Goal: Task Accomplishment & Management: Manage account settings

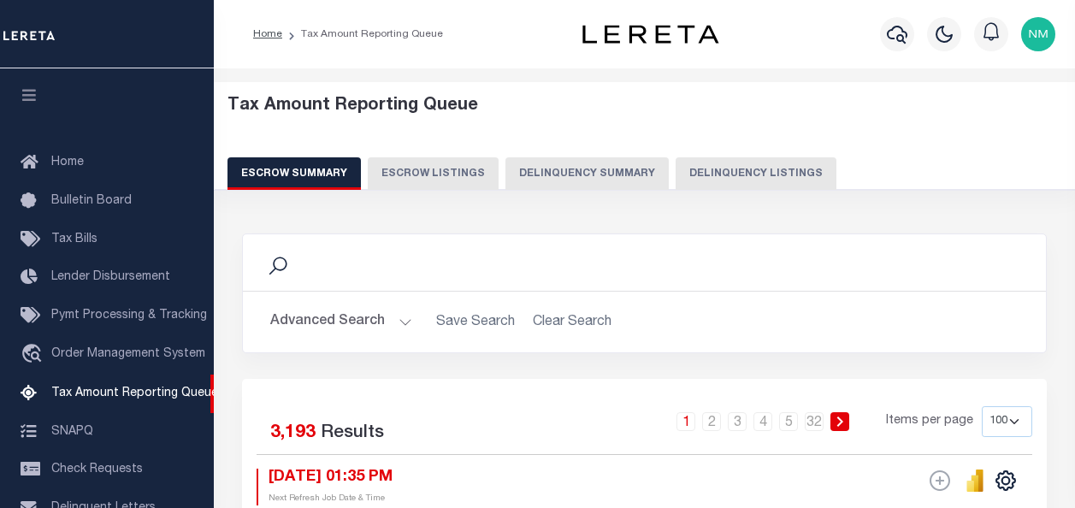
select select "100"
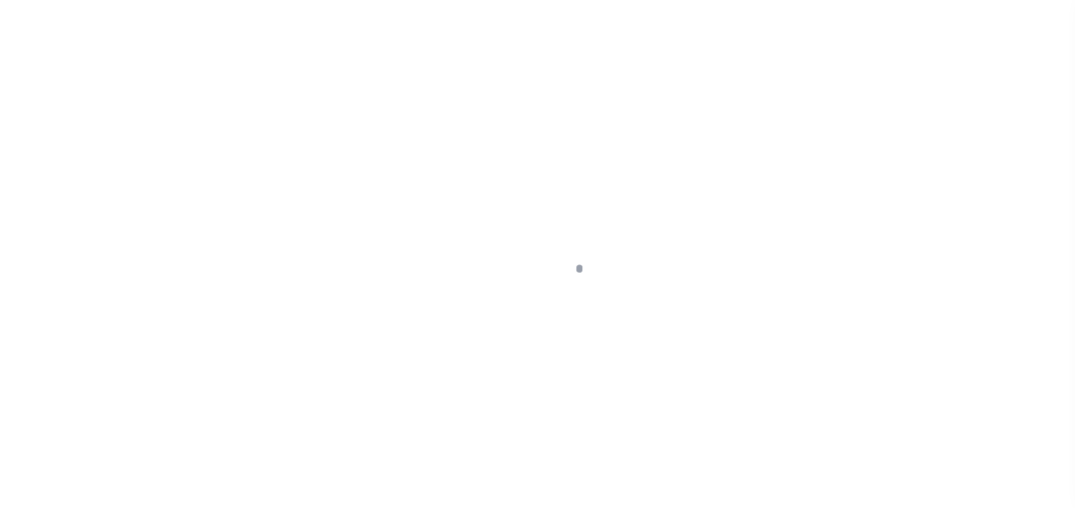
scroll to position [79, 0]
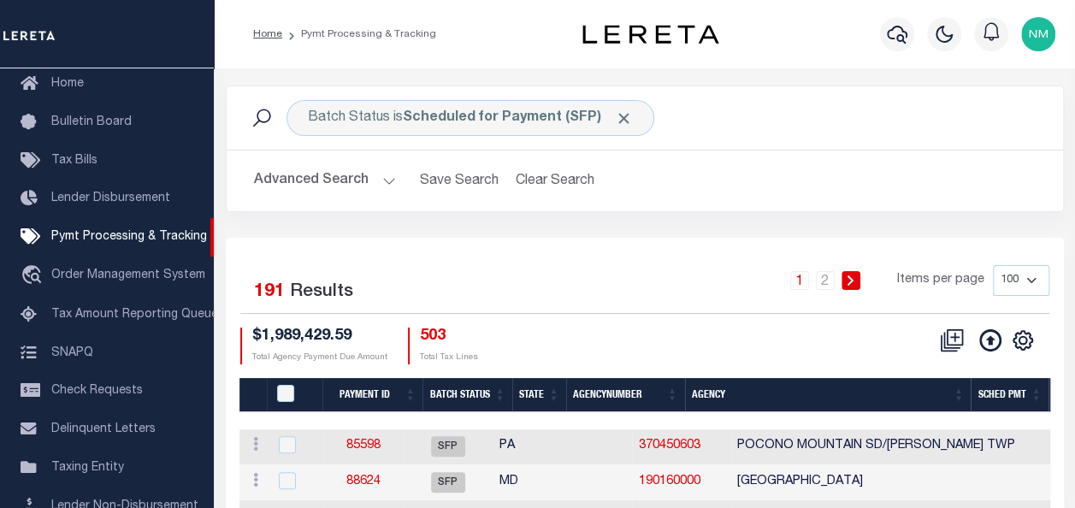
click at [334, 174] on button "Advanced Search" at bounding box center [325, 180] width 142 height 33
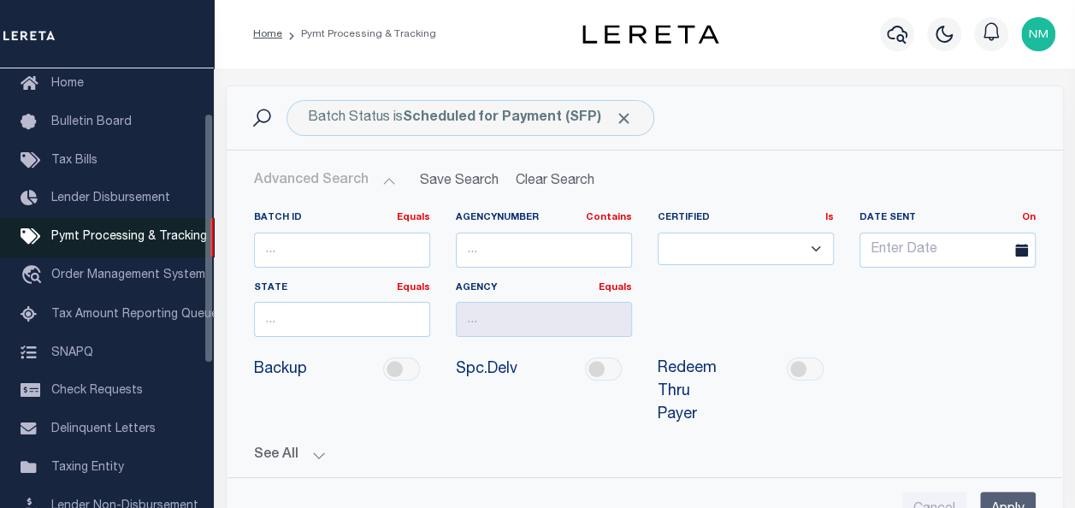
click at [98, 237] on span "Pymt Processing & Tracking" at bounding box center [129, 237] width 156 height 12
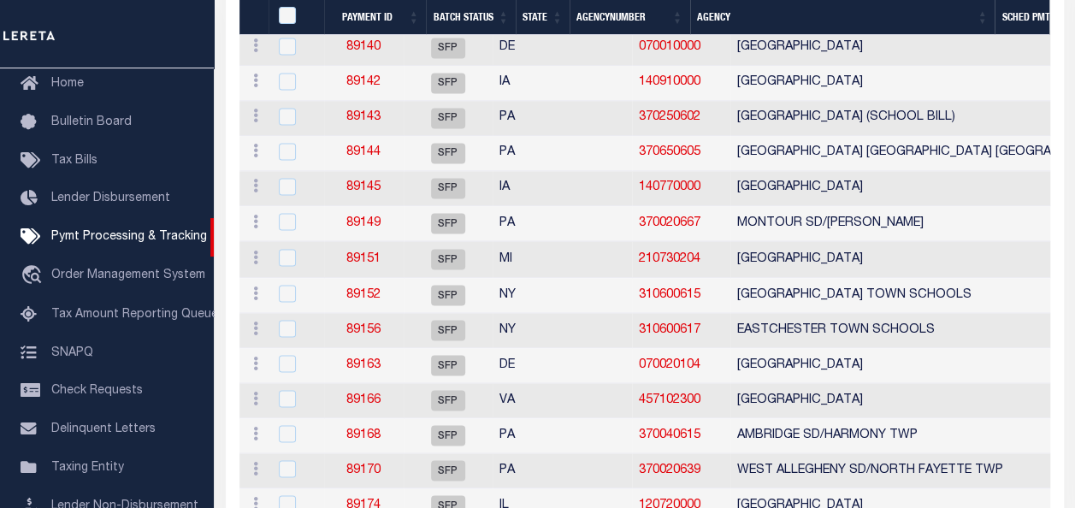
scroll to position [1710, 0]
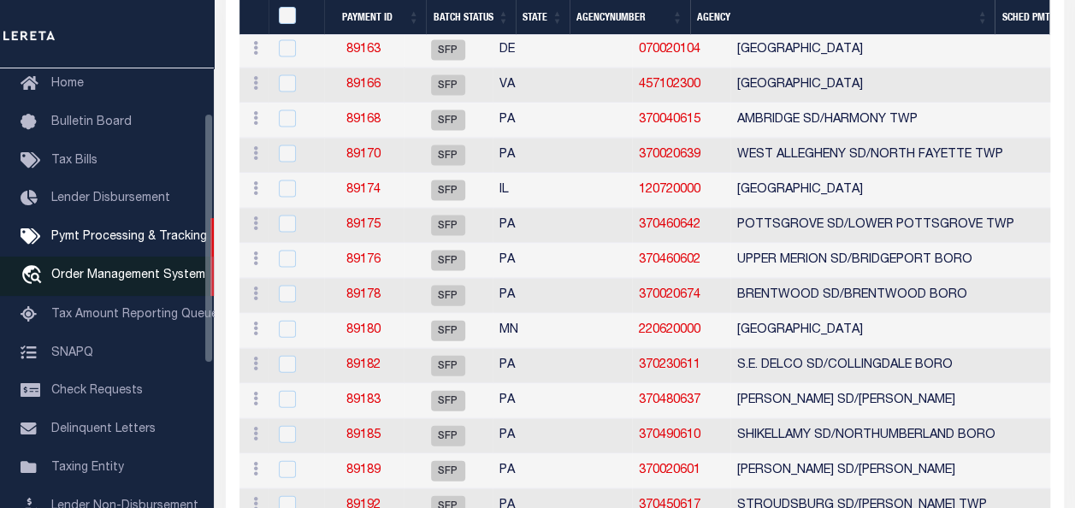
click at [125, 277] on span "Order Management System" at bounding box center [128, 275] width 154 height 12
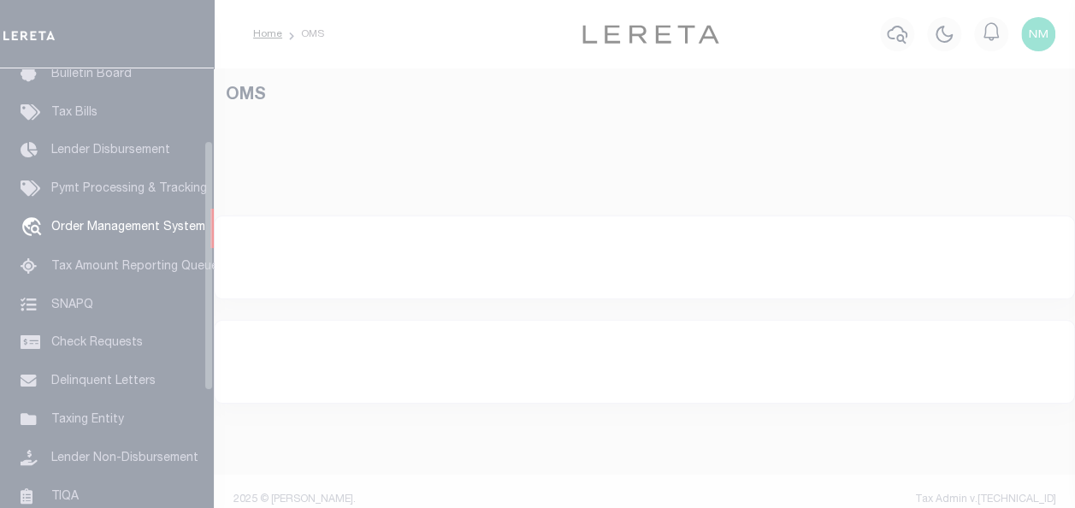
scroll to position [127, 0]
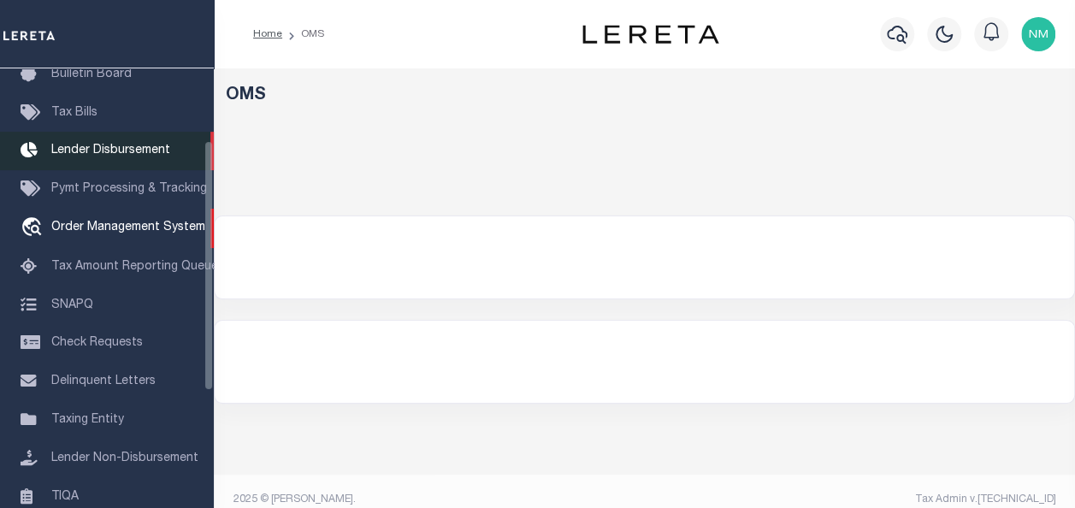
select select "200"
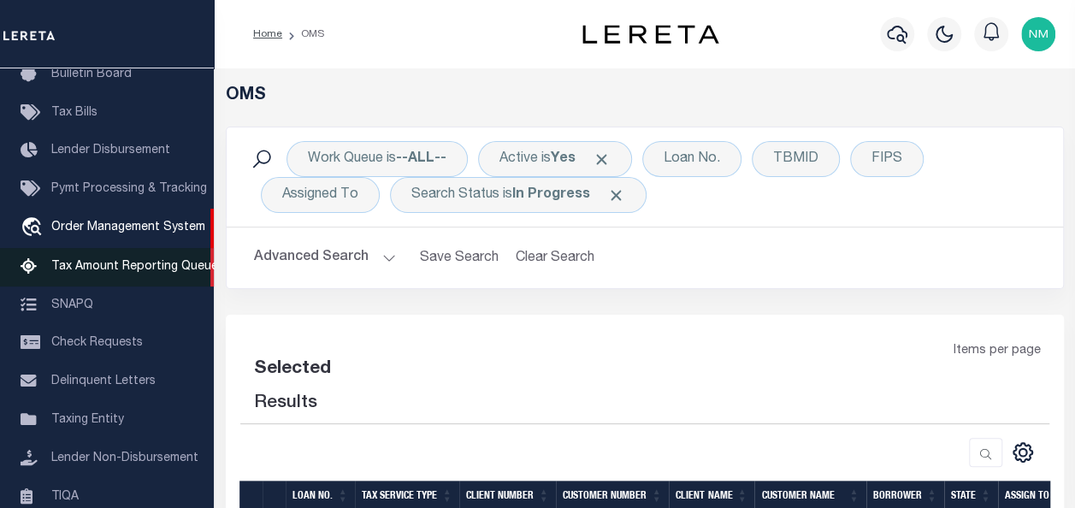
click at [103, 272] on span "Tax Amount Reporting Queue" at bounding box center [134, 267] width 167 height 12
select select "200"
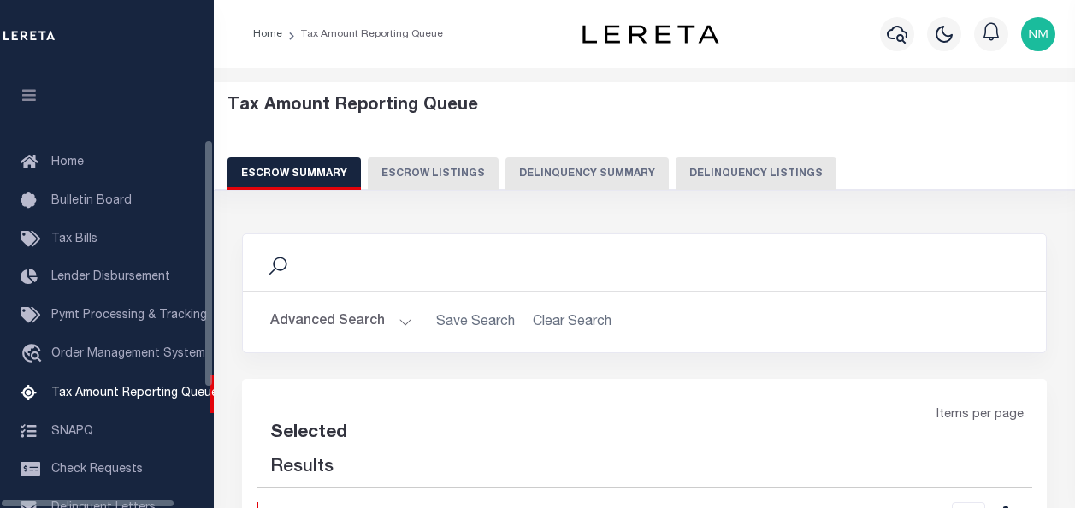
select select "100"
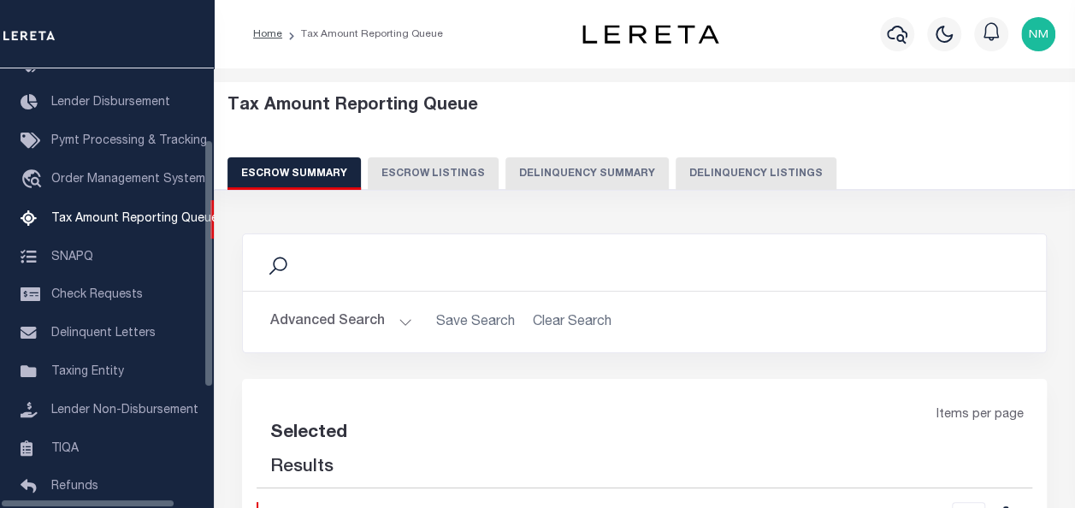
select select "100"
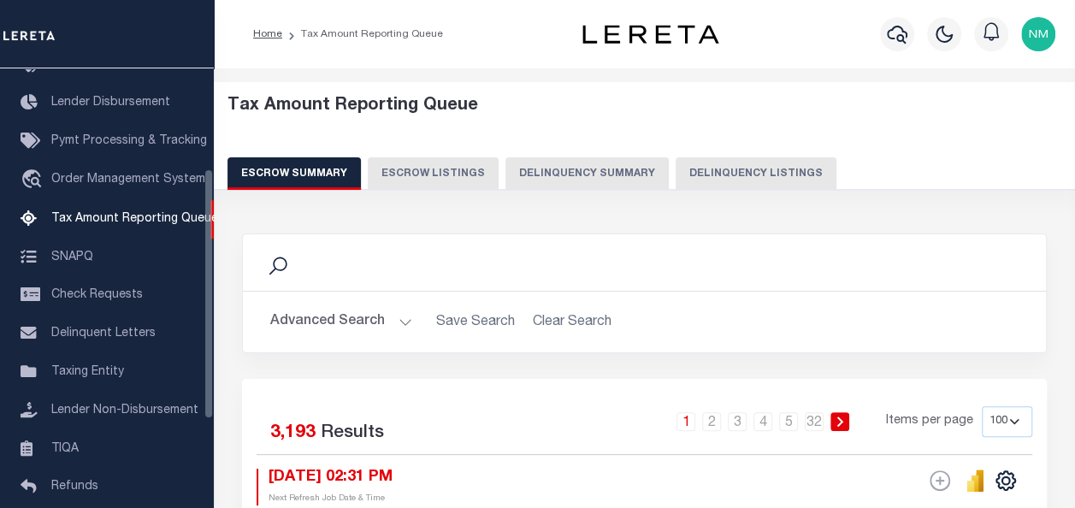
click at [725, 172] on button "Delinquency Listings" at bounding box center [755, 173] width 161 height 32
select select "100"
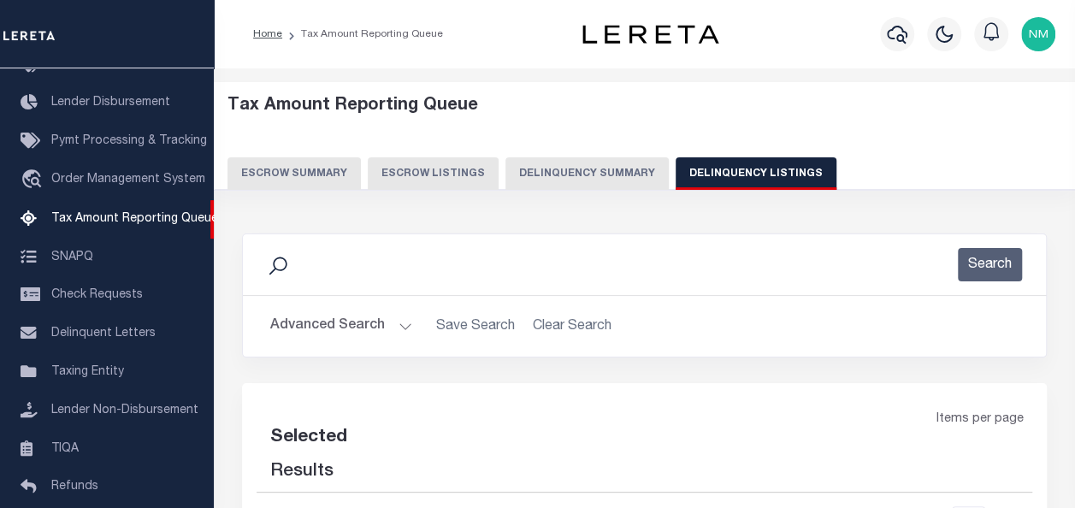
select select "100"
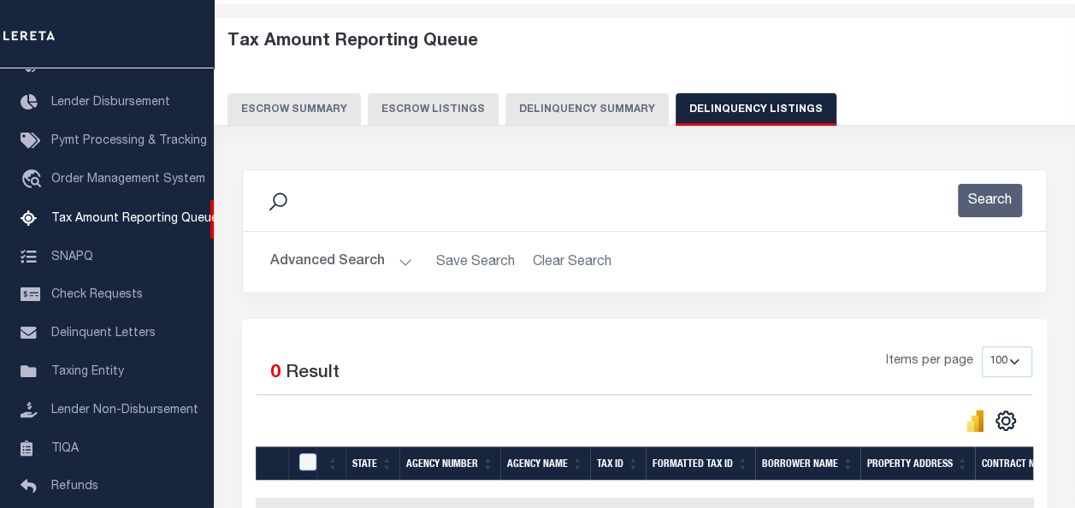
scroll to position [9, 0]
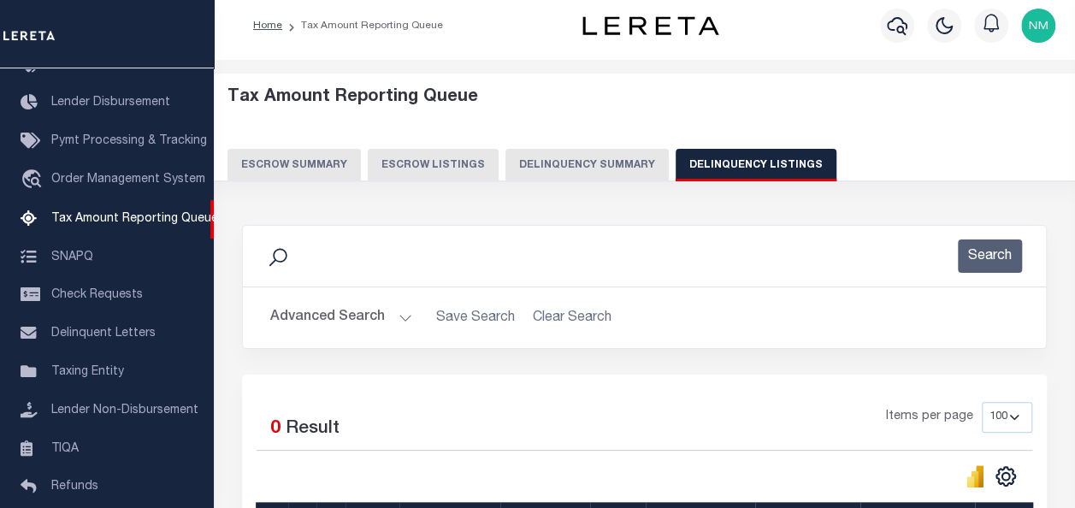
click at [320, 312] on button "Advanced Search" at bounding box center [341, 317] width 142 height 33
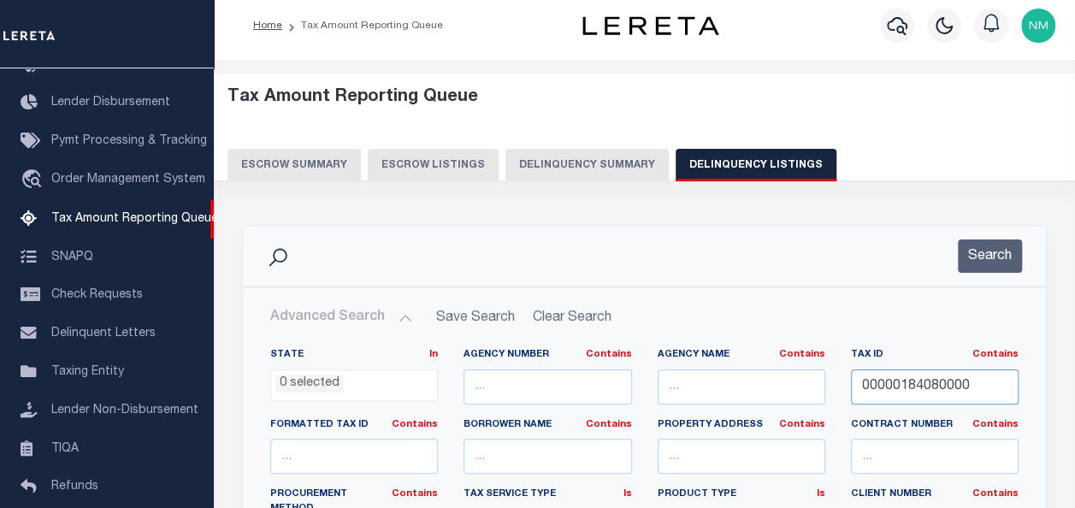
click at [887, 380] on input "00000184080000" at bounding box center [935, 386] width 168 height 35
paste input "20536"
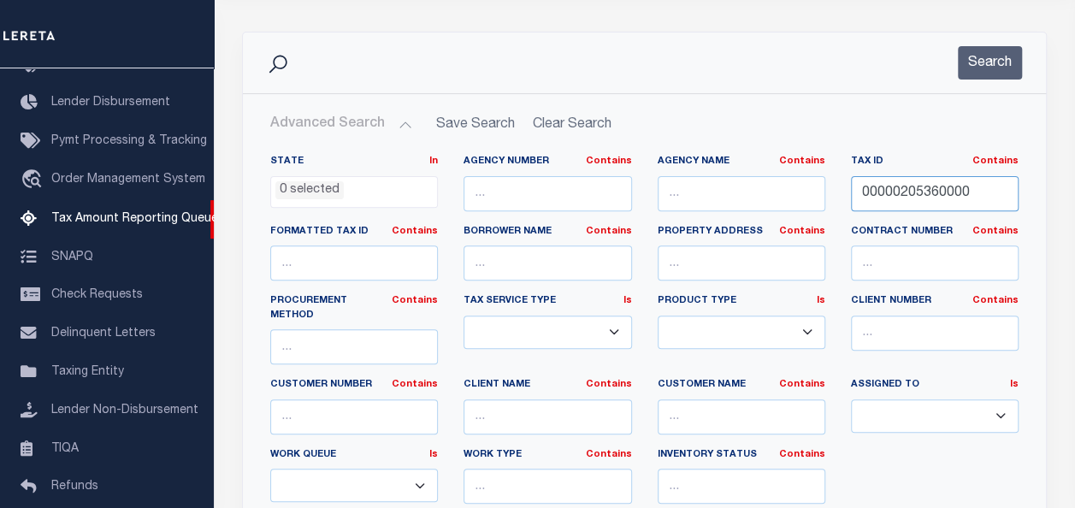
scroll to position [265, 0]
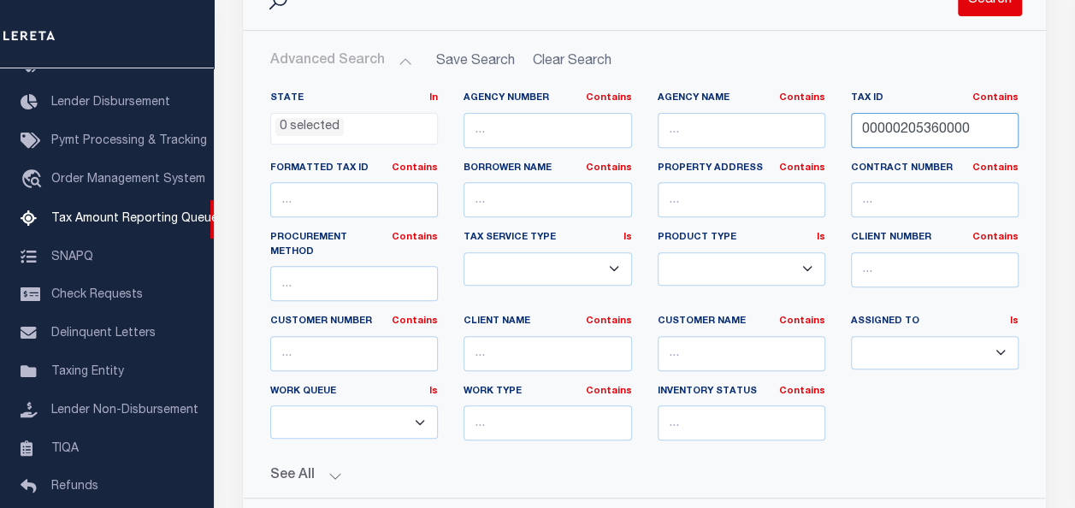
type input "00000205360000"
click at [988, 12] on button "Search" at bounding box center [989, -1] width 64 height 33
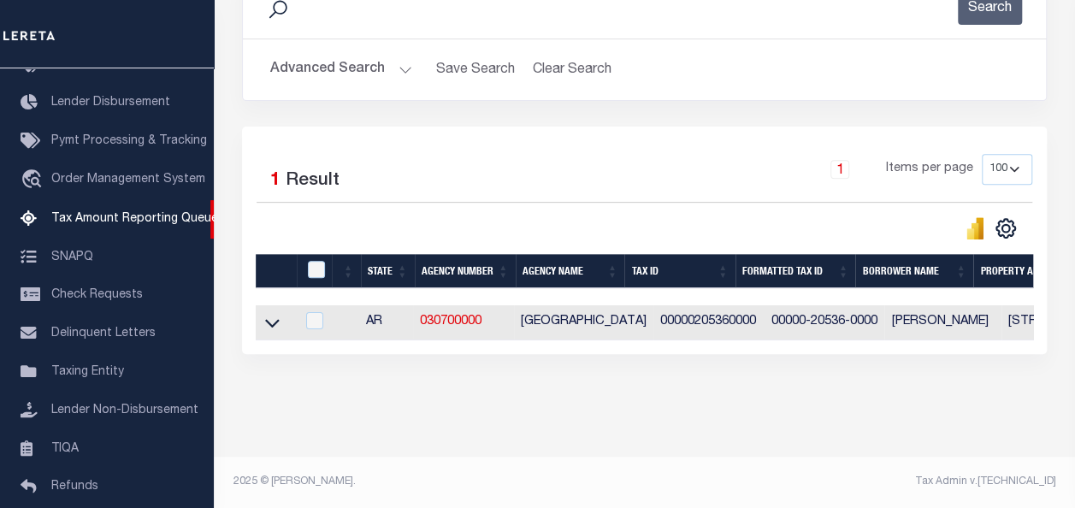
scroll to position [268, 0]
click at [276, 315] on icon at bounding box center [272, 323] width 15 height 18
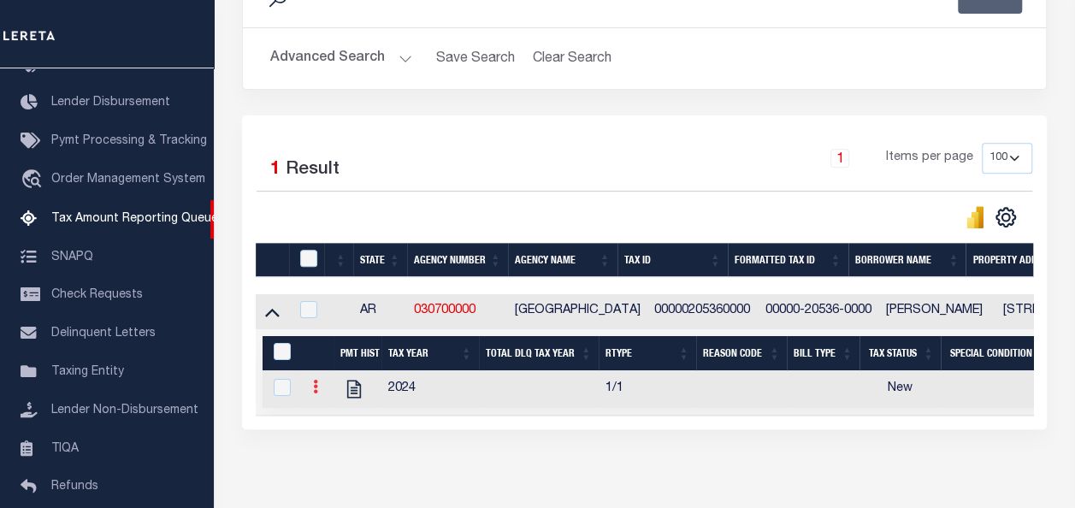
click at [315, 391] on icon at bounding box center [315, 387] width 5 height 14
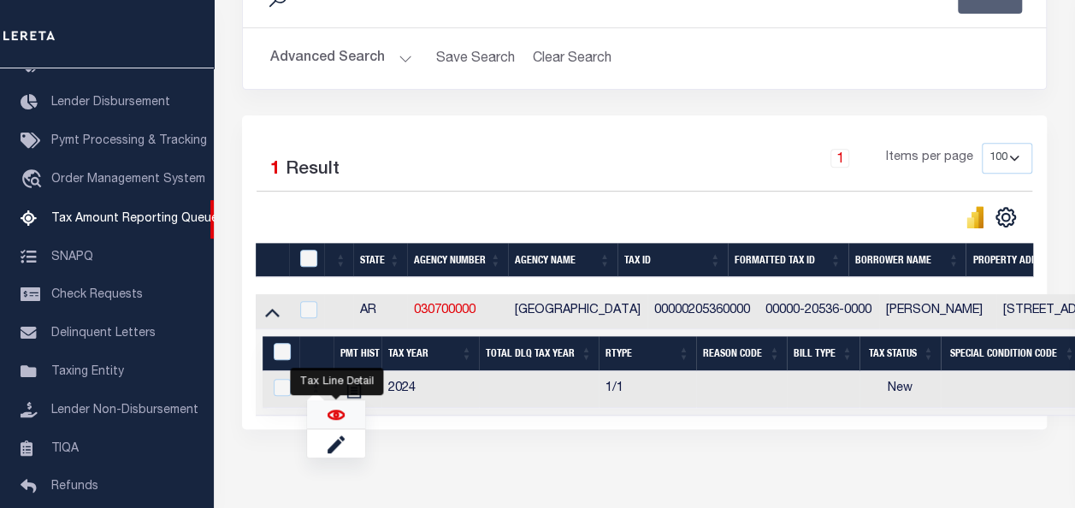
click at [333, 416] on img "" at bounding box center [335, 414] width 17 height 17
checkbox input "true"
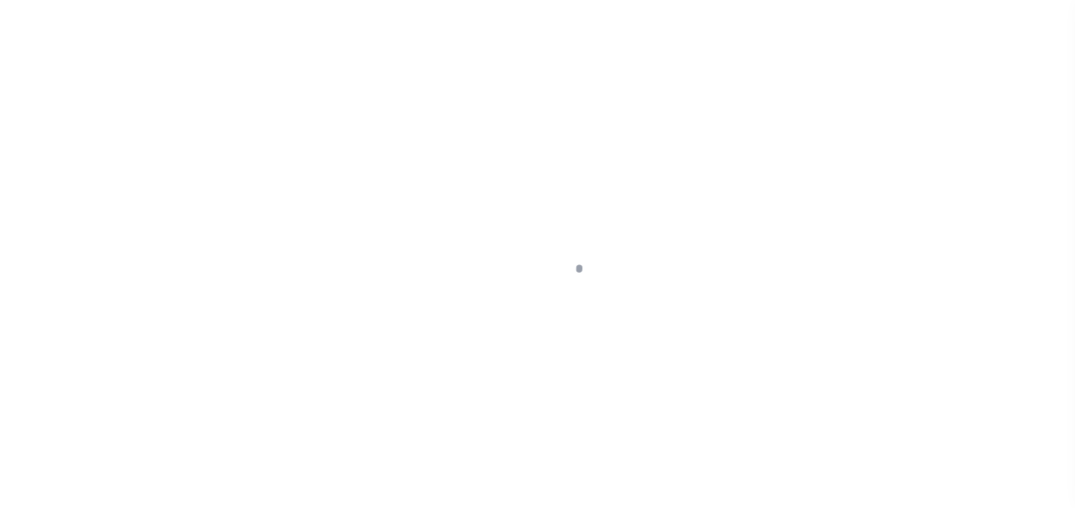
select select "NW2"
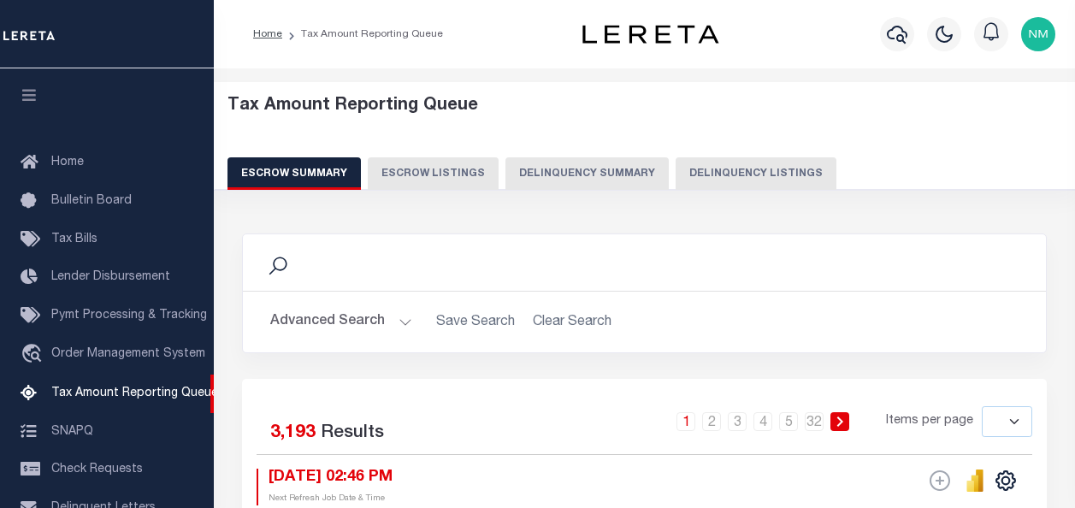
click at [703, 180] on button "Delinquency Listings" at bounding box center [755, 173] width 161 height 32
select select
select select "100"
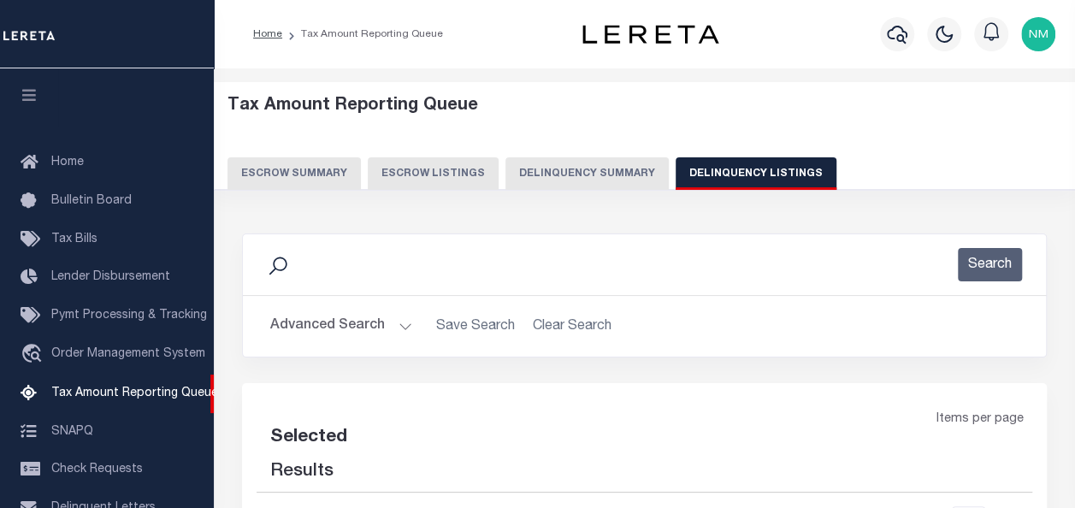
scroll to position [316, 0]
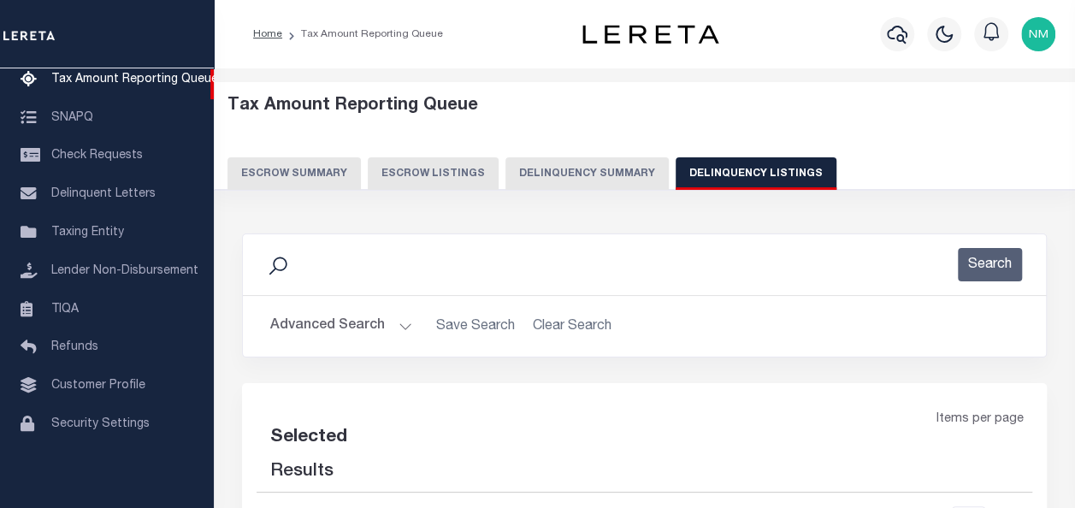
select select "100"
click at [321, 326] on button "Advanced Search" at bounding box center [341, 325] width 142 height 33
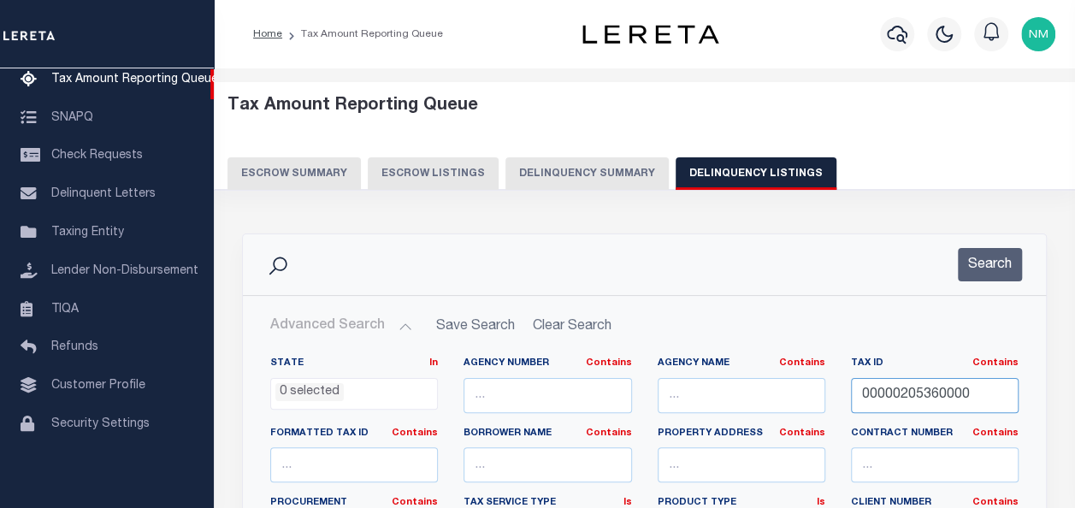
click at [891, 403] on input "00000205360000" at bounding box center [935, 395] width 168 height 35
paste input "330000055"
type input "03300000550000"
click at [988, 280] on button "Search" at bounding box center [989, 264] width 64 height 33
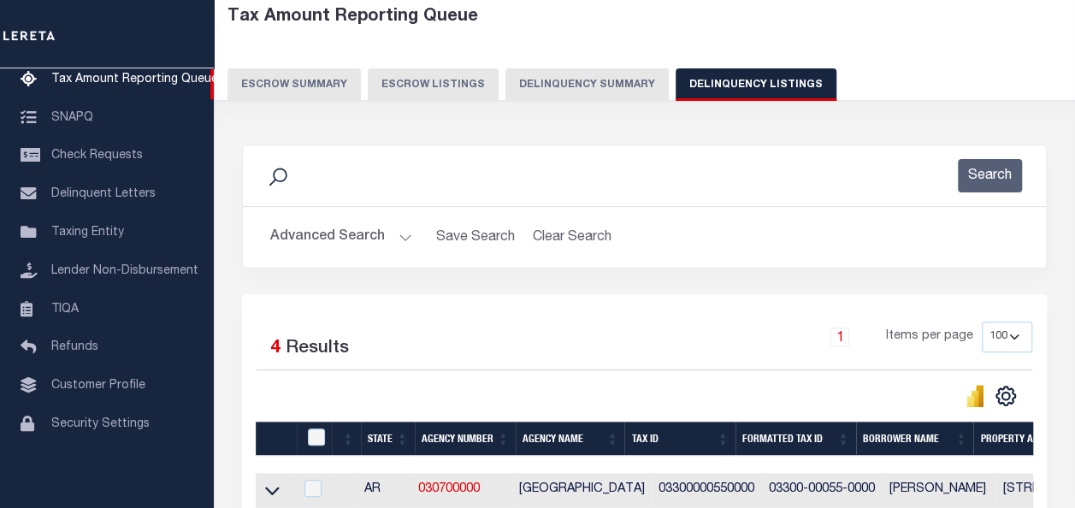
scroll to position [342, 0]
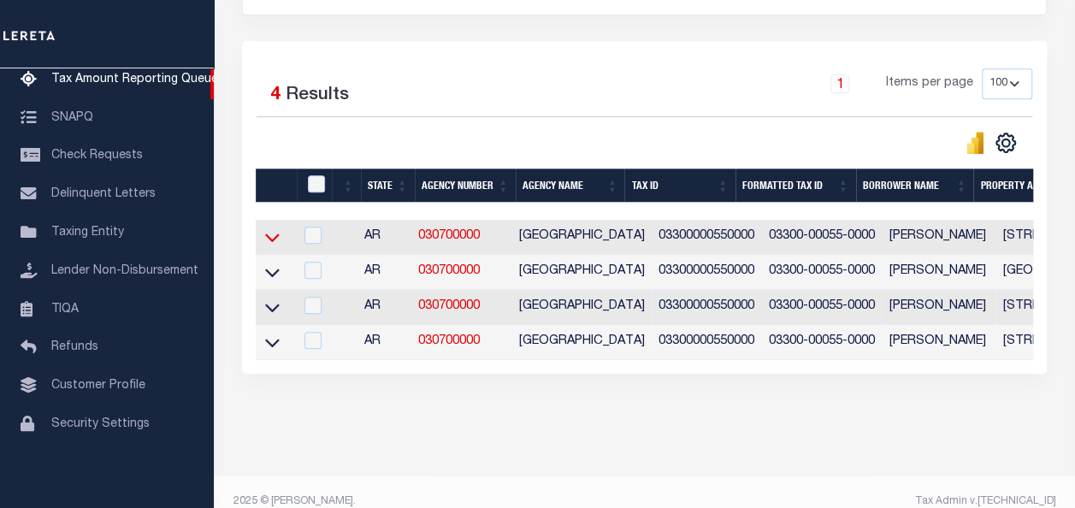
click at [273, 234] on icon at bounding box center [272, 237] width 15 height 18
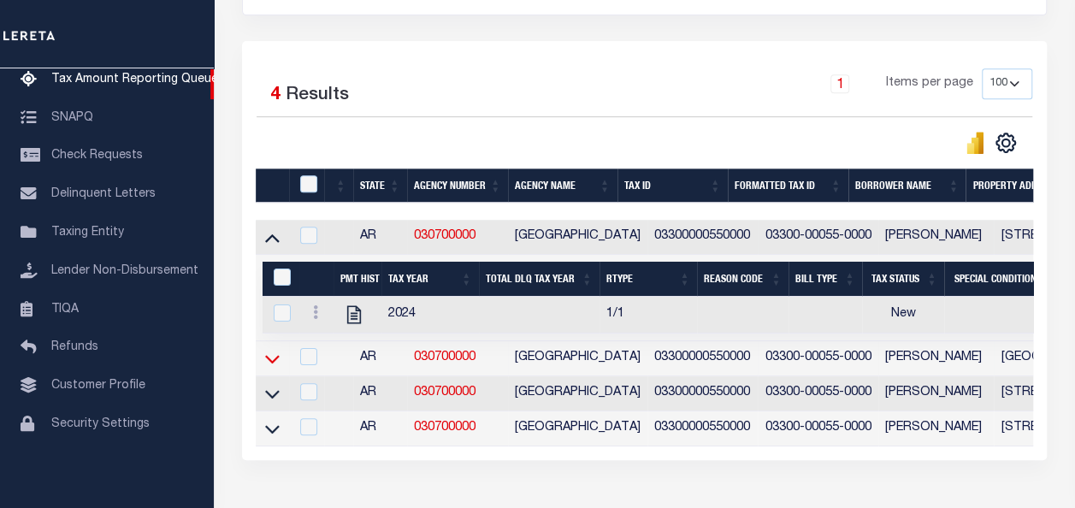
click at [269, 356] on icon at bounding box center [272, 359] width 15 height 18
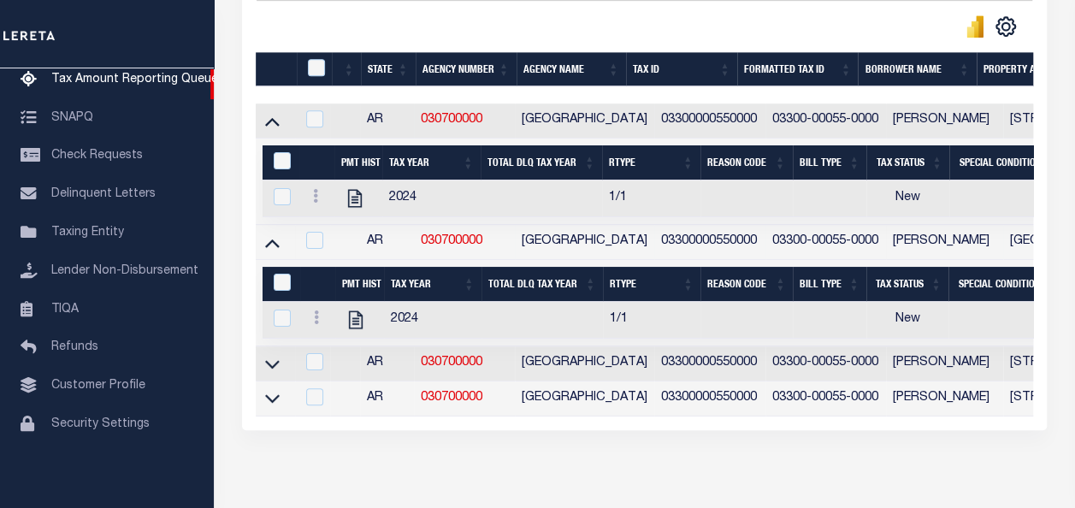
scroll to position [530, 0]
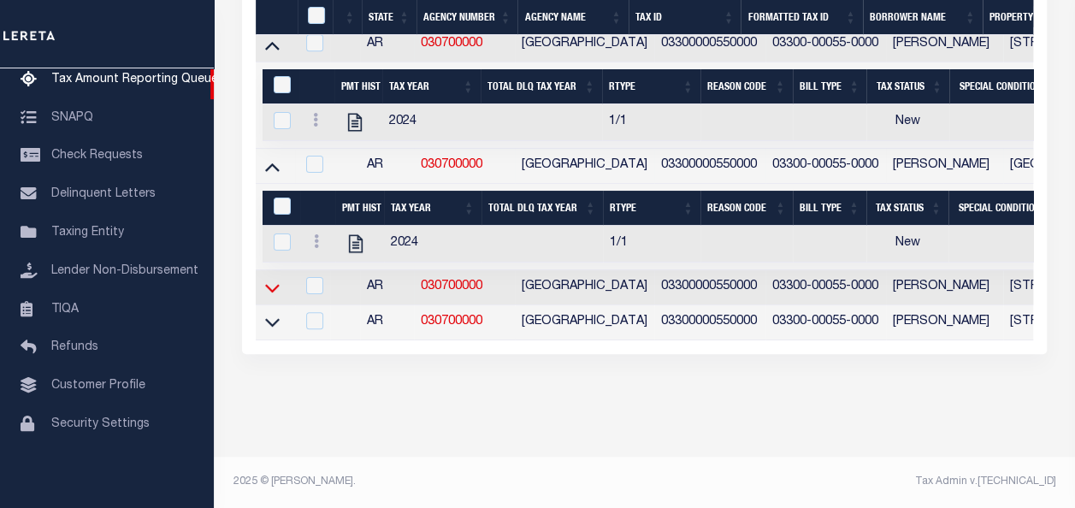
click at [272, 279] on icon at bounding box center [272, 288] width 15 height 18
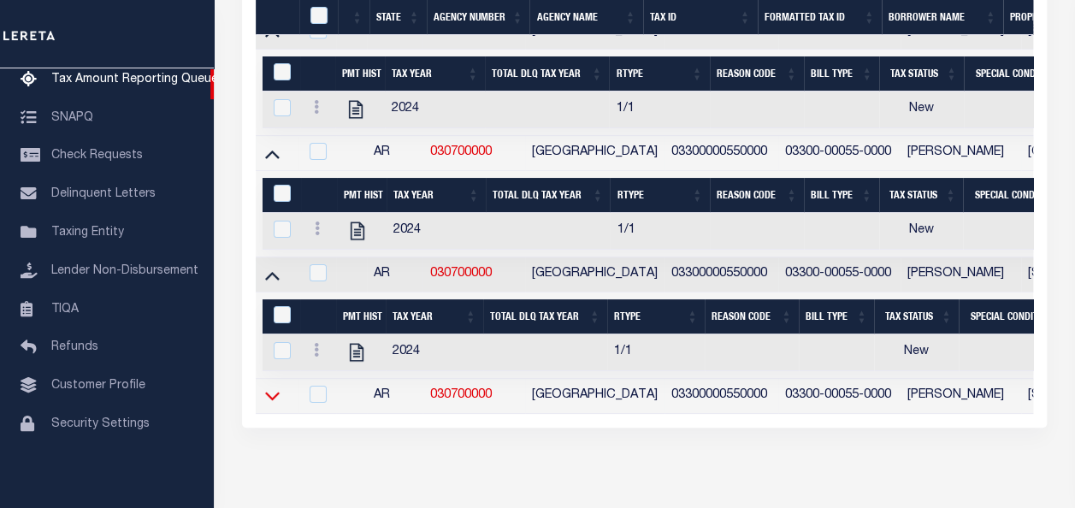
click at [270, 404] on icon at bounding box center [272, 395] width 15 height 18
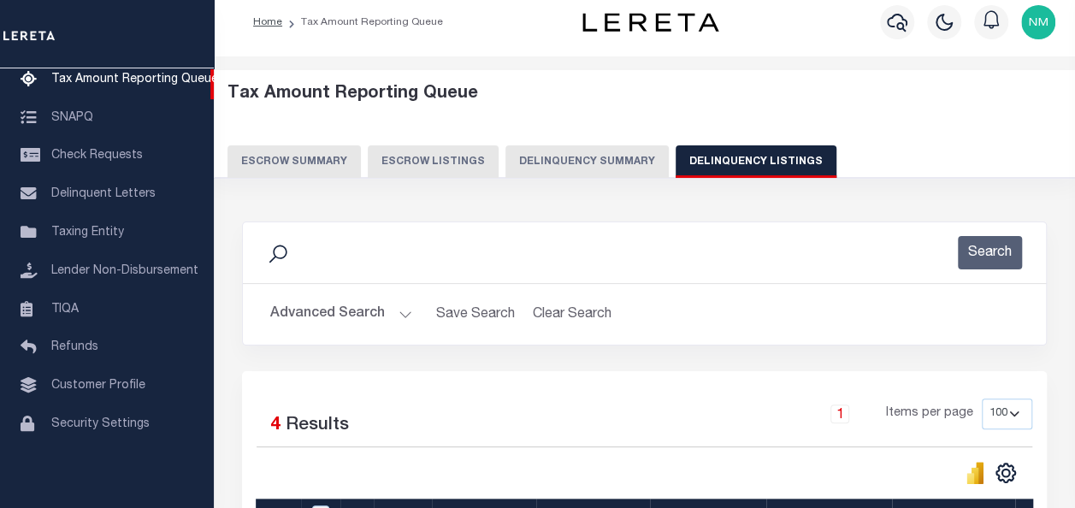
scroll to position [0, 0]
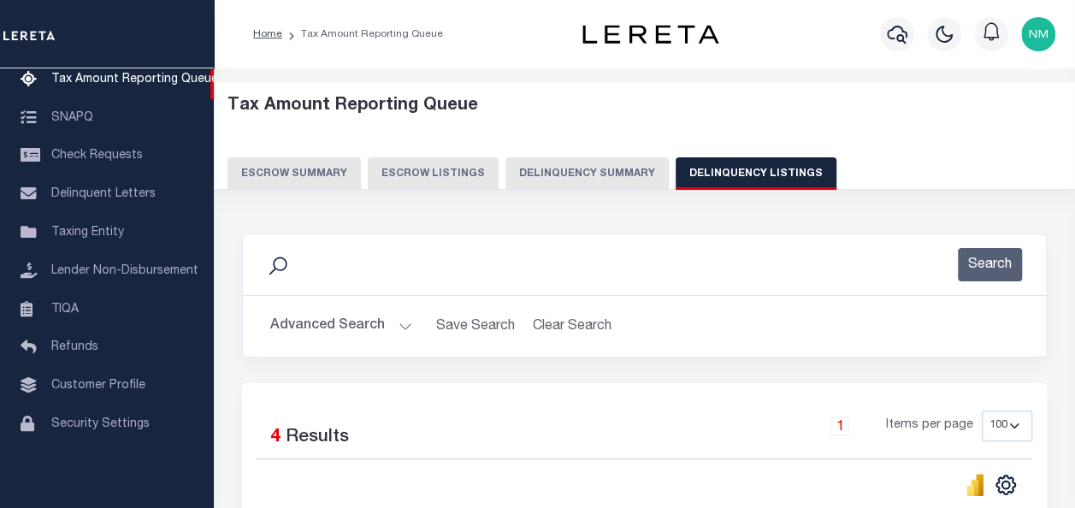
click at [701, 174] on button "Delinquency Listings" at bounding box center [755, 173] width 161 height 32
select select "100"
click at [317, 325] on button "Advanced Search" at bounding box center [341, 325] width 142 height 33
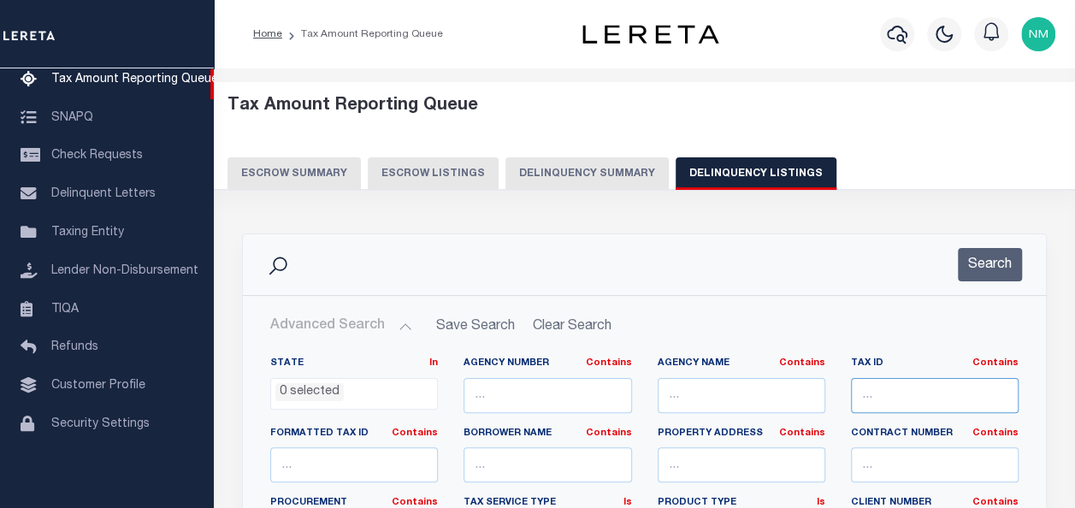
click at [898, 389] on input "text" at bounding box center [935, 395] width 168 height 35
paste input "00000205360000"
select select "100"
type input "00000205360000"
click at [978, 267] on button "Search" at bounding box center [989, 264] width 64 height 33
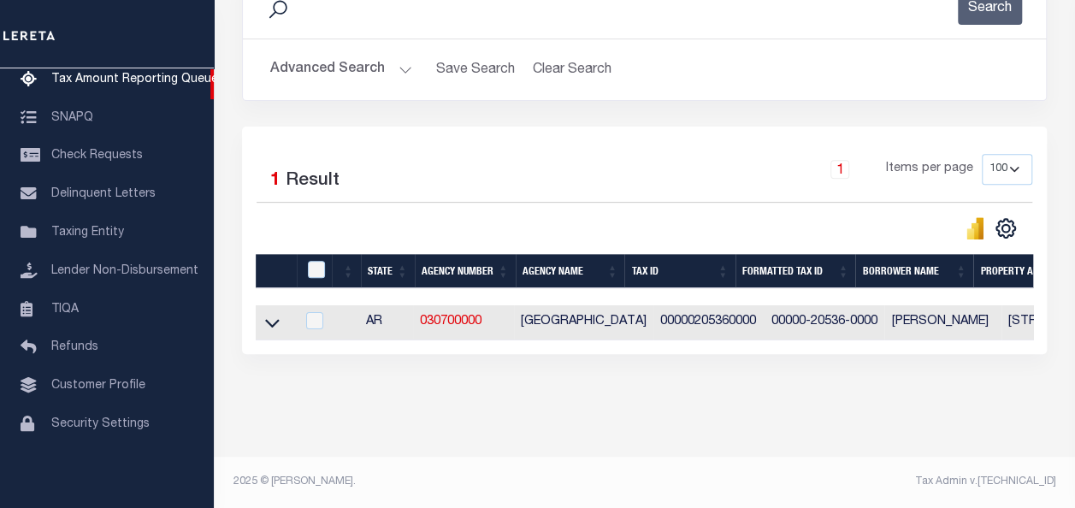
scroll to position [268, 0]
click at [268, 314] on icon at bounding box center [272, 323] width 15 height 18
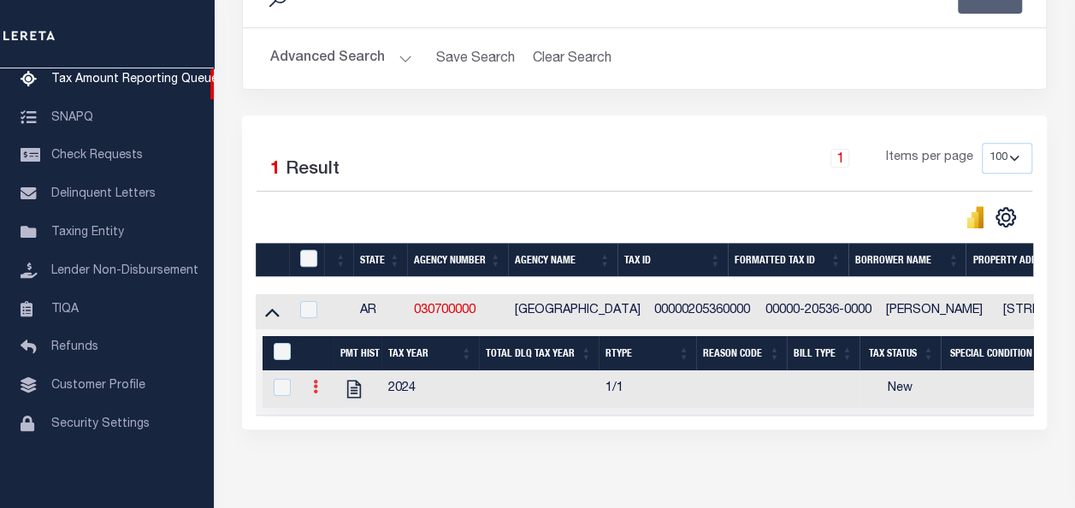
click at [311, 392] on link at bounding box center [315, 389] width 19 height 14
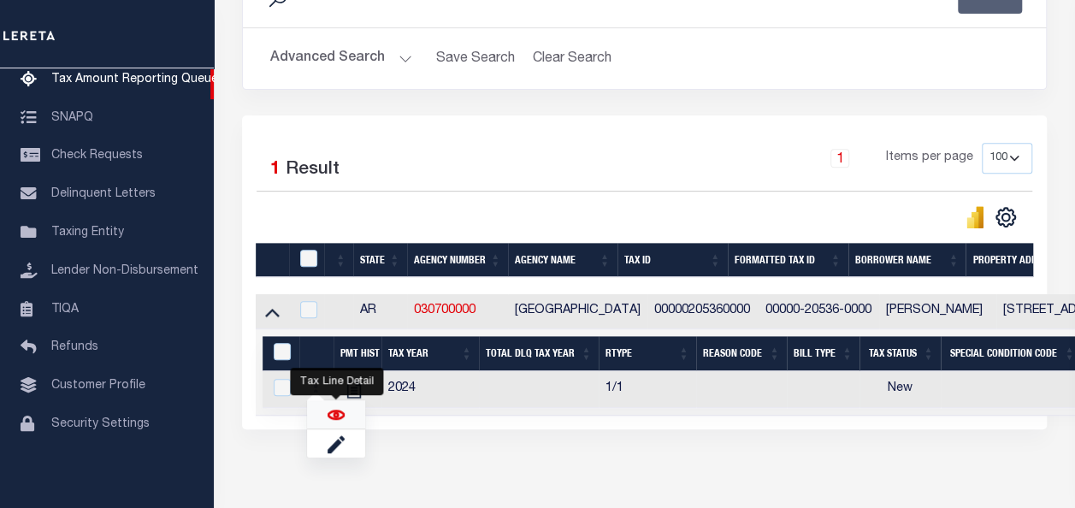
click at [338, 412] on img "" at bounding box center [335, 414] width 17 height 17
checkbox input "true"
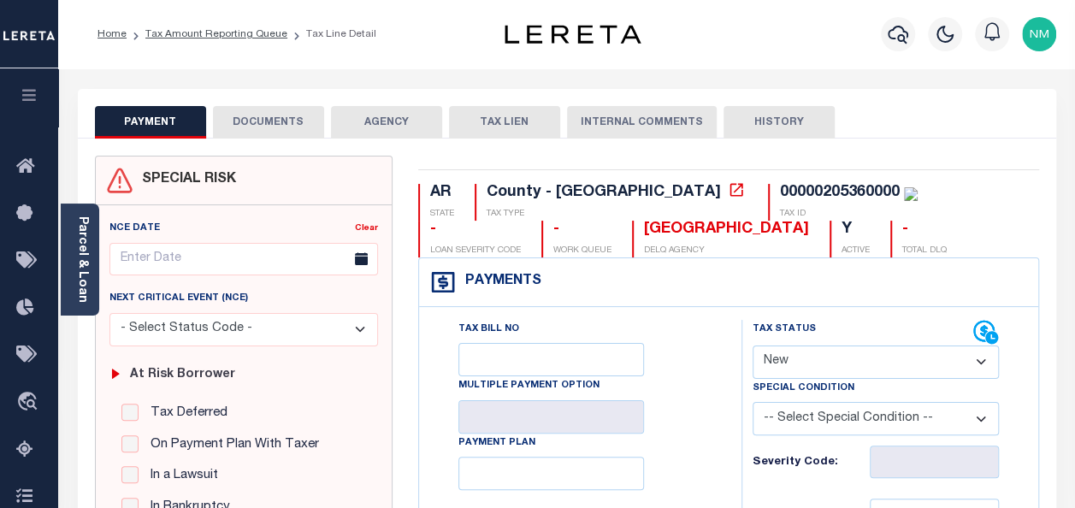
click at [836, 362] on select "- Select Status Code - Open Due/Unpaid Paid Incomplete No Tax Due Internal Refu…" at bounding box center [875, 361] width 246 height 33
select select "DUE"
click at [752, 345] on select "- Select Status Code - Open Due/Unpaid Paid Incomplete No Tax Due Internal Refu…" at bounding box center [875, 361] width 246 height 33
type input "[DATE]"
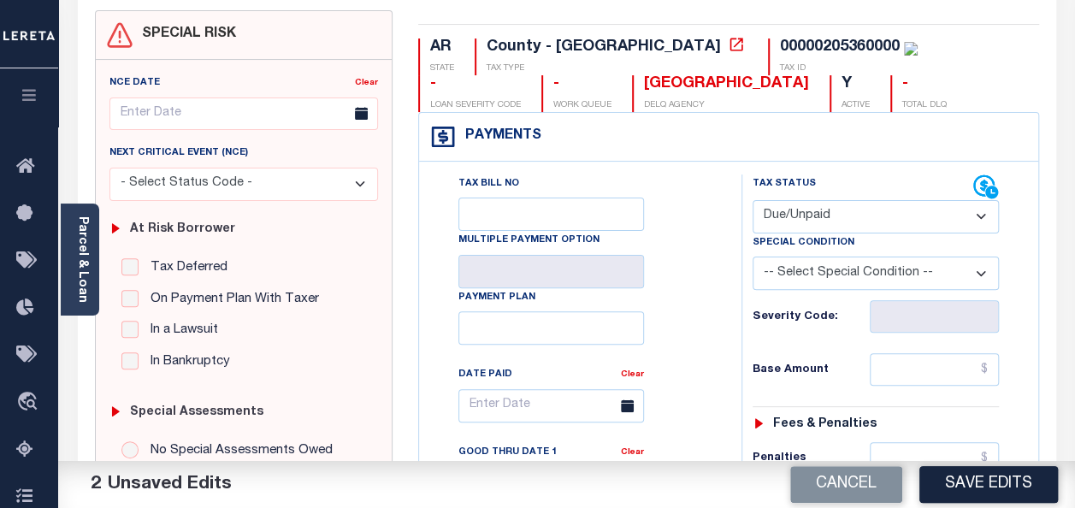
scroll to position [256, 0]
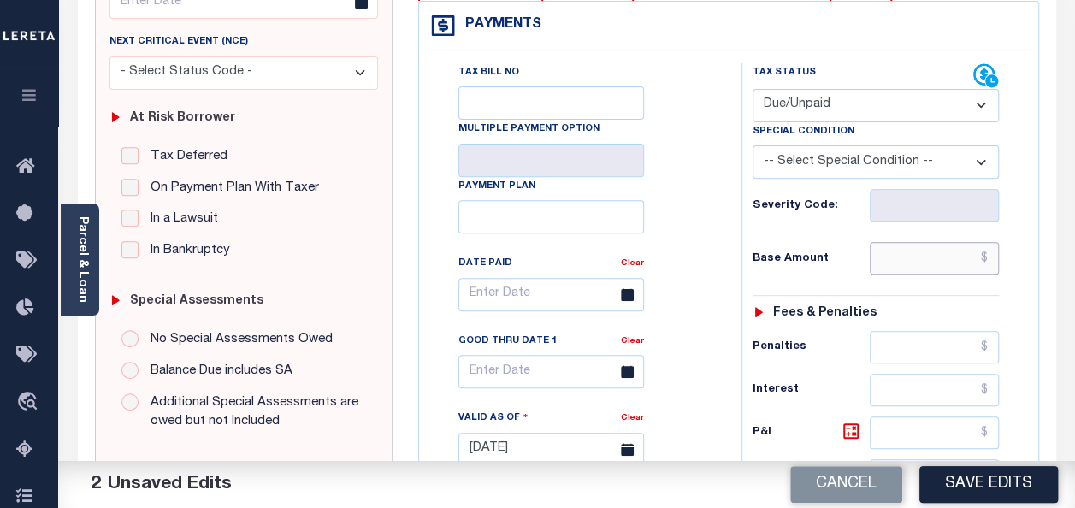
click at [993, 256] on input "text" at bounding box center [933, 258] width 129 height 32
drag, startPoint x: 938, startPoint y: 262, endPoint x: 997, endPoint y: 262, distance: 59.0
click at [997, 262] on input "$110.74" at bounding box center [933, 258] width 129 height 32
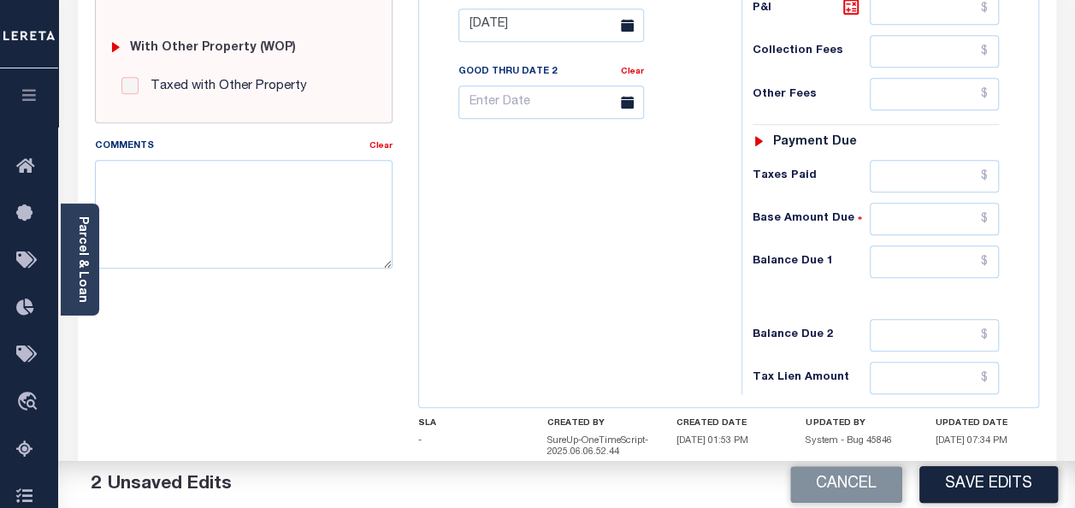
scroll to position [684, 0]
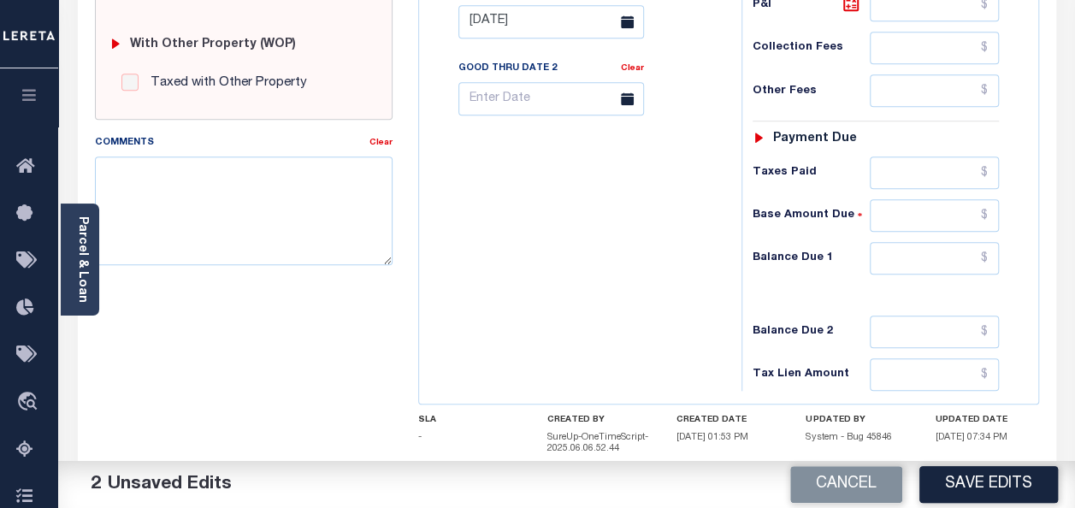
type input "$110.74"
drag, startPoint x: 969, startPoint y: 252, endPoint x: 999, endPoint y: 256, distance: 31.0
click at [999, 256] on div "Tax Status Status - Select Status Code -" at bounding box center [881, 13] width 280 height 755
paste input "$110.74"
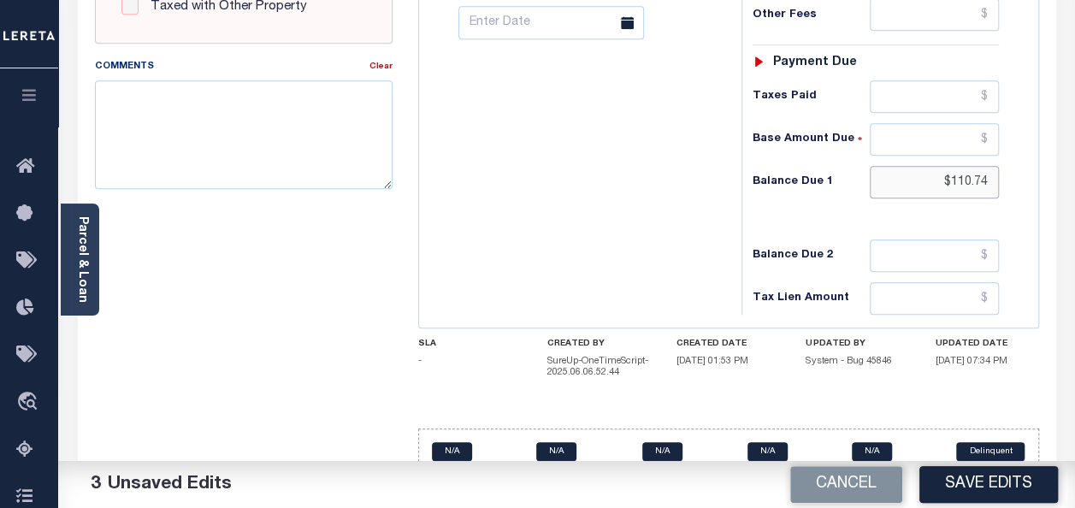
scroll to position [769, 0]
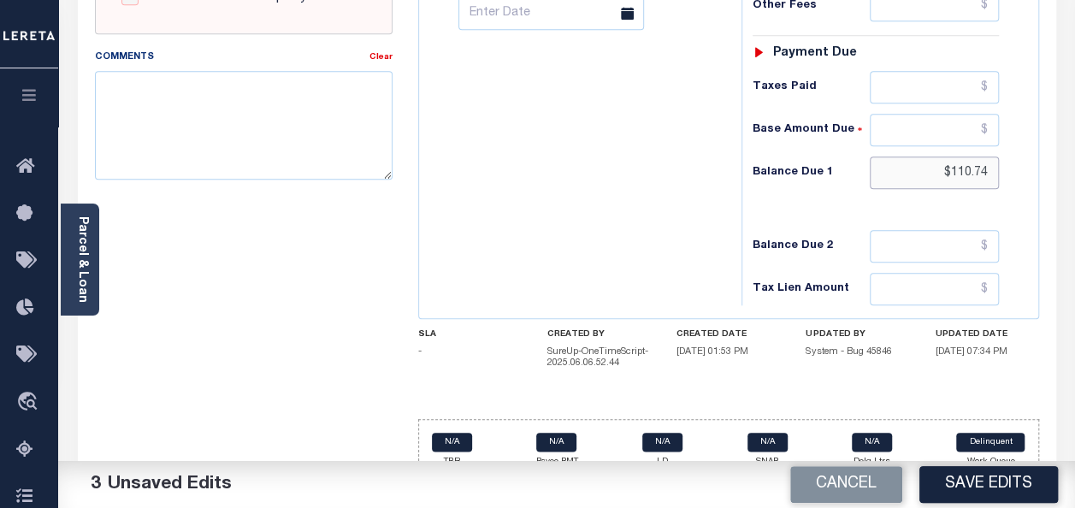
type input "$110.74"
click at [161, 118] on textarea "Comments" at bounding box center [244, 125] width 298 height 108
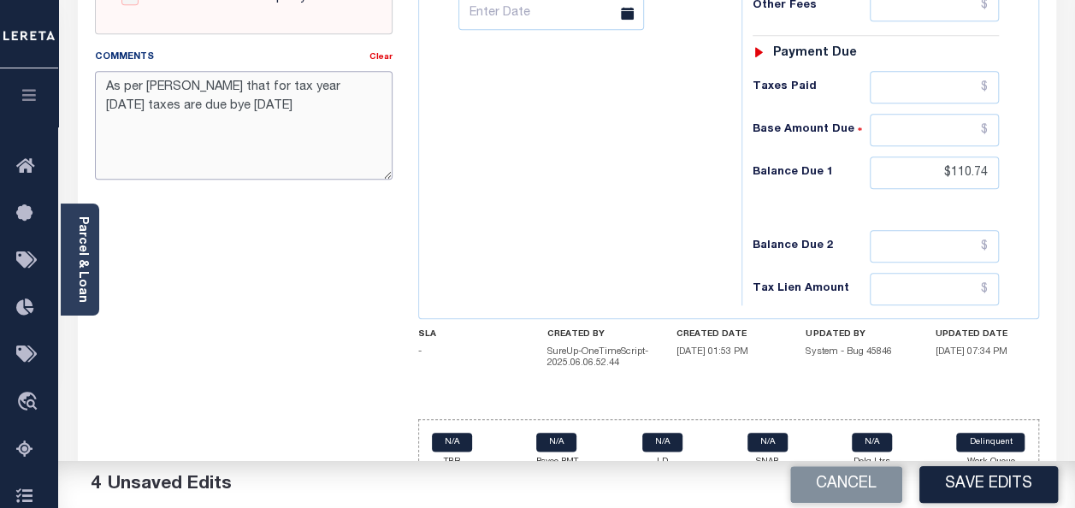
drag, startPoint x: 104, startPoint y: 85, endPoint x: 225, endPoint y: 110, distance: 123.2
click at [225, 110] on textarea "As per TC-MYLY that for tax year 2024 taxes are due bye oct-15-2025" at bounding box center [244, 125] width 298 height 108
type textarea "As per TC-MYLY that for tax year 2024 taxes are due bye oct-15-2025"
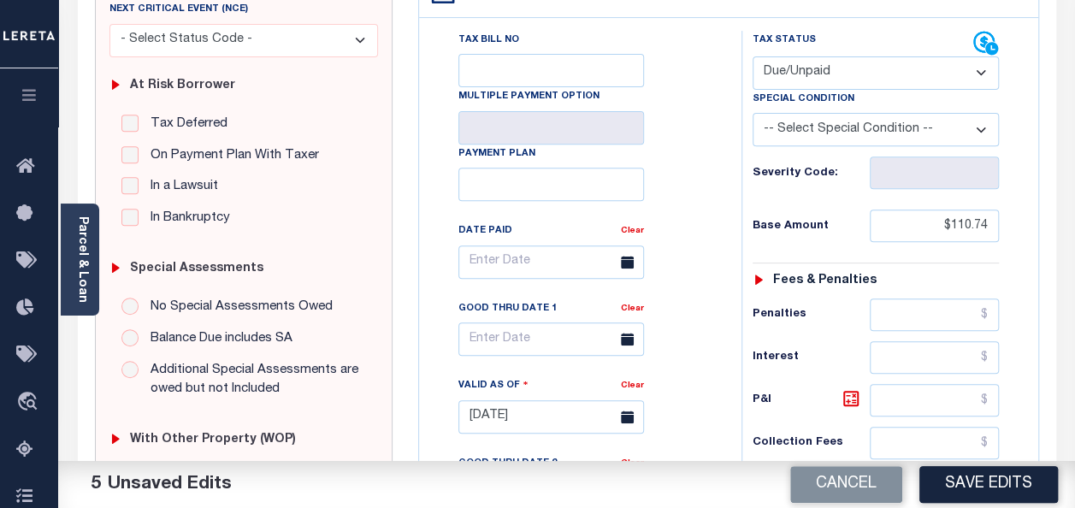
scroll to position [275, 0]
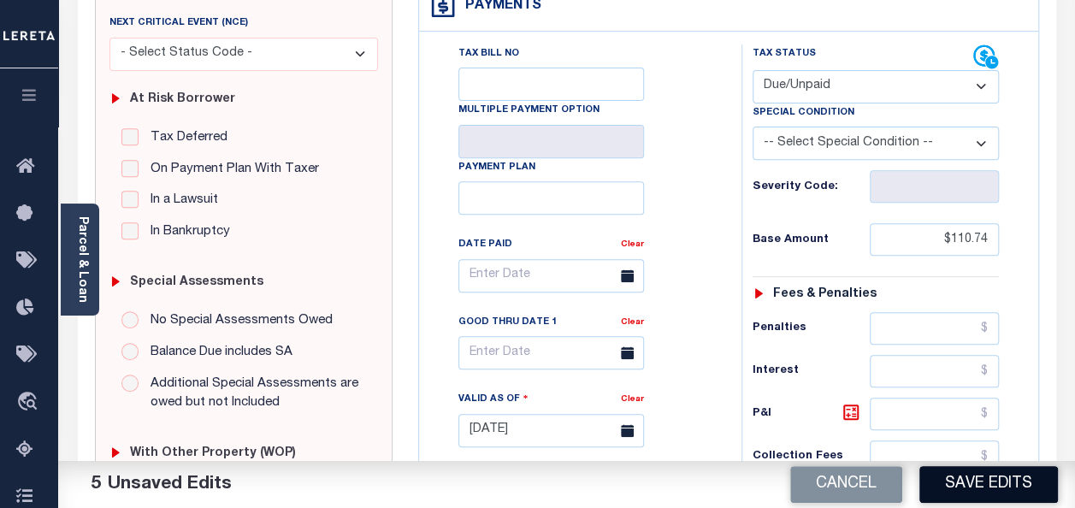
click at [965, 487] on button "Save Edits" at bounding box center [988, 484] width 138 height 37
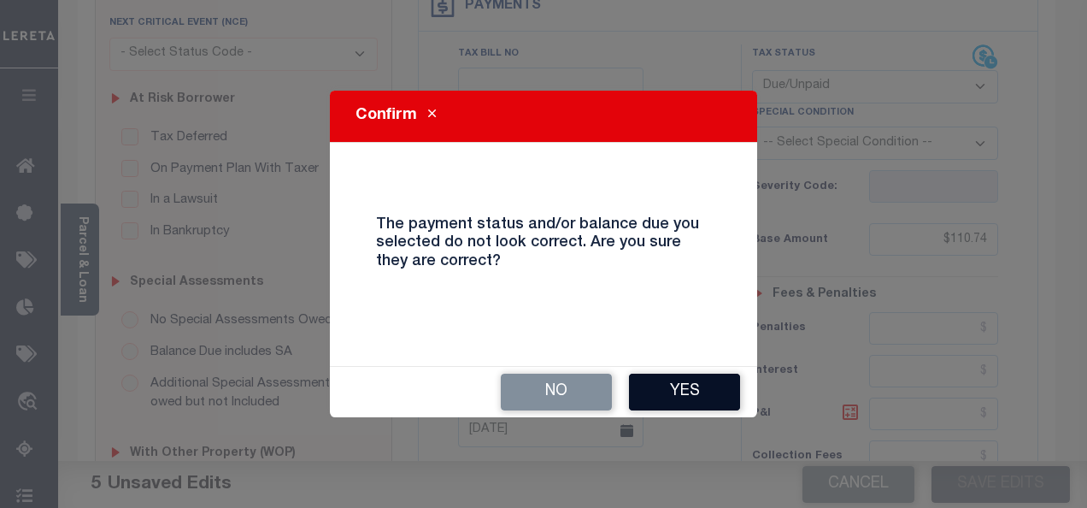
click at [678, 389] on button "Yes" at bounding box center [684, 392] width 111 height 37
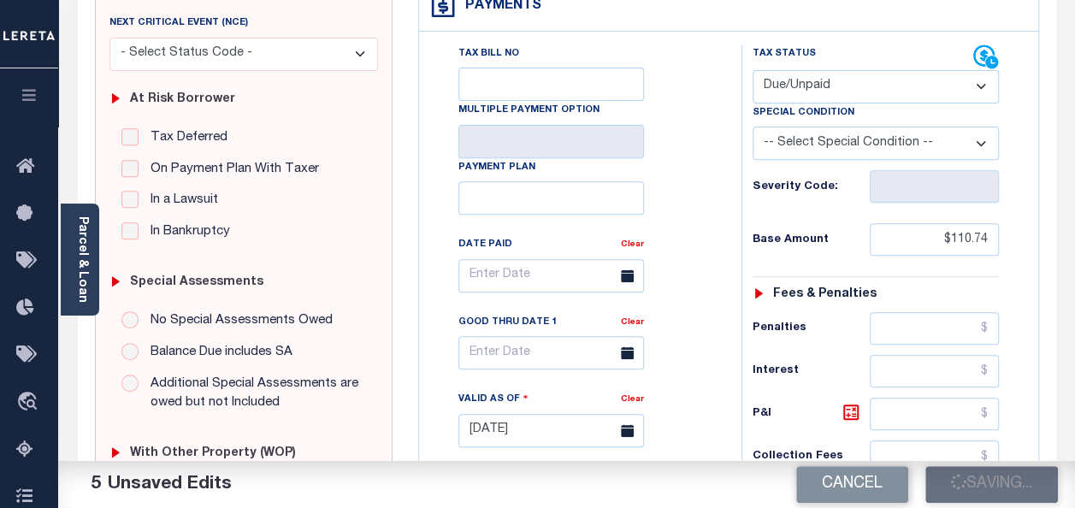
checkbox input "false"
type input "$110.74"
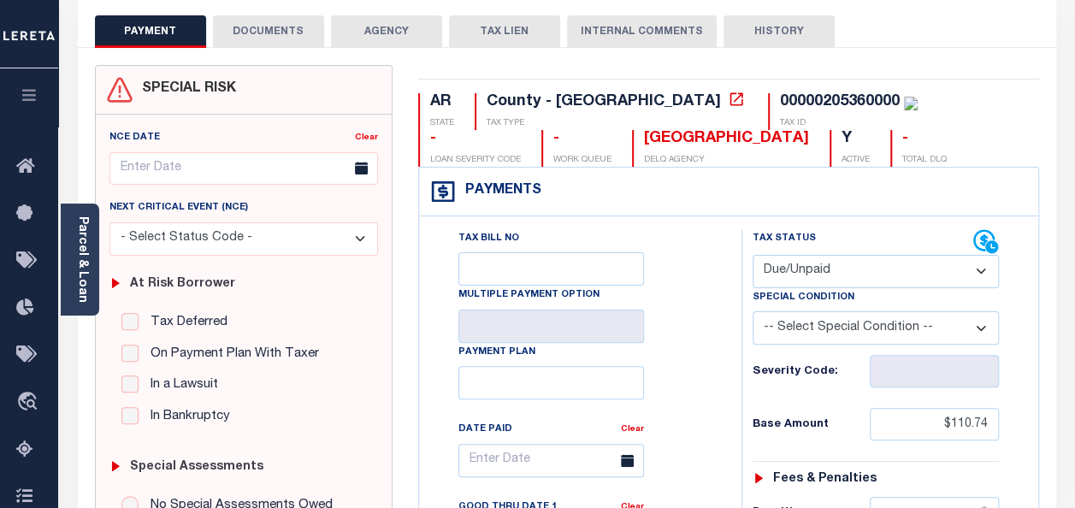
scroll to position [0, 0]
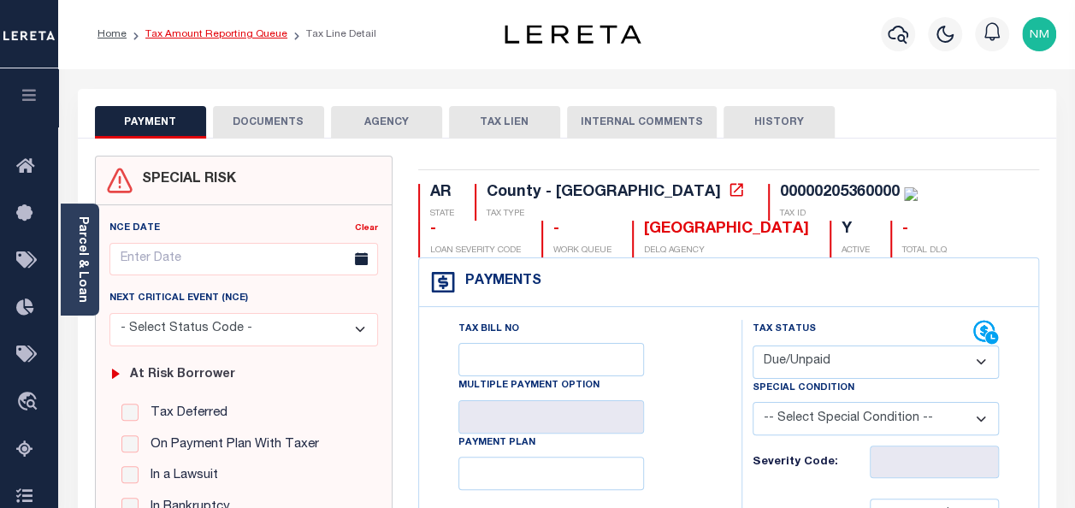
click at [242, 36] on link "Tax Amount Reporting Queue" at bounding box center [216, 34] width 142 height 10
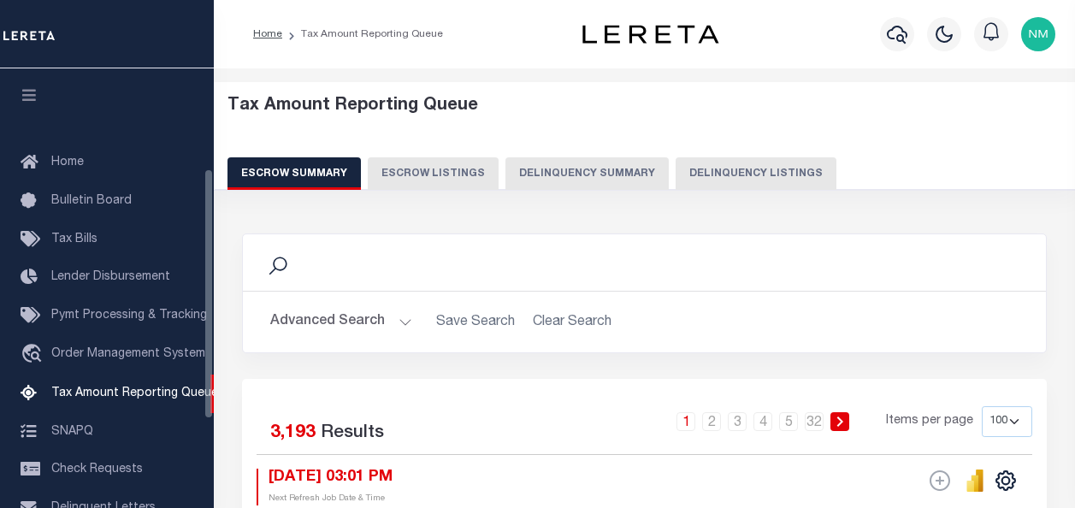
select select "100"
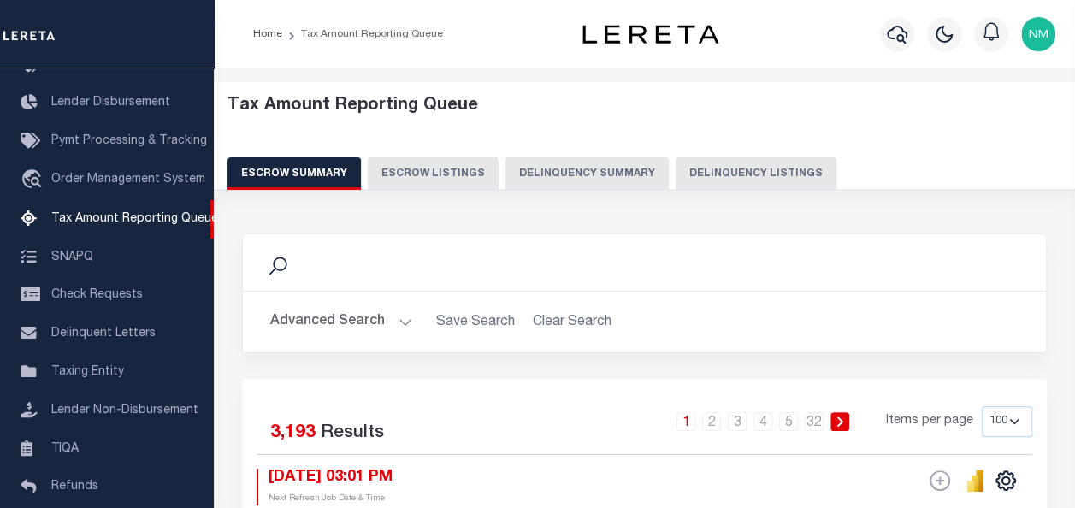
click at [675, 170] on button "Delinquency Listings" at bounding box center [755, 173] width 161 height 32
select select "100"
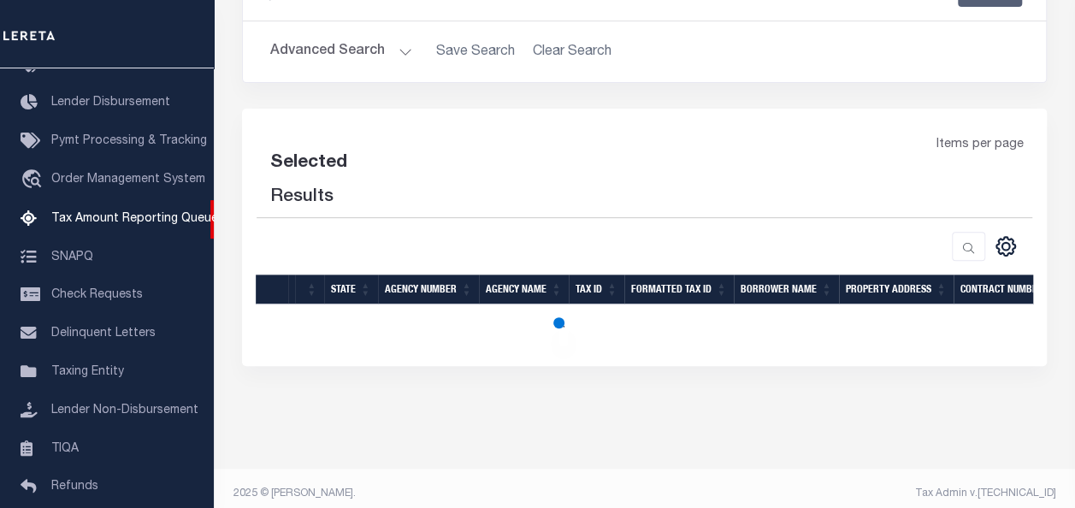
select select "100"
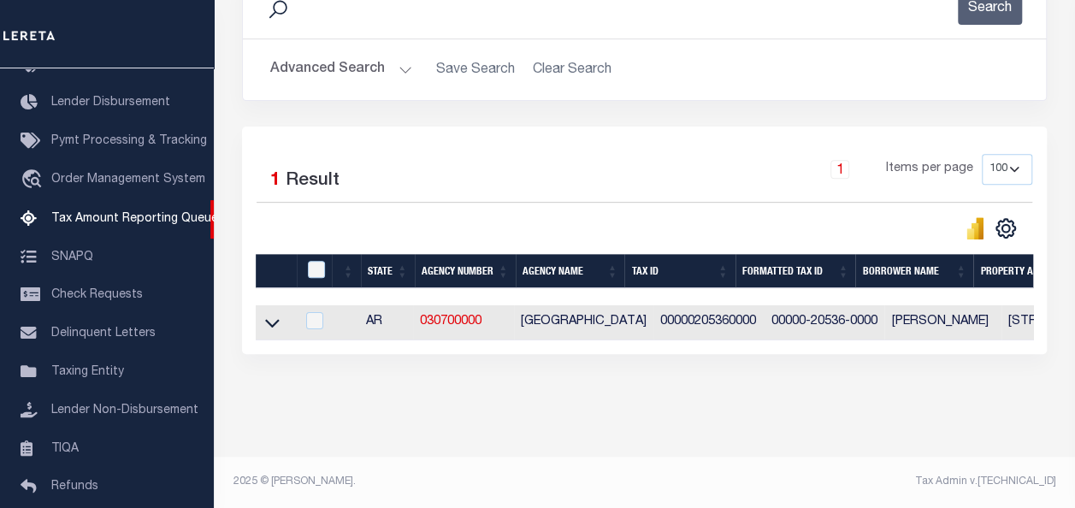
scroll to position [268, 0]
click at [318, 261] on input "checkbox" at bounding box center [316, 269] width 17 height 17
checkbox input "true"
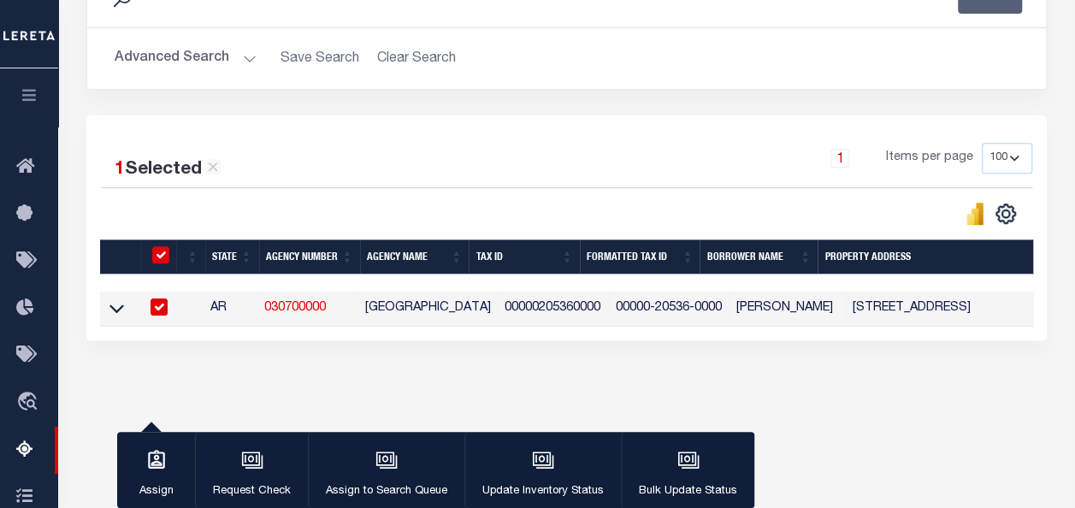
scroll to position [265, 0]
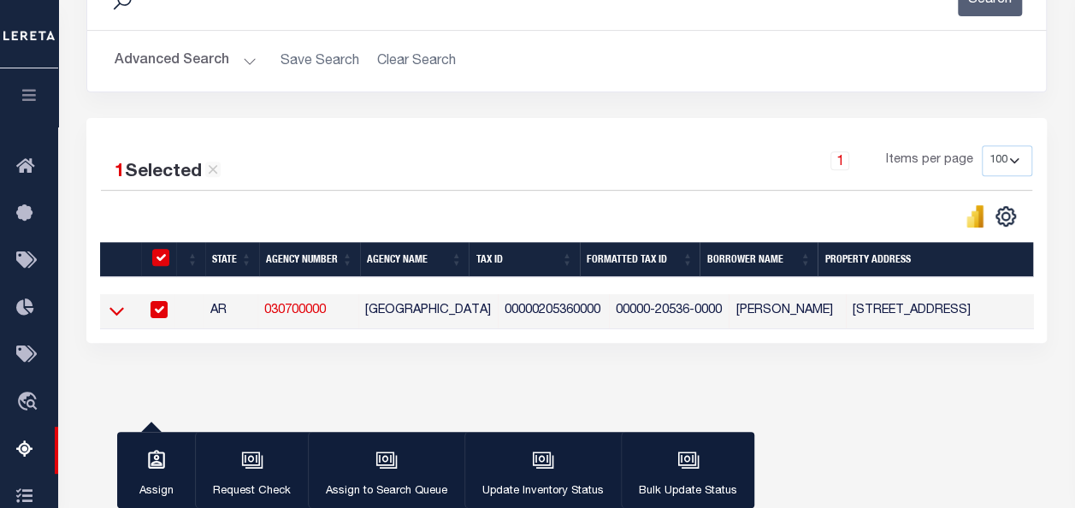
click at [116, 314] on icon at bounding box center [116, 311] width 15 height 18
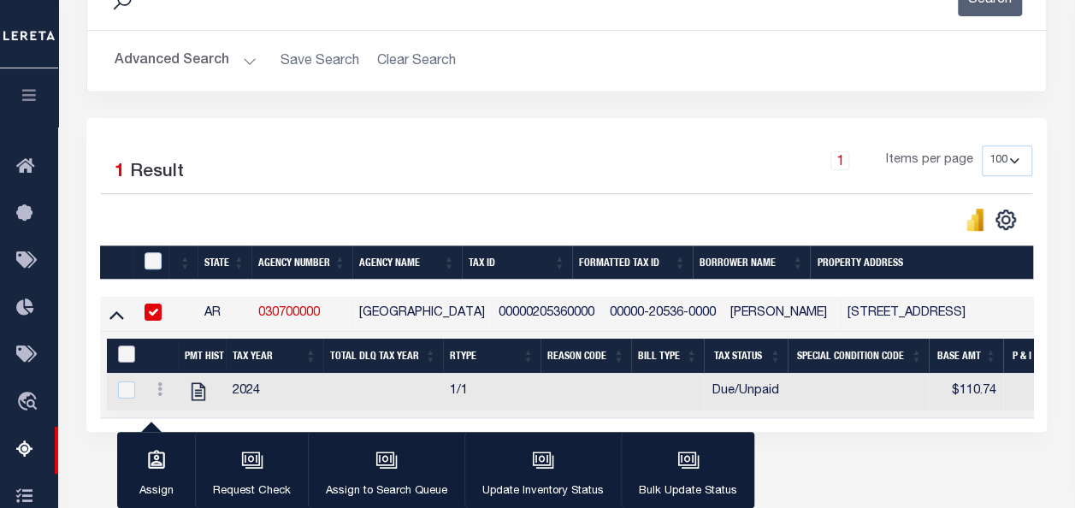
click at [123, 356] on input "&nbsp;" at bounding box center [126, 353] width 17 height 17
checkbox input "true"
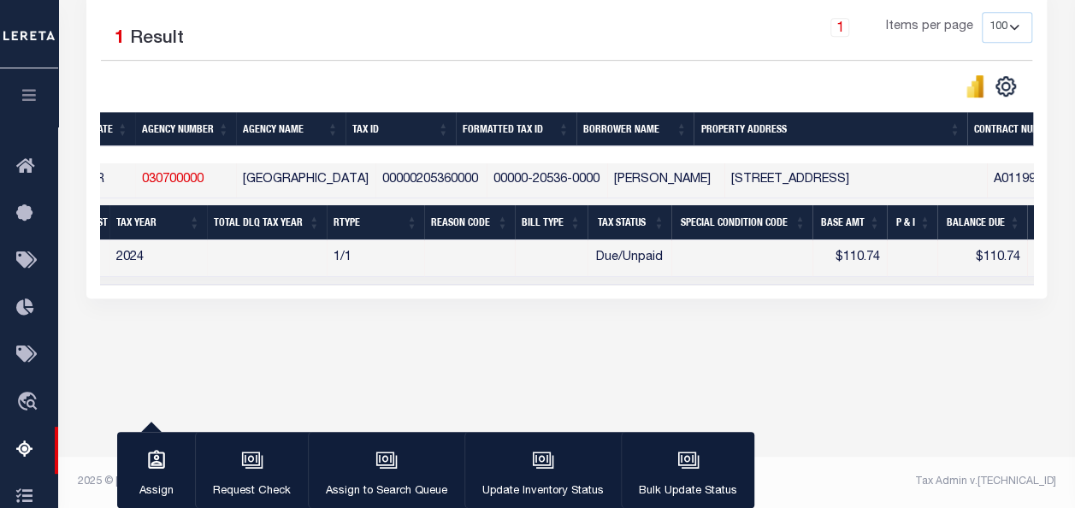
scroll to position [0, 0]
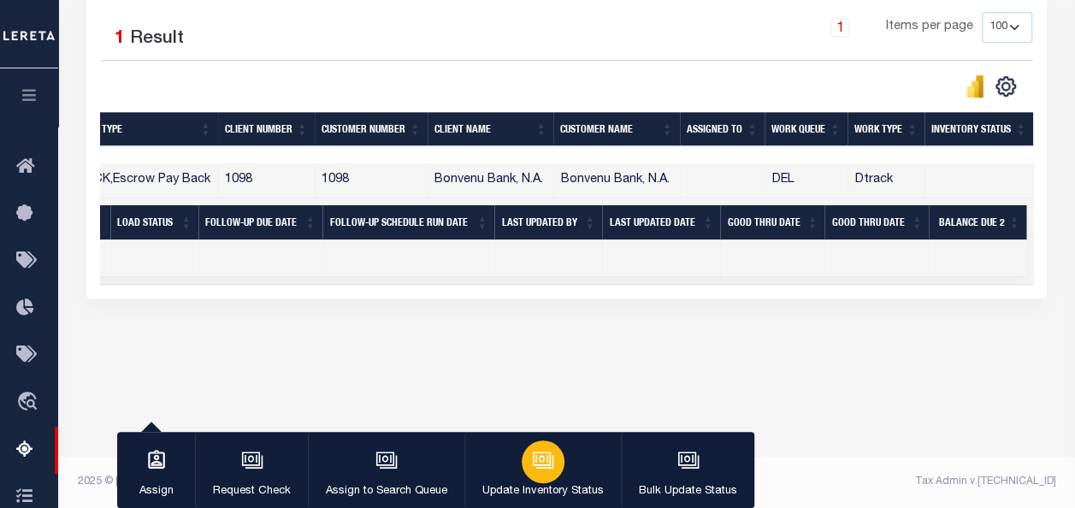
click at [533, 481] on div "button" at bounding box center [542, 461] width 43 height 43
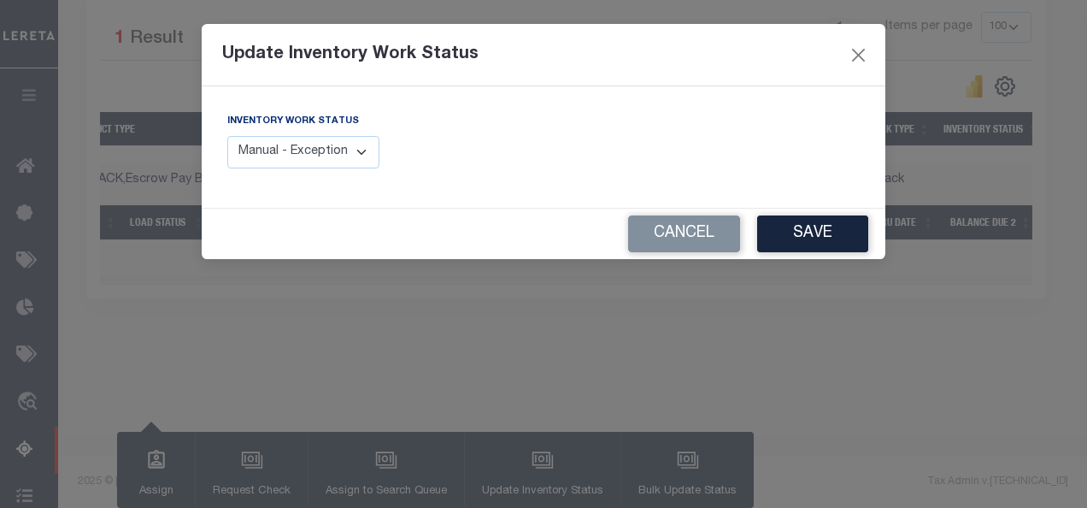
click at [351, 155] on select "Manual - Exception Pended - Awaiting Search Late Add Exception Completed" at bounding box center [303, 152] width 152 height 33
select select "4"
click at [227, 136] on select "Manual - Exception Pended - Awaiting Search Late Add Exception Completed" at bounding box center [303, 152] width 152 height 33
click at [822, 233] on button "Save" at bounding box center [812, 233] width 111 height 37
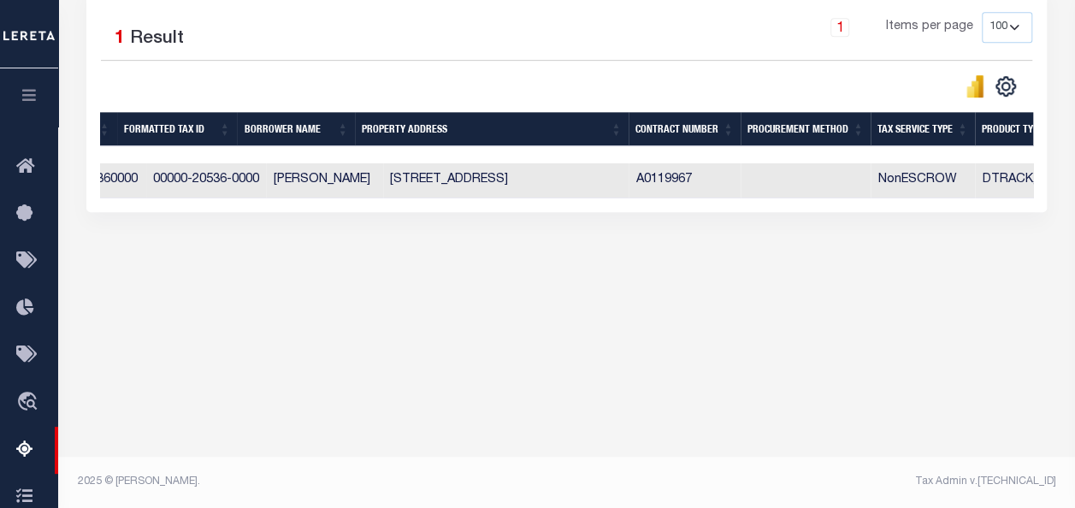
scroll to position [0, 120]
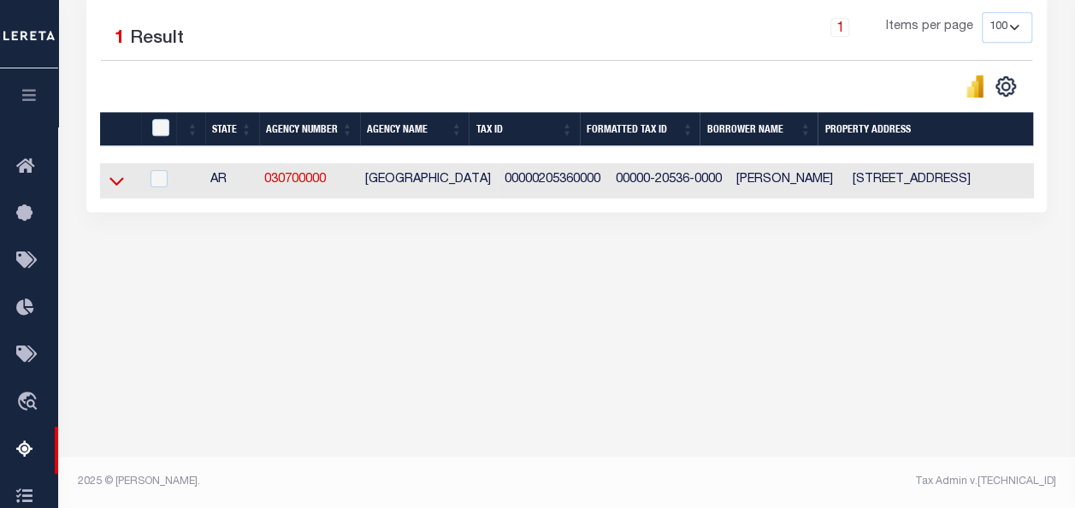
click at [116, 175] on icon at bounding box center [116, 181] width 15 height 18
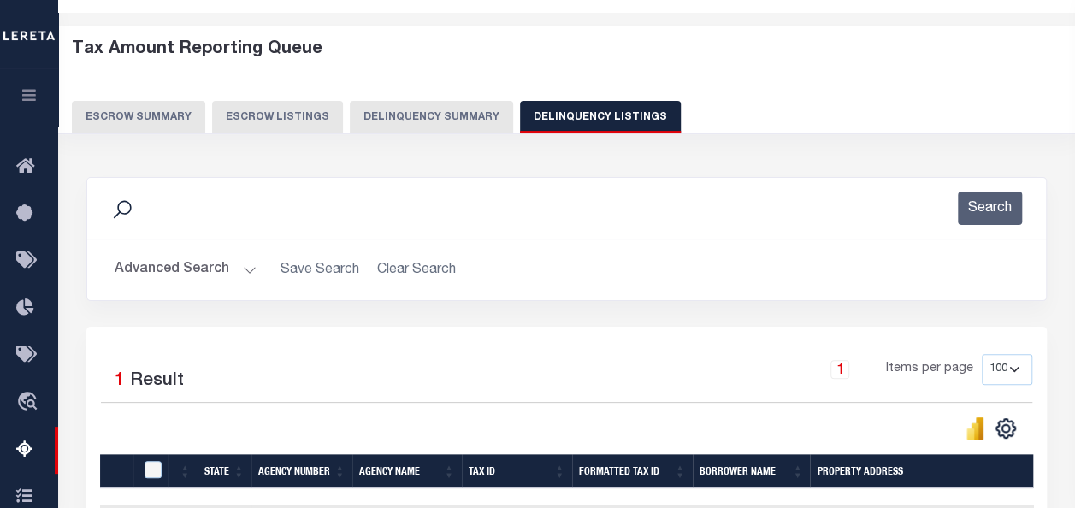
scroll to position [0, 0]
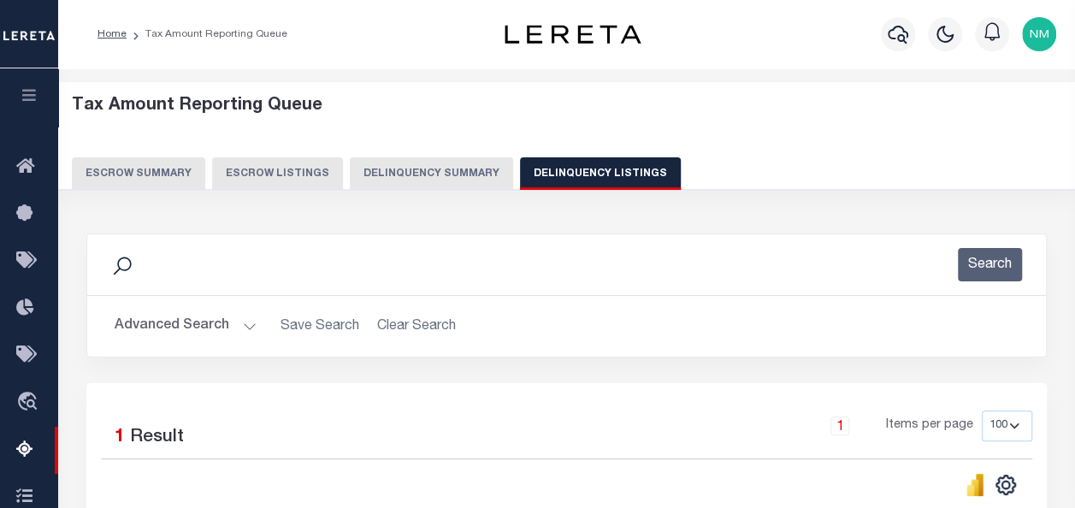
click at [220, 313] on button "Advanced Search" at bounding box center [186, 325] width 142 height 33
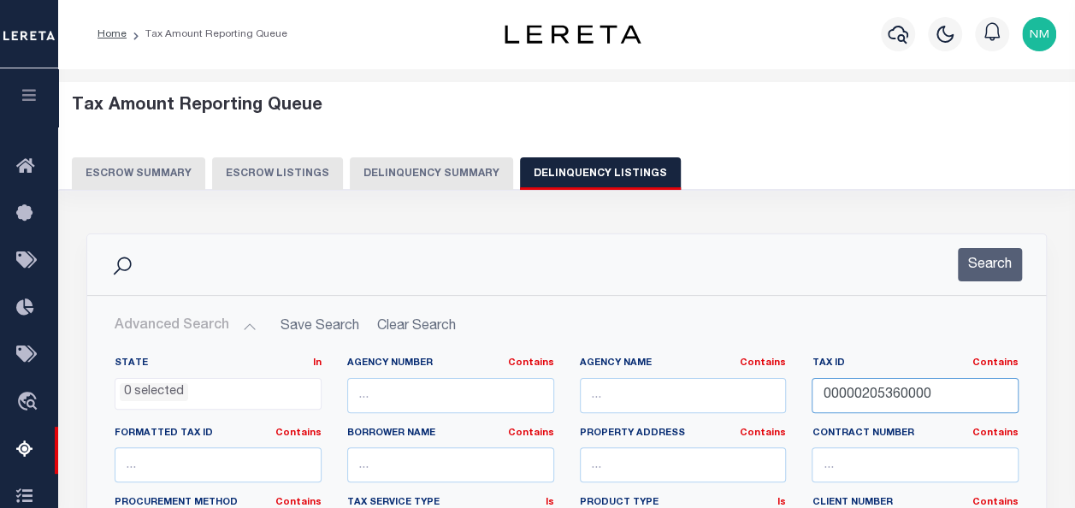
click at [853, 378] on input "00000205360000" at bounding box center [914, 395] width 207 height 35
click at [853, 393] on input "00000205360000" at bounding box center [914, 395] width 207 height 35
paste input "7"
type input "00000205370000"
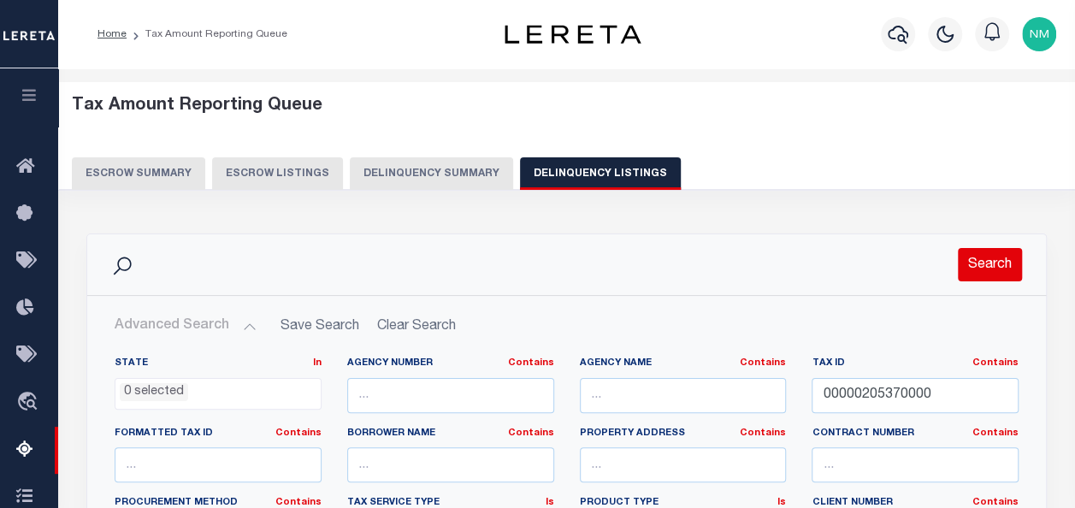
click at [983, 272] on button "Search" at bounding box center [989, 264] width 64 height 33
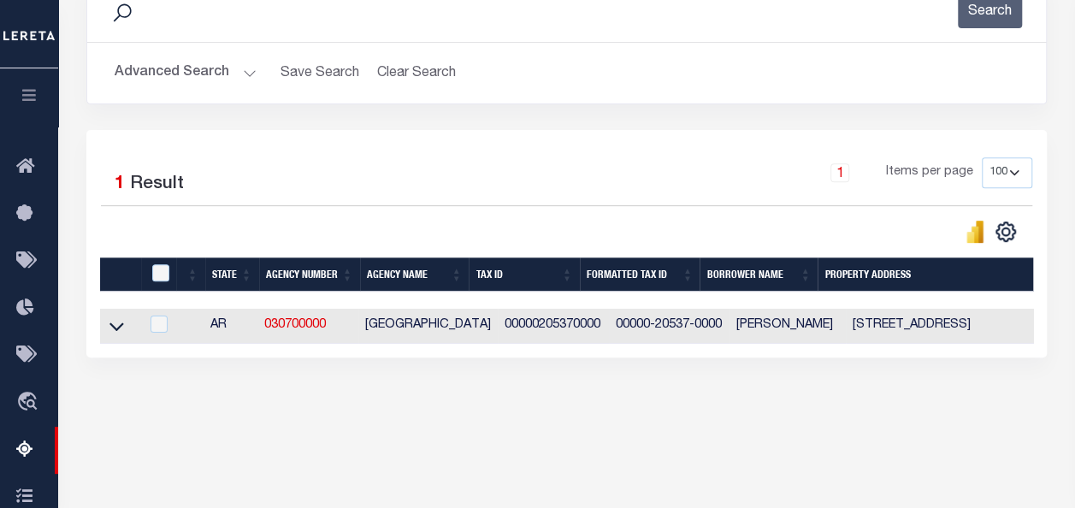
scroll to position [256, 0]
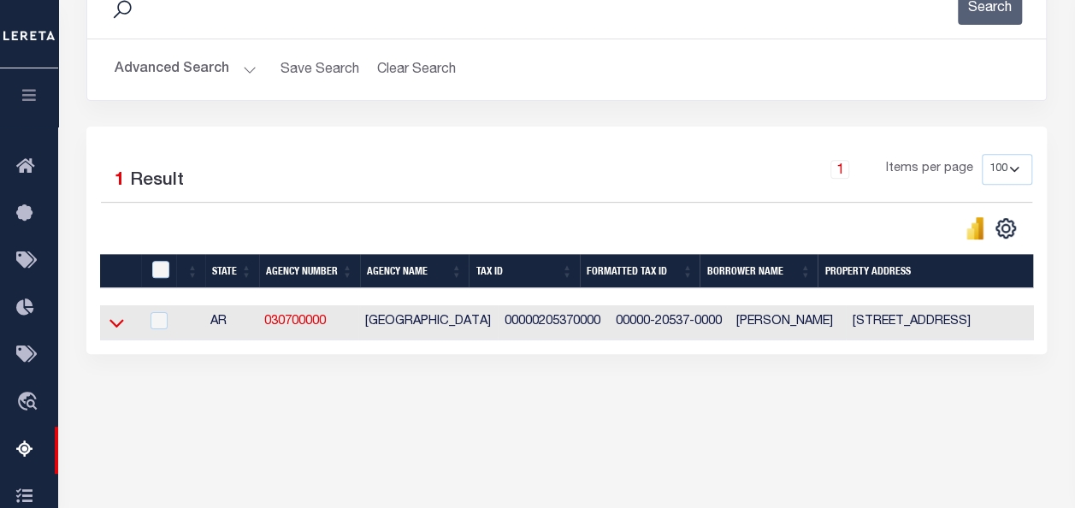
click at [121, 321] on icon at bounding box center [116, 323] width 15 height 18
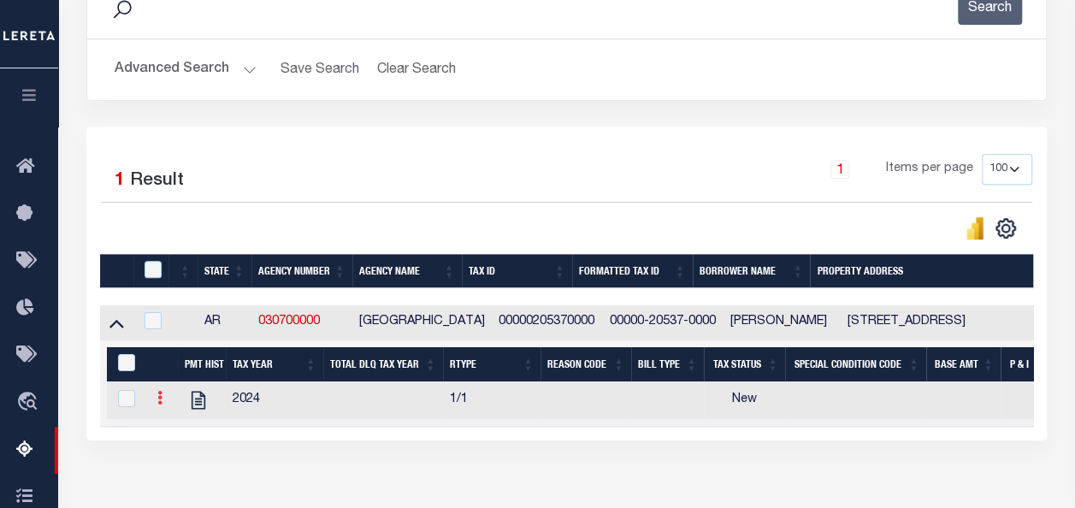
click at [161, 402] on icon at bounding box center [159, 398] width 5 height 14
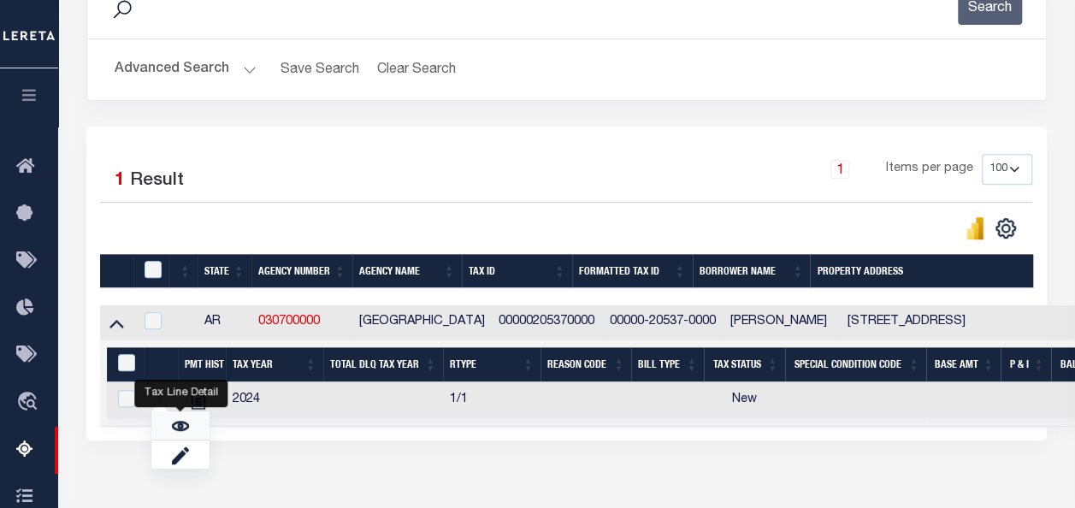
click at [180, 419] on link "" at bounding box center [180, 425] width 58 height 28
checkbox input "true"
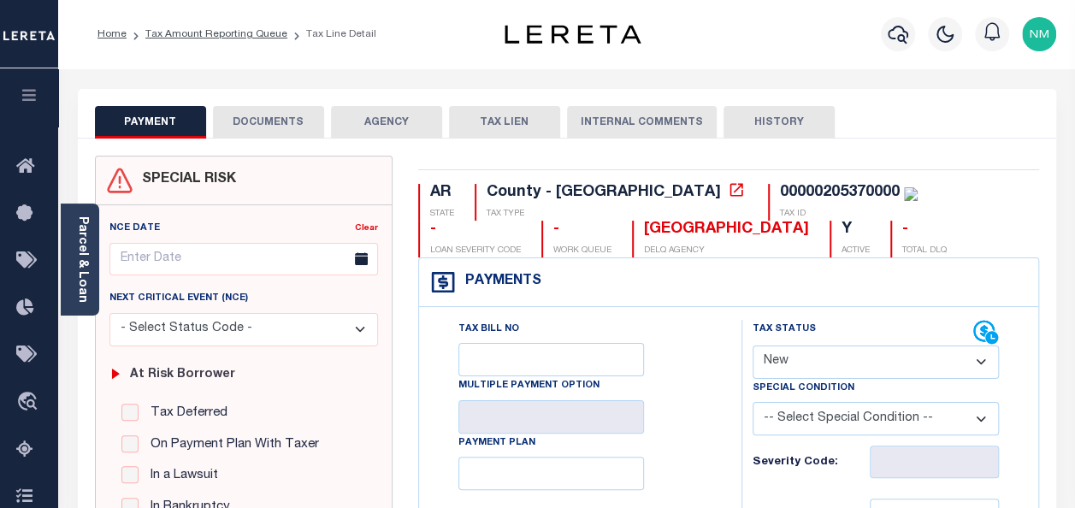
click at [786, 364] on select "- Select Status Code - Open Due/Unpaid Paid Incomplete No Tax Due Internal Refu…" at bounding box center [875, 361] width 246 height 33
select select "DUE"
click at [752, 345] on select "- Select Status Code - Open Due/Unpaid Paid Incomplete No Tax Due Internal Refu…" at bounding box center [875, 361] width 246 height 33
type input "[DATE]"
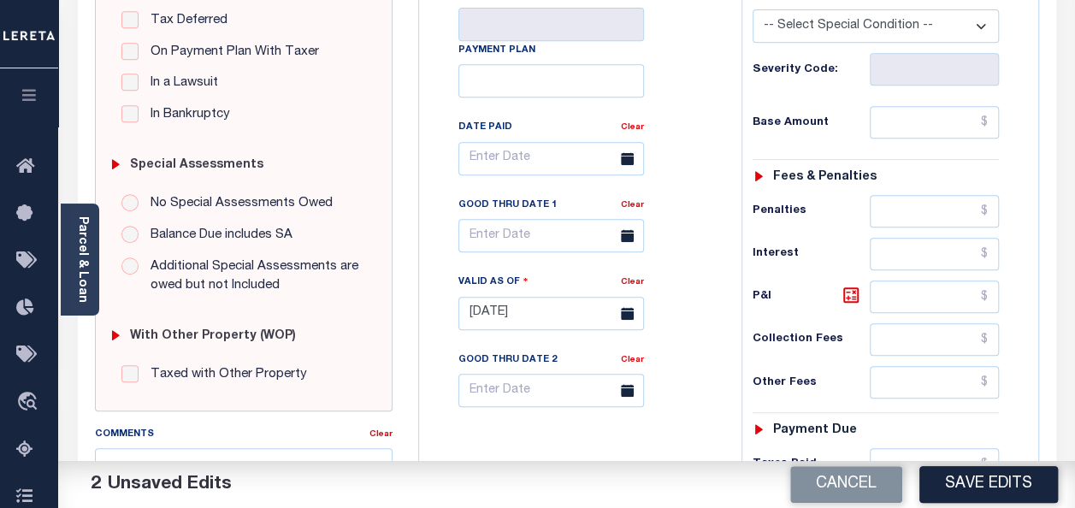
scroll to position [427, 0]
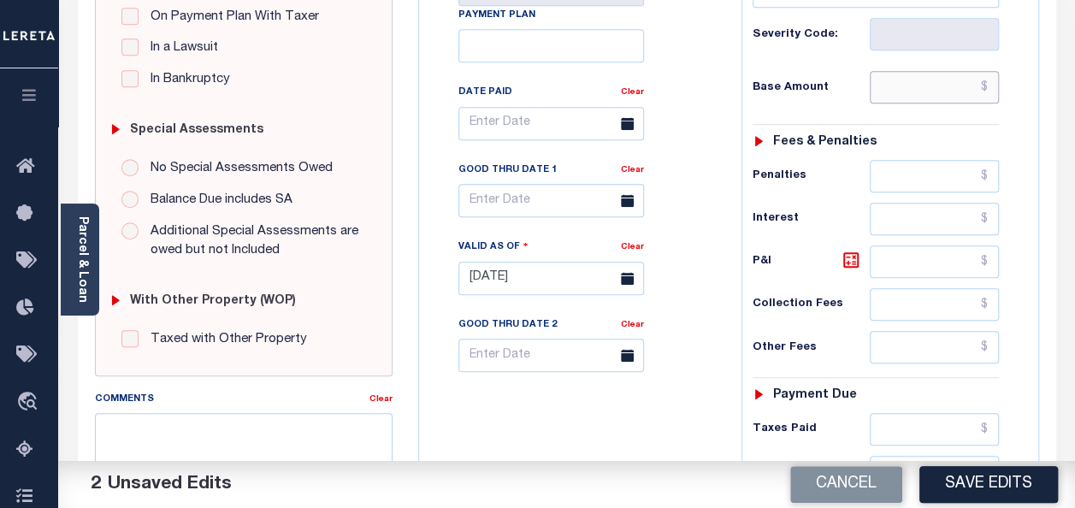
click at [986, 85] on input "text" at bounding box center [933, 87] width 129 height 32
drag, startPoint x: 927, startPoint y: 85, endPoint x: 995, endPoint y: 85, distance: 68.4
click at [995, 85] on input "$12,191.22" at bounding box center [933, 87] width 129 height 32
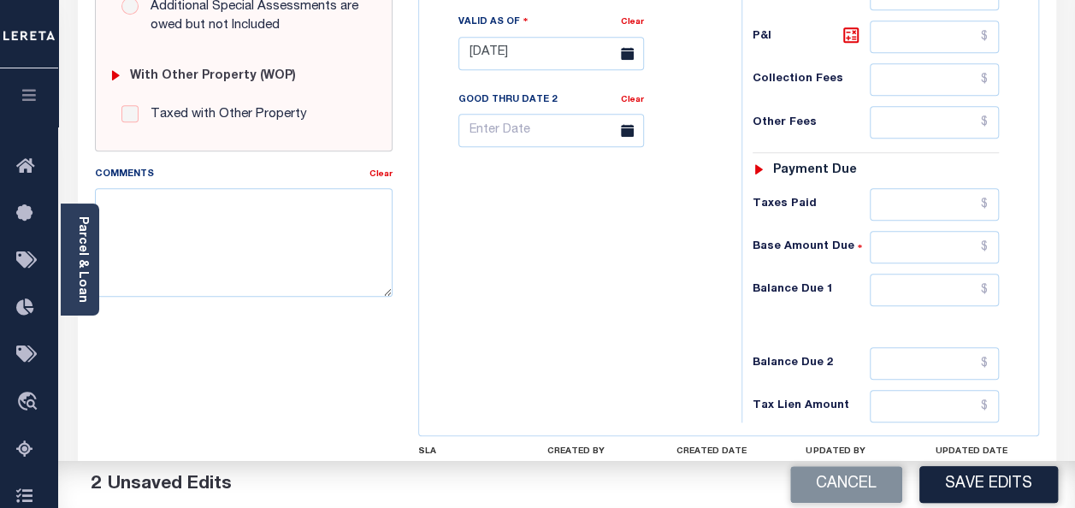
scroll to position [769, 0]
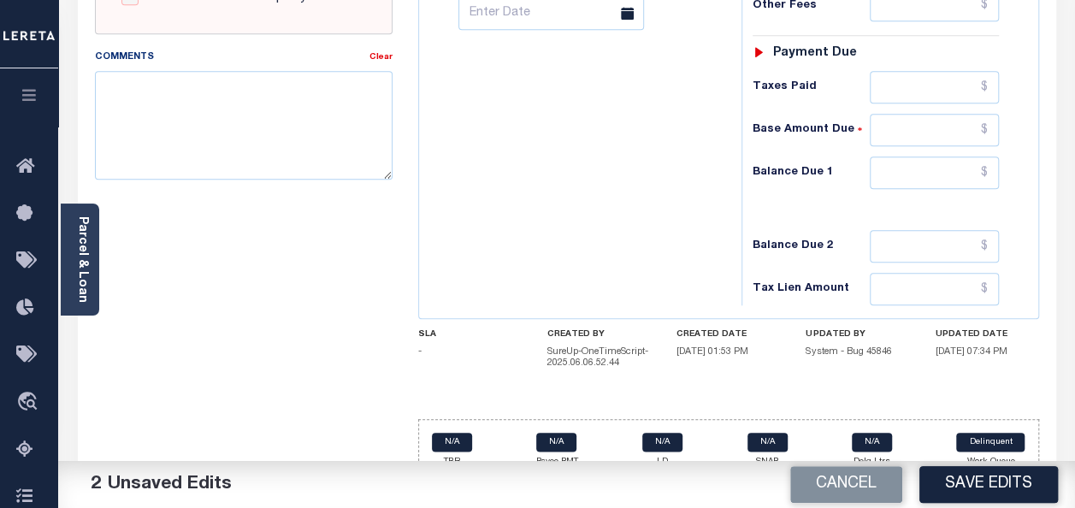
type input "$12,191.22"
click at [981, 167] on input "text" at bounding box center [933, 172] width 129 height 32
paste input "$12,191.22"
type input "$12,191.22"
click at [147, 99] on textarea "Comments" at bounding box center [244, 125] width 298 height 108
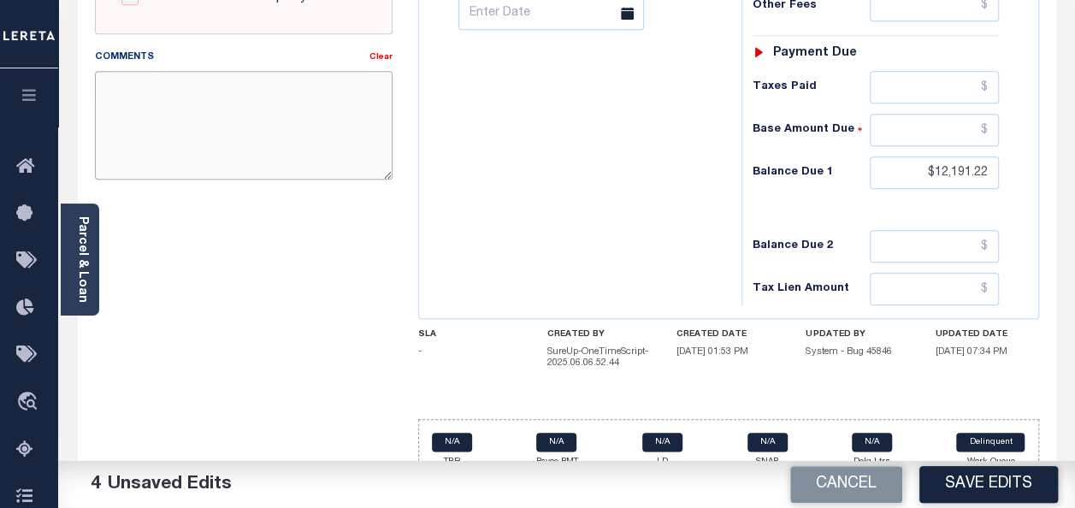
click at [168, 130] on textarea "Comments" at bounding box center [244, 125] width 298 height 108
paste textarea "As per [PERSON_NAME] that for tax year [DATE] taxes are due bye [DATE]"
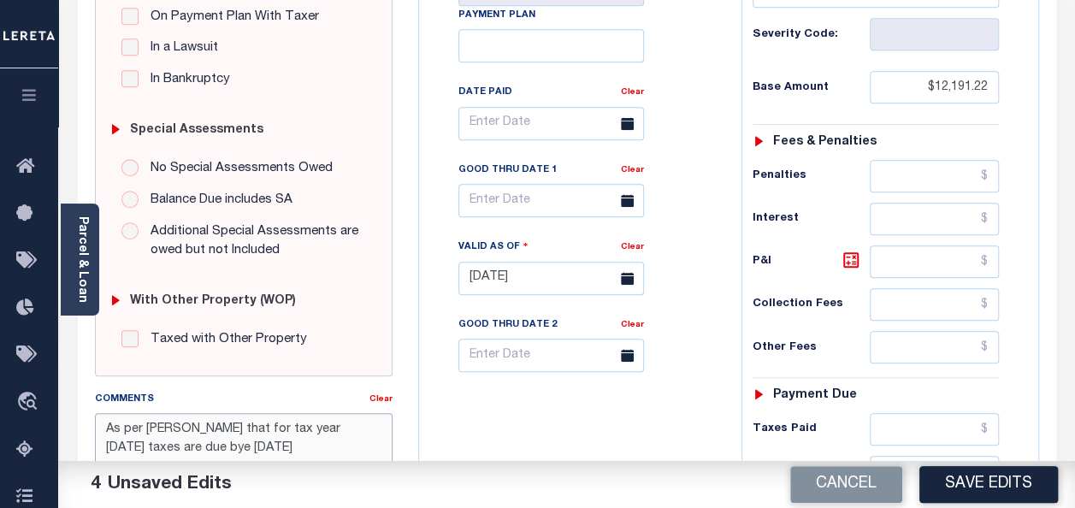
scroll to position [788, 0]
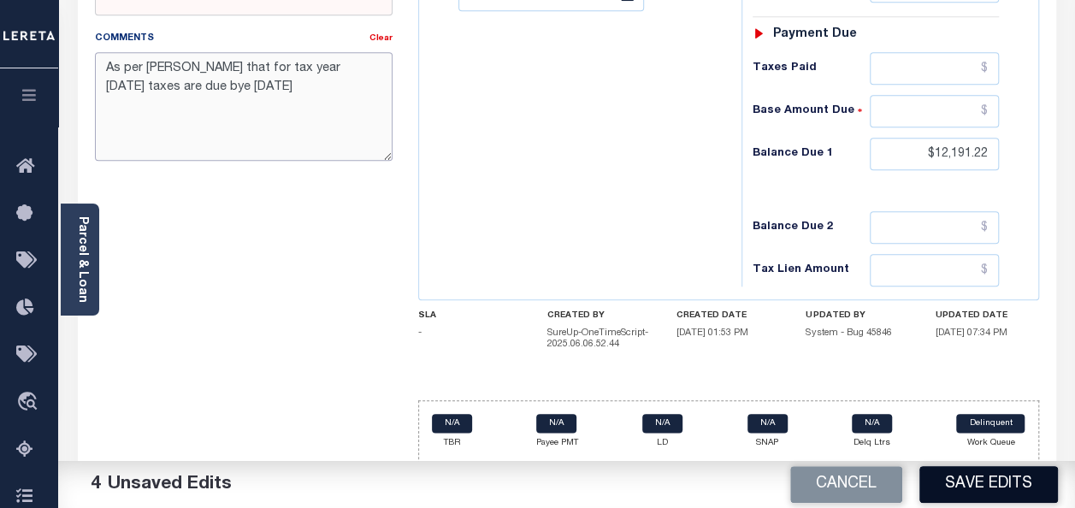
type textarea "As per [PERSON_NAME] that for tax year [DATE] taxes are due bye [DATE]"
click at [968, 482] on button "Save Edits" at bounding box center [988, 484] width 138 height 37
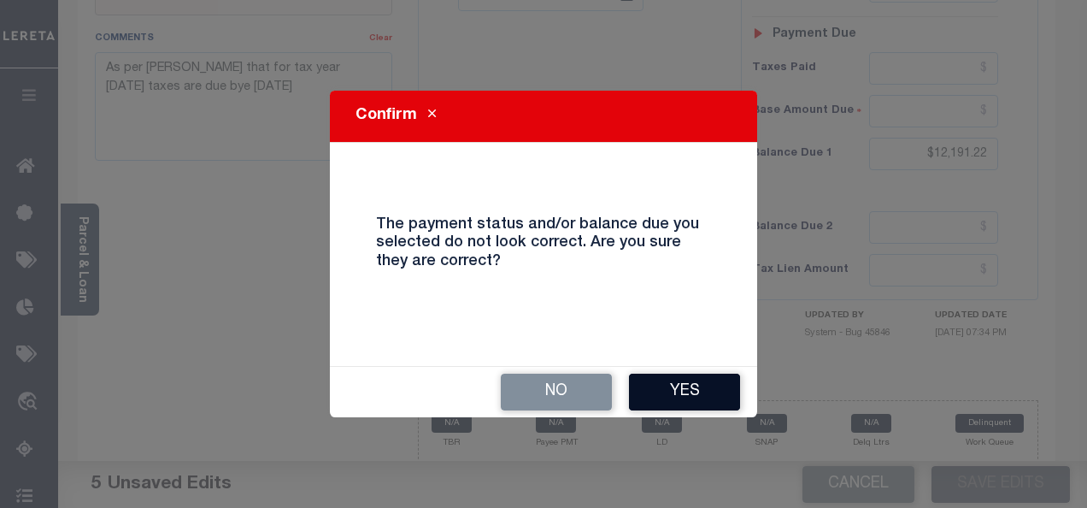
click at [704, 397] on button "Yes" at bounding box center [684, 392] width 111 height 37
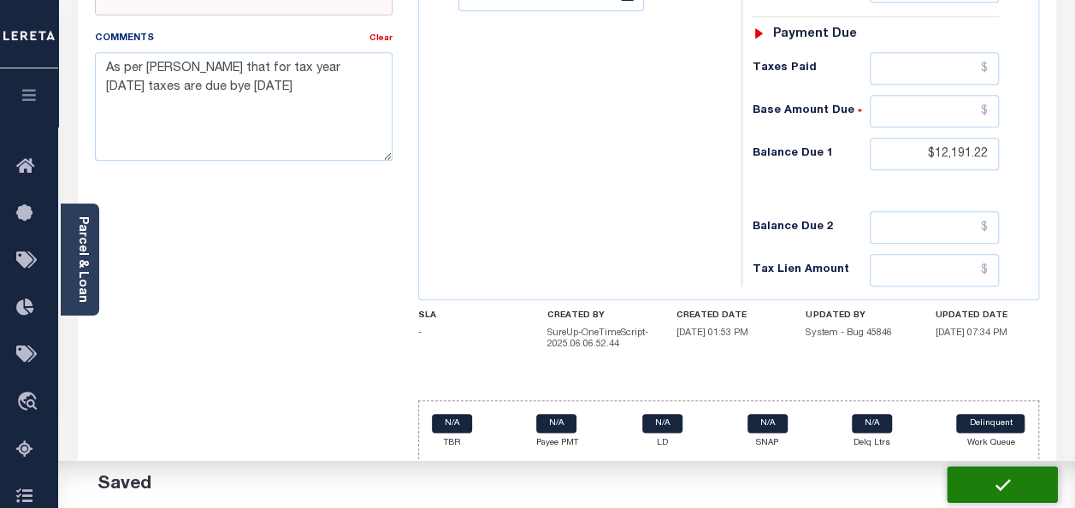
checkbox input "false"
type input "$12,191.22"
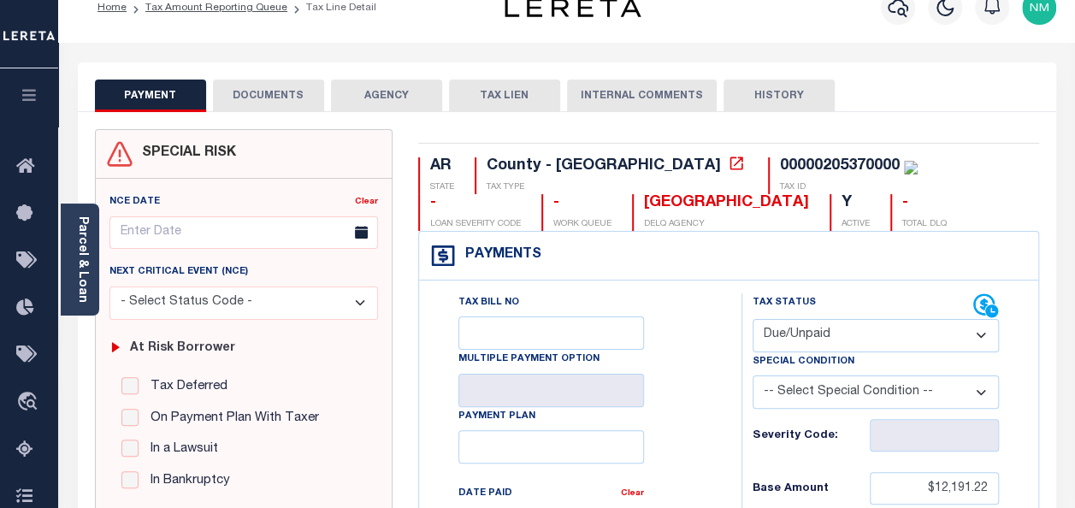
scroll to position [0, 0]
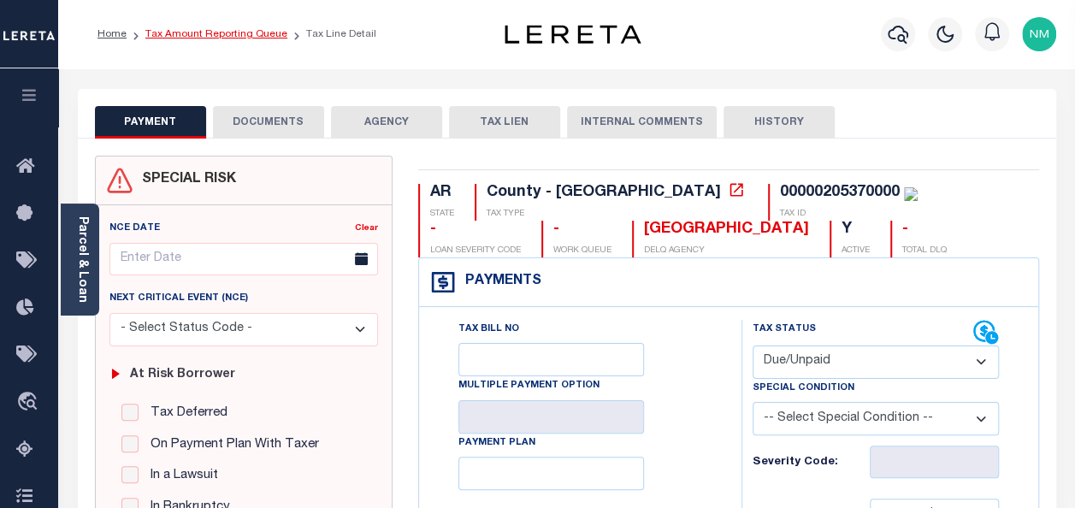
click at [230, 38] on link "Tax Amount Reporting Queue" at bounding box center [216, 34] width 142 height 10
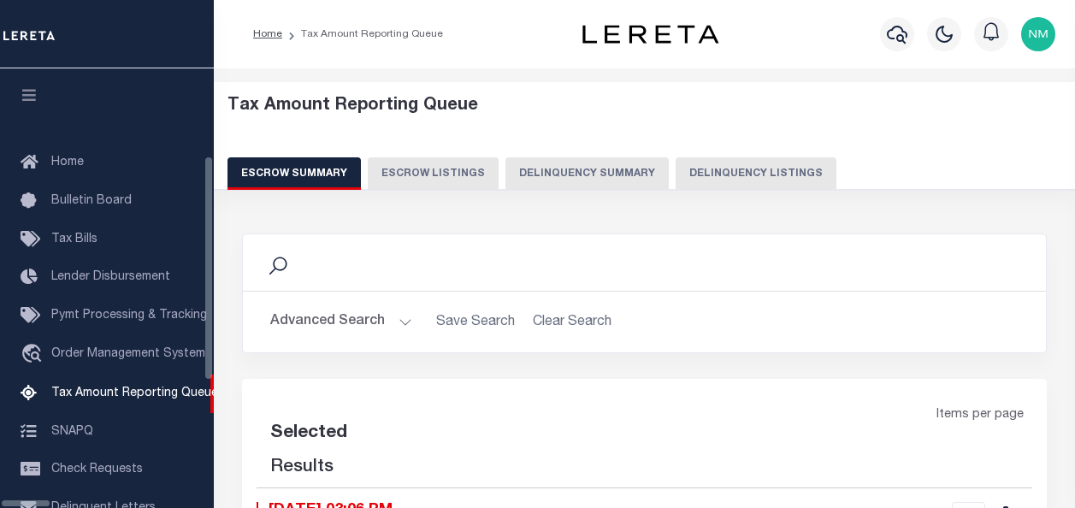
select select "100"
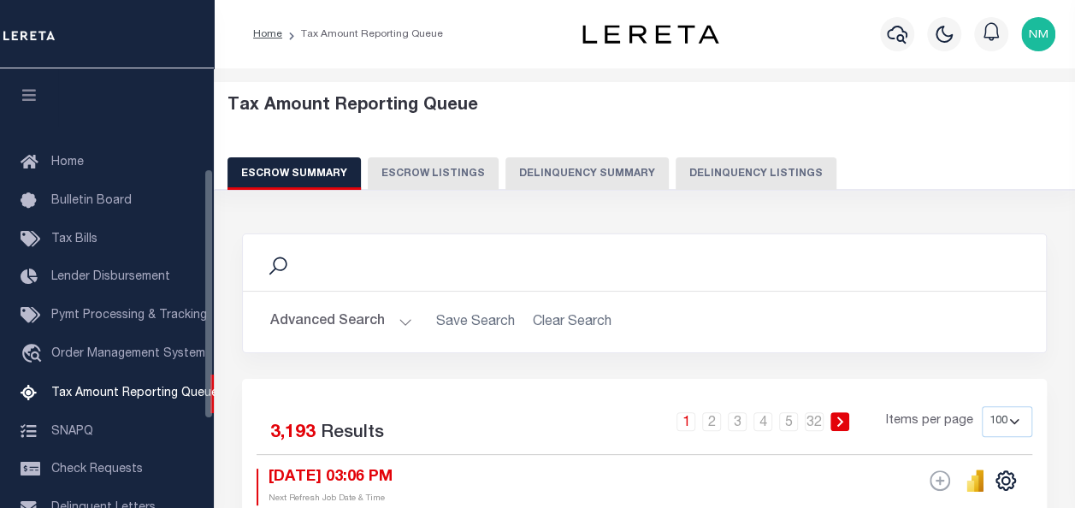
scroll to position [174, 0]
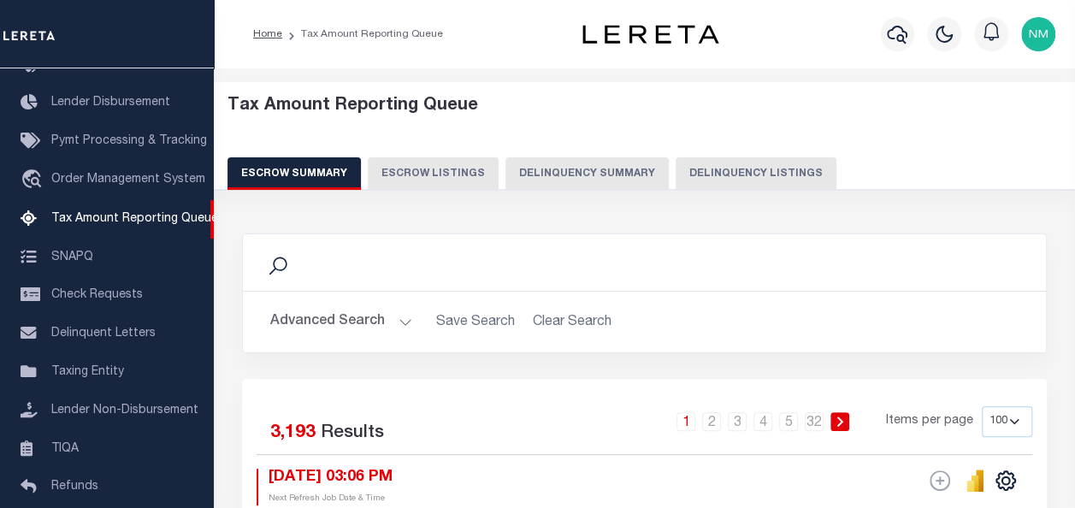
click at [684, 173] on button "Delinquency Listings" at bounding box center [755, 173] width 161 height 32
select select "100"
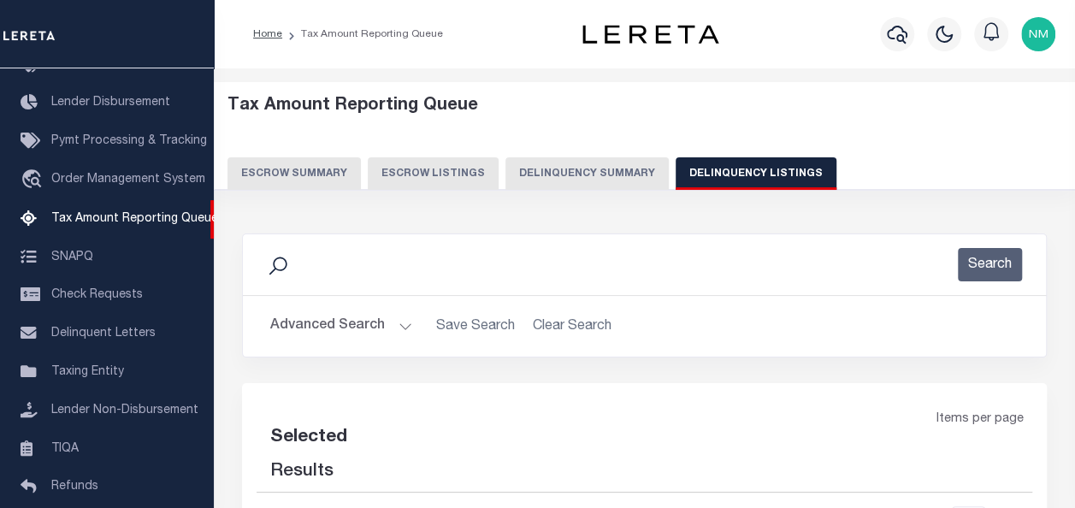
select select "100"
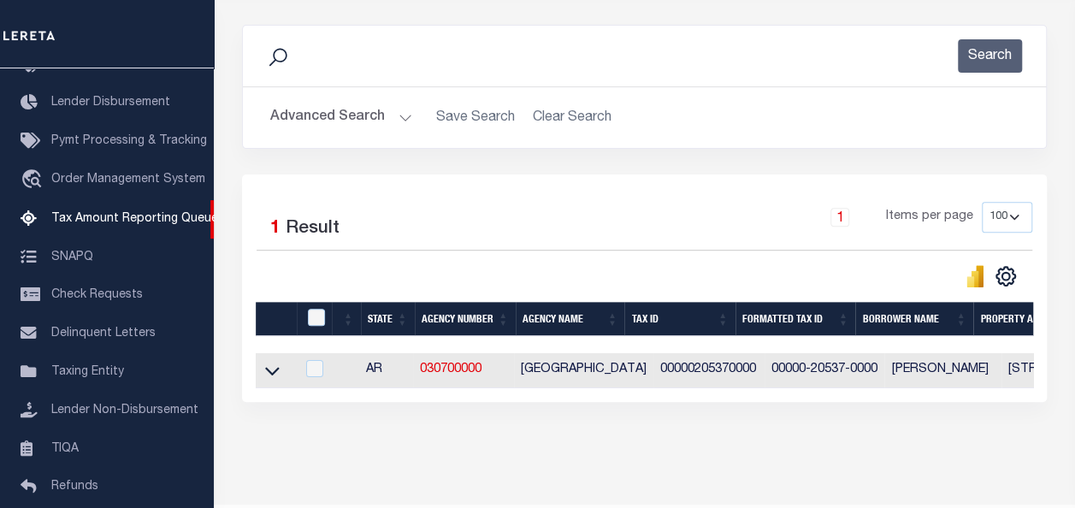
scroll to position [256, 0]
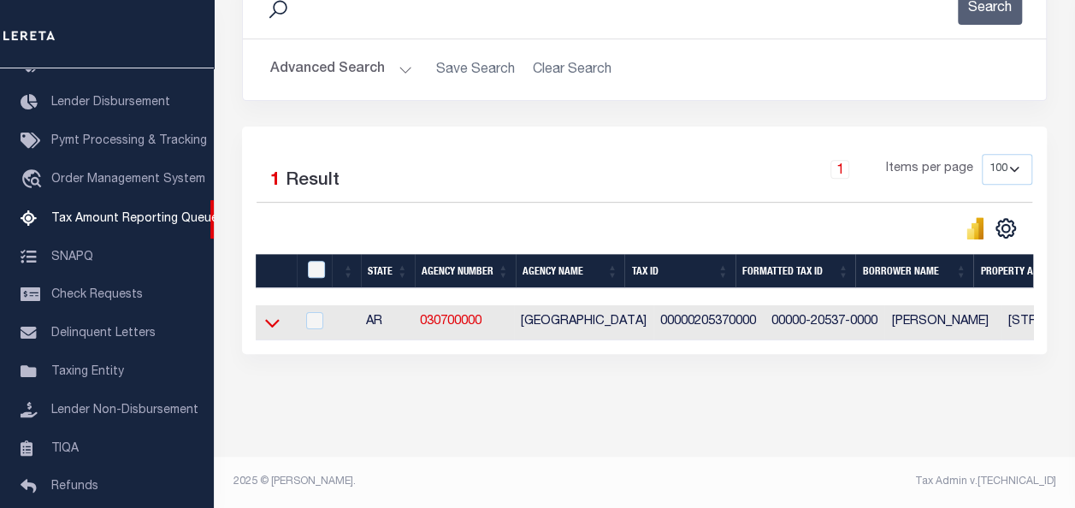
click at [270, 325] on icon at bounding box center [272, 324] width 15 height 9
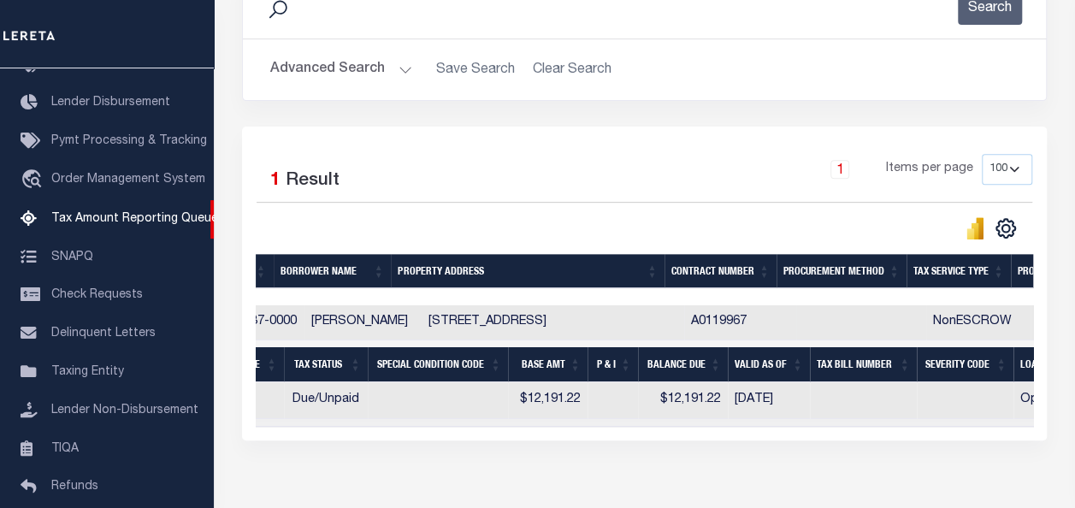
scroll to position [0, 542]
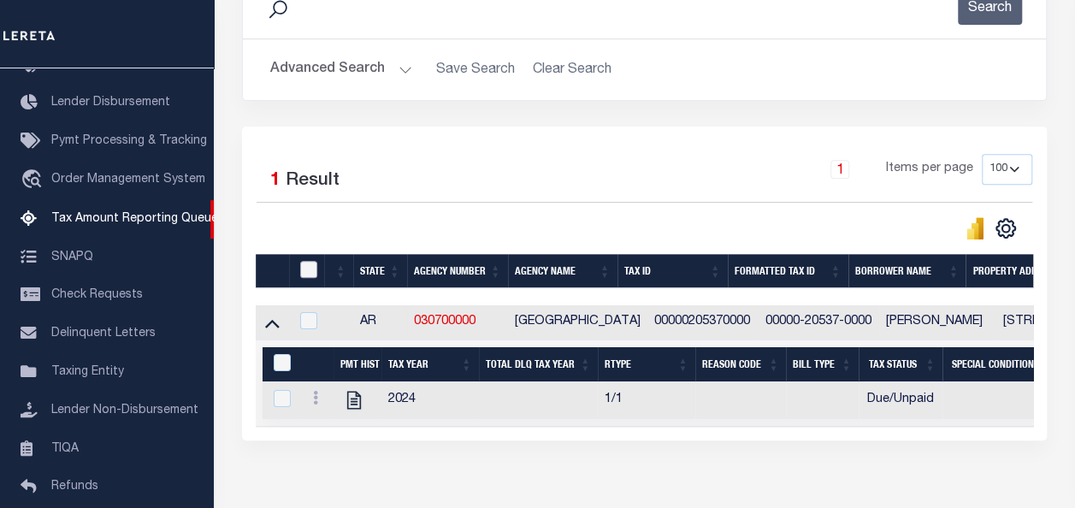
drag, startPoint x: 304, startPoint y: 268, endPoint x: 303, endPoint y: 293, distance: 24.8
click at [304, 268] on input "checkbox" at bounding box center [308, 269] width 17 height 17
checkbox input "true"
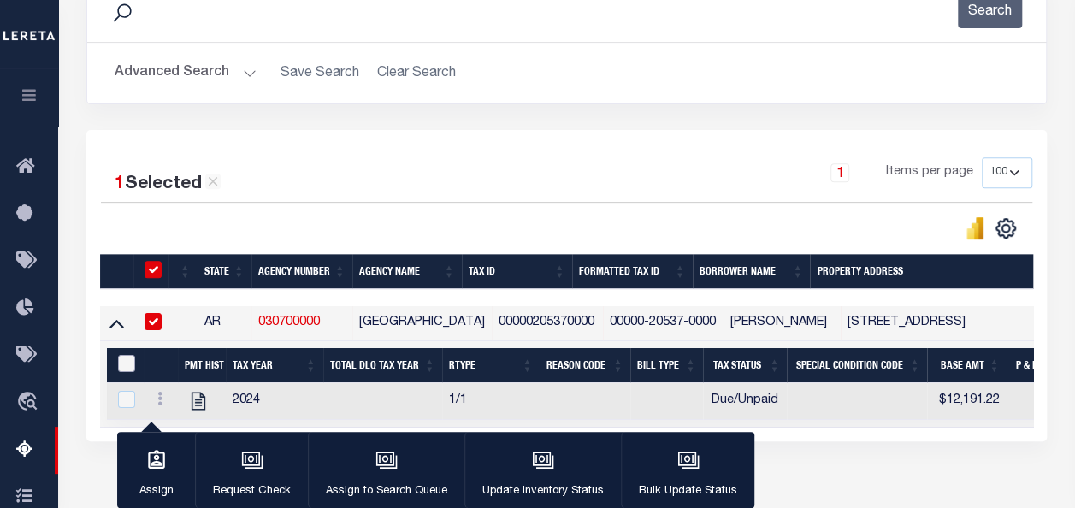
click at [131, 361] on input "&nbsp;" at bounding box center [126, 363] width 17 height 17
checkbox input "true"
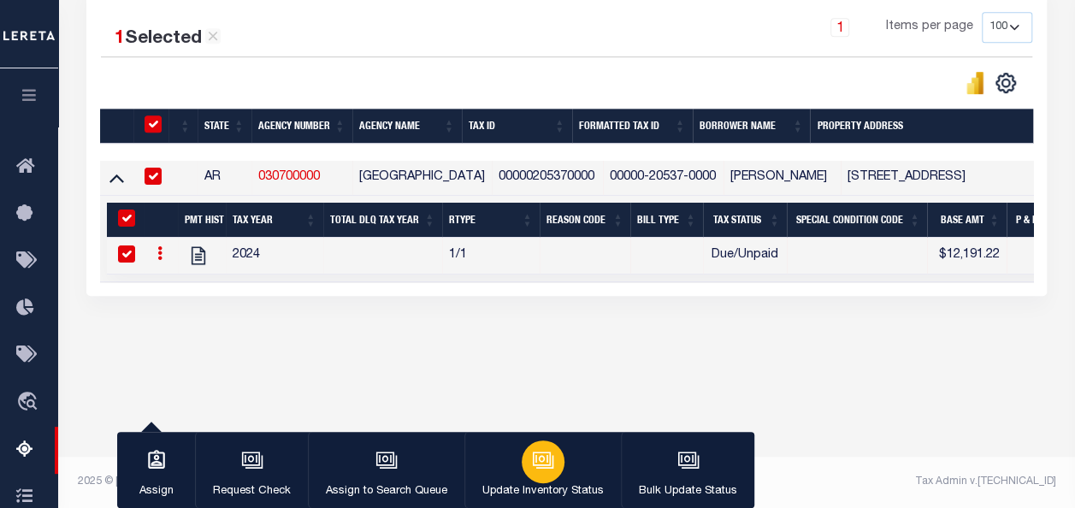
click at [540, 470] on icon "button" at bounding box center [543, 460] width 22 height 22
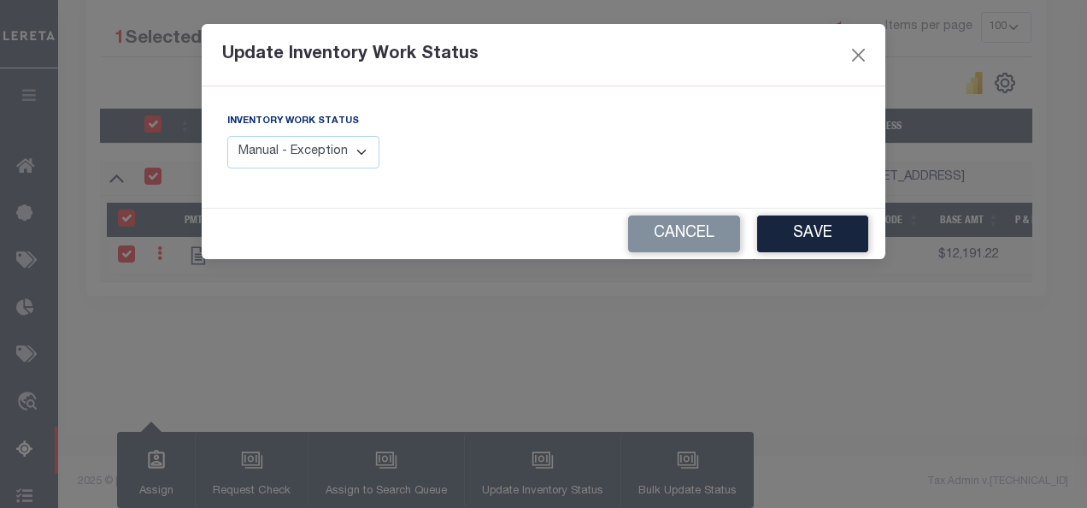
click at [338, 153] on select "Manual - Exception Pended - Awaiting Search Late Add Exception Completed" at bounding box center [303, 152] width 152 height 33
select select "4"
click at [227, 136] on select "Manual - Exception Pended - Awaiting Search Late Add Exception Completed" at bounding box center [303, 152] width 152 height 33
click at [825, 222] on button "Save" at bounding box center [812, 233] width 111 height 37
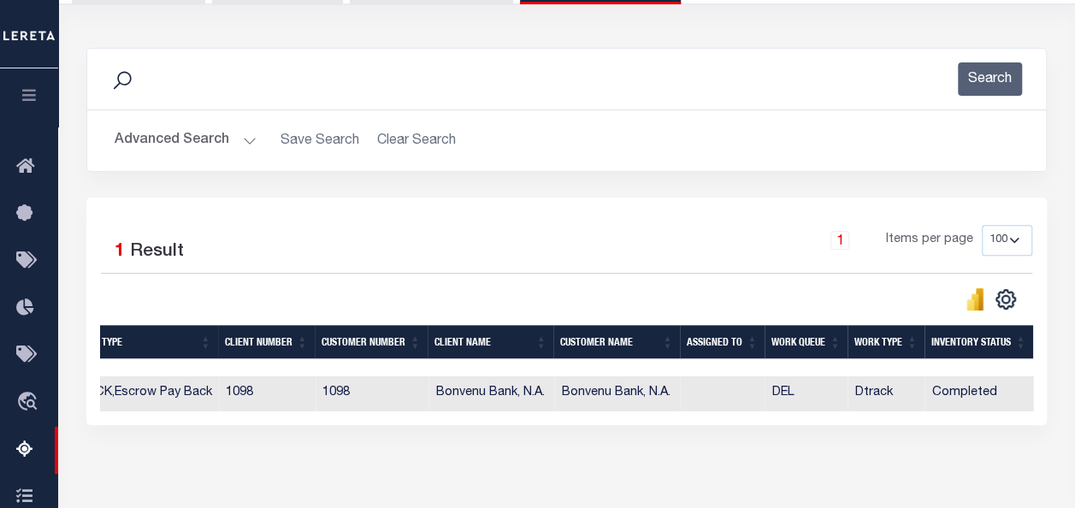
scroll to position [0, 0]
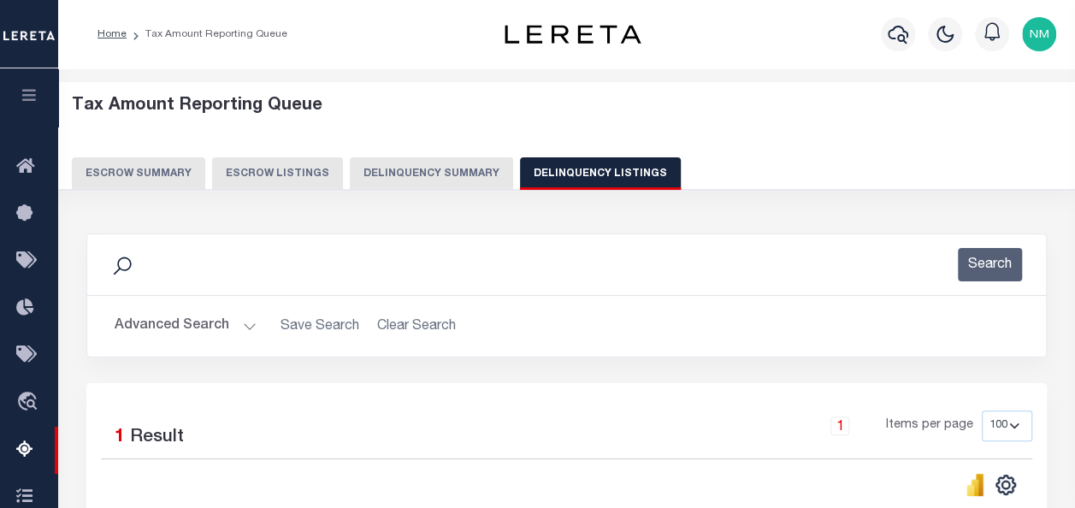
click at [534, 176] on button "Delinquency Listings" at bounding box center [600, 173] width 161 height 32
select select
select select "100"
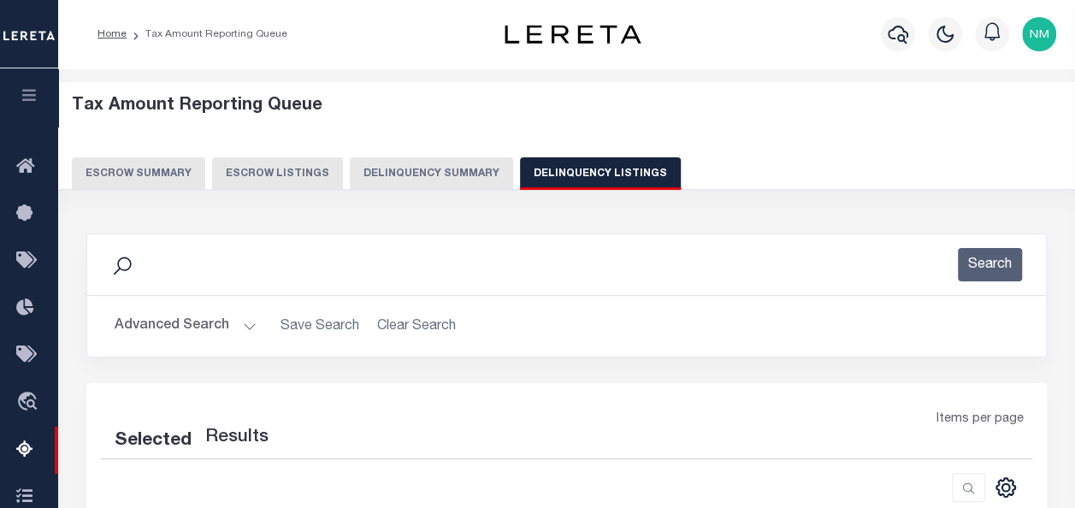
click at [200, 327] on button "Advanced Search" at bounding box center [186, 325] width 142 height 33
select select "100"
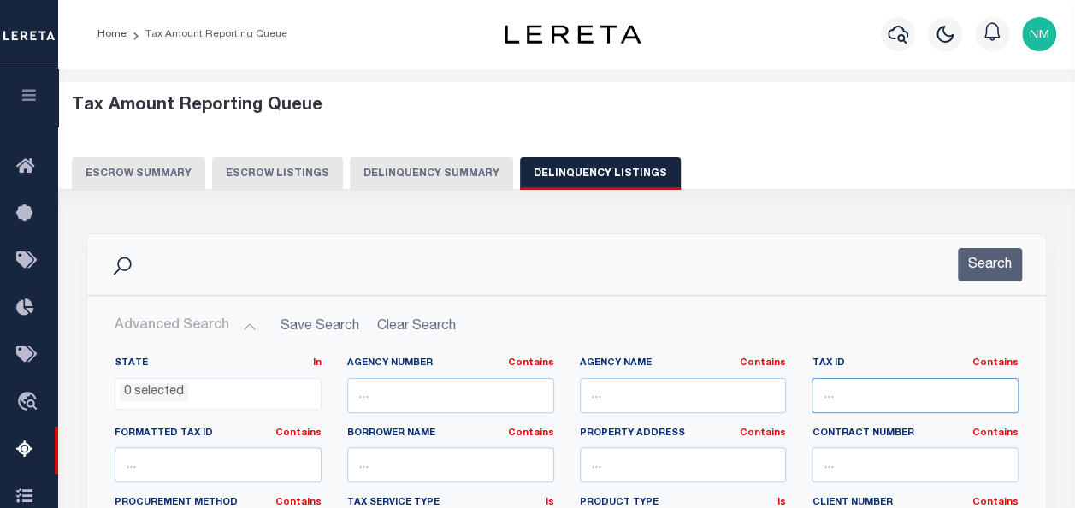
click at [896, 390] on input "text" at bounding box center [914, 395] width 207 height 35
paste input "00000205370010"
type input "00000205370010"
click at [1004, 251] on button "Search" at bounding box center [989, 264] width 64 height 33
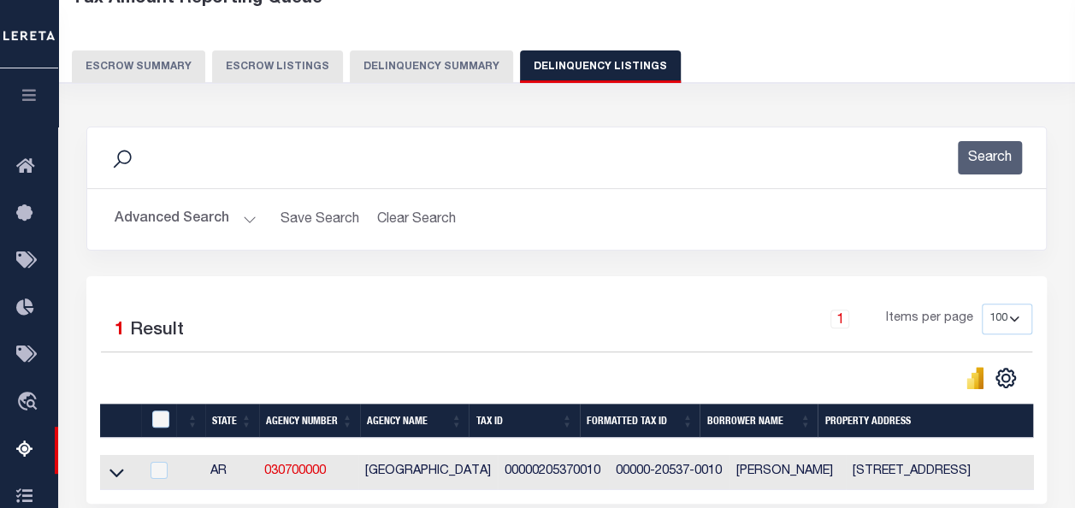
scroll to position [256, 0]
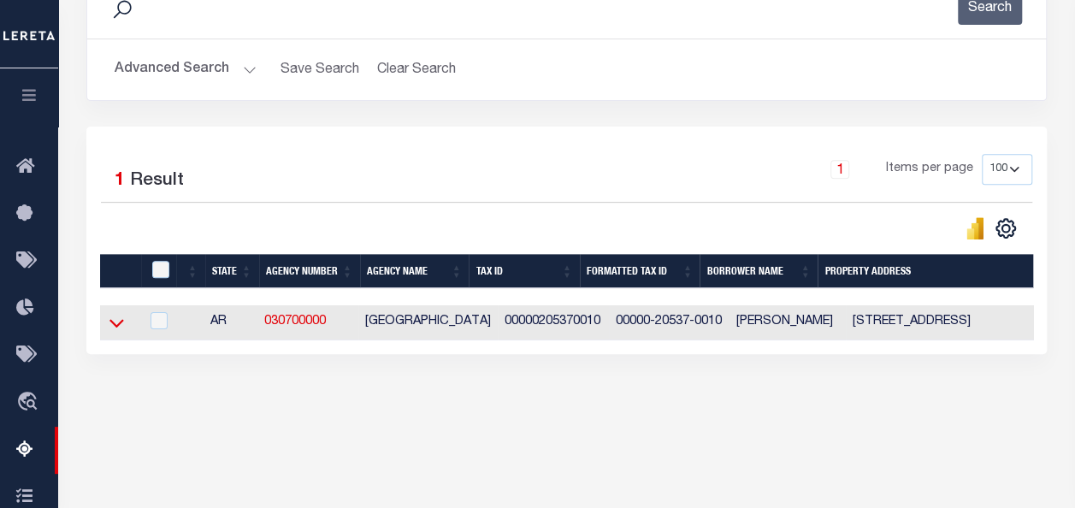
click at [118, 323] on icon at bounding box center [116, 323] width 15 height 18
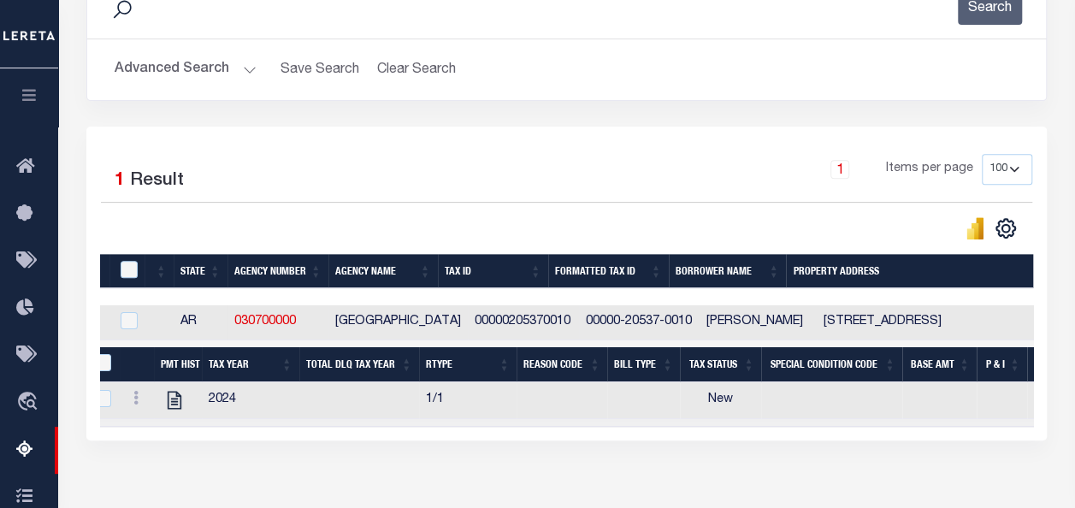
scroll to position [0, 0]
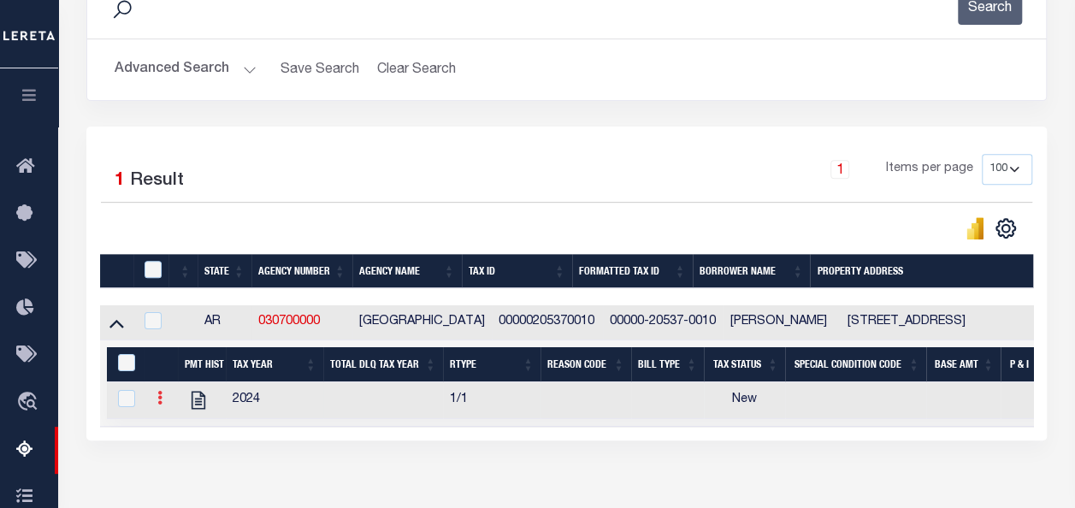
click at [159, 402] on icon at bounding box center [159, 398] width 5 height 14
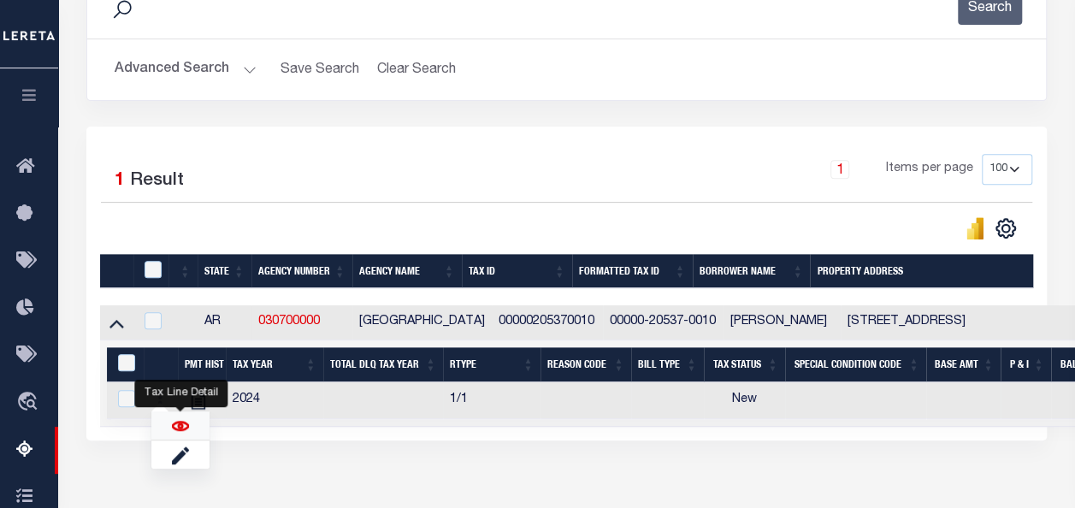
click at [178, 427] on img "" at bounding box center [180, 425] width 17 height 17
checkbox input "true"
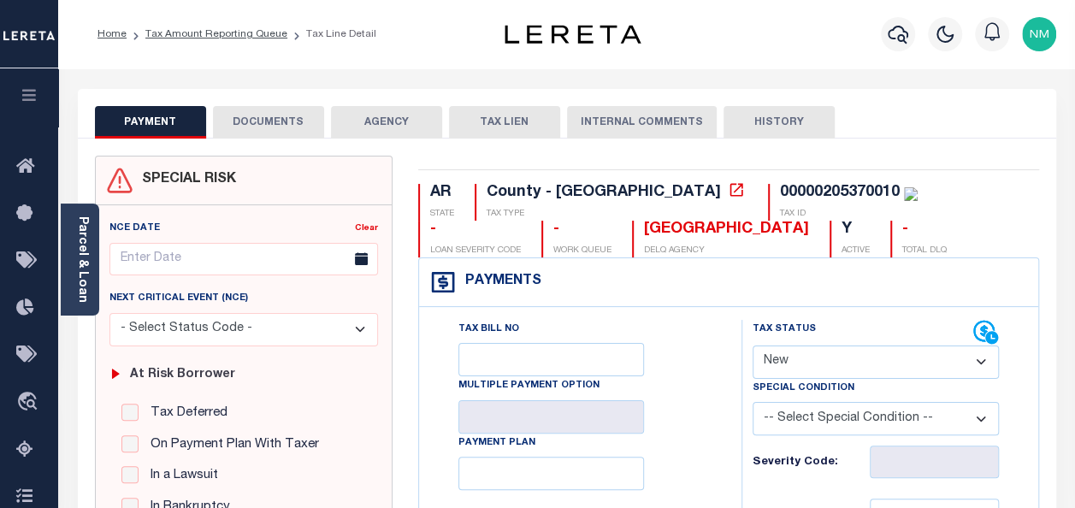
click at [787, 361] on select "- Select Status Code - Open Due/Unpaid Paid Incomplete No Tax Due Internal Refu…" at bounding box center [875, 361] width 246 height 33
select select "DUE"
click at [752, 345] on select "- Select Status Code - Open Due/Unpaid Paid Incomplete No Tax Due Internal Refu…" at bounding box center [875, 361] width 246 height 33
type input "[DATE]"
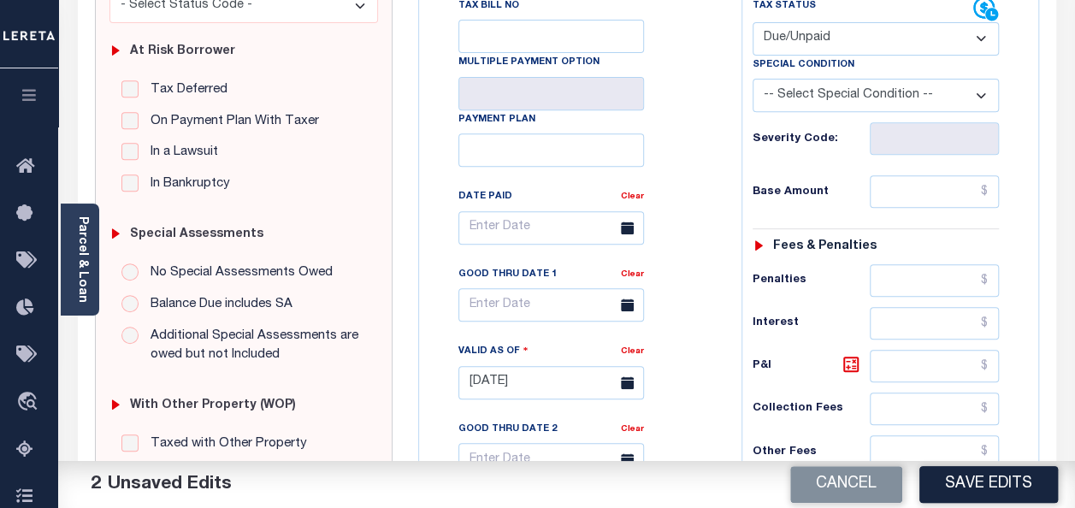
scroll to position [342, 0]
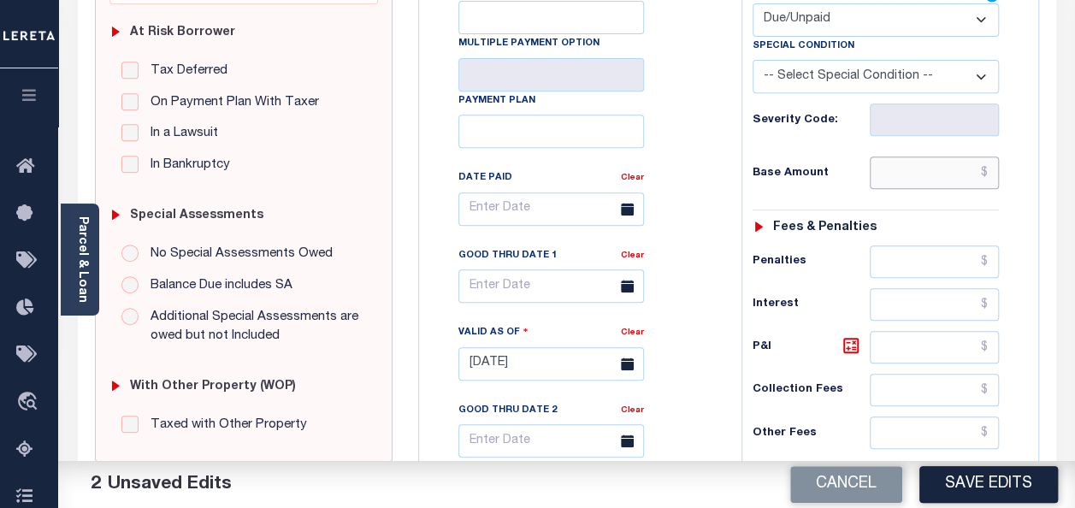
click at [989, 168] on input "text" at bounding box center [933, 172] width 129 height 32
drag, startPoint x: 947, startPoint y: 173, endPoint x: 990, endPoint y: 175, distance: 42.8
click at [990, 175] on input "$85.50" at bounding box center [933, 172] width 129 height 32
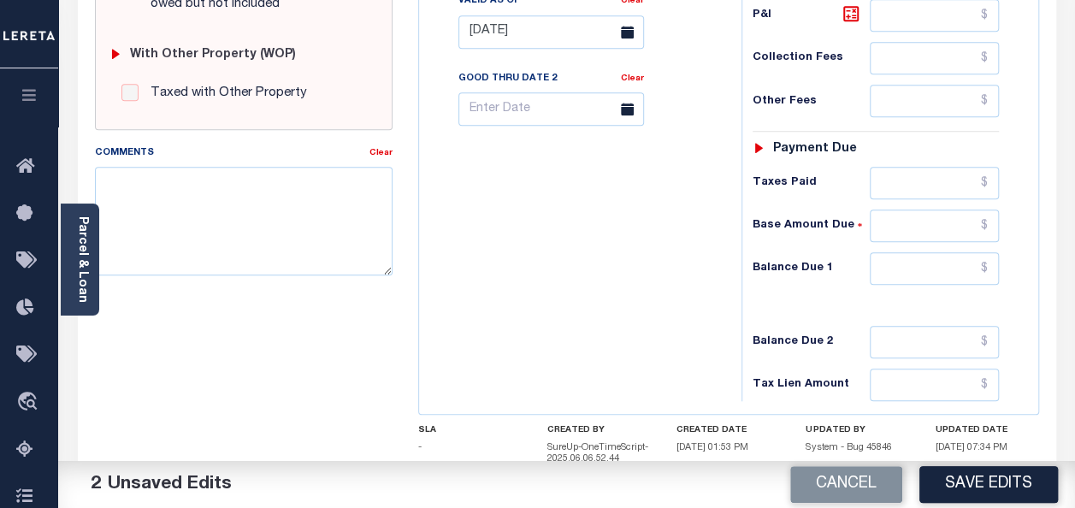
scroll to position [684, 0]
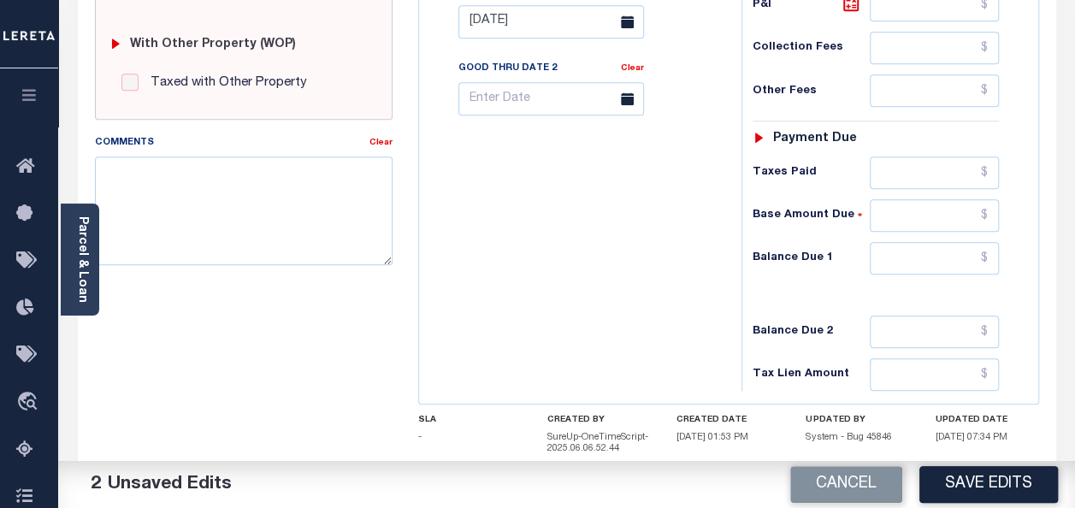
type input "$85.50"
click at [987, 244] on input "text" at bounding box center [933, 258] width 129 height 32
paste input "$85.50"
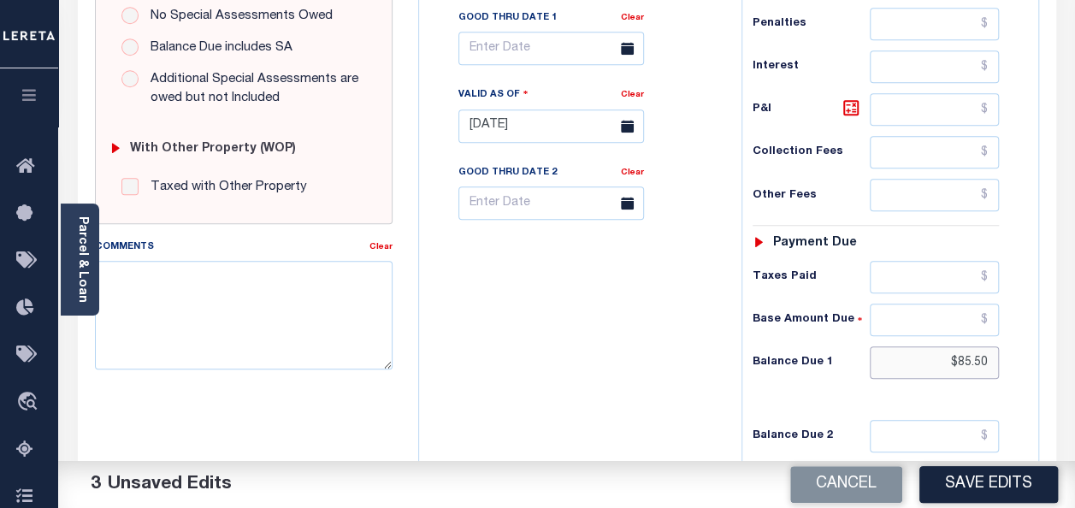
scroll to position [788, 0]
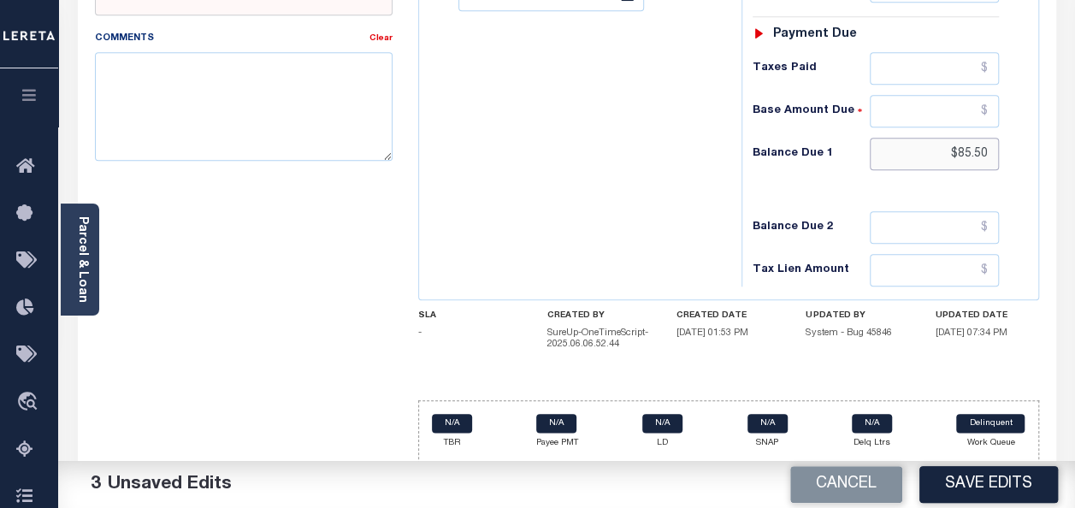
type input "$85.50"
click at [205, 108] on textarea "Comments" at bounding box center [244, 106] width 298 height 108
paste textarea "As per TC-MYLY that for tax year 2024 taxes are due bye oct-15-2025"
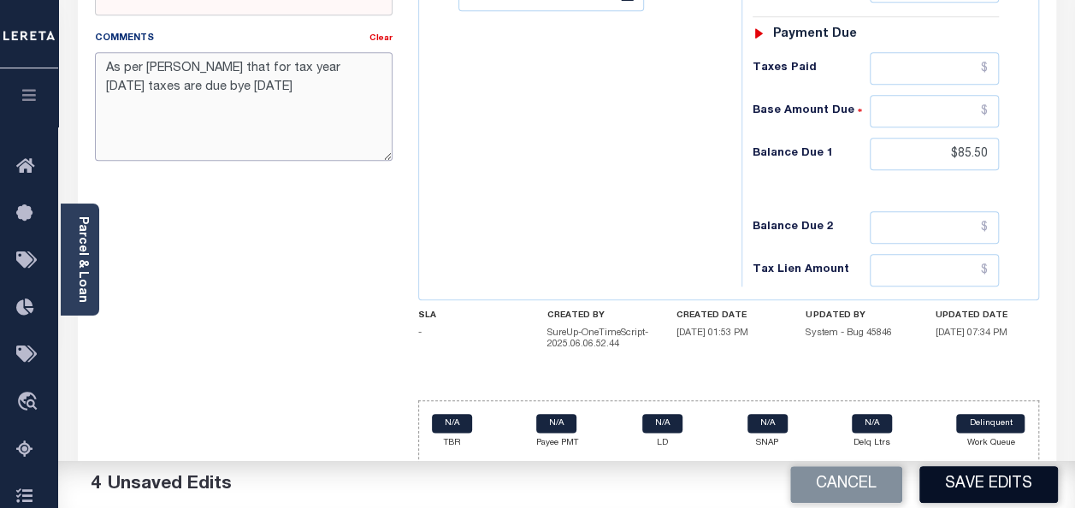
type textarea "As per TC-MYLY that for tax year 2024 taxes are due bye oct-15-2025"
click at [942, 488] on button "Save Edits" at bounding box center [988, 484] width 138 height 37
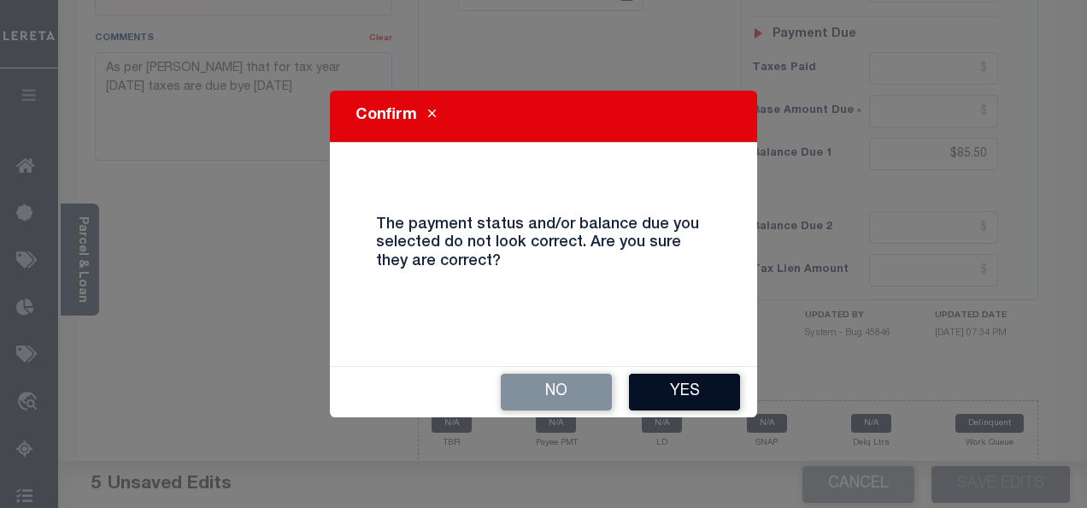
click at [669, 387] on button "Yes" at bounding box center [684, 392] width 111 height 37
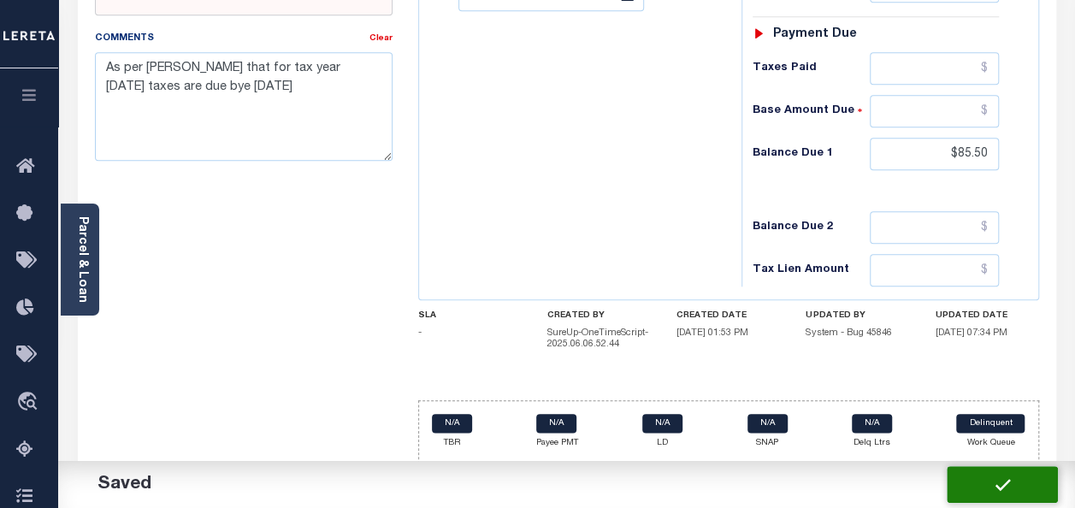
checkbox input "false"
type input "$85.5"
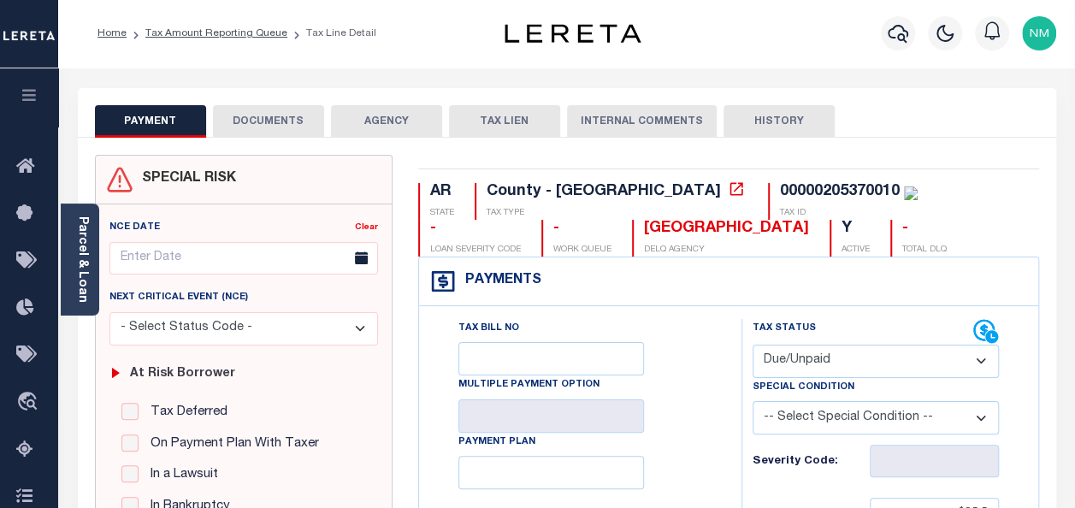
scroll to position [0, 0]
click at [212, 34] on link "Tax Amount Reporting Queue" at bounding box center [216, 34] width 142 height 10
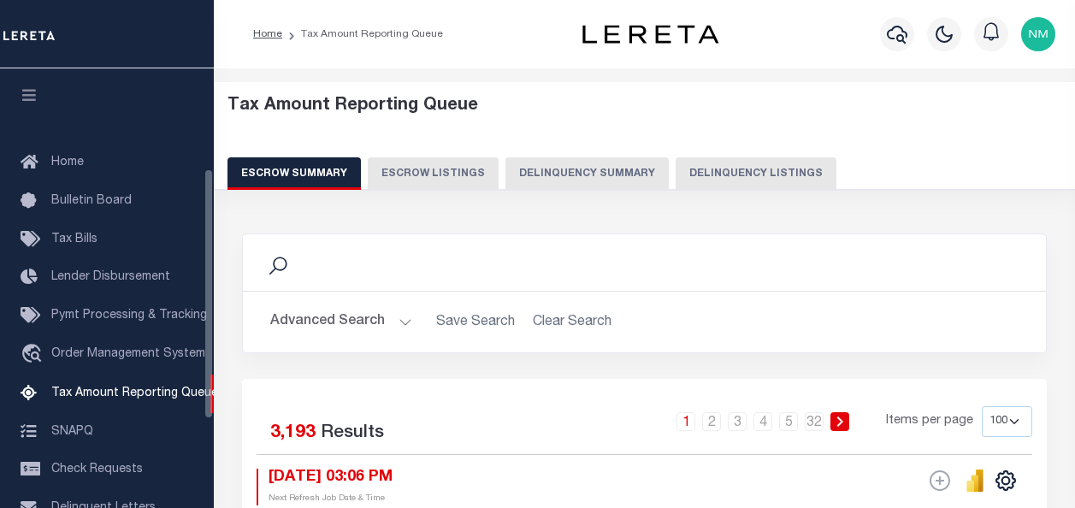
select select "100"
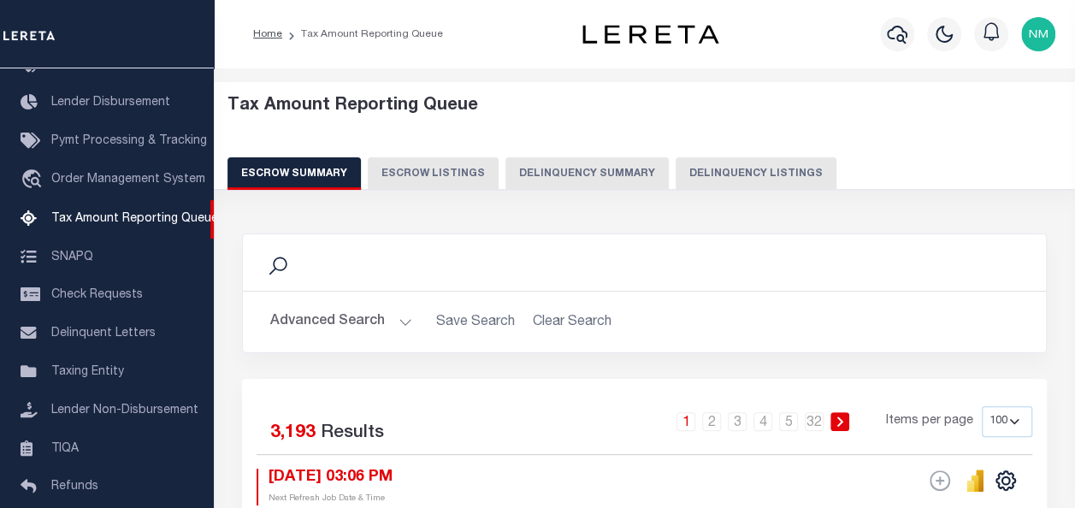
click at [294, 320] on button "Advanced Search" at bounding box center [341, 321] width 142 height 33
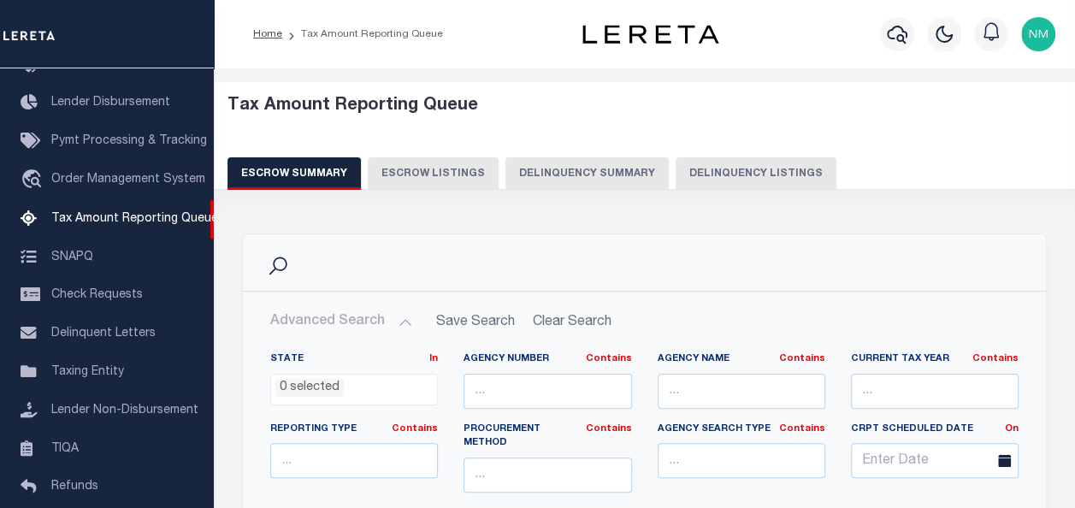
click at [723, 173] on button "Delinquency Listings" at bounding box center [755, 173] width 161 height 32
select select "100"
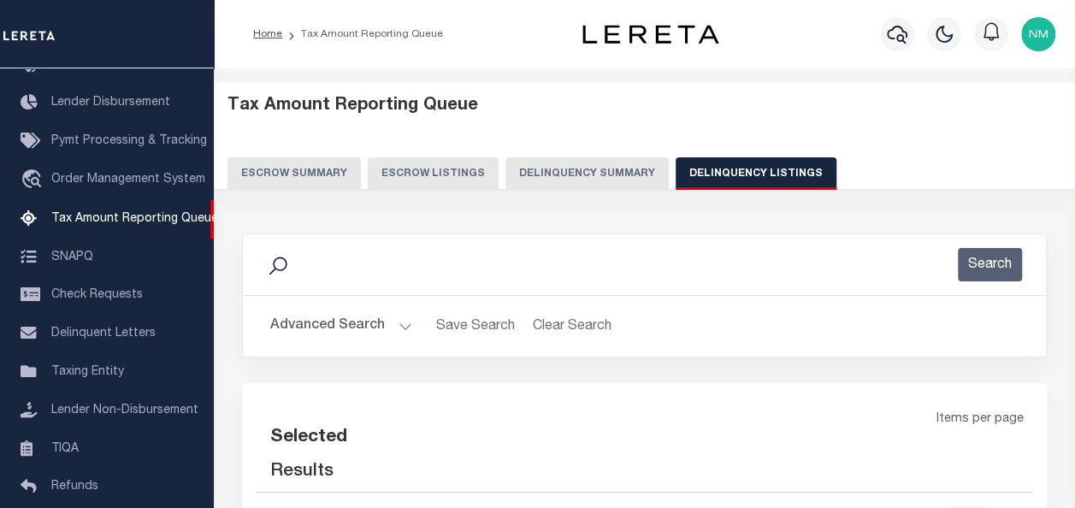
select select "100"
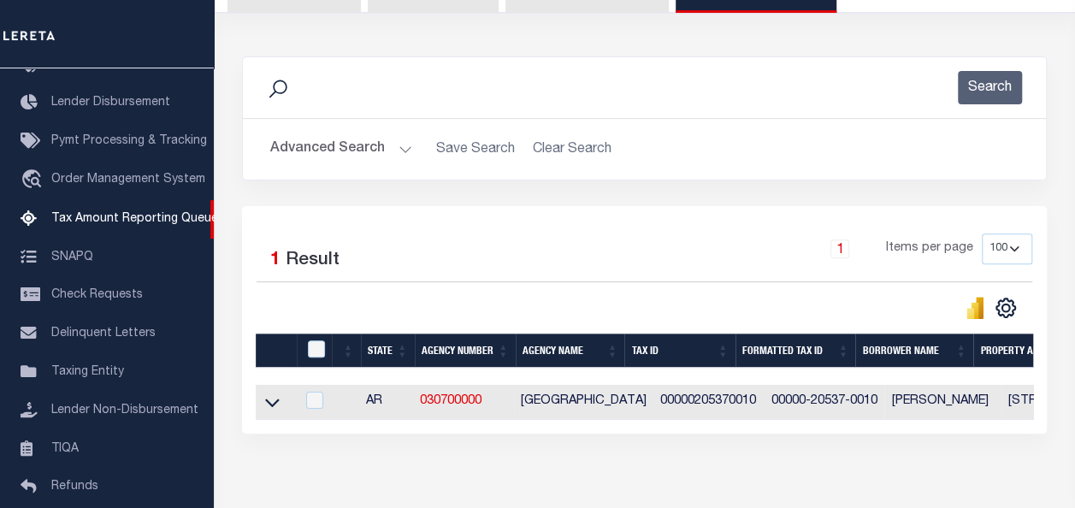
scroll to position [256, 0]
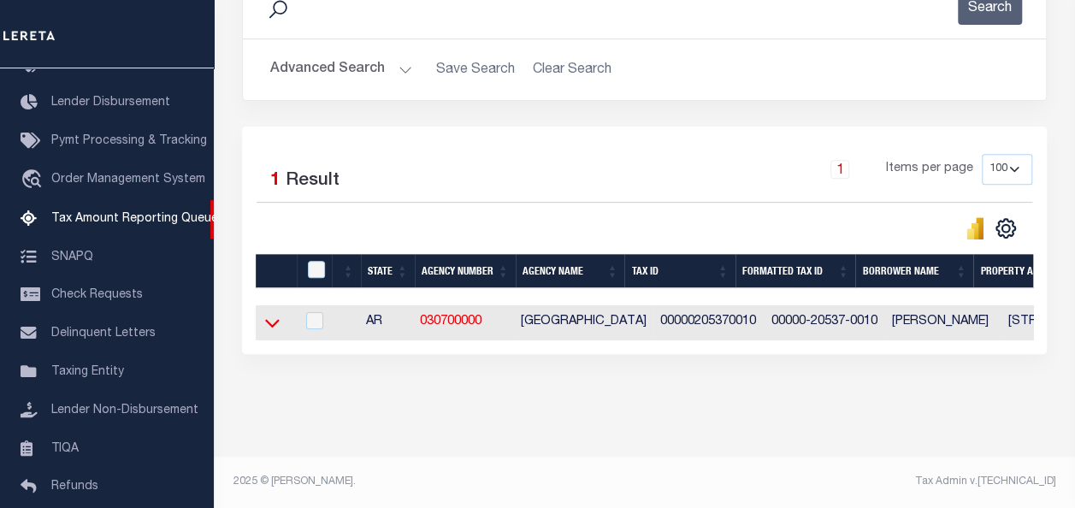
click at [271, 325] on icon at bounding box center [272, 323] width 15 height 18
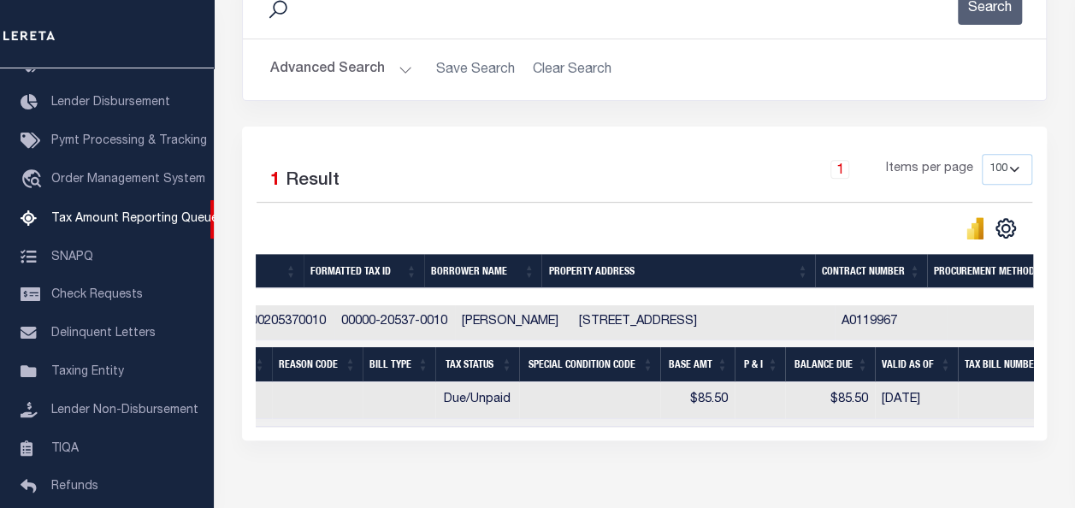
scroll to position [0, 316]
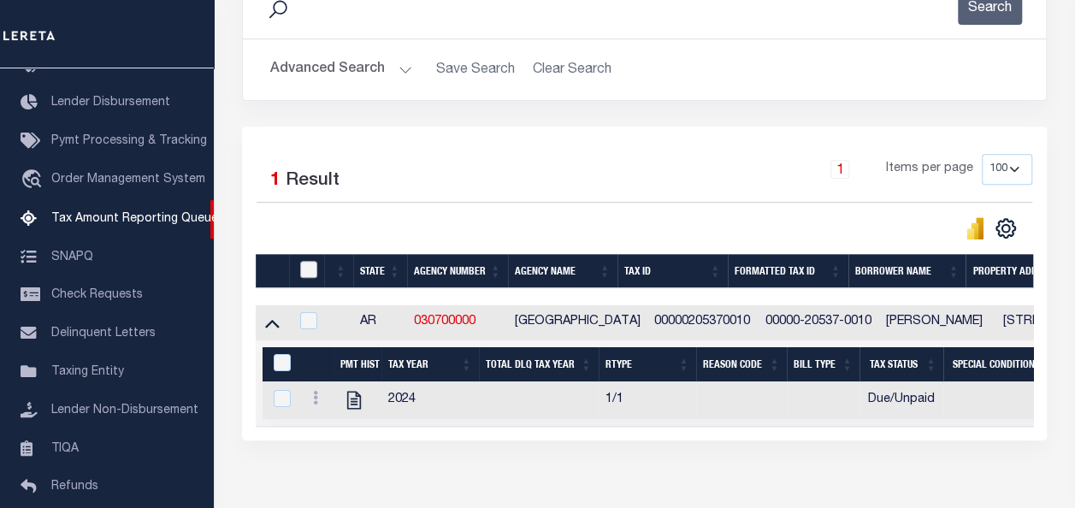
click at [304, 270] on input "checkbox" at bounding box center [308, 269] width 17 height 17
checkbox input "true"
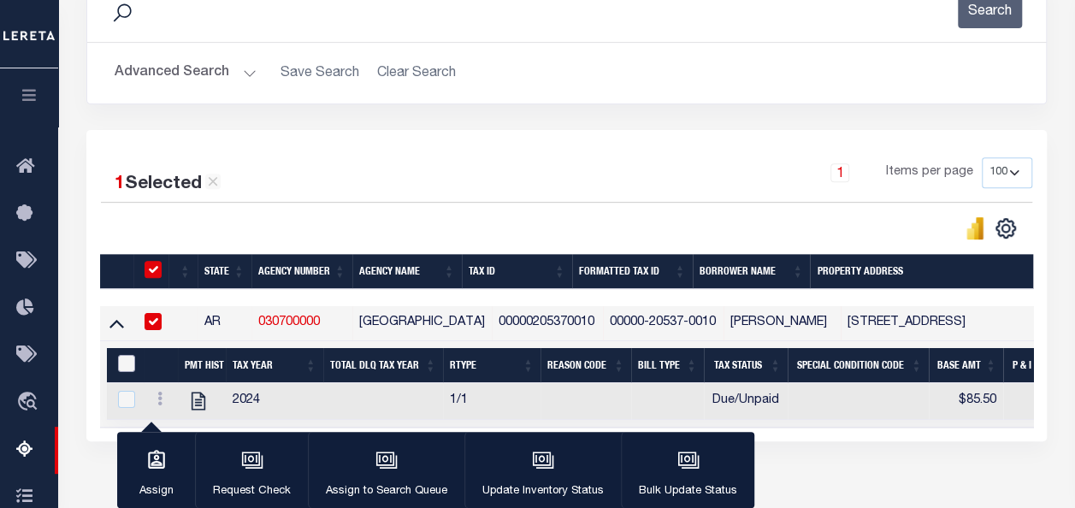
click at [121, 368] on input "&nbsp;" at bounding box center [126, 363] width 17 height 17
checkbox input "true"
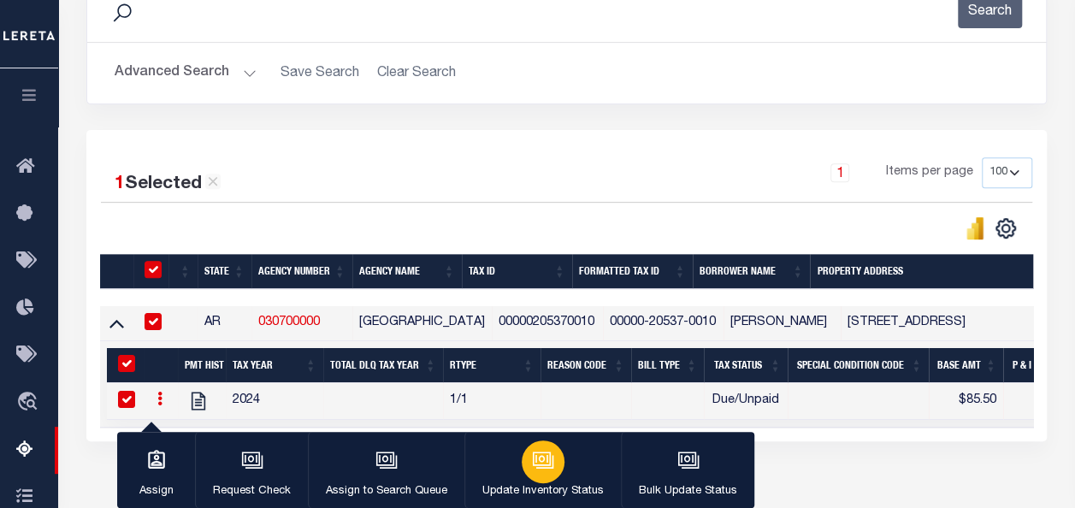
click at [543, 480] on div "button" at bounding box center [542, 461] width 43 height 43
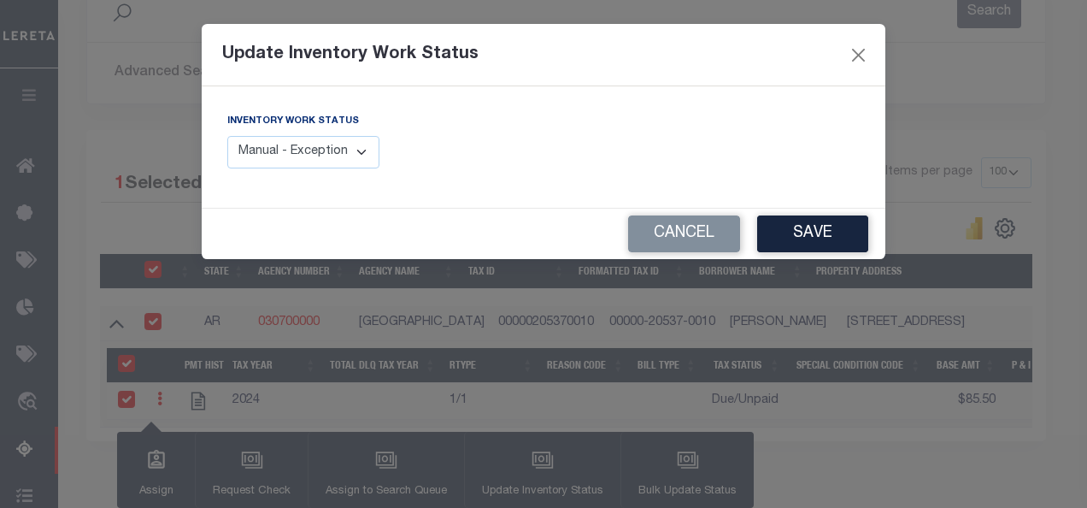
click at [333, 157] on select "Manual - Exception Pended - Awaiting Search Late Add Exception Completed" at bounding box center [303, 152] width 152 height 33
select select "4"
click at [227, 136] on select "Manual - Exception Pended - Awaiting Search Late Add Exception Completed" at bounding box center [303, 152] width 152 height 33
click at [808, 227] on button "Save" at bounding box center [812, 233] width 111 height 37
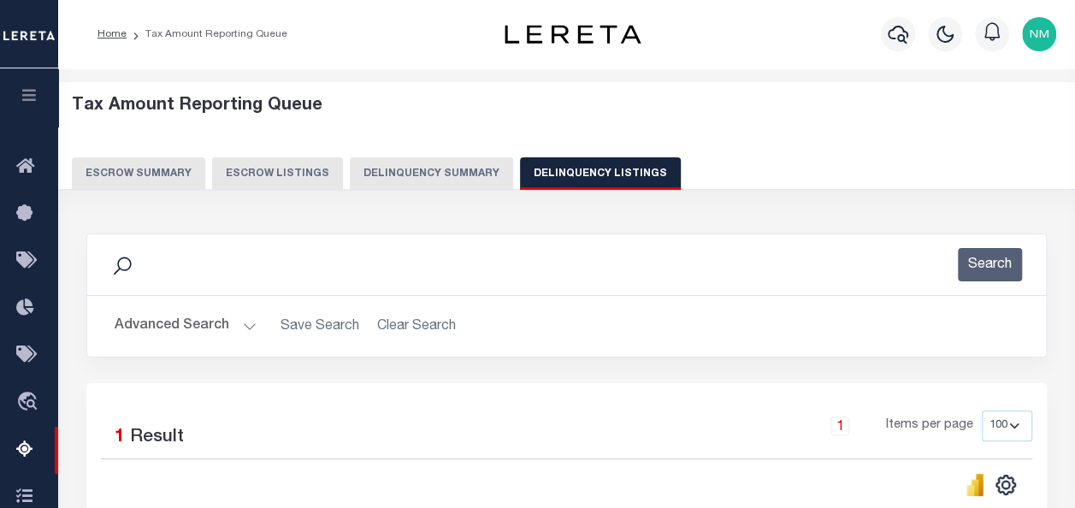
click at [535, 173] on button "Delinquency Listings" at bounding box center [600, 173] width 161 height 32
select select
select select "100"
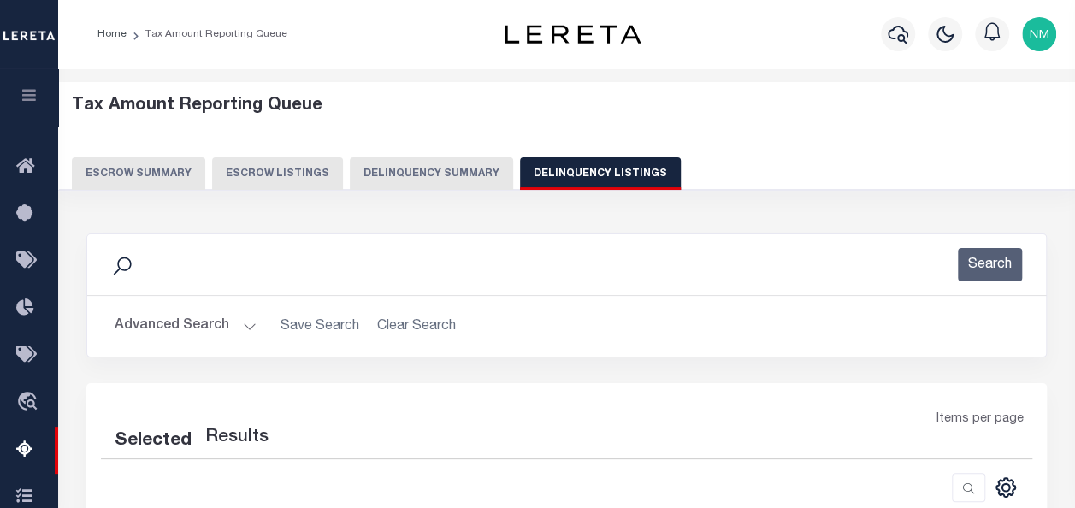
click at [210, 330] on button "Advanced Search" at bounding box center [186, 325] width 142 height 33
select select "100"
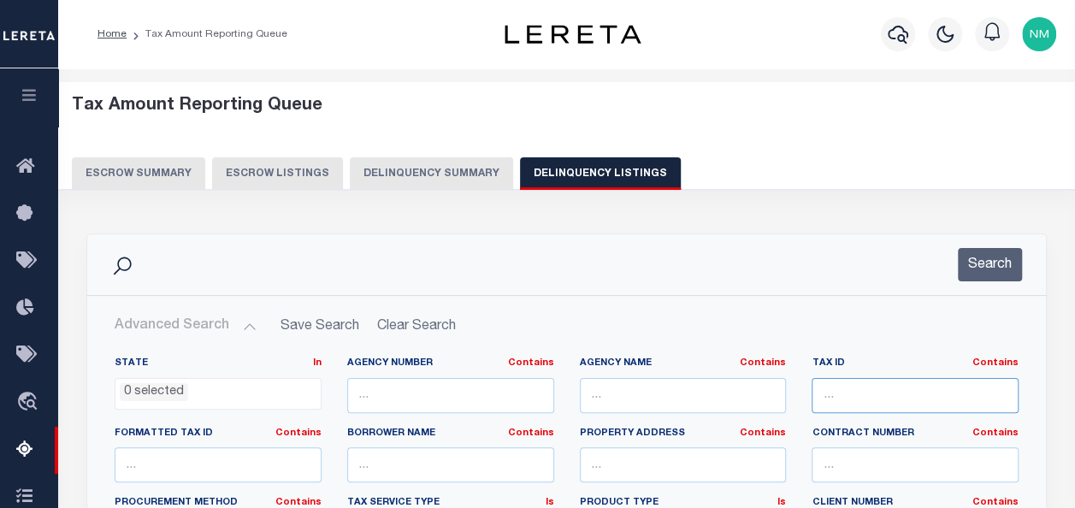
click at [869, 379] on input "text" at bounding box center [914, 395] width 207 height 35
paste input "00520000790000"
type input "00520000790000"
click at [991, 268] on button "Search" at bounding box center [989, 264] width 64 height 33
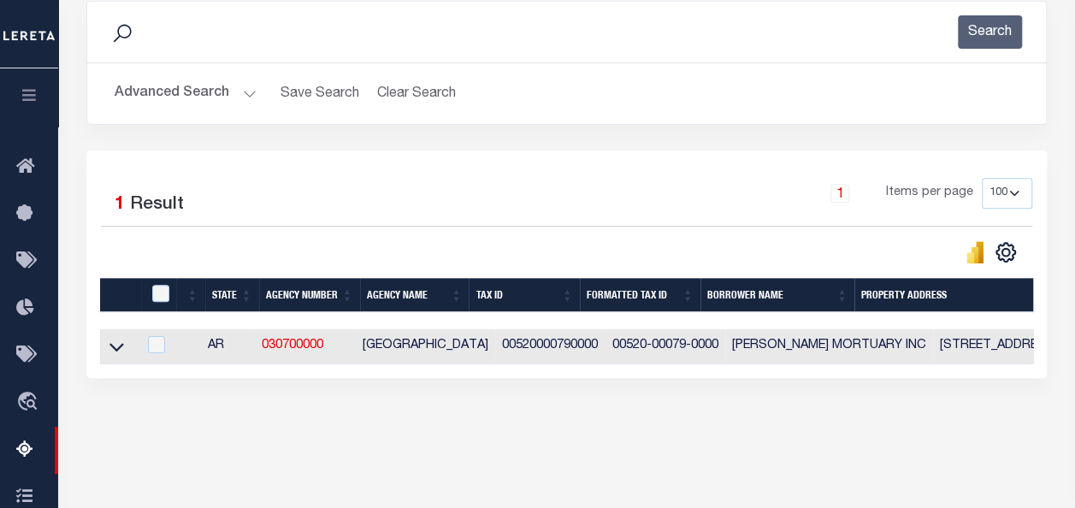
scroll to position [398, 0]
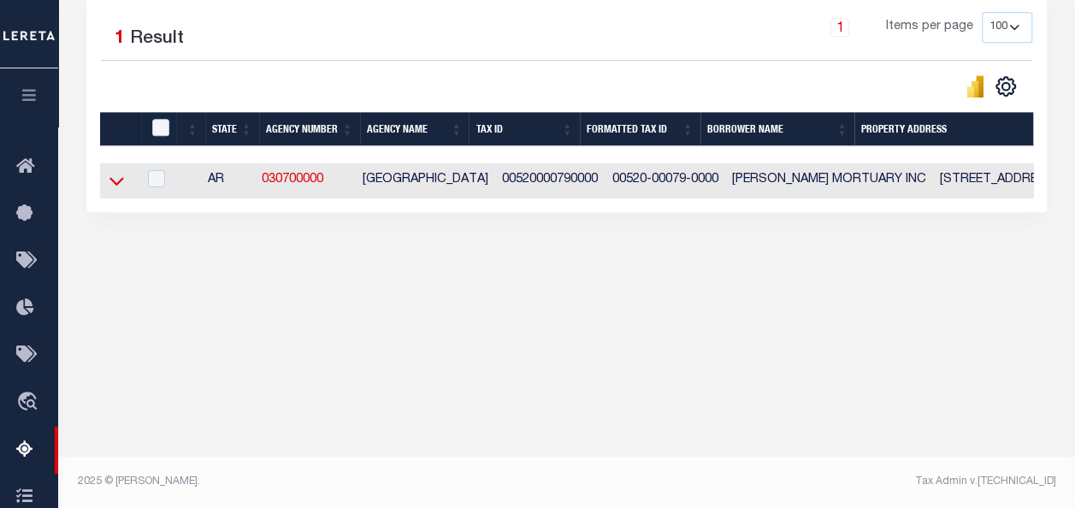
click at [118, 180] on icon at bounding box center [116, 181] width 15 height 18
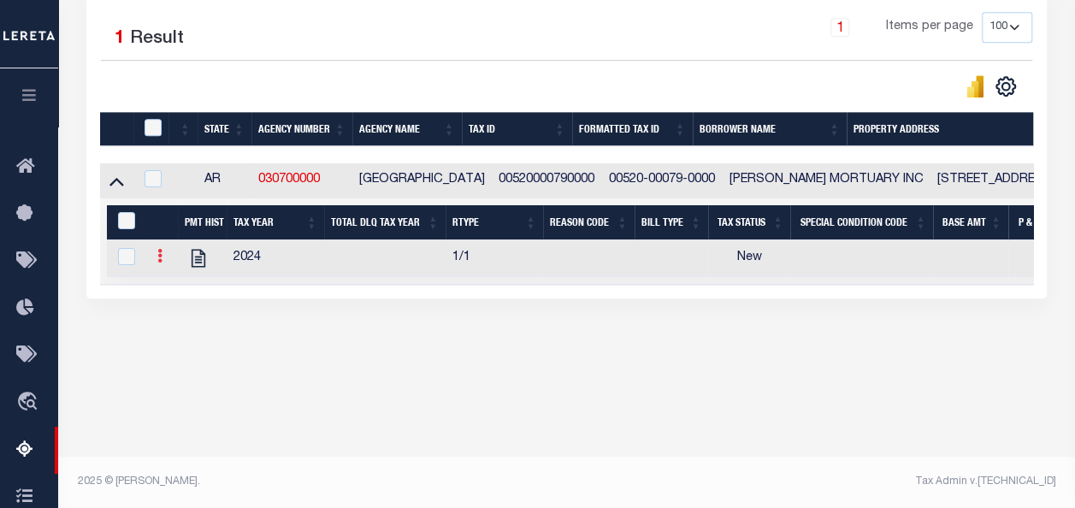
click at [162, 259] on link at bounding box center [159, 258] width 19 height 14
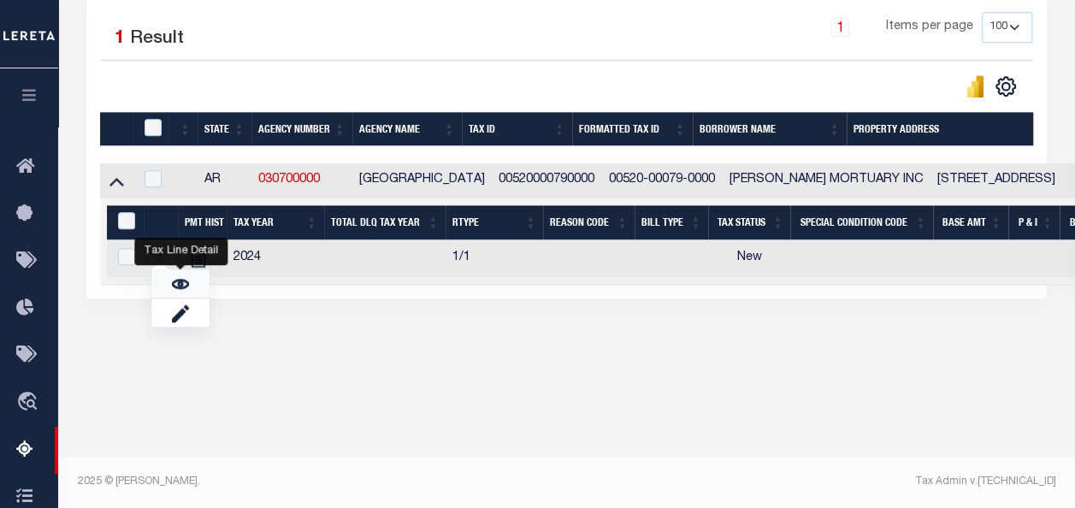
click at [189, 286] on link "" at bounding box center [180, 283] width 58 height 28
checkbox input "true"
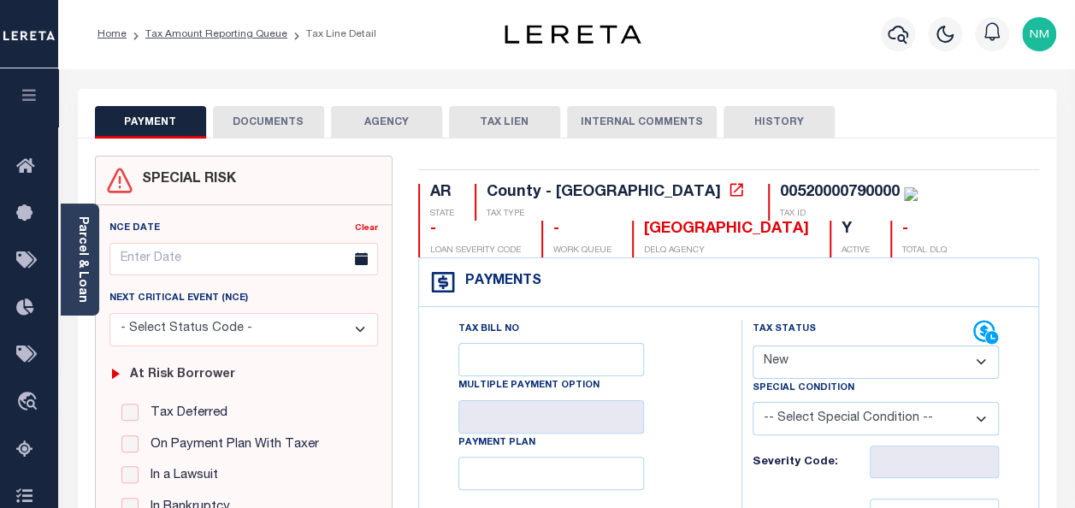
click at [798, 357] on select "- Select Status Code - Open Due/Unpaid Paid Incomplete No Tax Due Internal Refu…" at bounding box center [875, 361] width 246 height 33
select select "PYD"
click at [752, 345] on select "- Select Status Code - Open Due/Unpaid Paid Incomplete No Tax Due Internal Refu…" at bounding box center [875, 361] width 246 height 33
type input "[DATE]"
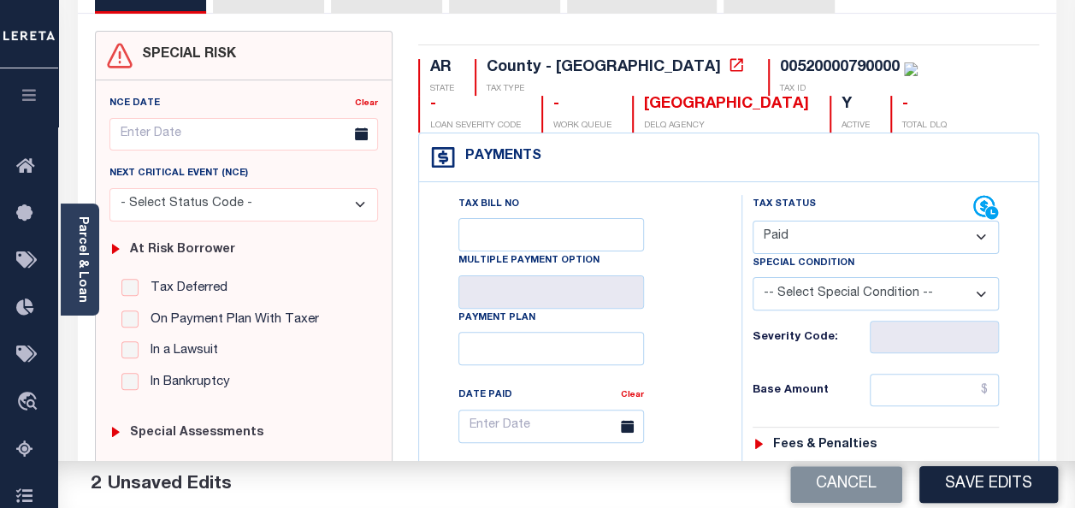
scroll to position [171, 0]
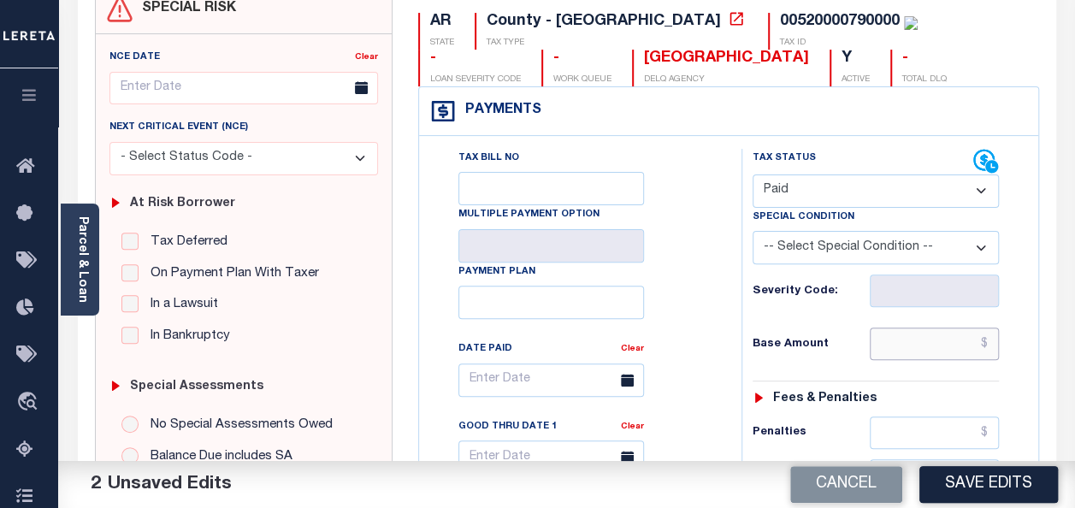
click at [987, 345] on input "text" at bounding box center [933, 343] width 129 height 32
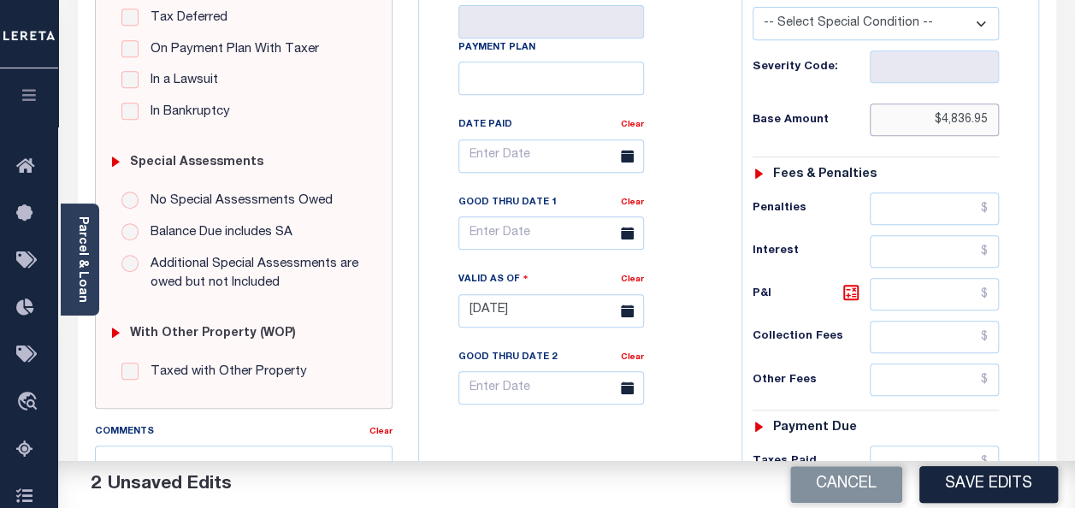
scroll to position [427, 0]
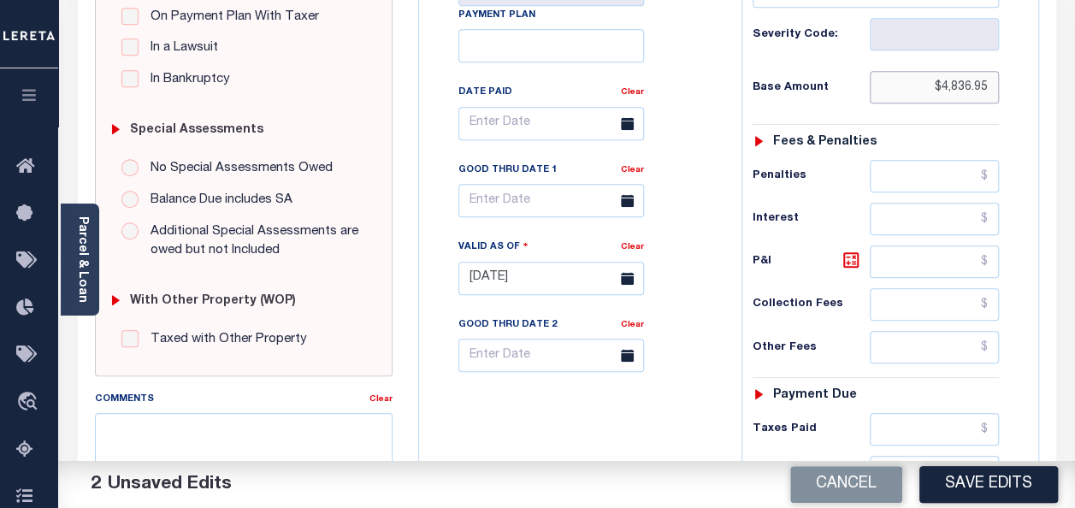
type input "$4,836.95"
click at [481, 130] on input "text" at bounding box center [551, 123] width 186 height 33
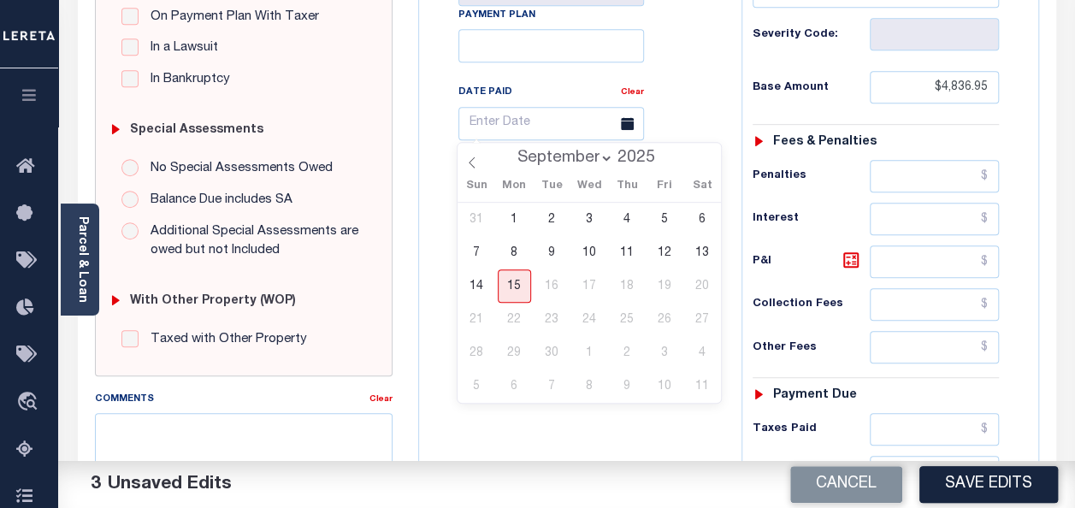
click at [540, 159] on select "January February March April May June July August September" at bounding box center [561, 158] width 104 height 17
select select "2"
click at [510, 150] on select "January February March April May June July August September" at bounding box center [561, 158] width 104 height 17
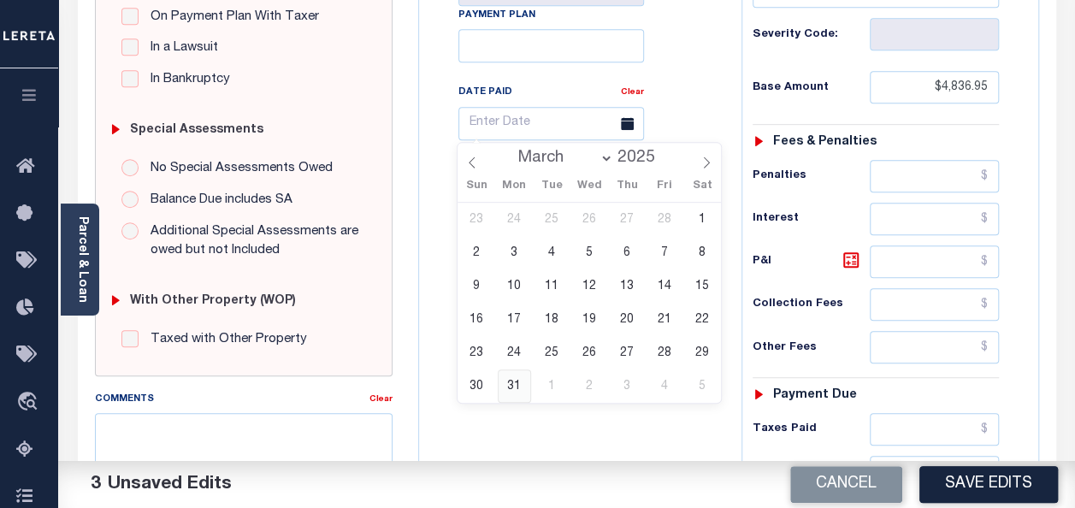
click at [511, 388] on span "31" at bounding box center [514, 385] width 33 height 33
type input "03/31/2025"
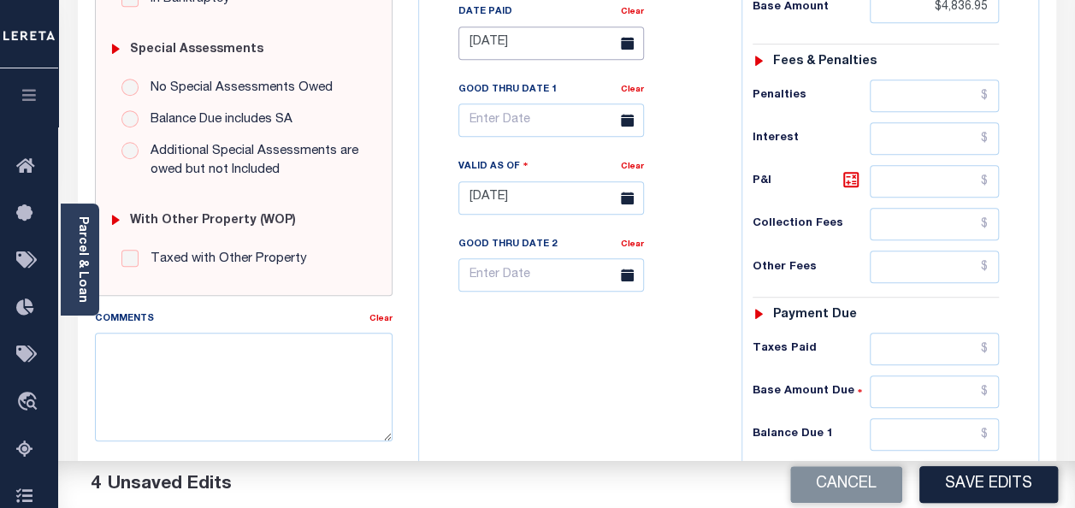
scroll to position [684, 0]
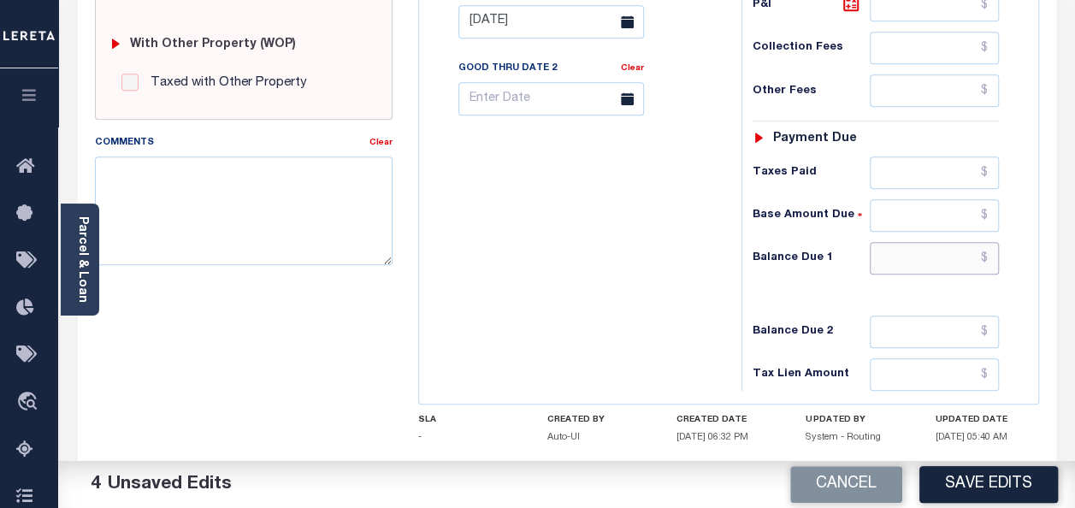
click at [983, 253] on input "text" at bounding box center [933, 258] width 129 height 32
type input "$0.00"
click at [954, 289] on div "Tax Status Status - Select Status Code -" at bounding box center [881, 13] width 280 height 755
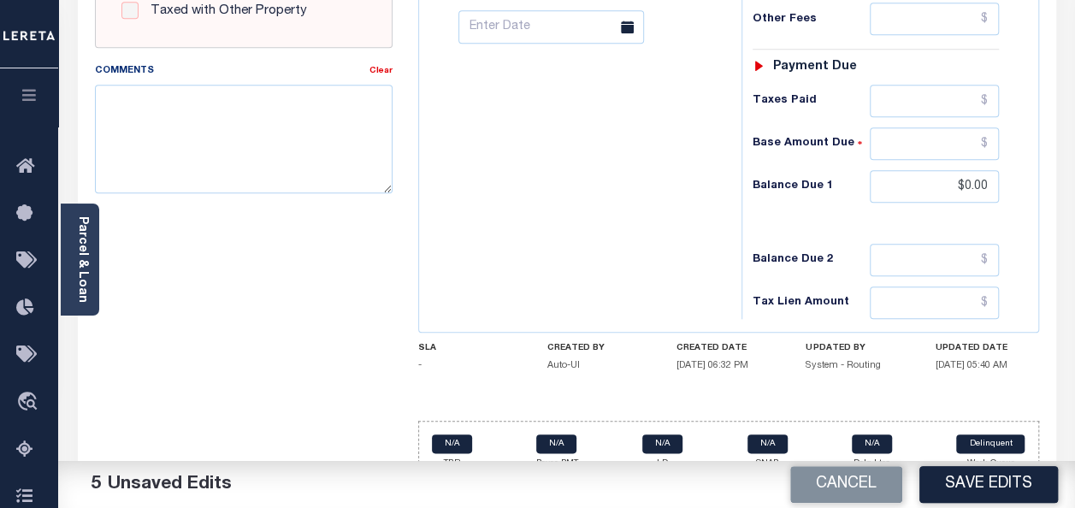
scroll to position [769, 0]
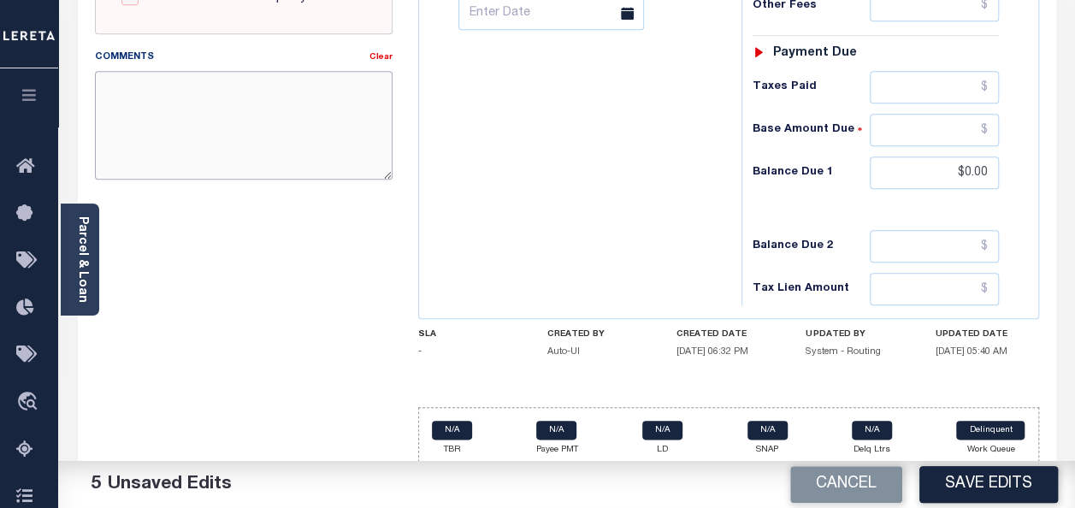
click at [159, 109] on textarea "Comments" at bounding box center [244, 125] width 298 height 108
paste textarea "As per TC-MYLY THAT TAXES PAID CURRENT"
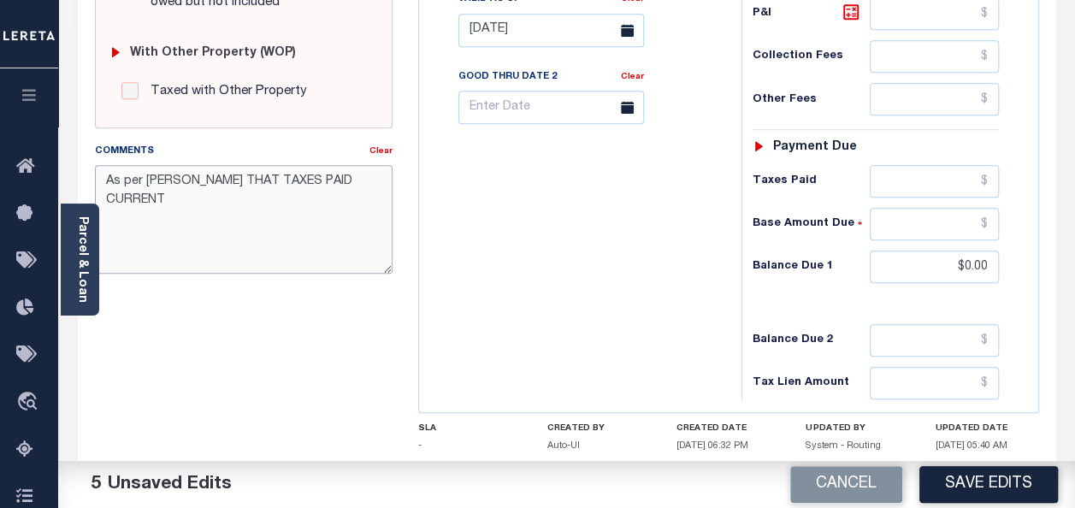
scroll to position [777, 0]
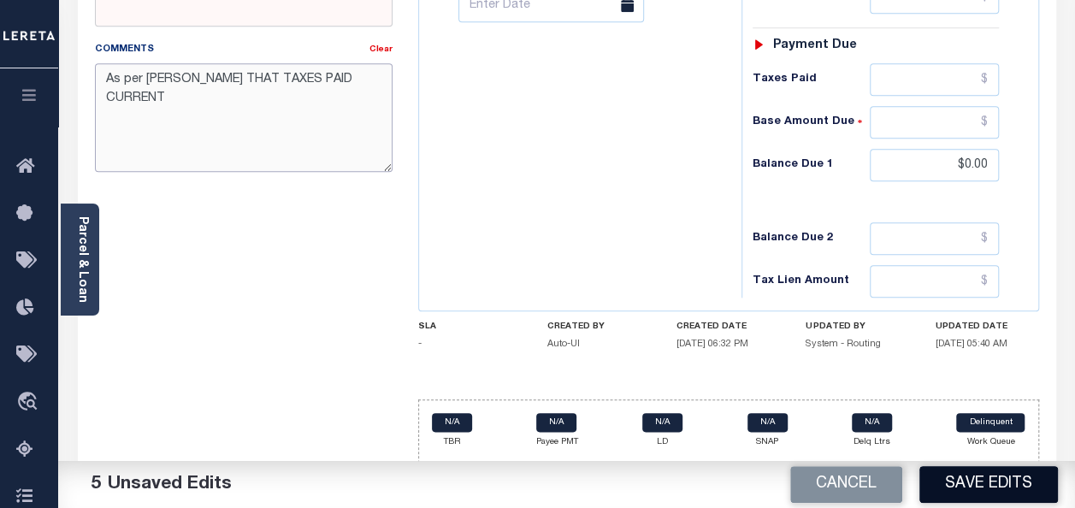
type textarea "As per TC-MYLY THAT TAXES PAID CURRENT"
click at [981, 487] on button "Save Edits" at bounding box center [988, 484] width 138 height 37
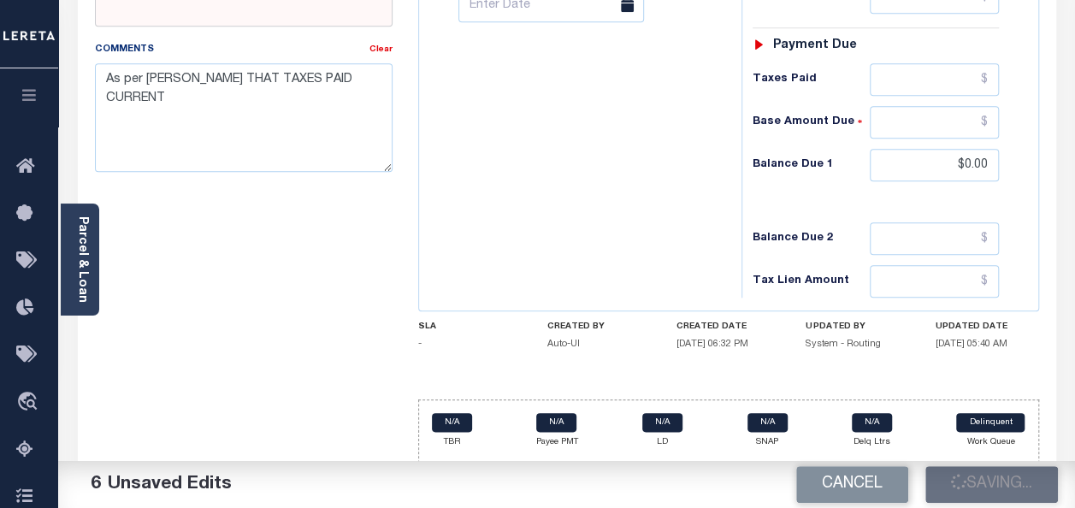
checkbox input "false"
type input "$4,836.95"
type input "$0"
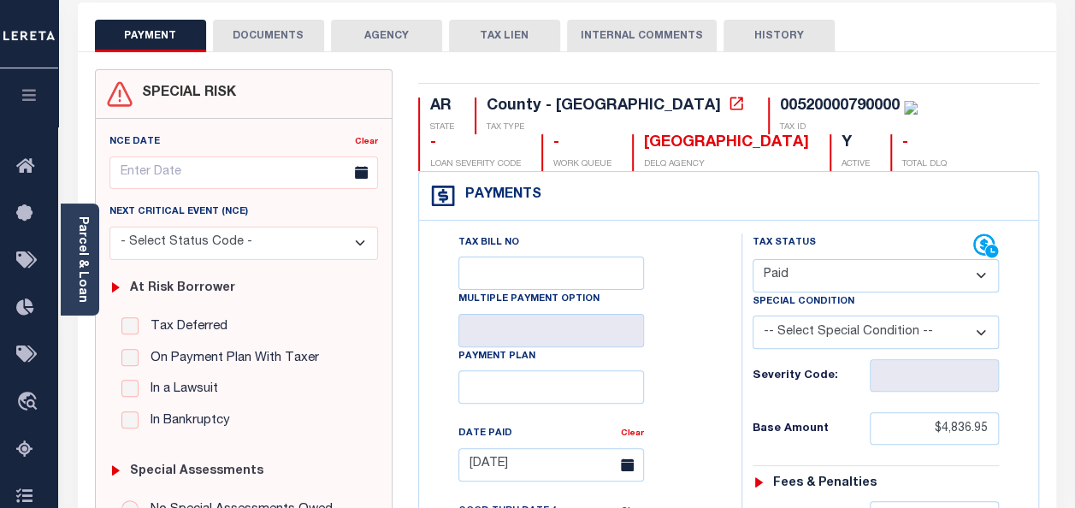
scroll to position [8, 0]
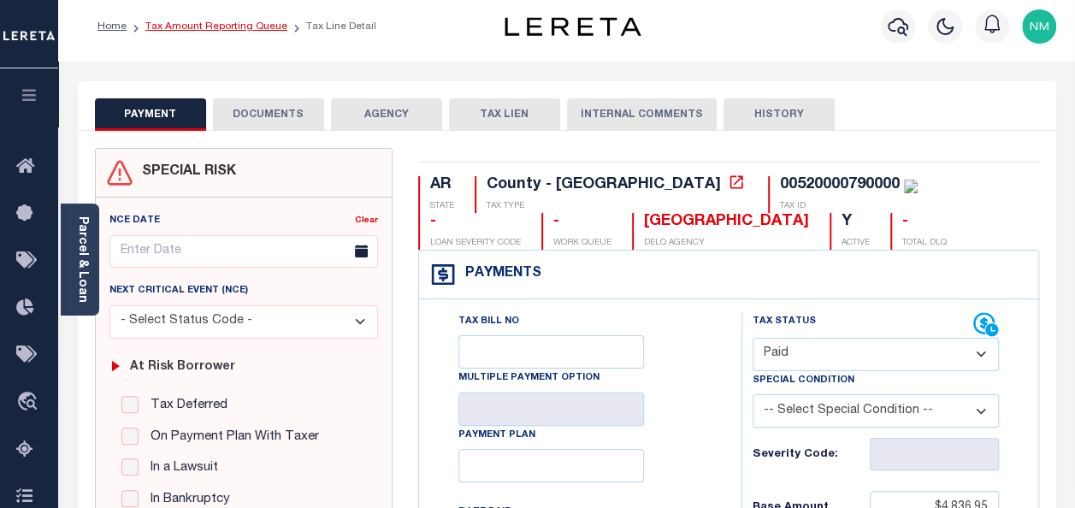
click at [246, 29] on link "Tax Amount Reporting Queue" at bounding box center [216, 26] width 142 height 10
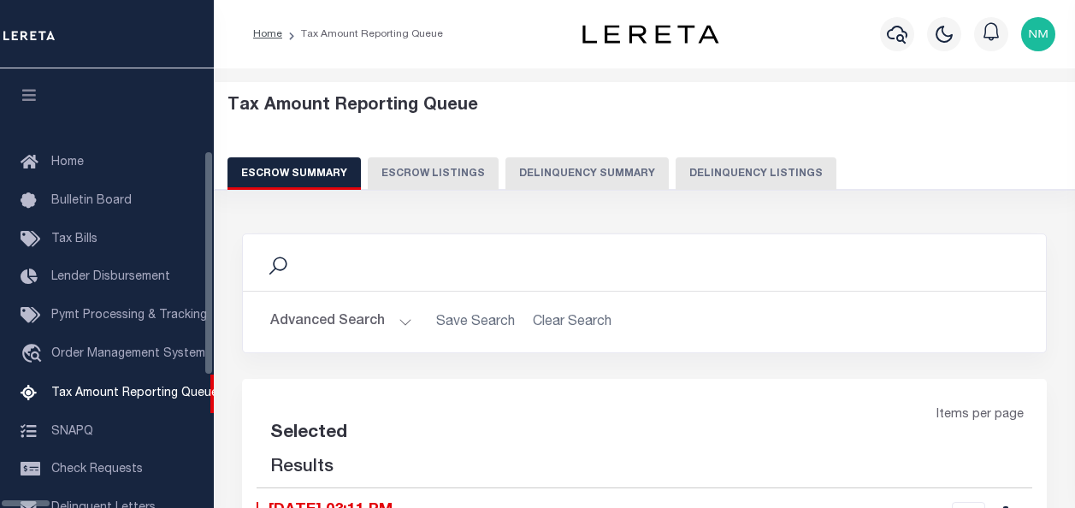
select select "100"
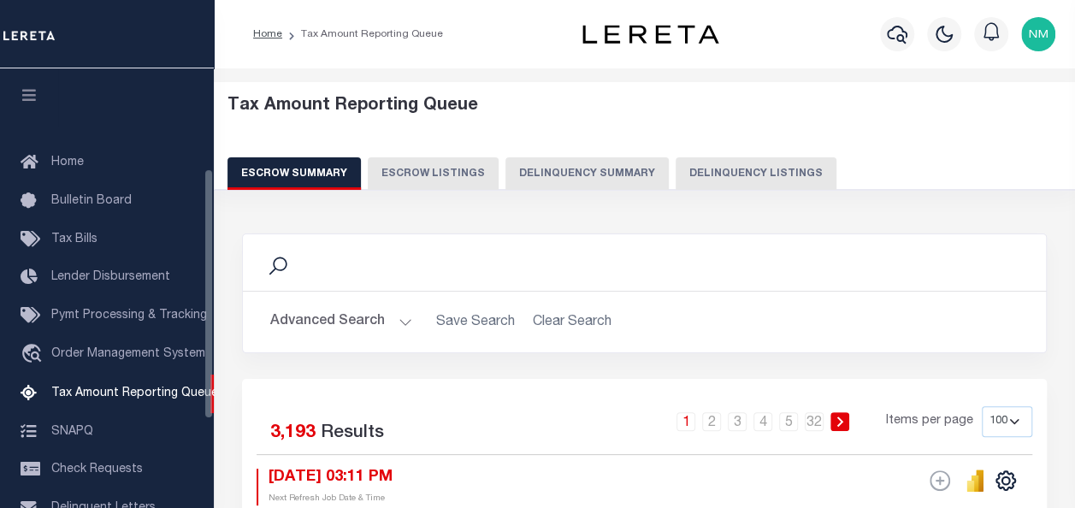
scroll to position [174, 0]
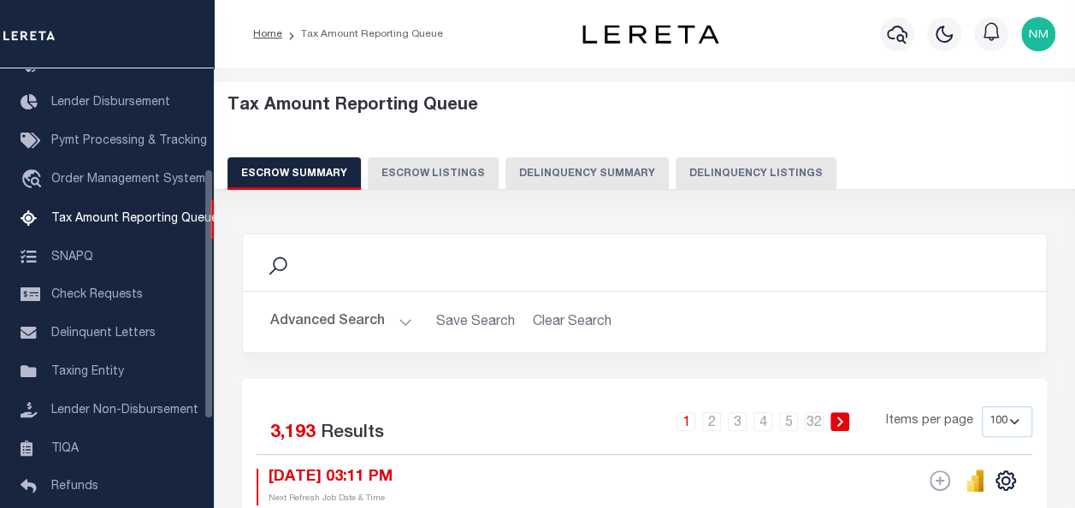
click at [687, 172] on button "Delinquency Listings" at bounding box center [755, 173] width 161 height 32
select select "100"
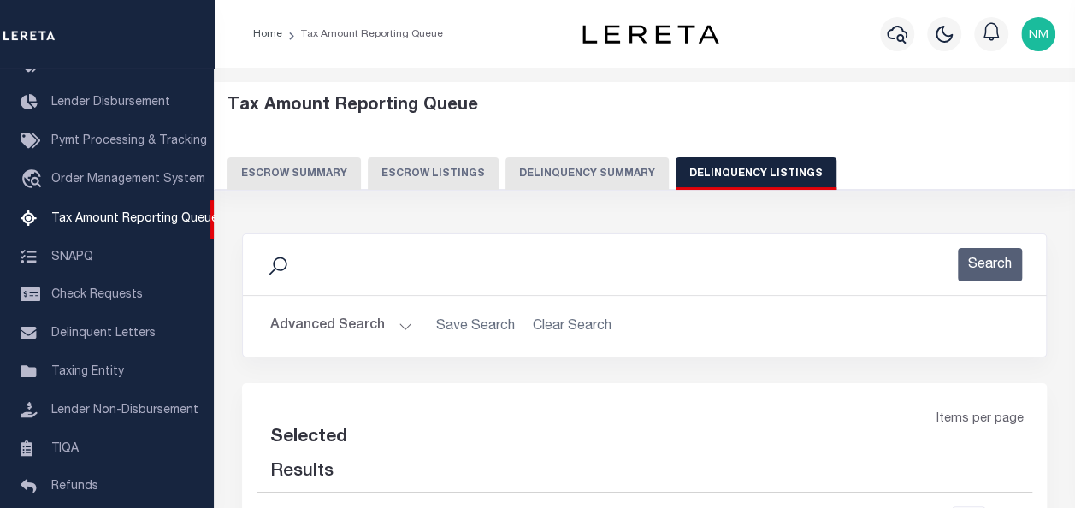
select select "100"
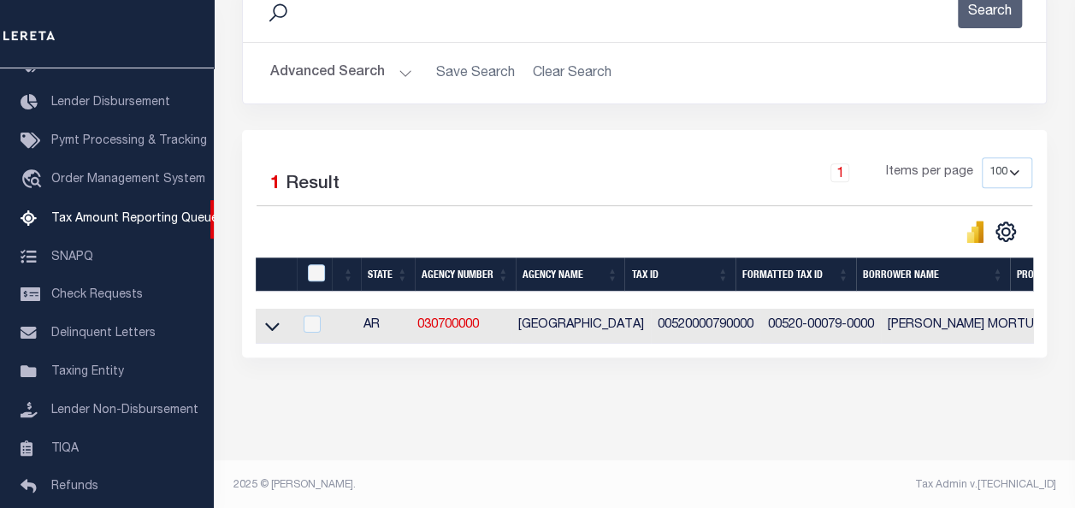
scroll to position [256, 0]
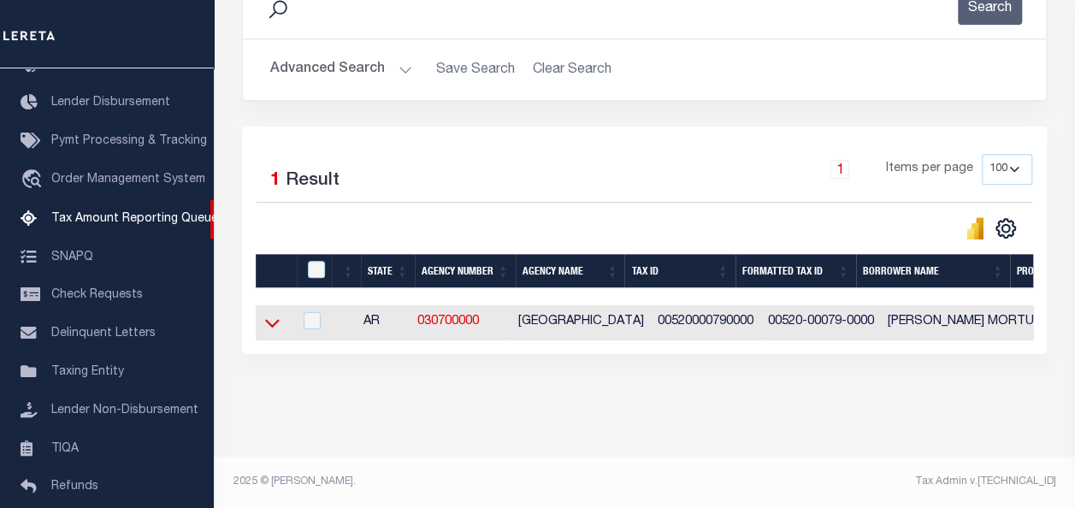
click at [268, 324] on icon at bounding box center [272, 324] width 15 height 9
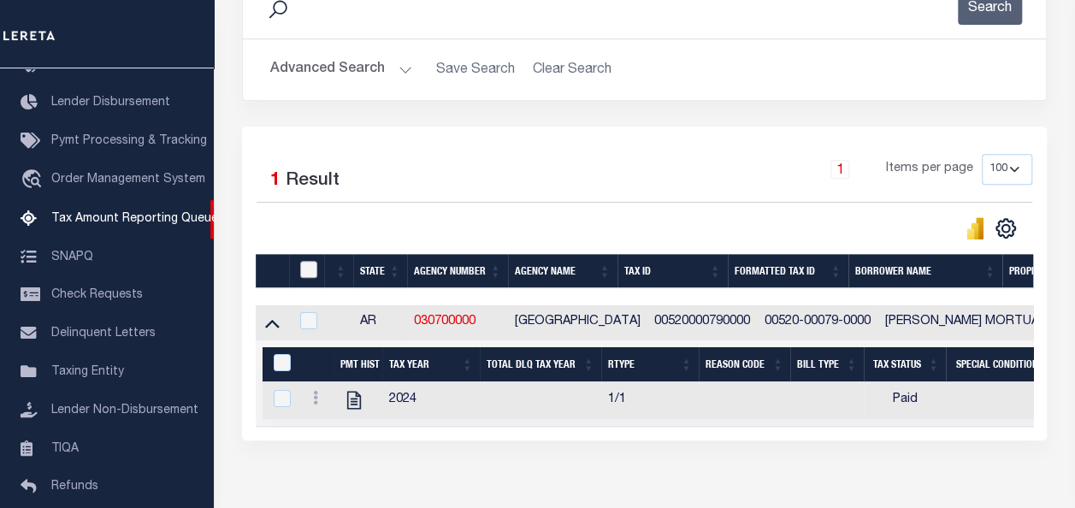
click at [313, 269] on input "checkbox" at bounding box center [308, 269] width 17 height 17
checkbox input "true"
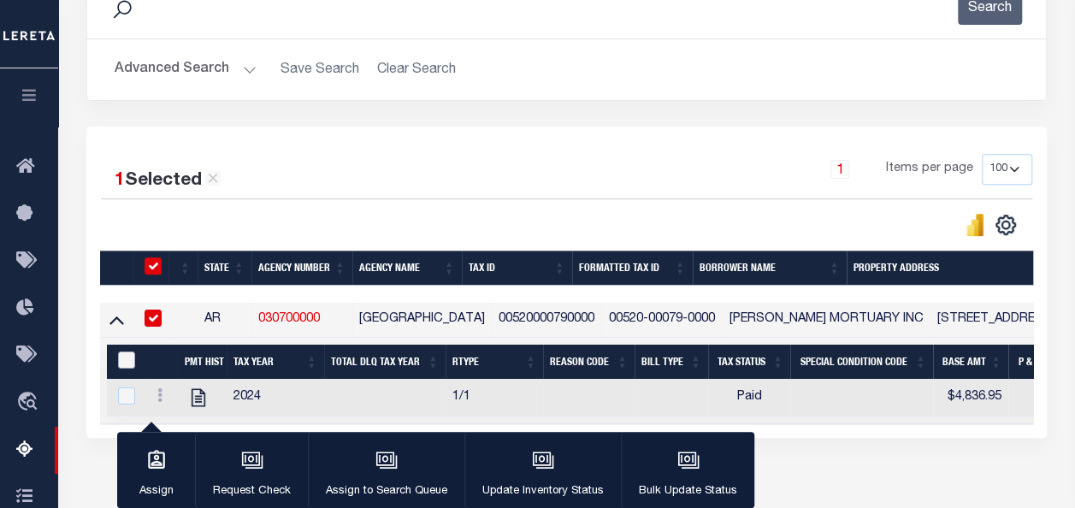
click at [127, 358] on input "&nbsp;" at bounding box center [126, 359] width 17 height 17
checkbox input "true"
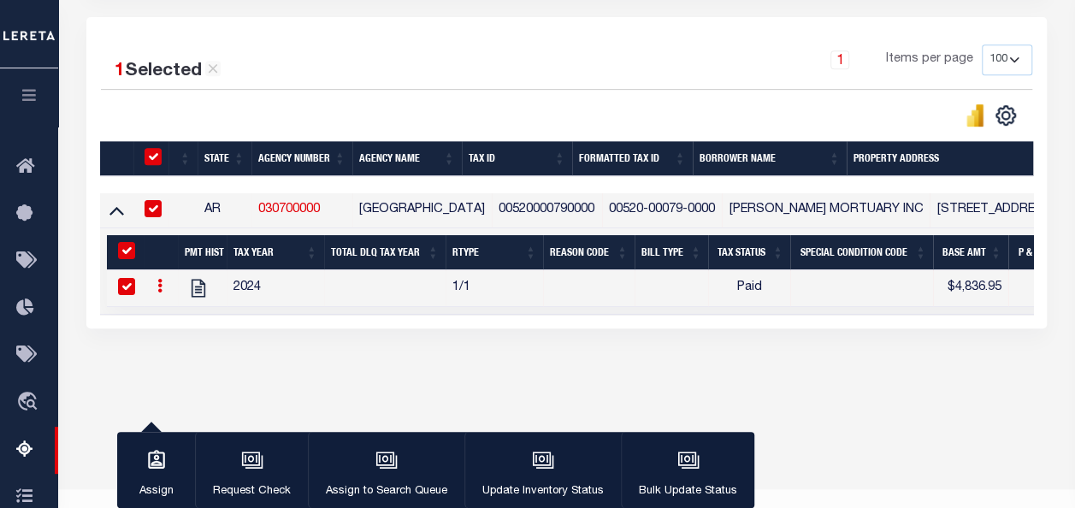
scroll to position [398, 0]
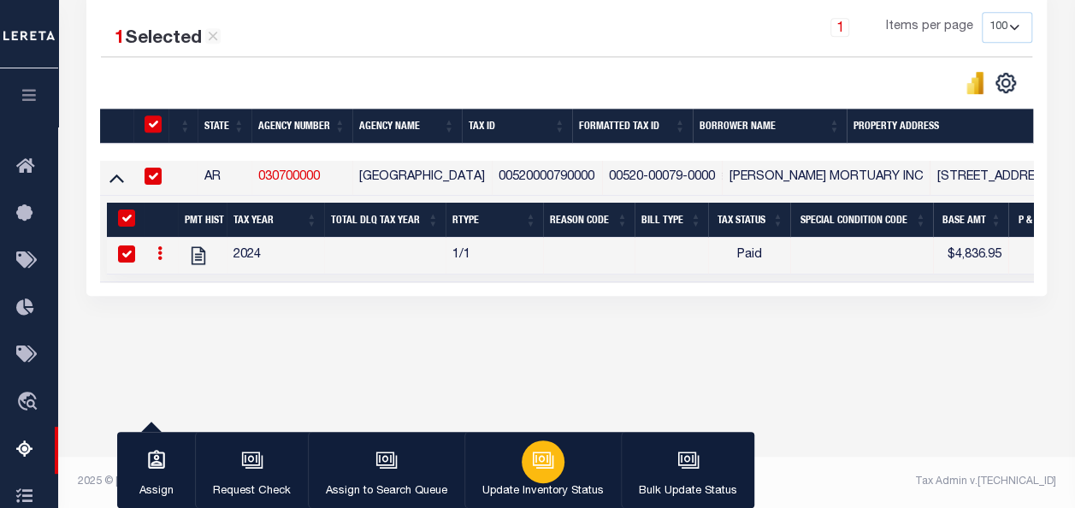
click at [551, 460] on div "button" at bounding box center [542, 461] width 43 height 43
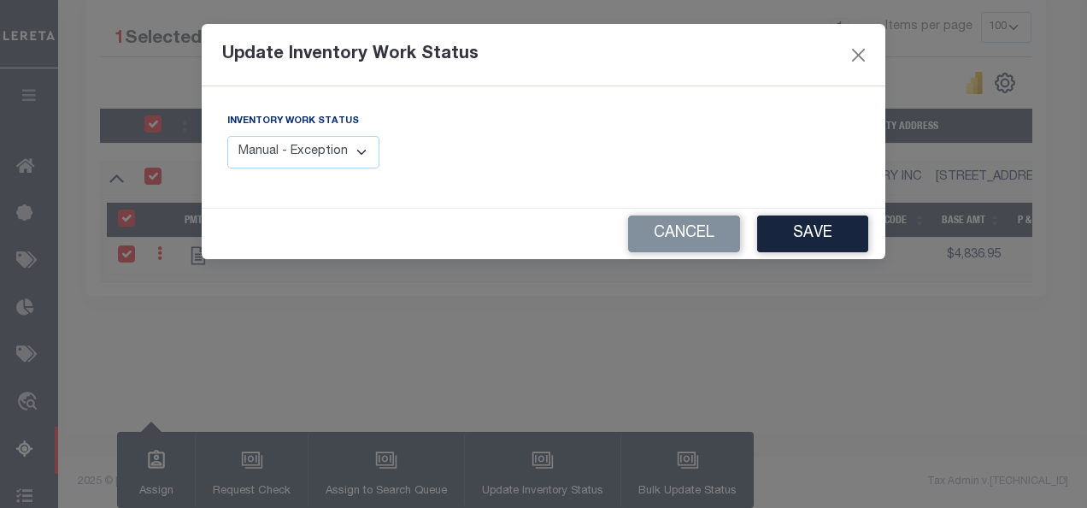
click at [299, 147] on select "Manual - Exception Pended - Awaiting Search Late Add Exception Completed" at bounding box center [303, 152] width 152 height 33
select select "4"
click at [227, 136] on select "Manual - Exception Pended - Awaiting Search Late Add Exception Completed" at bounding box center [303, 152] width 152 height 33
click at [795, 238] on button "Save" at bounding box center [812, 233] width 111 height 37
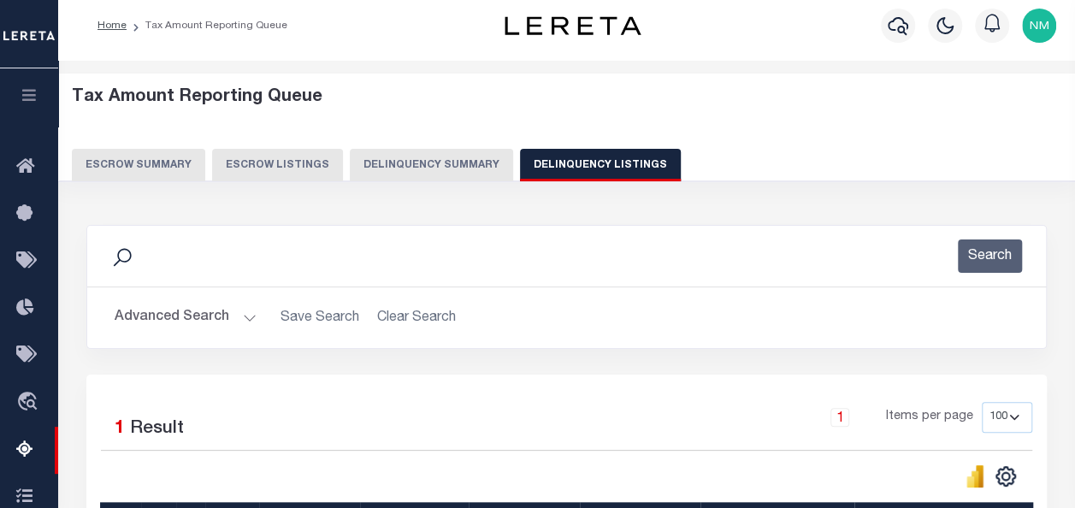
scroll to position [0, 0]
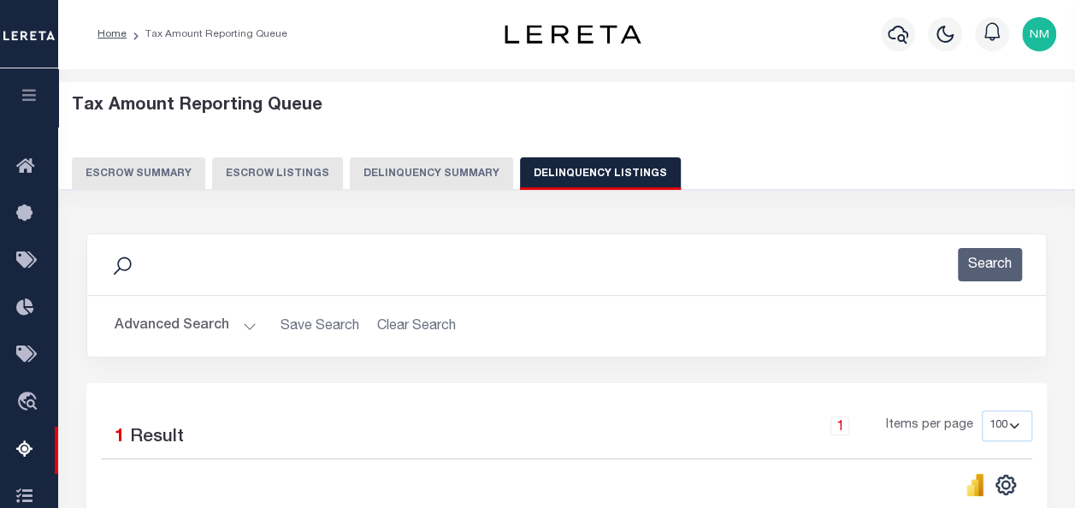
click at [588, 168] on button "Delinquency Listings" at bounding box center [600, 173] width 161 height 32
select select "100"
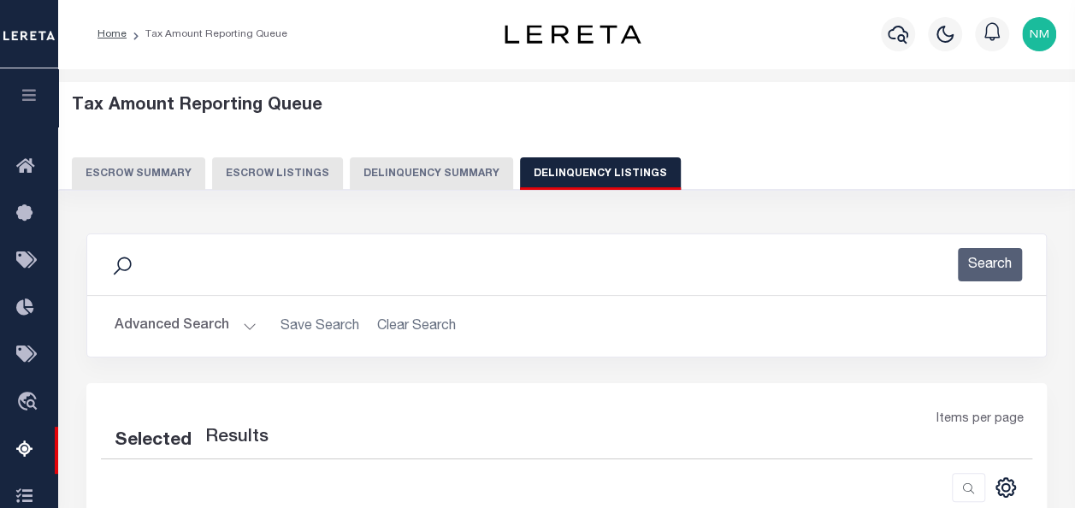
scroll to position [342, 0]
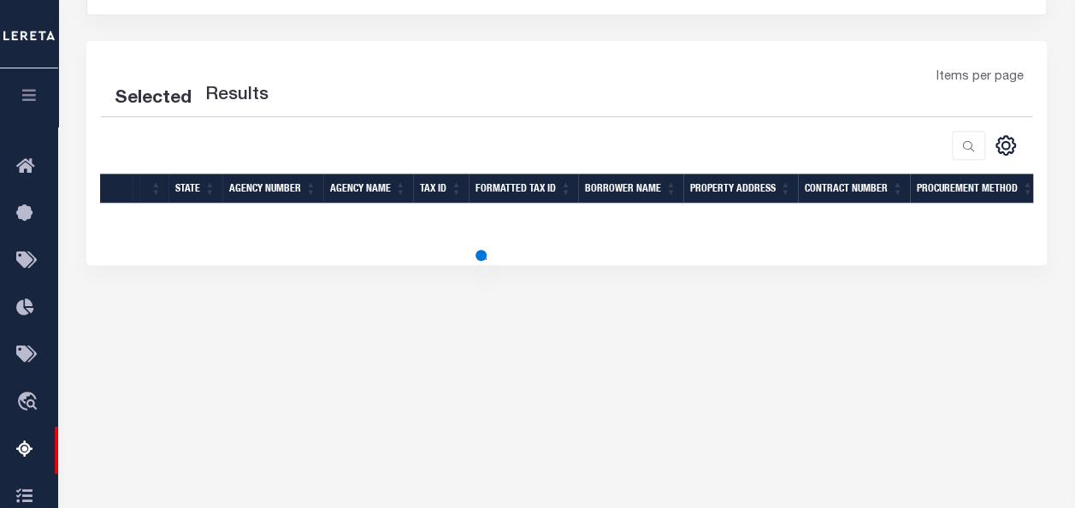
select select "100"
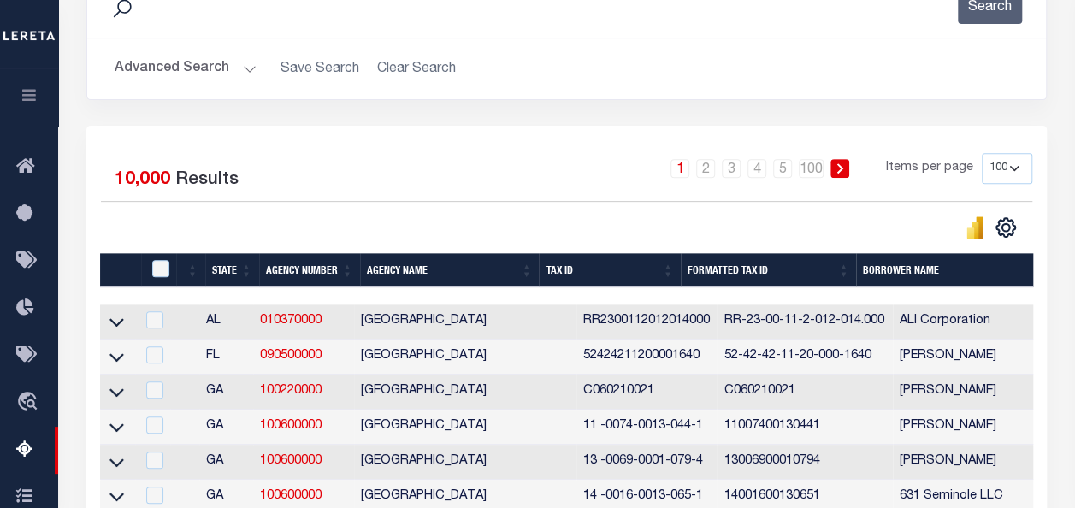
scroll to position [0, 0]
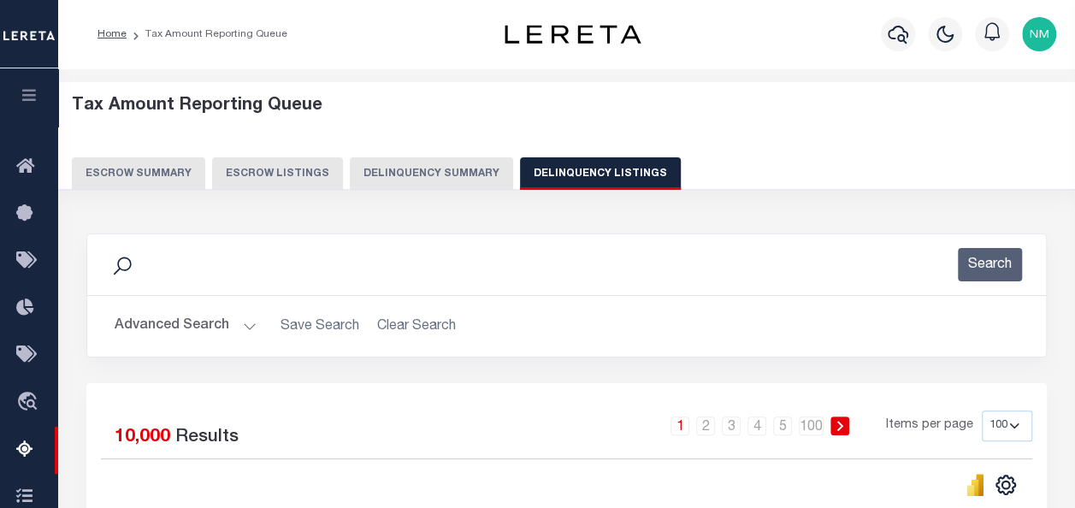
click at [210, 324] on button "Advanced Search" at bounding box center [186, 325] width 142 height 33
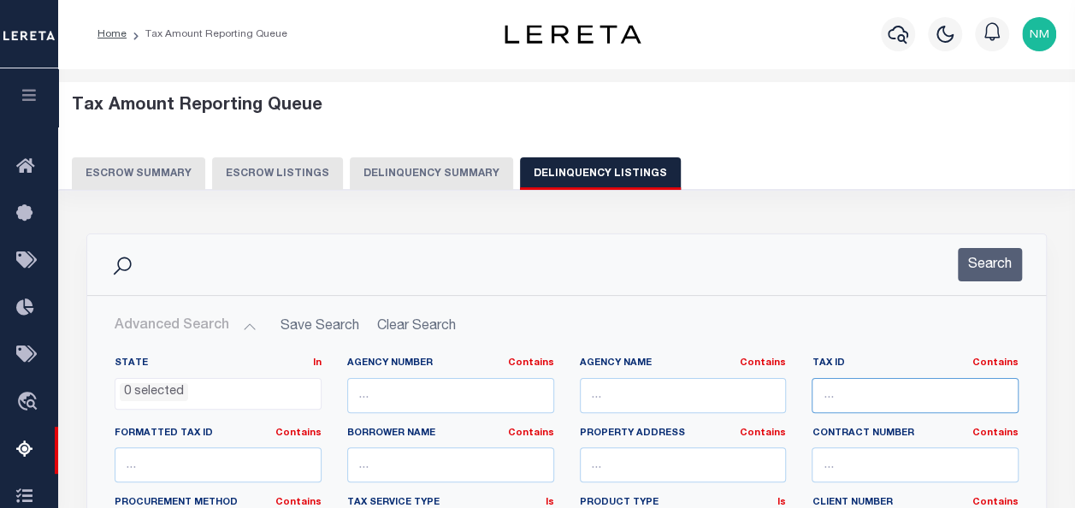
click at [850, 389] on input "text" at bounding box center [914, 395] width 207 height 35
paste input "01200000010000"
type input "01200000010000"
click at [1010, 255] on button "Search" at bounding box center [989, 264] width 64 height 33
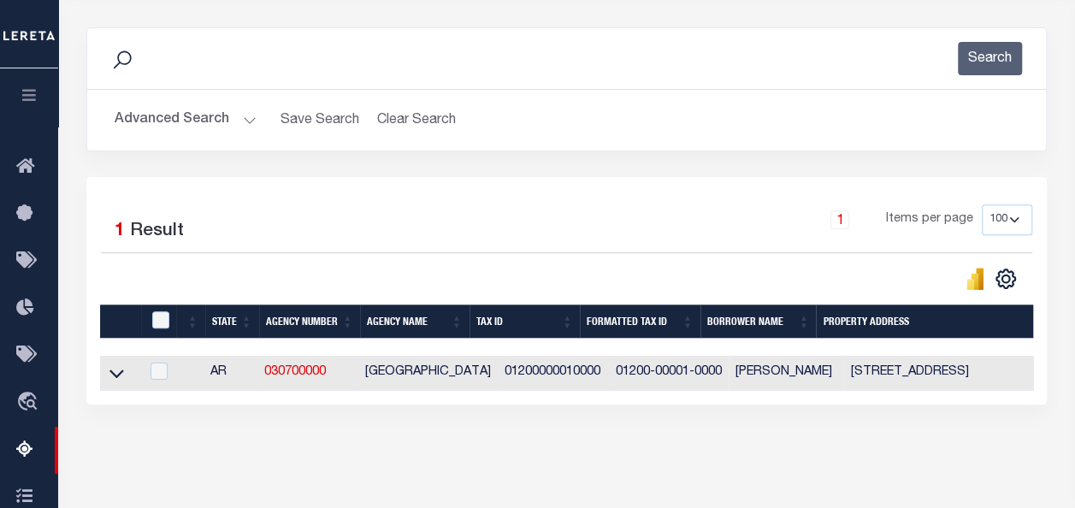
scroll to position [256, 0]
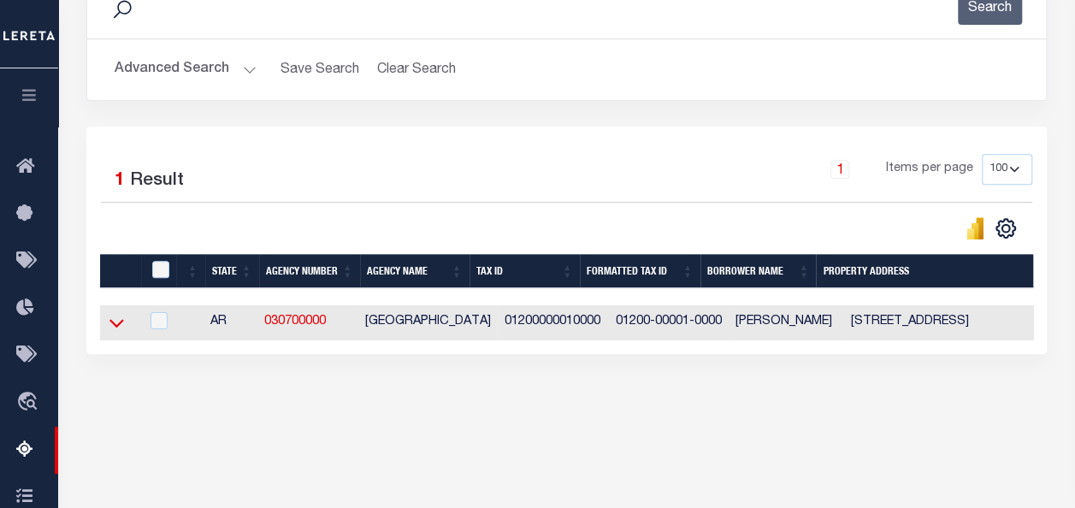
click at [113, 328] on icon at bounding box center [116, 323] width 15 height 18
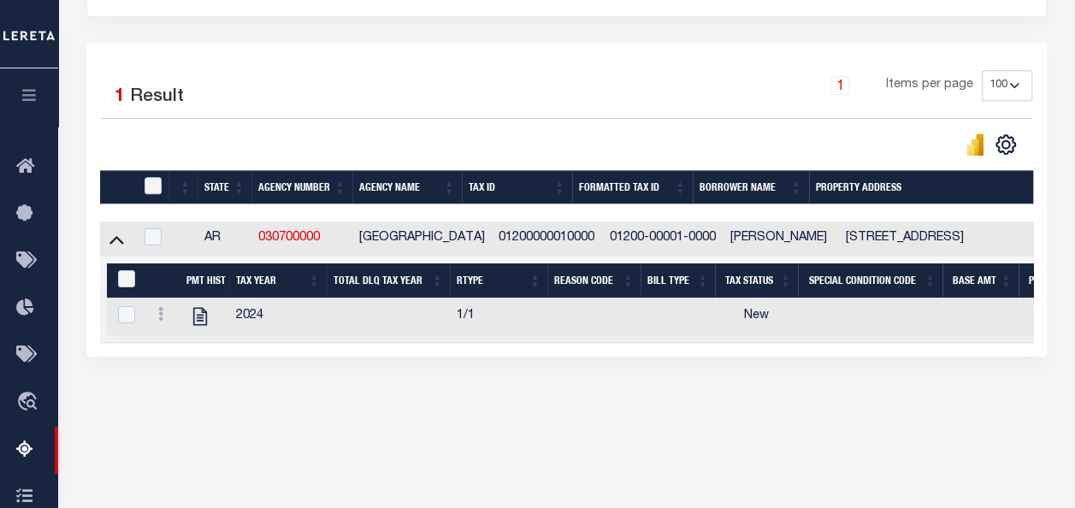
scroll to position [398, 0]
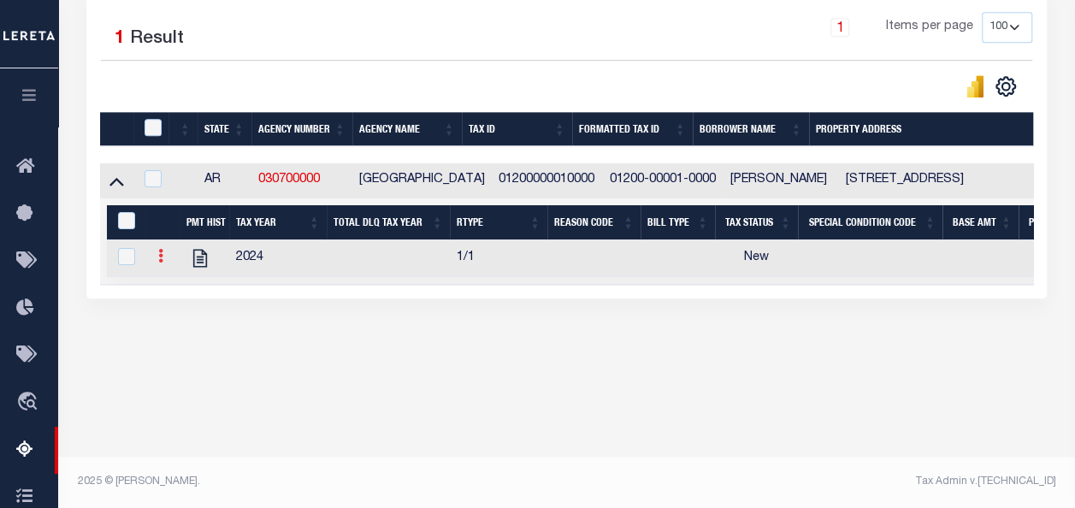
click at [161, 255] on icon at bounding box center [160, 256] width 5 height 14
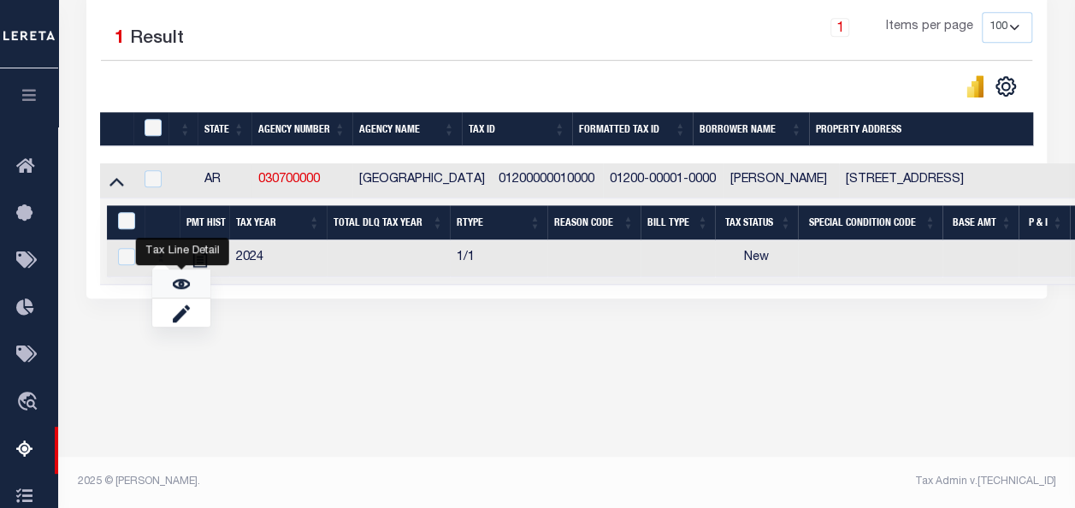
click at [191, 288] on link "" at bounding box center [181, 283] width 58 height 28
checkbox input "true"
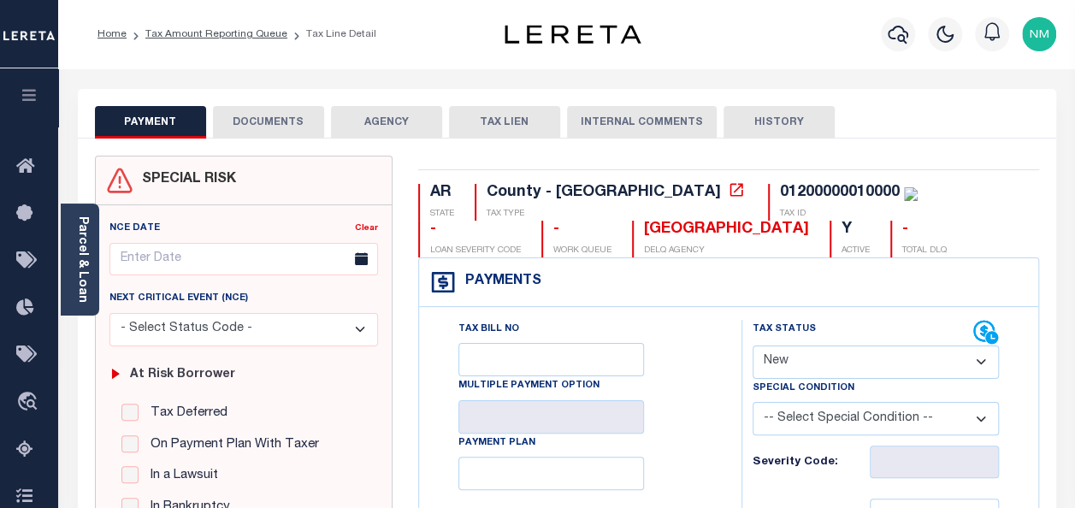
click at [769, 362] on select "- Select Status Code - Open Due/Unpaid Paid Incomplete No Tax Due Internal Refu…" at bounding box center [875, 361] width 246 height 33
select select "PYD"
click at [752, 345] on select "- Select Status Code - Open Due/Unpaid Paid Incomplete No Tax Due Internal Refu…" at bounding box center [875, 361] width 246 height 33
type input "[DATE]"
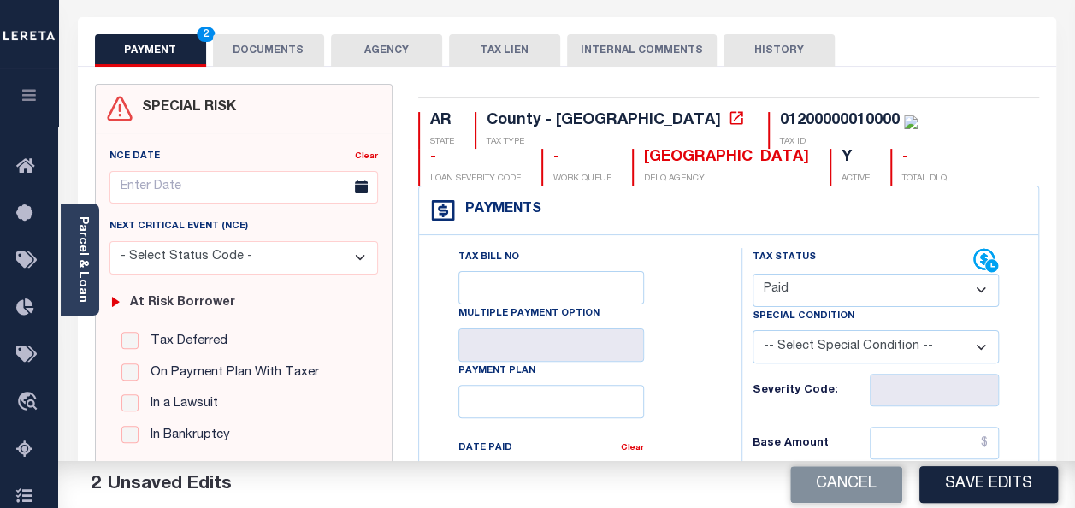
scroll to position [256, 0]
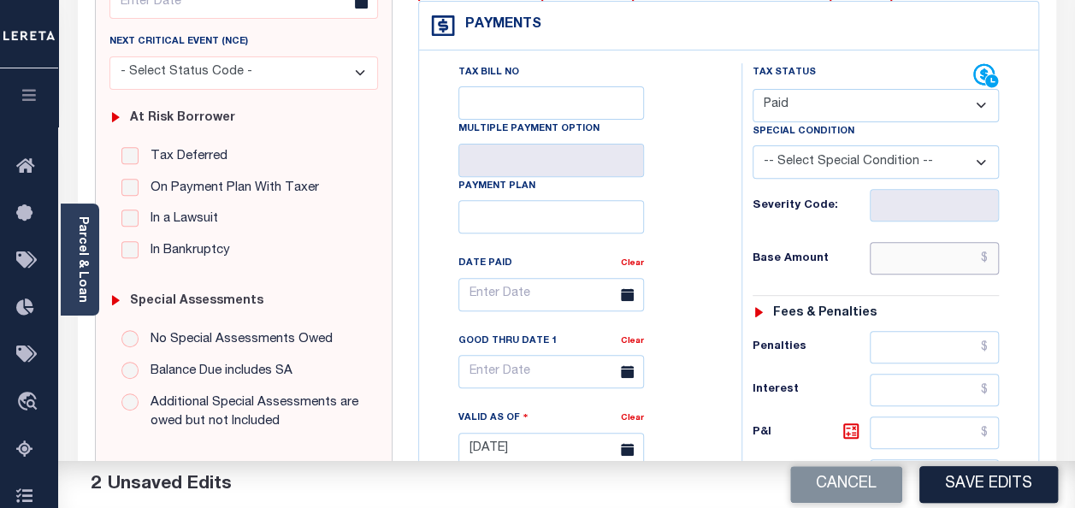
click at [992, 255] on input "text" at bounding box center [933, 258] width 129 height 32
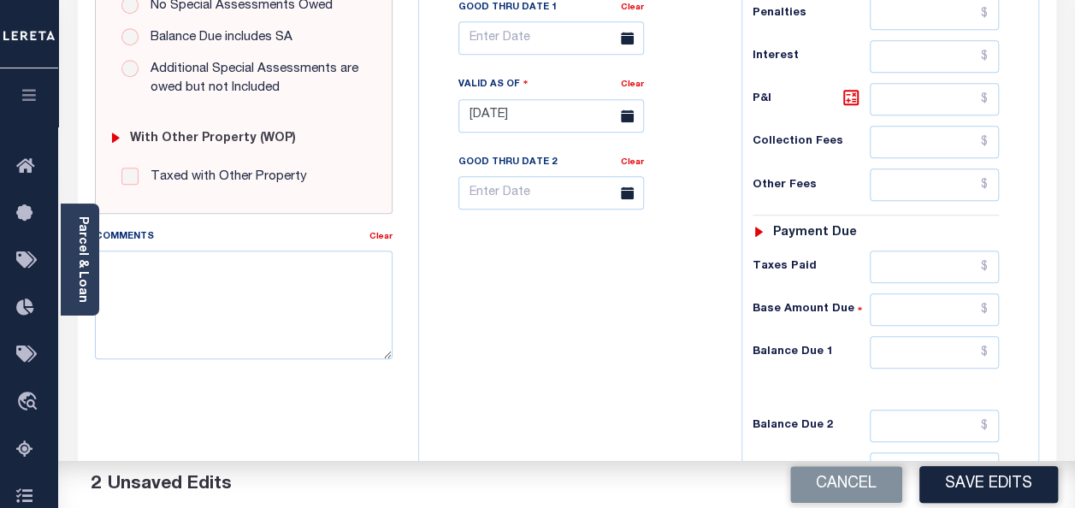
scroll to position [598, 0]
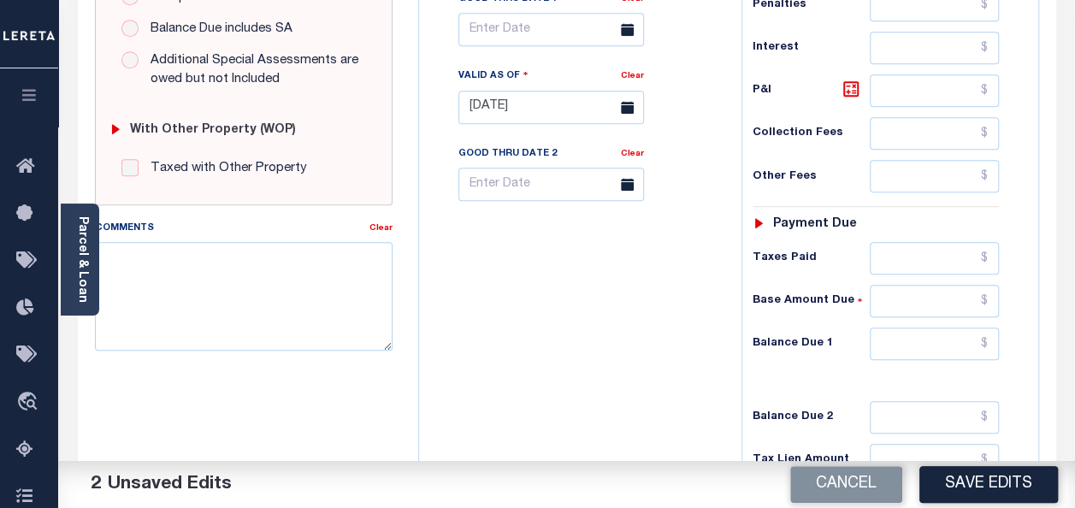
type input "$730.39"
click at [990, 334] on input "text" at bounding box center [933, 343] width 129 height 32
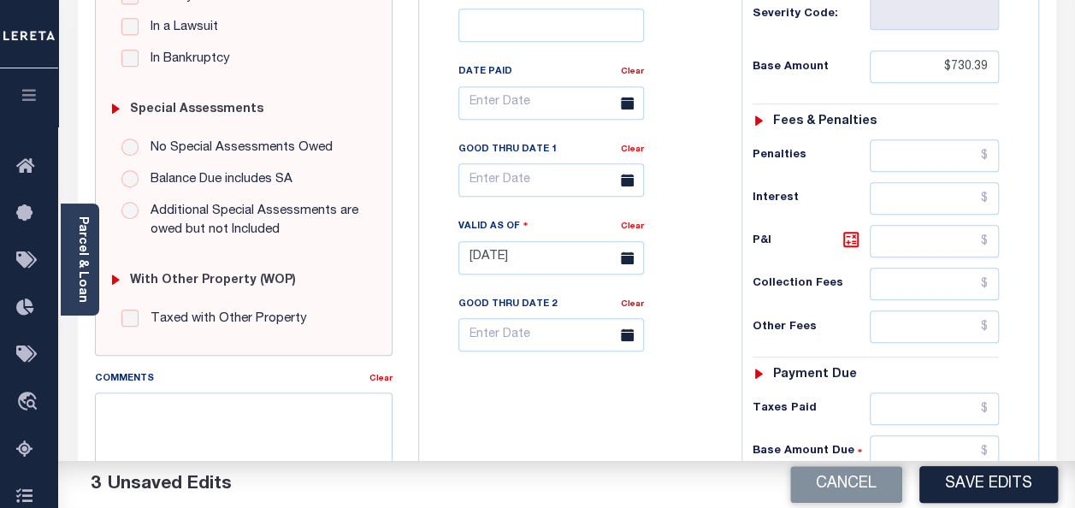
scroll to position [427, 0]
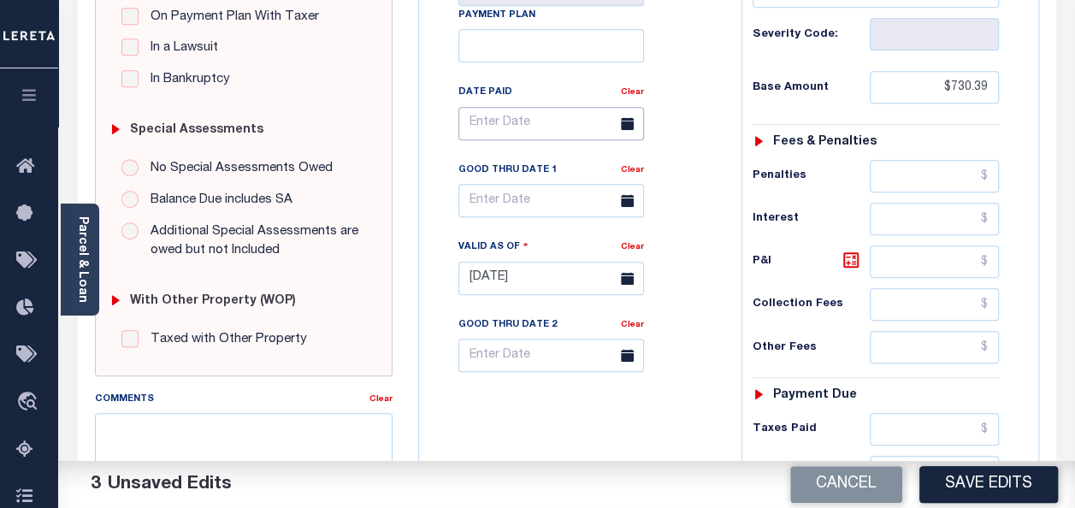
type input "$0.00"
click at [489, 123] on input "text" at bounding box center [551, 123] width 186 height 33
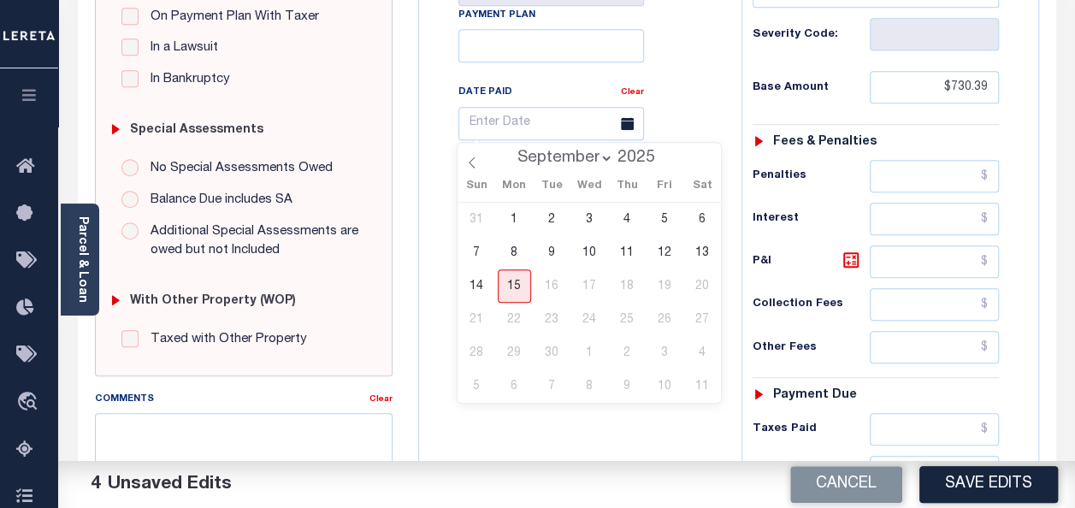
click at [544, 153] on select "January February March April May June July August September" at bounding box center [561, 158] width 104 height 17
select select "3"
click at [510, 150] on select "January February March April May June July August September" at bounding box center [561, 158] width 104 height 17
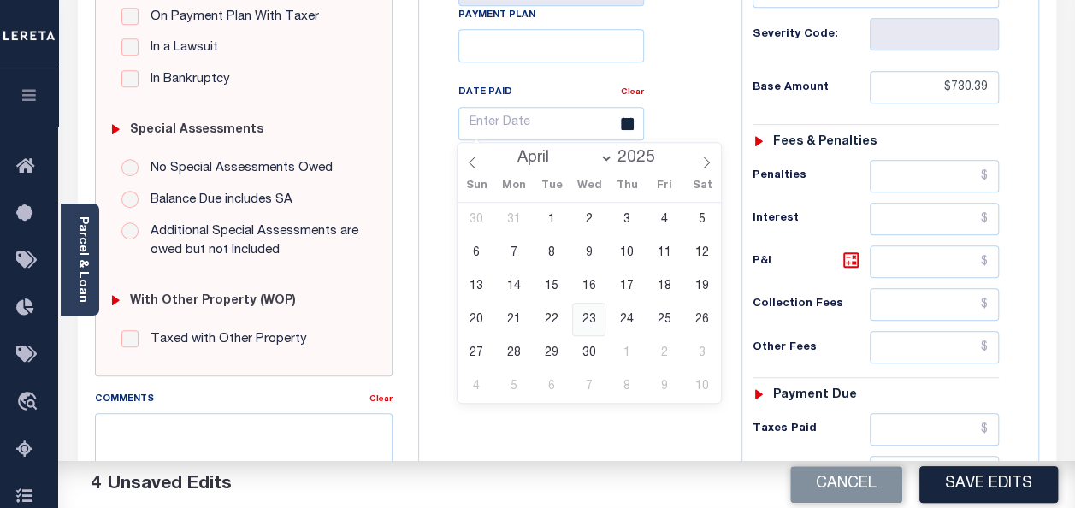
click at [588, 318] on span "23" at bounding box center [588, 319] width 33 height 33
type input "[DATE]"
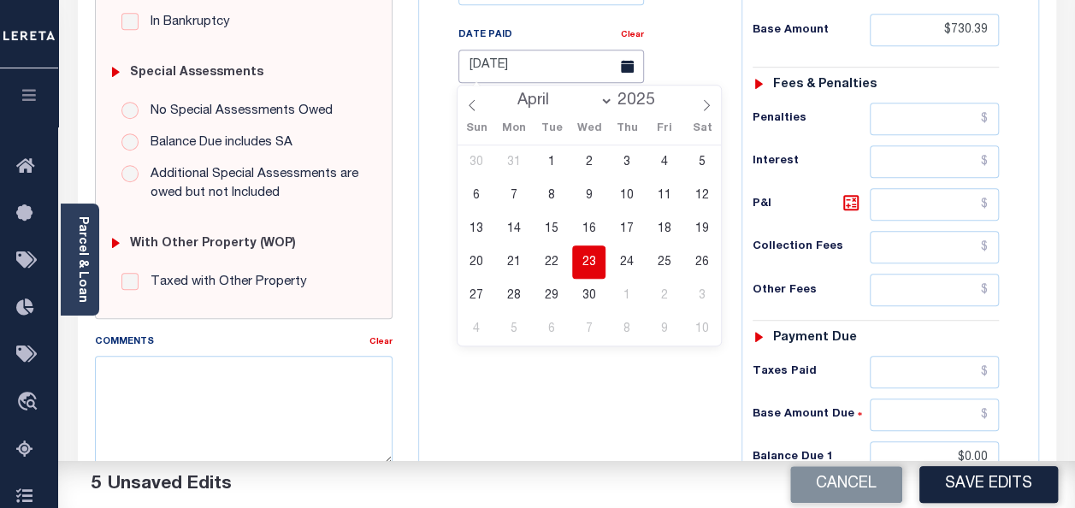
scroll to position [598, 0]
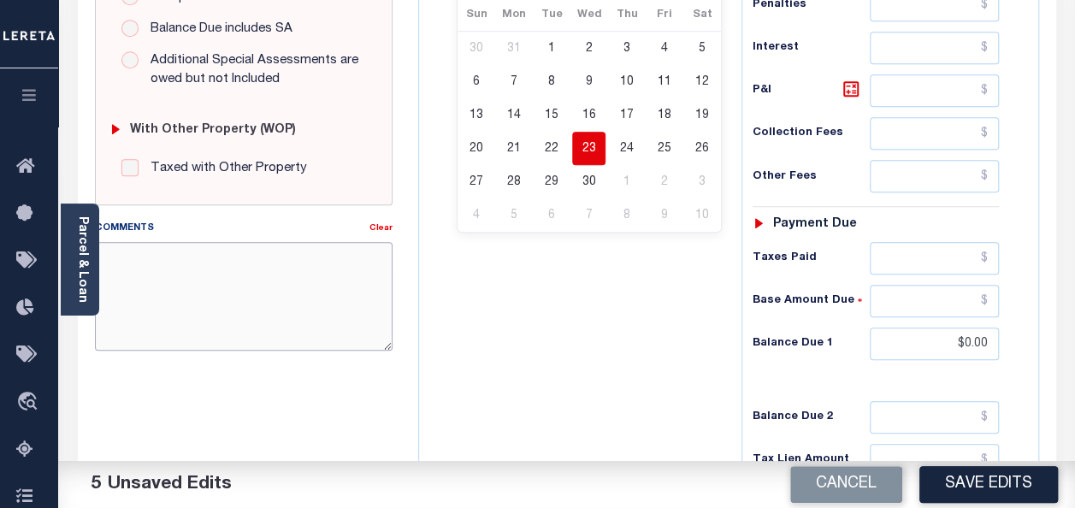
click at [186, 257] on textarea "Comments" at bounding box center [244, 296] width 298 height 108
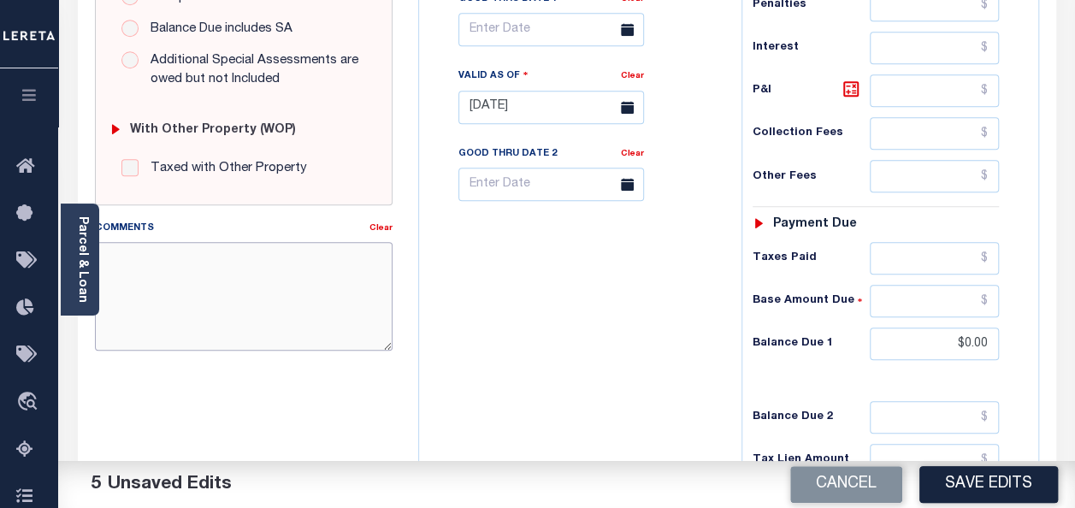
paste textarea "As per [PERSON_NAME] THAT TAXES PAID CURRENT"
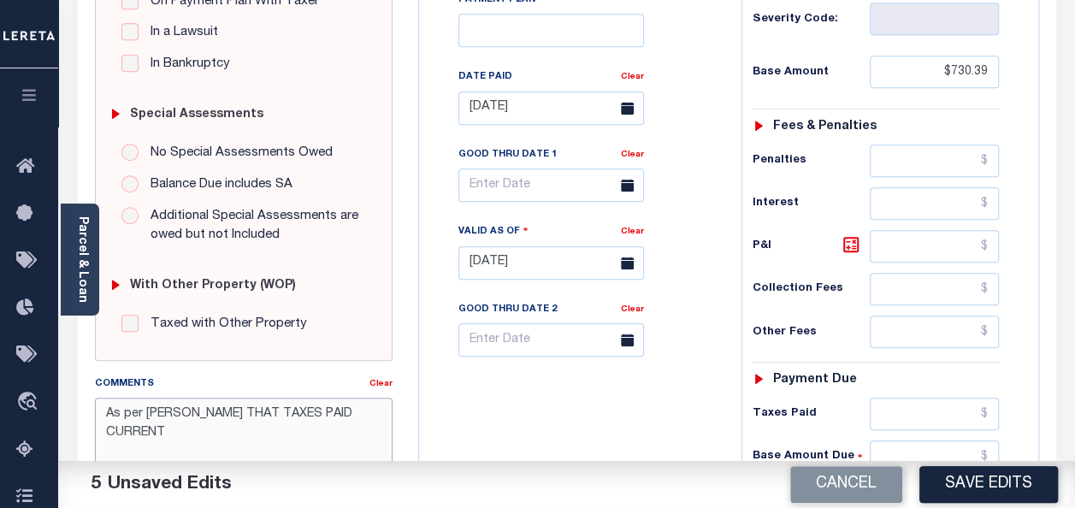
scroll to position [427, 0]
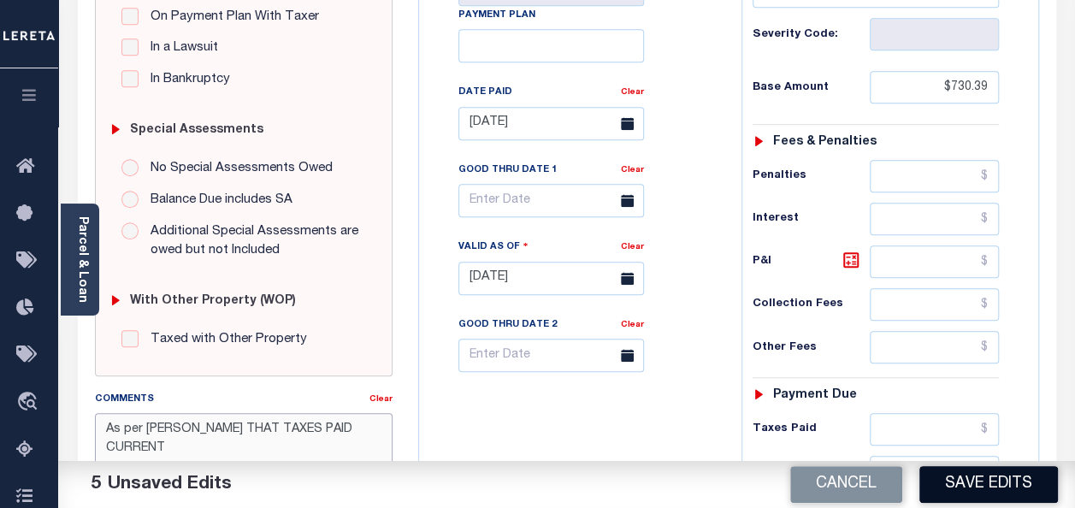
type textarea "As per [PERSON_NAME] THAT TAXES PAID CURRENT"
click at [997, 479] on button "Save Edits" at bounding box center [988, 484] width 138 height 37
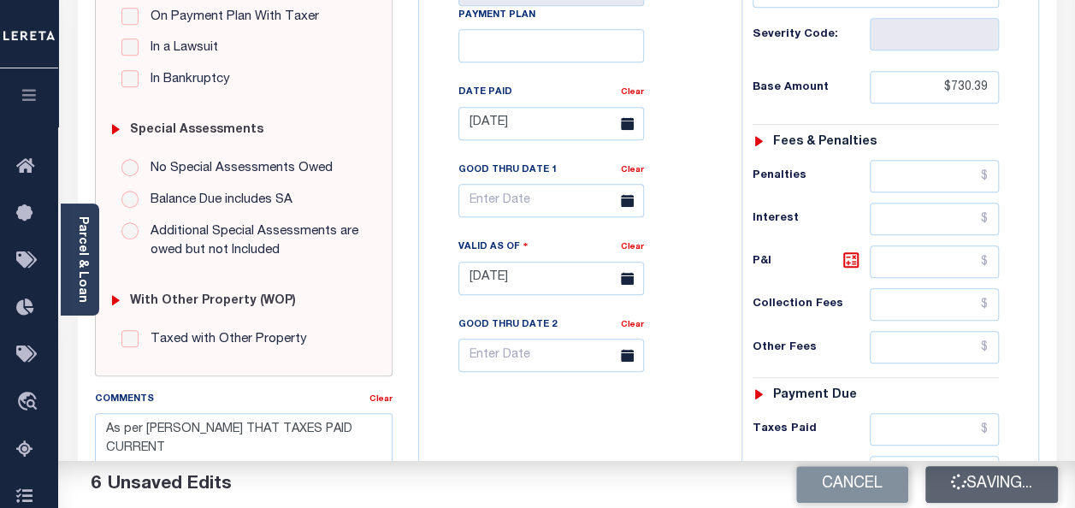
checkbox input "false"
type input "$730.39"
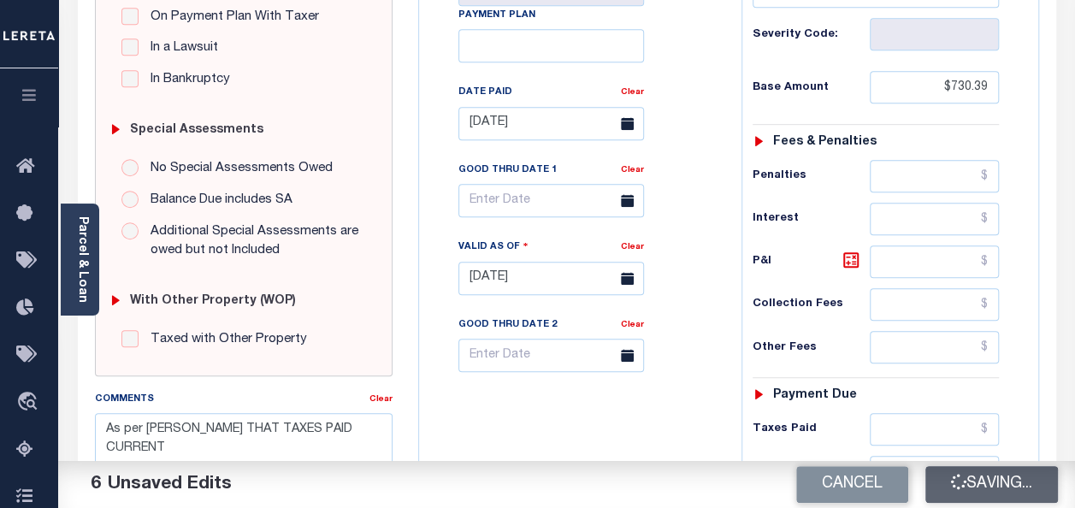
type input "$0"
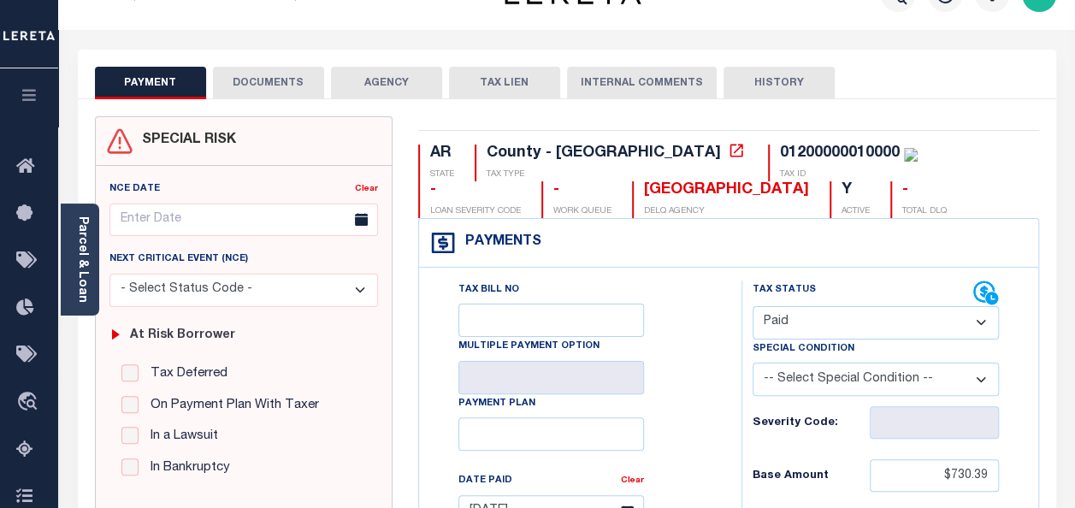
scroll to position [0, 0]
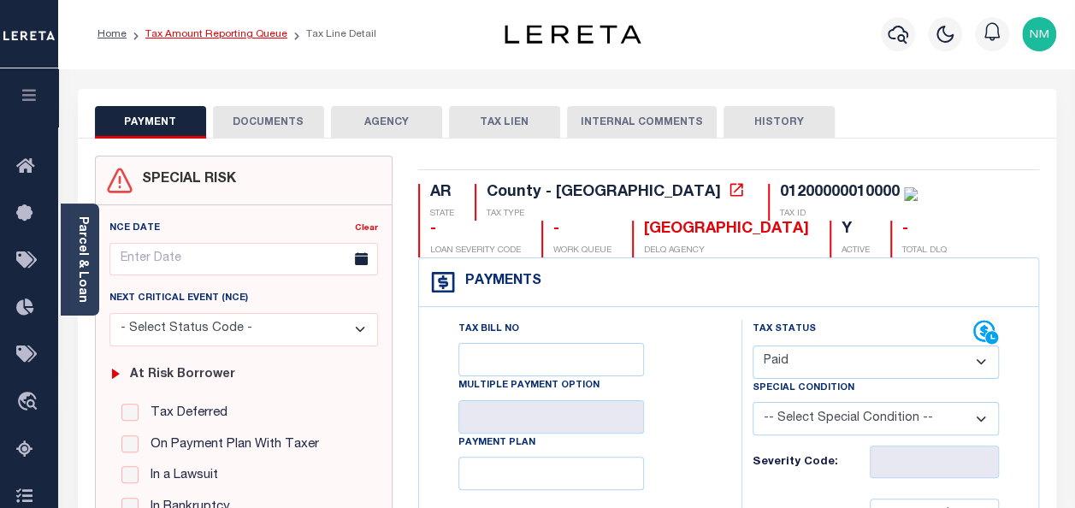
click at [200, 32] on link "Tax Amount Reporting Queue" at bounding box center [216, 34] width 142 height 10
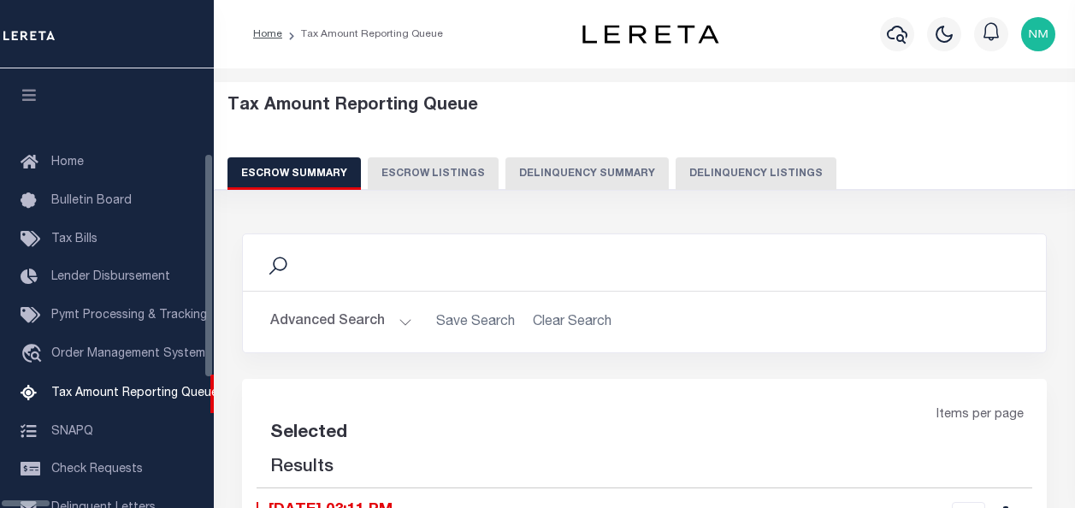
select select "100"
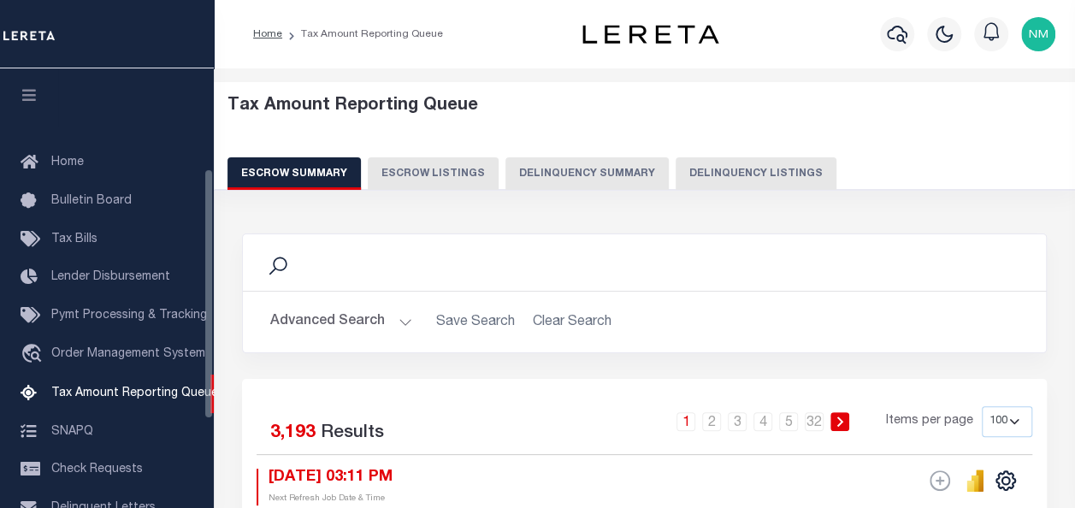
scroll to position [174, 0]
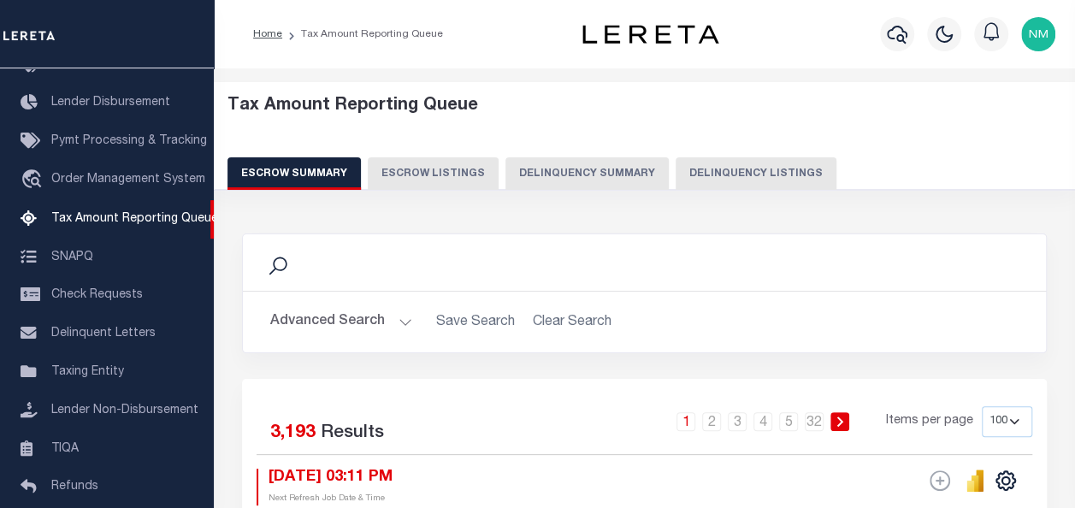
click at [728, 167] on button "Delinquency Listings" at bounding box center [755, 173] width 161 height 32
select select "100"
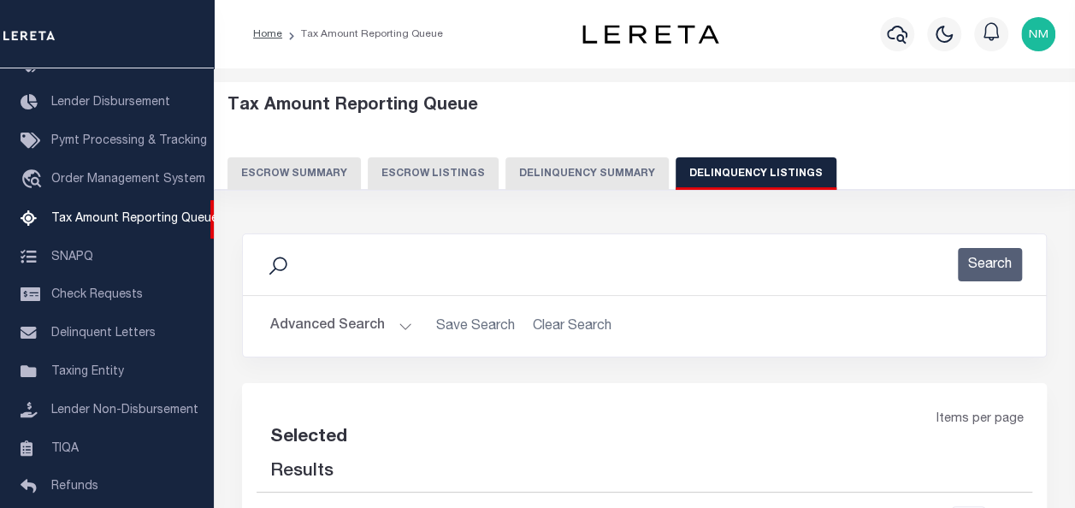
select select "100"
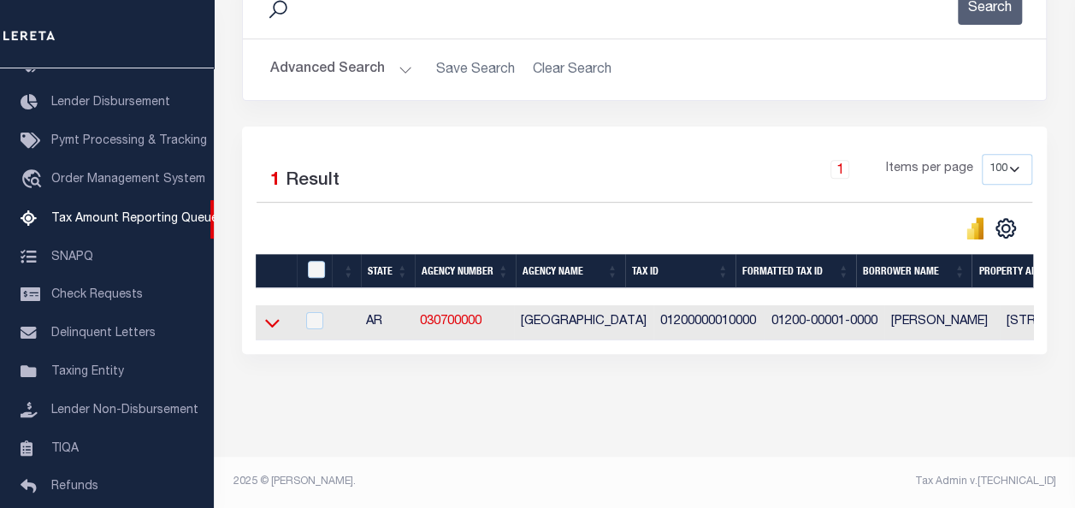
click at [274, 321] on icon at bounding box center [272, 323] width 15 height 18
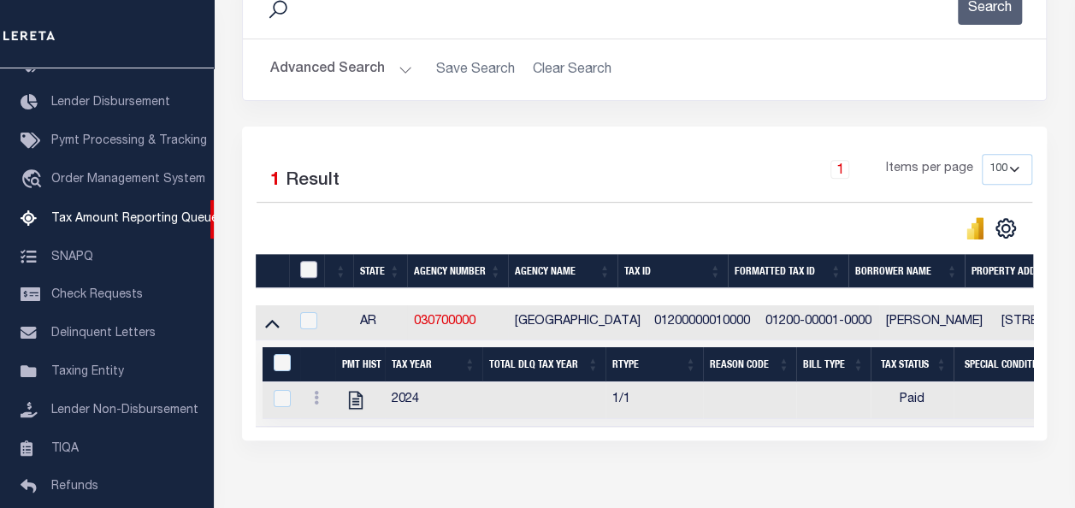
click at [307, 268] on input "checkbox" at bounding box center [308, 269] width 17 height 17
checkbox input "true"
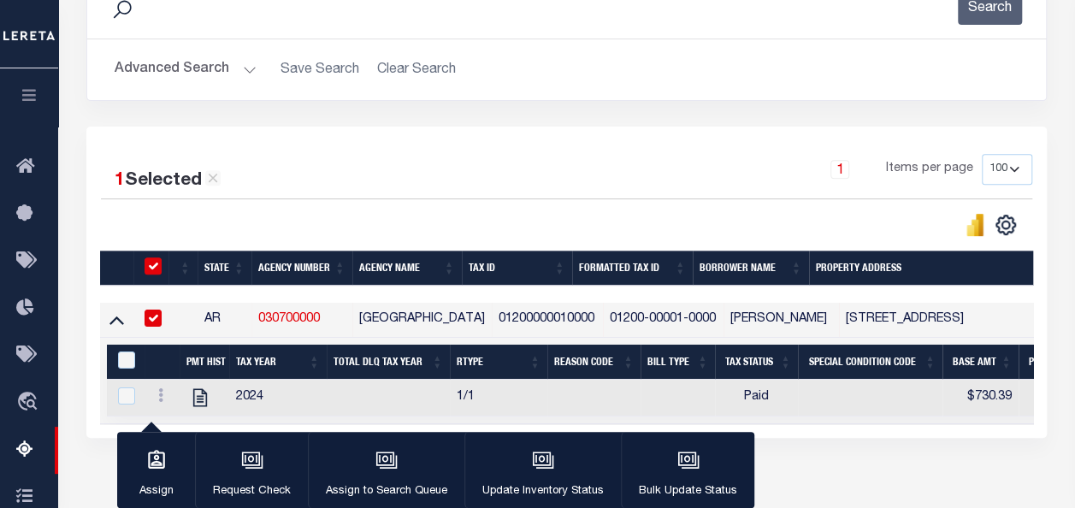
click at [116, 361] on div "&nbsp;" at bounding box center [129, 360] width 31 height 19
click at [124, 361] on input "&nbsp;" at bounding box center [126, 359] width 17 height 17
checkbox input "true"
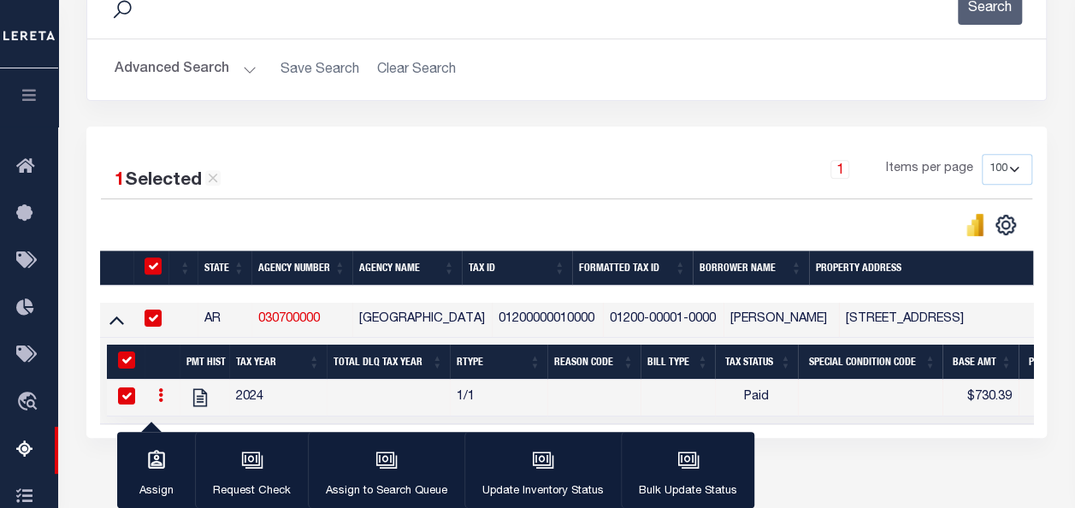
checkbox input "true"
click at [533, 468] on icon "button" at bounding box center [543, 460] width 22 height 22
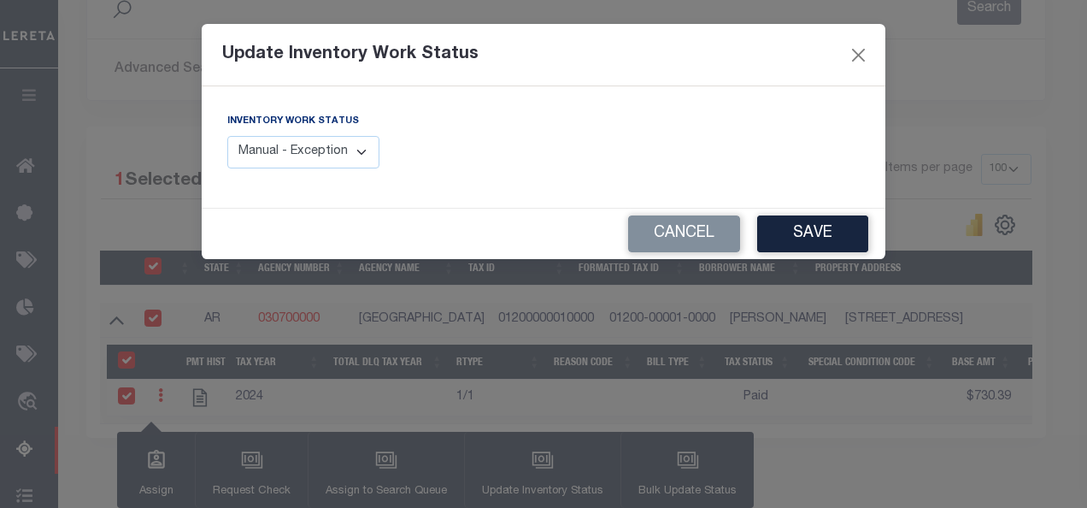
click at [303, 147] on select "Manual - Exception Pended - Awaiting Search Late Add Exception Completed" at bounding box center [303, 152] width 152 height 33
select select "4"
click at [227, 136] on select "Manual - Exception Pended - Awaiting Search Late Add Exception Completed" at bounding box center [303, 152] width 152 height 33
click at [778, 238] on button "Save" at bounding box center [812, 233] width 111 height 37
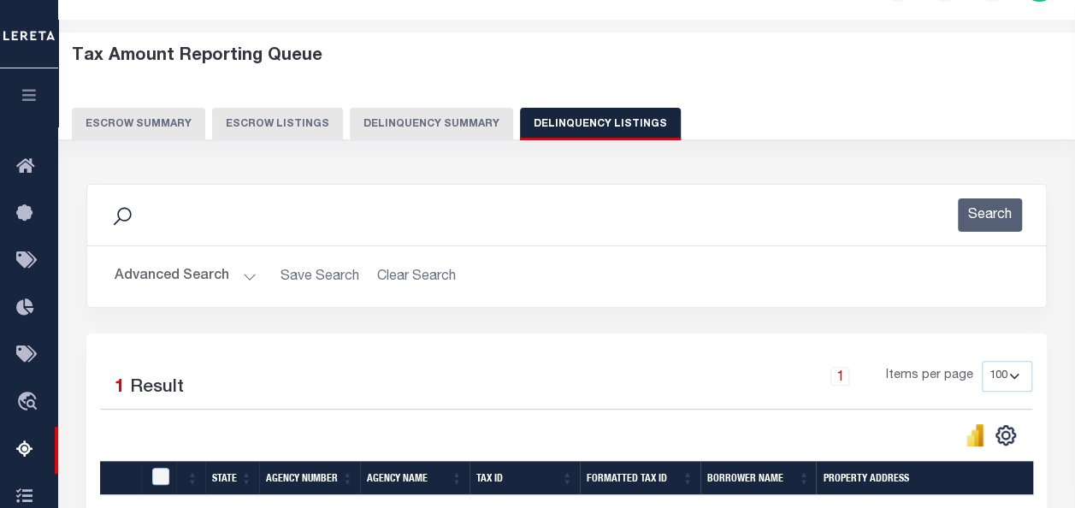
scroll to position [0, 0]
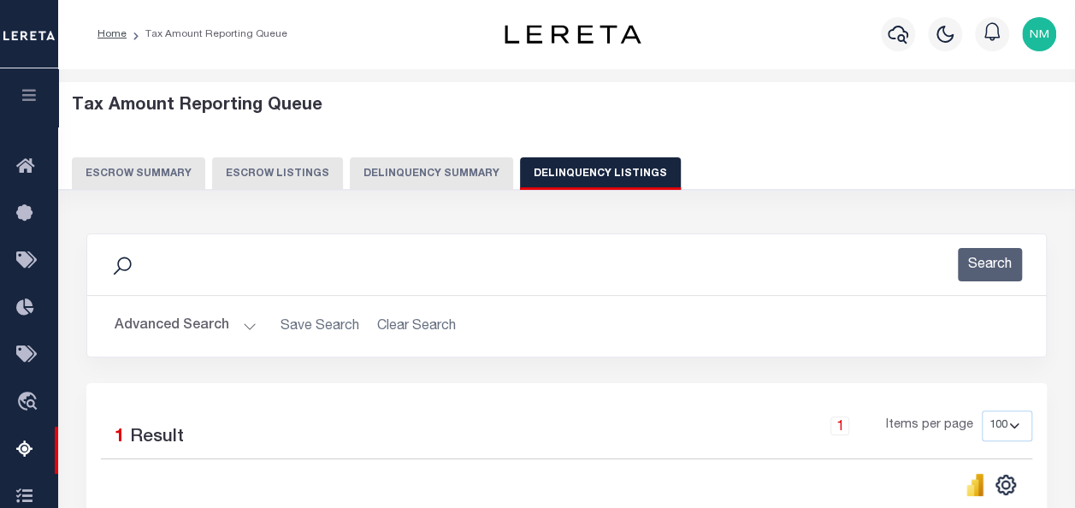
click at [551, 176] on button "Delinquency Listings" at bounding box center [600, 173] width 161 height 32
select select "100"
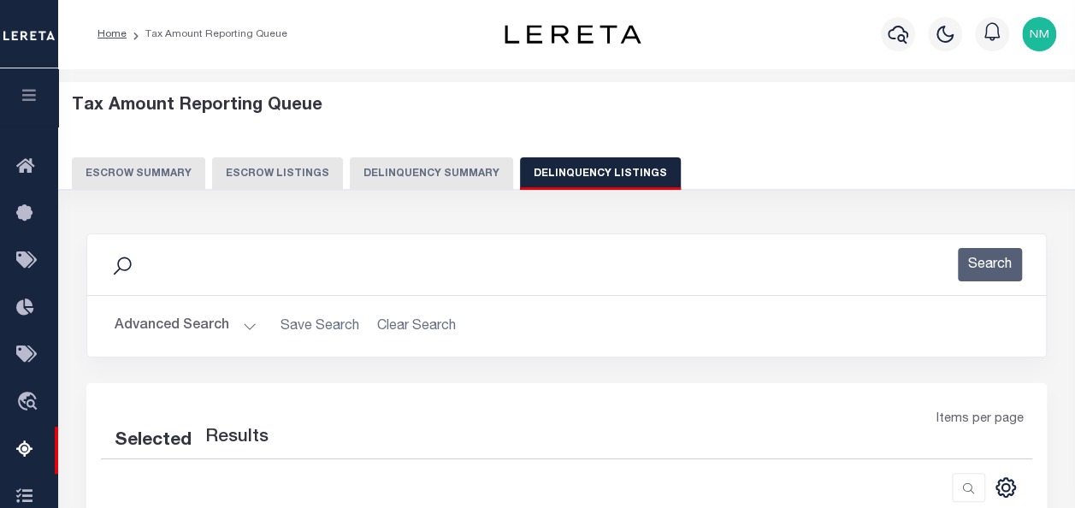
click at [161, 338] on button "Advanced Search" at bounding box center [186, 325] width 142 height 33
select select "100"
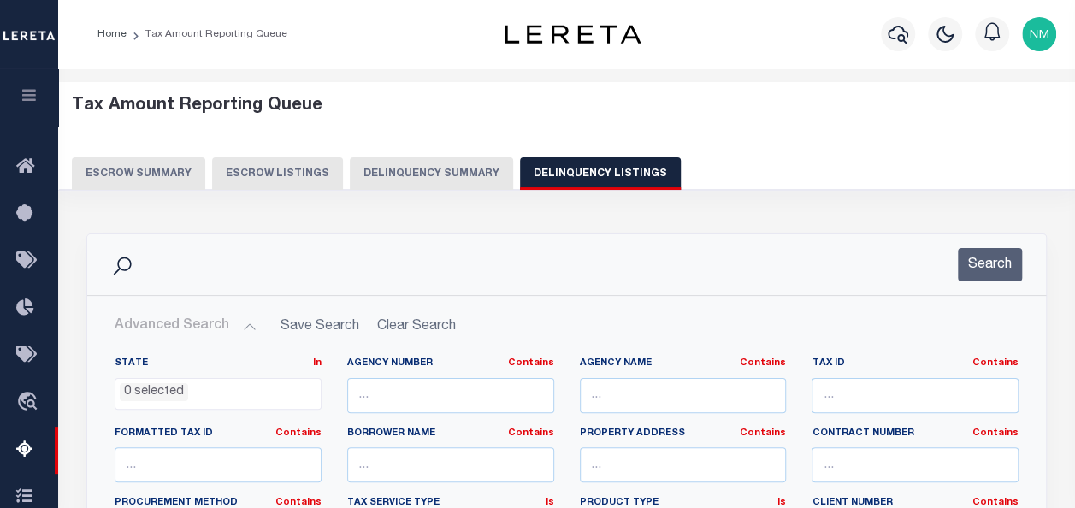
click at [165, 327] on button "Advanced Search" at bounding box center [186, 325] width 142 height 33
click at [845, 390] on input "text" at bounding box center [914, 395] width 207 height 35
paste input "03300000550000"
type input "03300000550000"
click at [985, 265] on button "Search" at bounding box center [989, 264] width 64 height 33
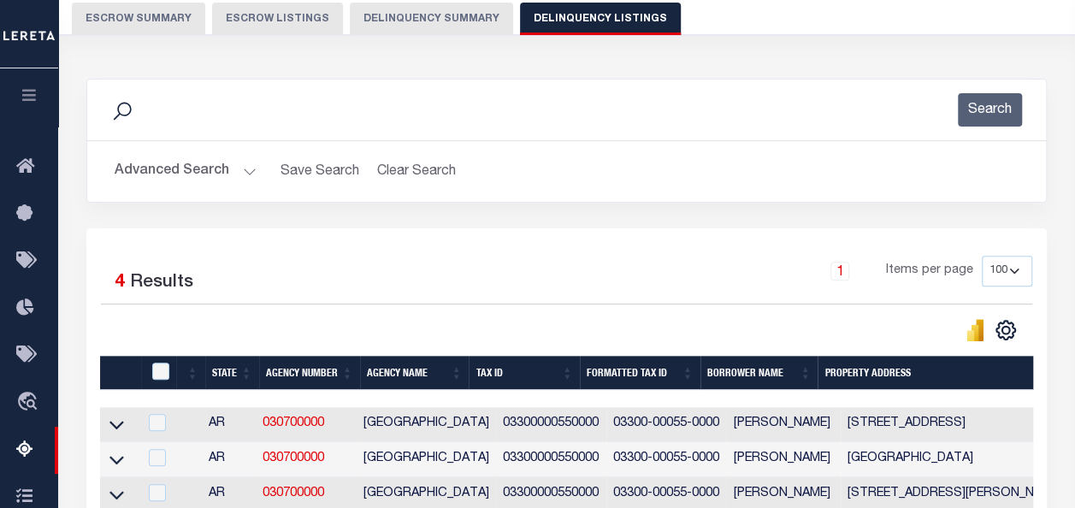
scroll to position [342, 0]
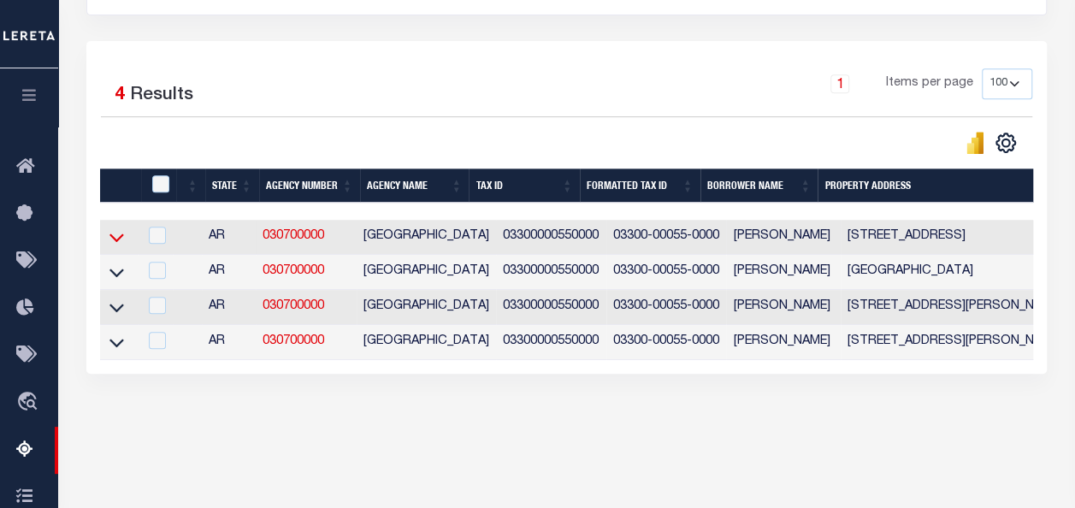
click at [115, 244] on icon at bounding box center [116, 237] width 15 height 18
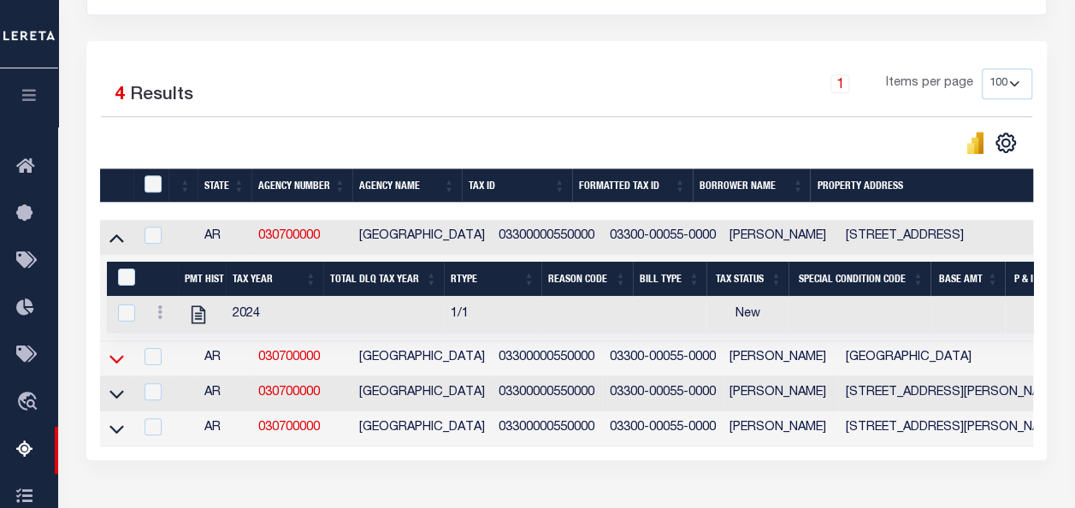
click at [114, 362] on icon at bounding box center [116, 359] width 15 height 9
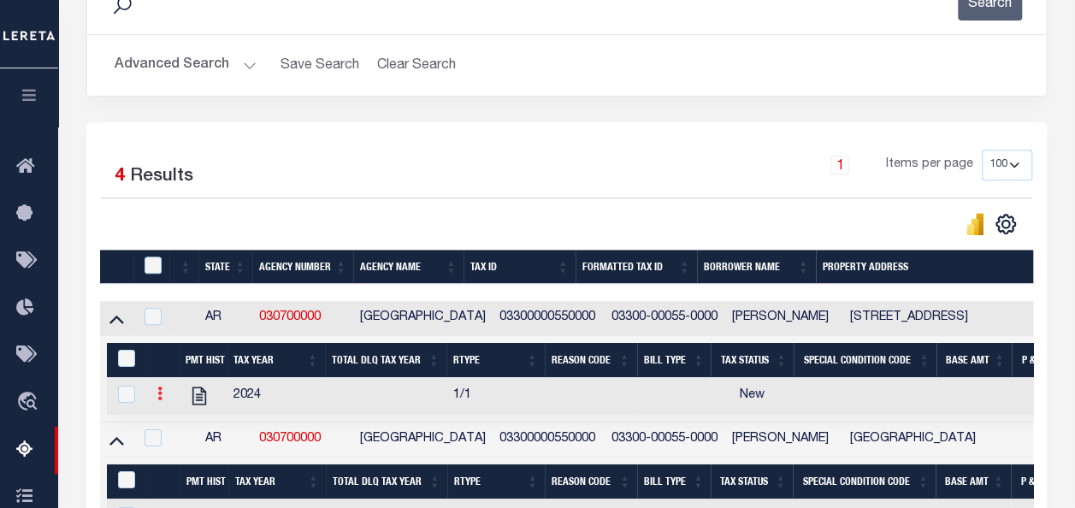
scroll to position [256, 0]
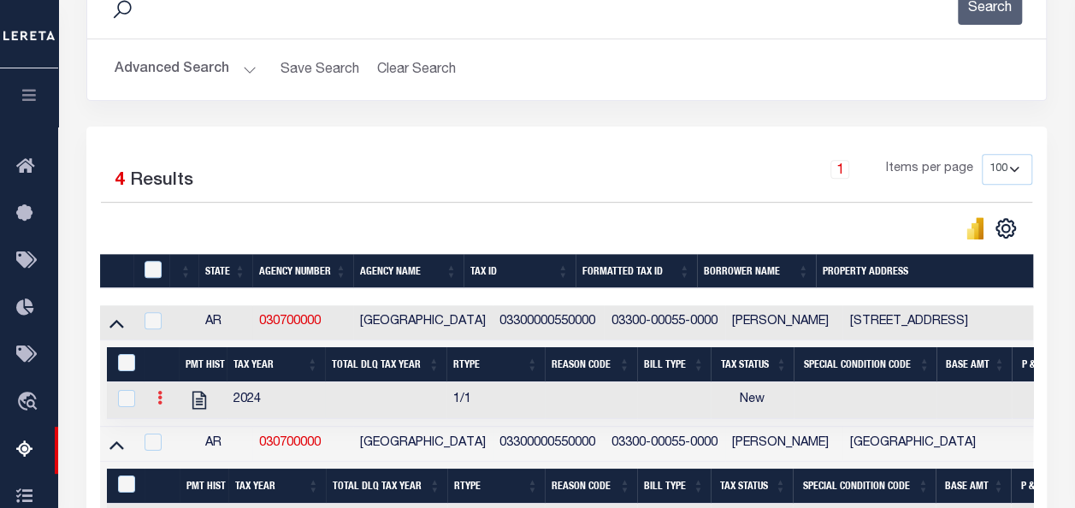
click at [161, 397] on icon at bounding box center [159, 398] width 5 height 14
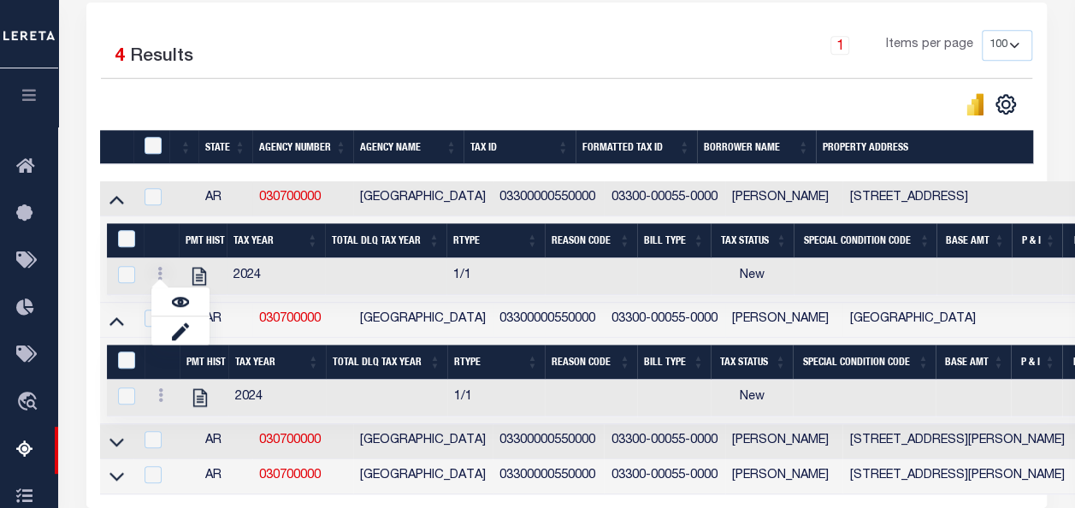
scroll to position [427, 0]
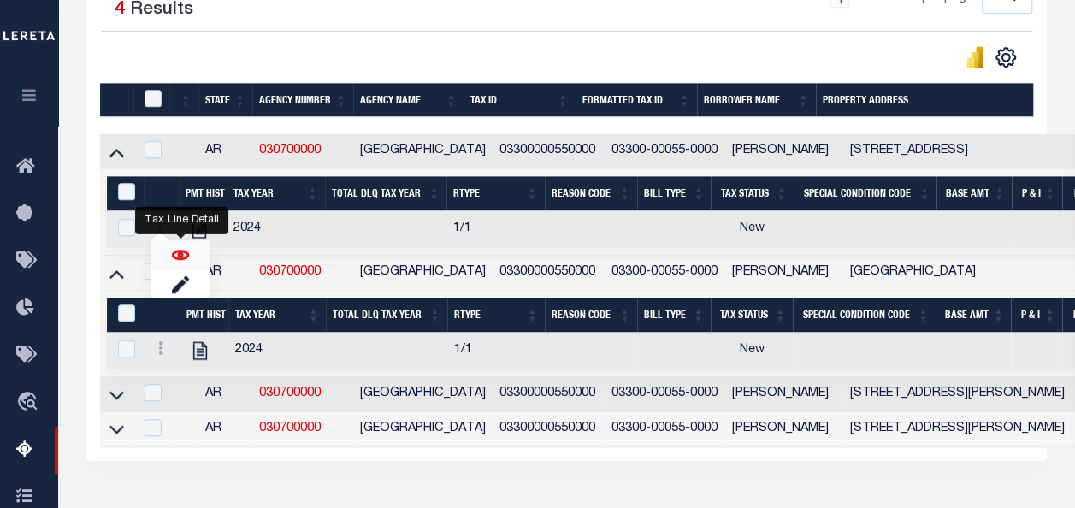
click at [177, 263] on img "" at bounding box center [180, 254] width 17 height 17
checkbox input "true"
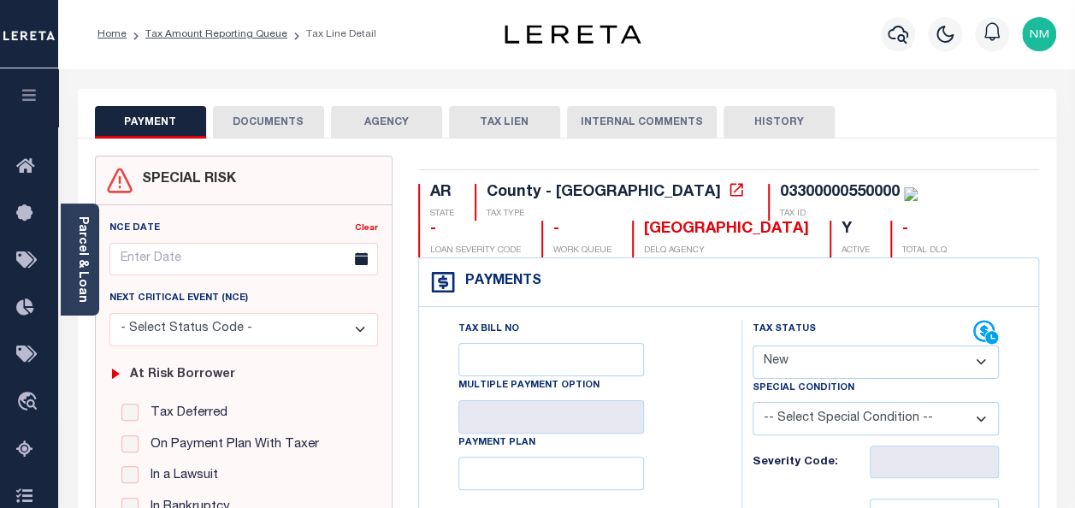
click at [768, 359] on select "- Select Status Code - Open Due/Unpaid Paid Incomplete No Tax Due Internal Refu…" at bounding box center [875, 361] width 246 height 33
select select "DUE"
click at [752, 345] on select "- Select Status Code - Open Due/Unpaid Paid Incomplete No Tax Due Internal Refu…" at bounding box center [875, 361] width 246 height 33
type input "[DATE]"
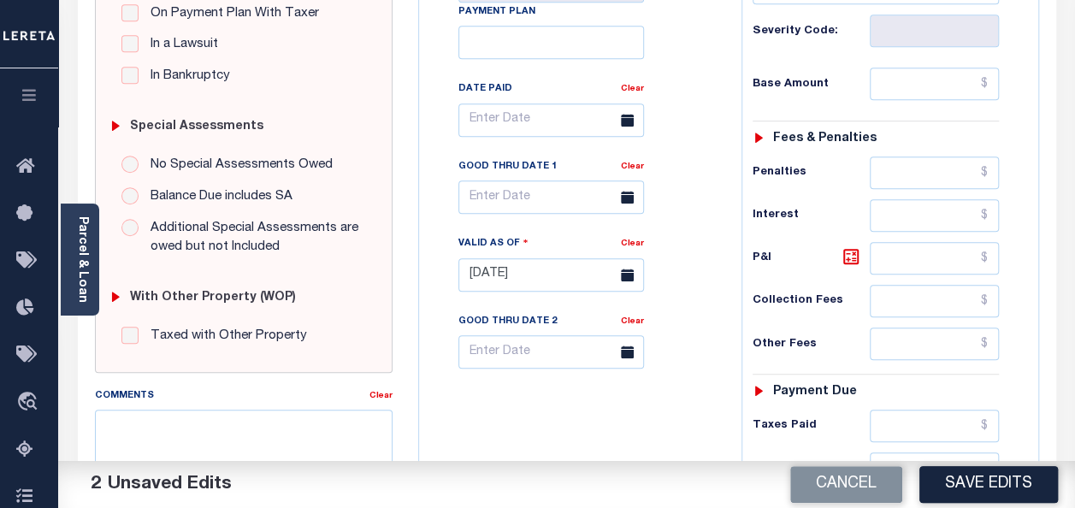
scroll to position [342, 0]
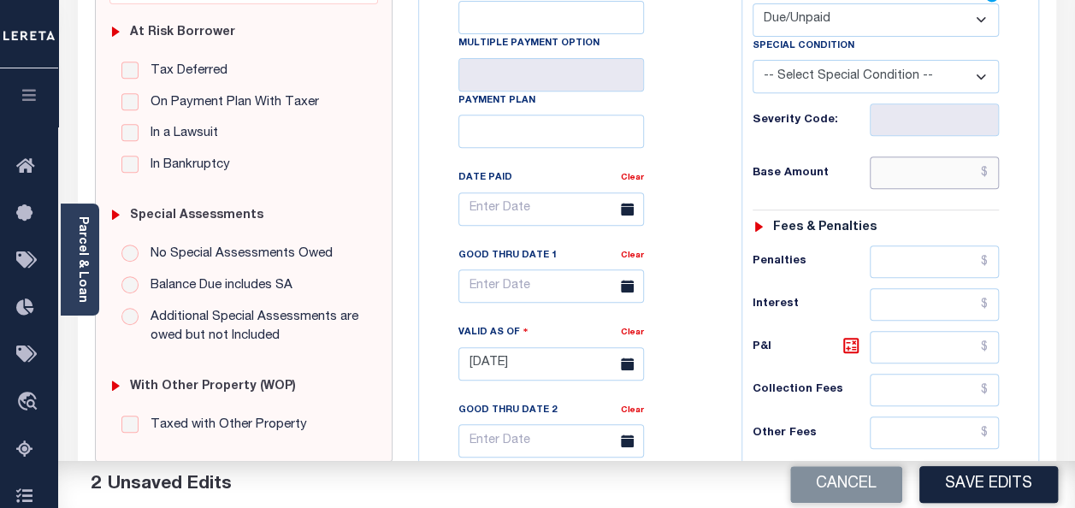
click at [988, 171] on input "text" at bounding box center [933, 172] width 129 height 32
drag, startPoint x: 940, startPoint y: 172, endPoint x: 1000, endPoint y: 179, distance: 61.1
click at [1000, 179] on div "Tax Status Status - Select Status Code -" at bounding box center [881, 355] width 280 height 755
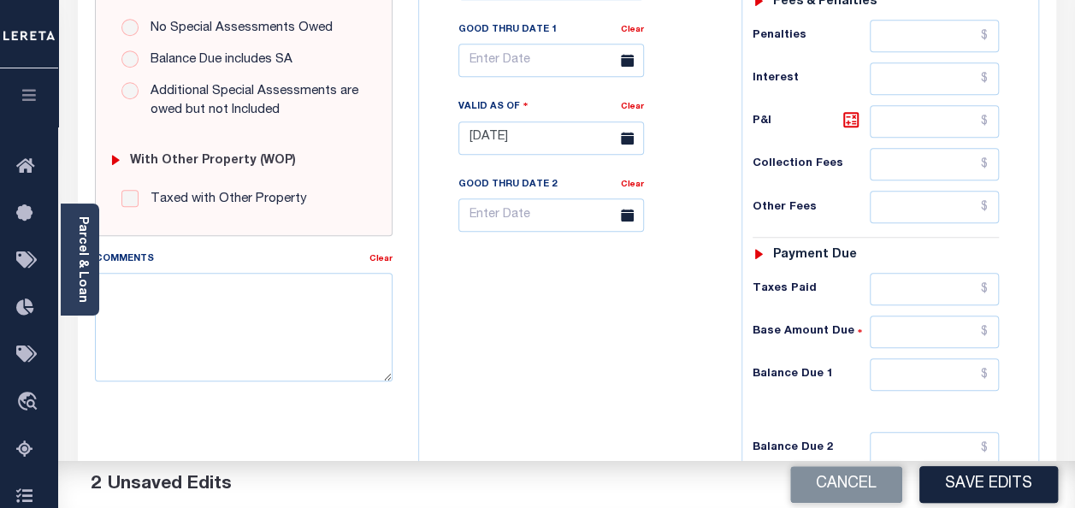
scroll to position [598, 0]
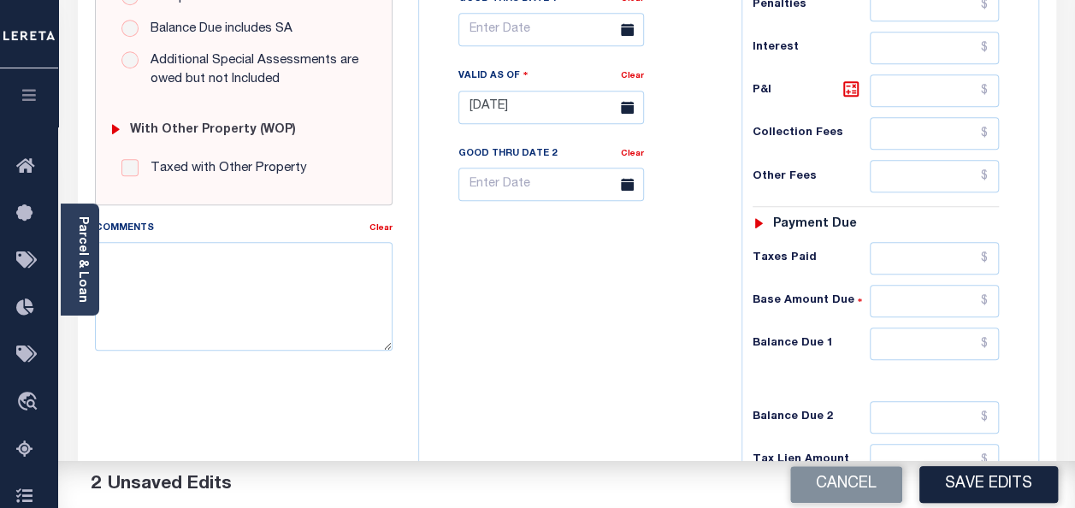
type input "$283.91"
click at [959, 332] on input "text" at bounding box center [933, 343] width 129 height 32
paste input "$283.91"
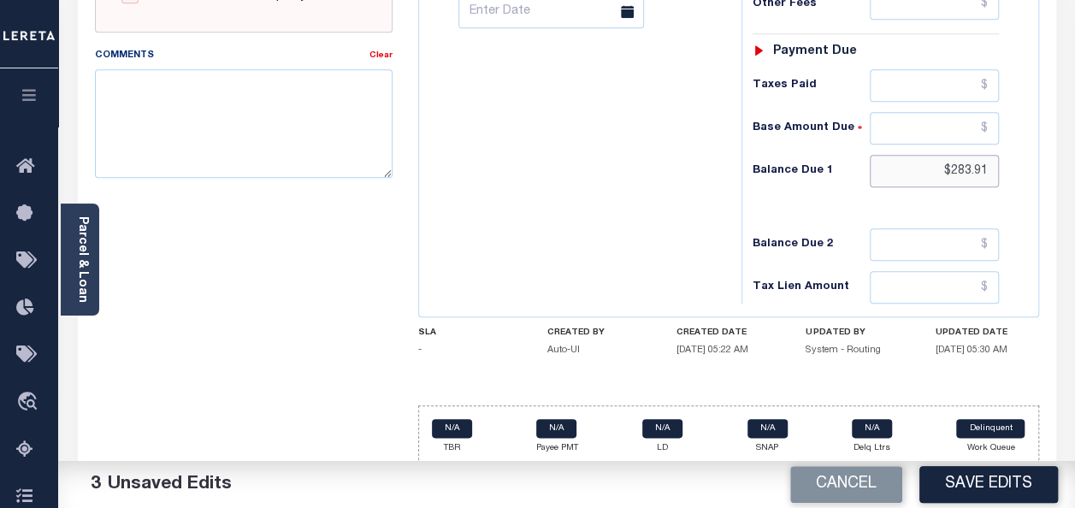
scroll to position [777, 0]
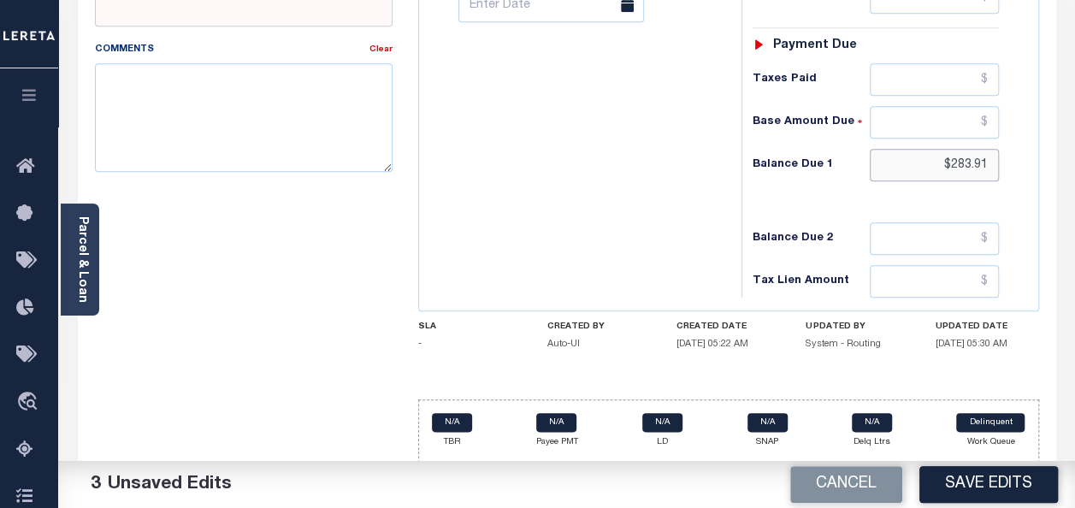
type input "$283.91"
click at [256, 127] on textarea "Comments" at bounding box center [244, 117] width 298 height 108
paste textarea "As per [PERSON_NAME] that for tax year [DATE] taxes are due bye [DATE]"
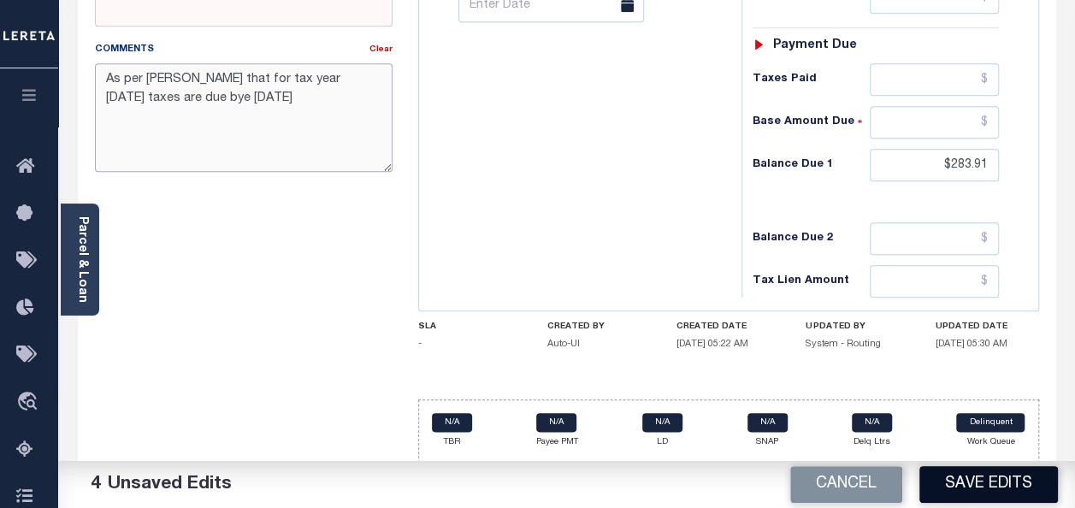
type textarea "As per [PERSON_NAME] that for tax year [DATE] taxes are due bye [DATE]"
click at [961, 476] on button "Save Edits" at bounding box center [988, 484] width 138 height 37
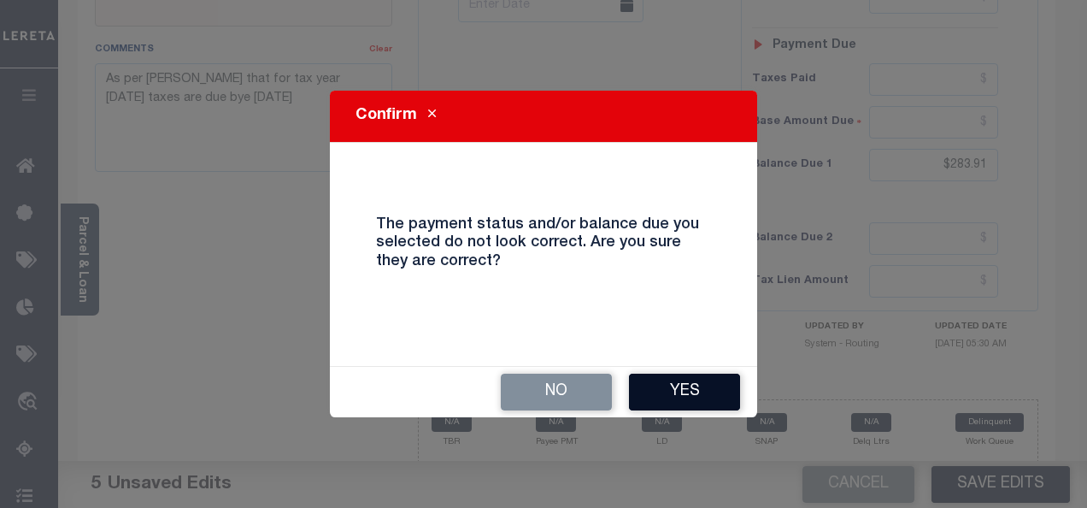
click at [713, 405] on button "Yes" at bounding box center [684, 392] width 111 height 37
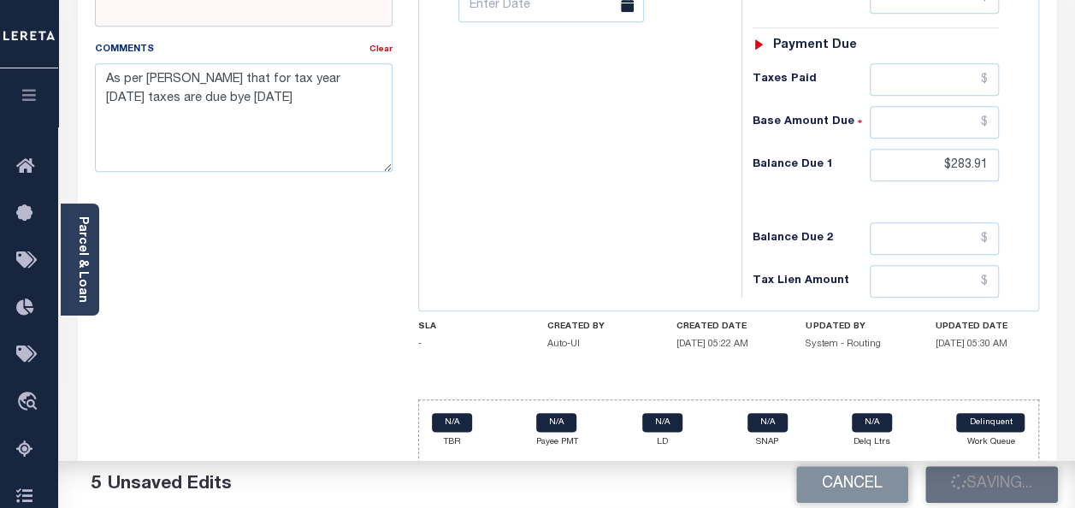
checkbox input "false"
type input "$283.91"
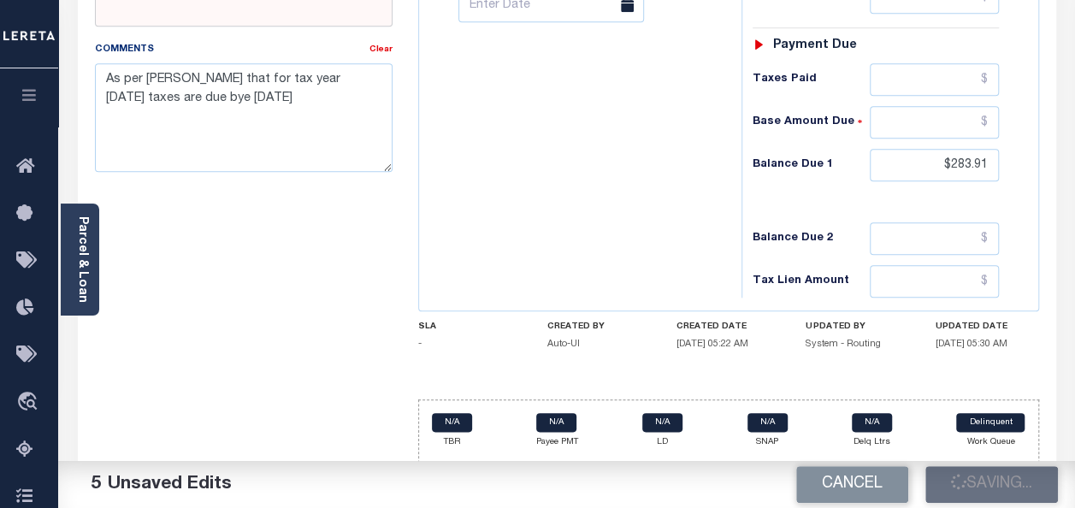
type input "$283.91"
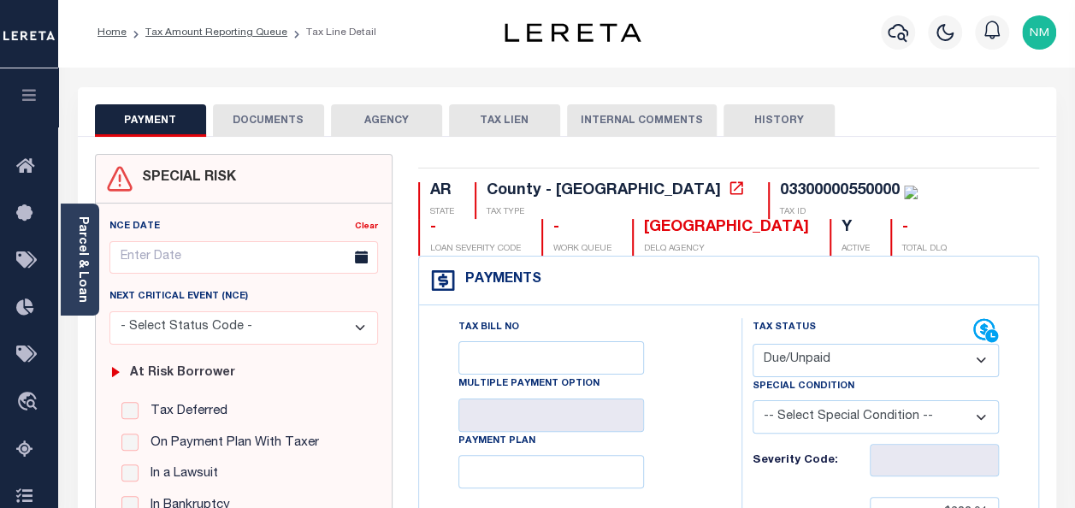
scroll to position [0, 0]
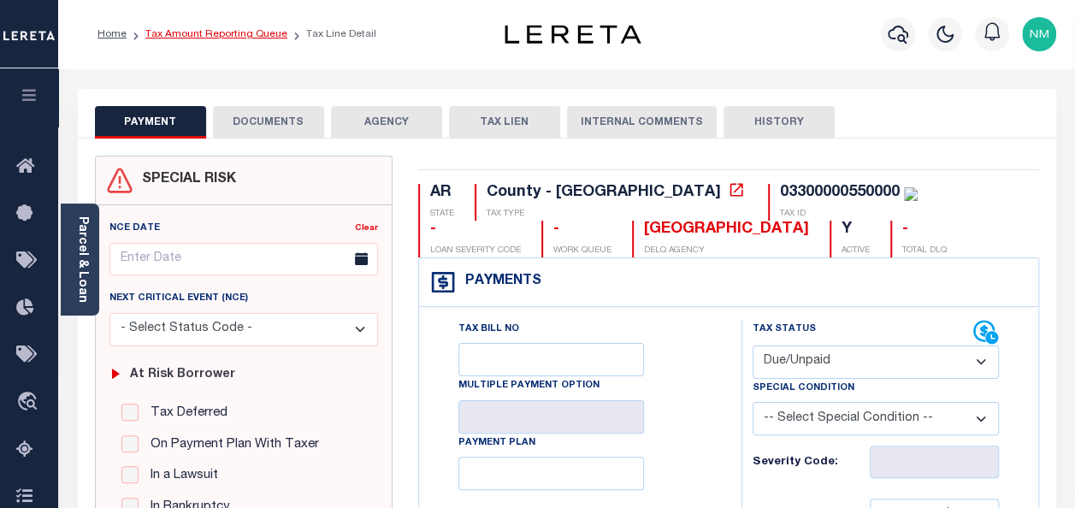
click at [226, 36] on link "Tax Amount Reporting Queue" at bounding box center [216, 34] width 142 height 10
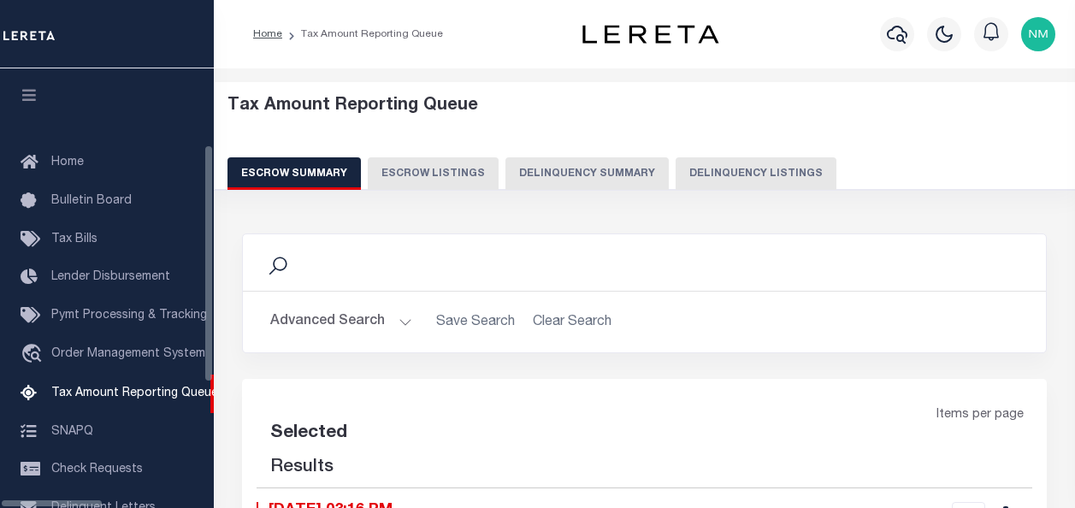
select select "100"
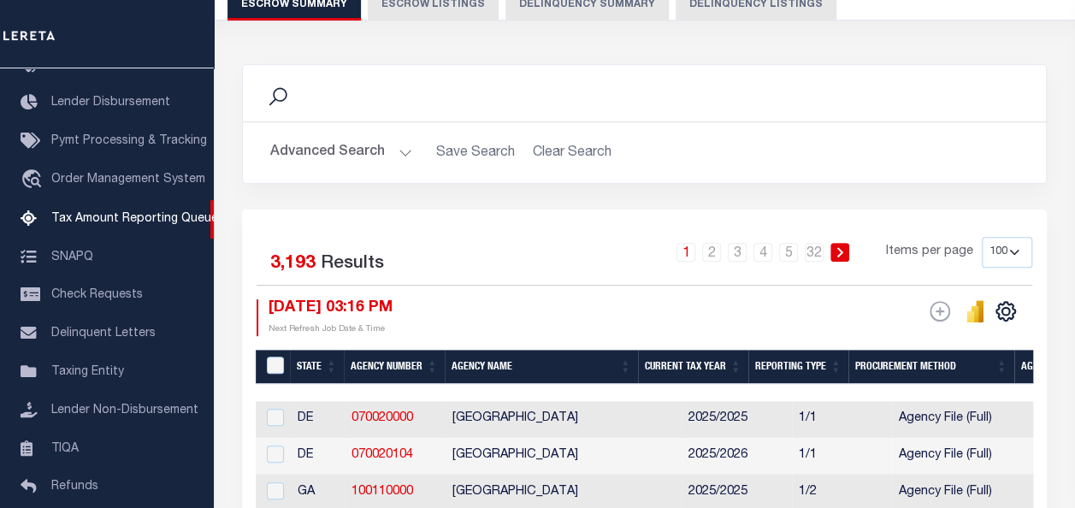
scroll to position [168, 0]
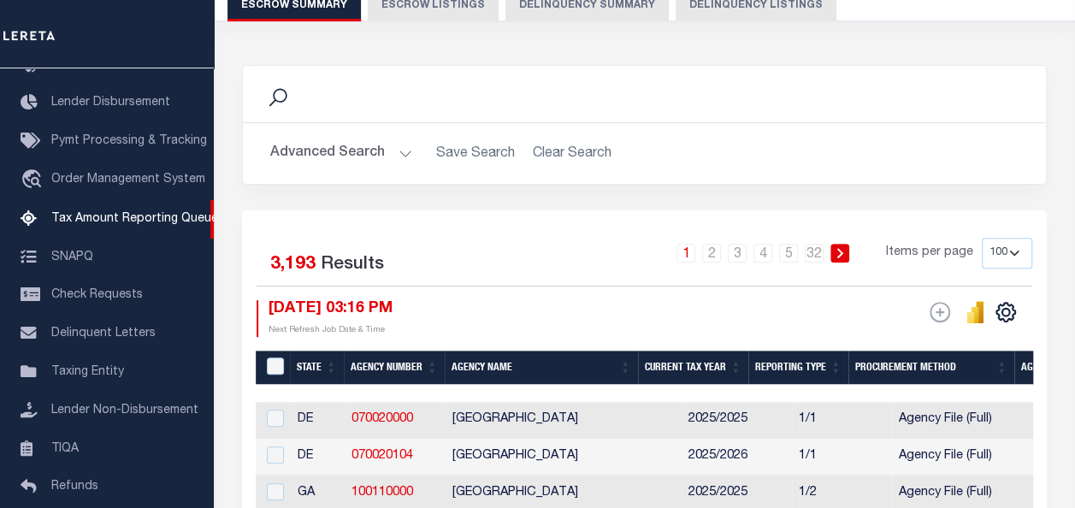
click at [309, 149] on button "Advanced Search" at bounding box center [341, 153] width 142 height 33
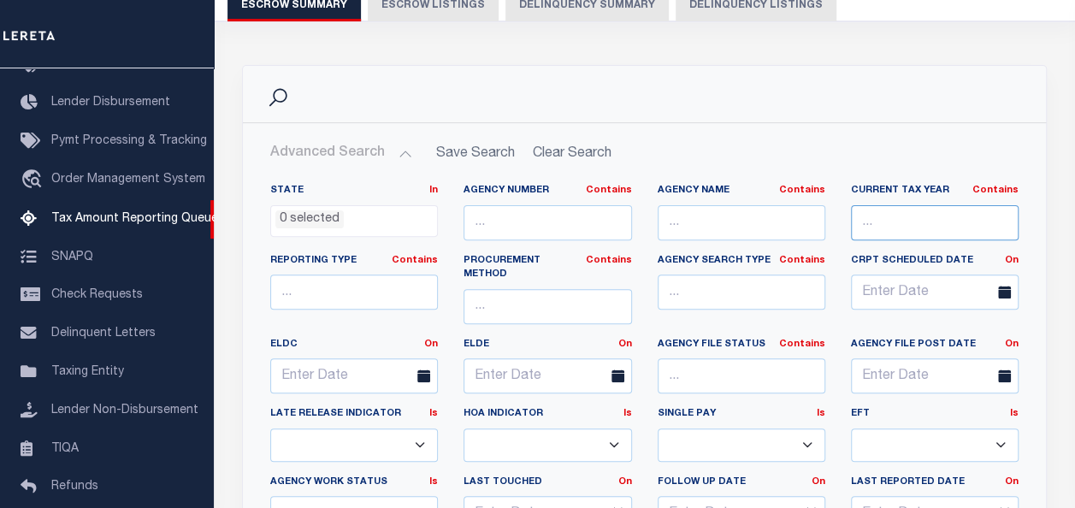
click at [865, 215] on input "text" at bounding box center [935, 222] width 168 height 35
paste input "03300000550000"
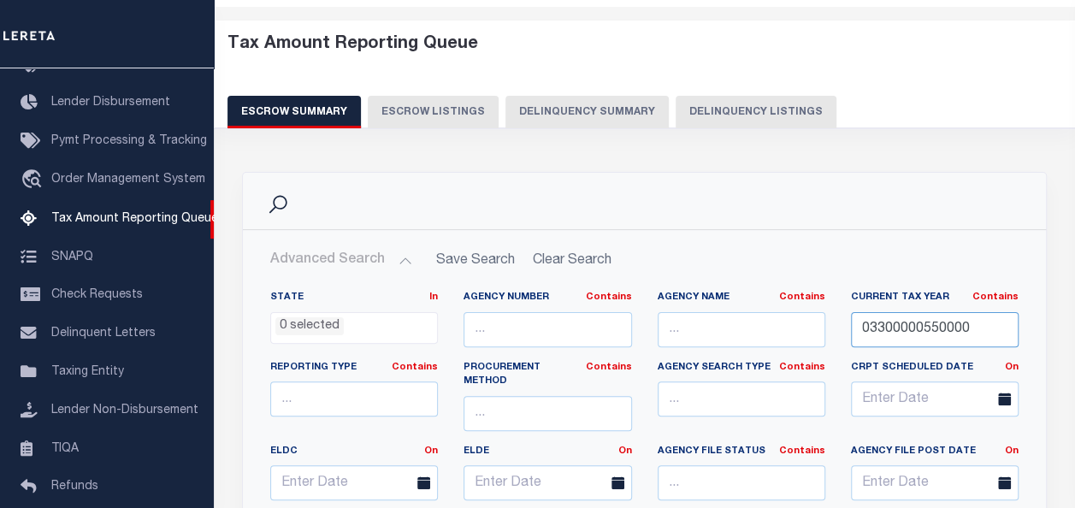
scroll to position [0, 0]
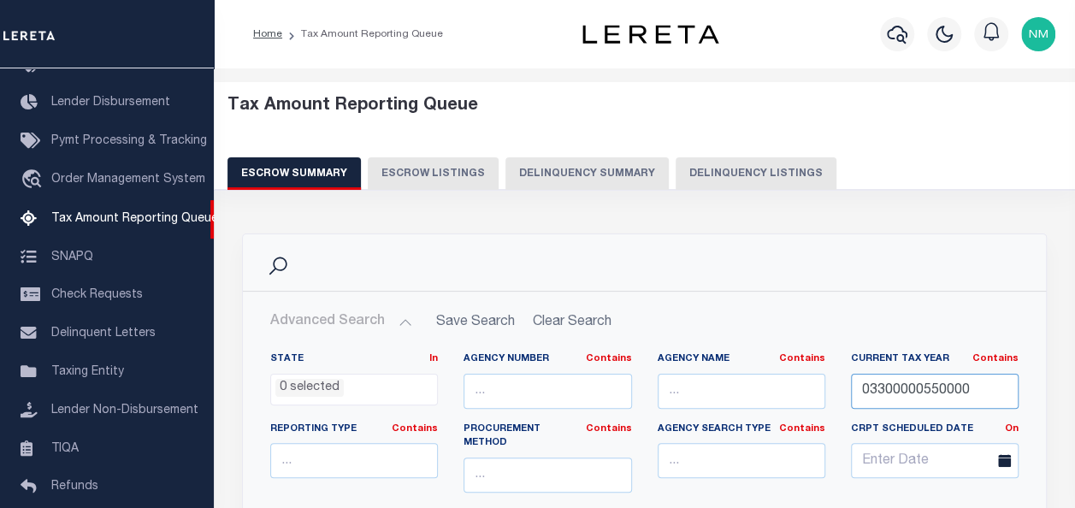
type input "03300000550000"
click at [719, 7] on div "Profile Sign out" at bounding box center [890, 34] width 343 height 60
click at [702, 181] on button "Delinquency Listings" at bounding box center [755, 173] width 161 height 32
select select "100"
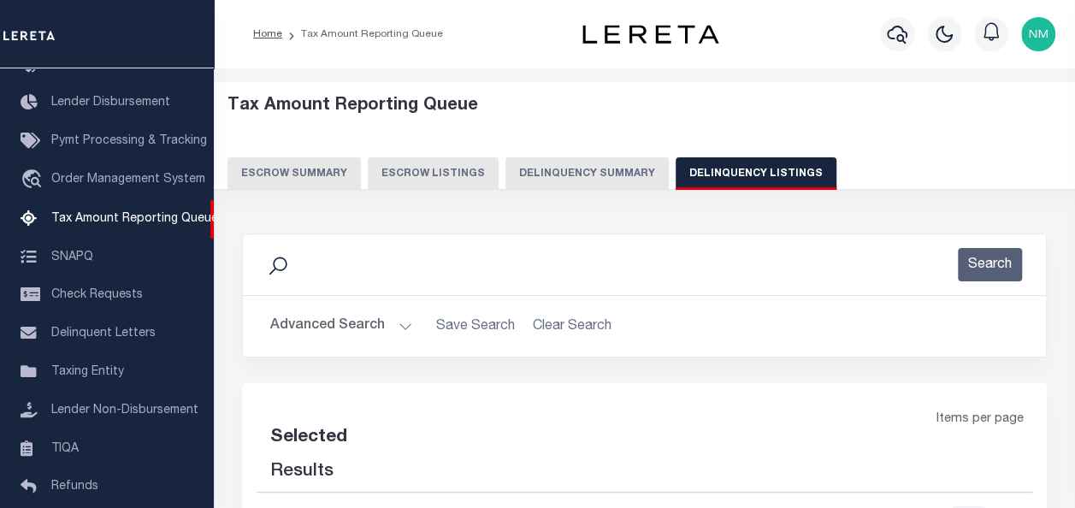
select select "100"
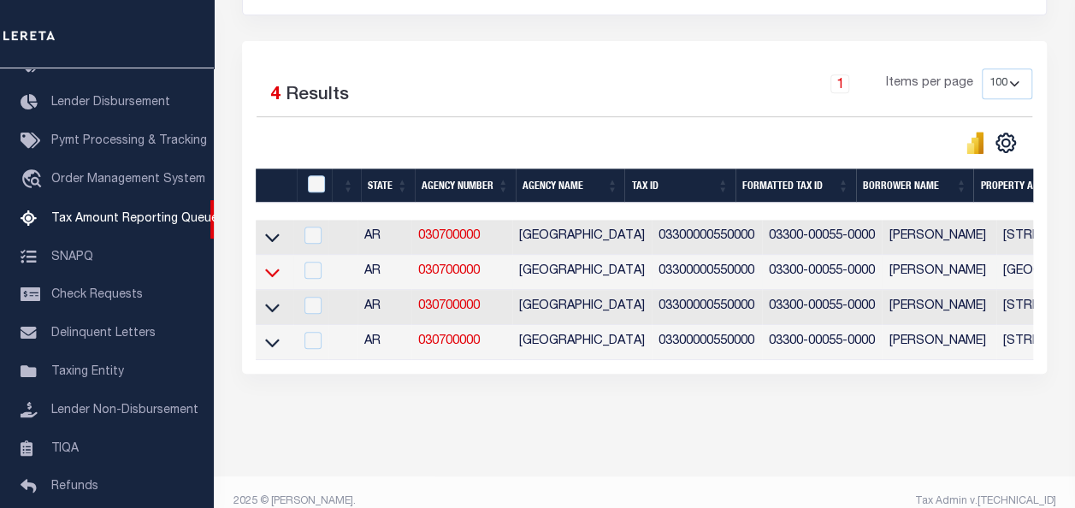
click at [268, 275] on icon at bounding box center [272, 272] width 15 height 9
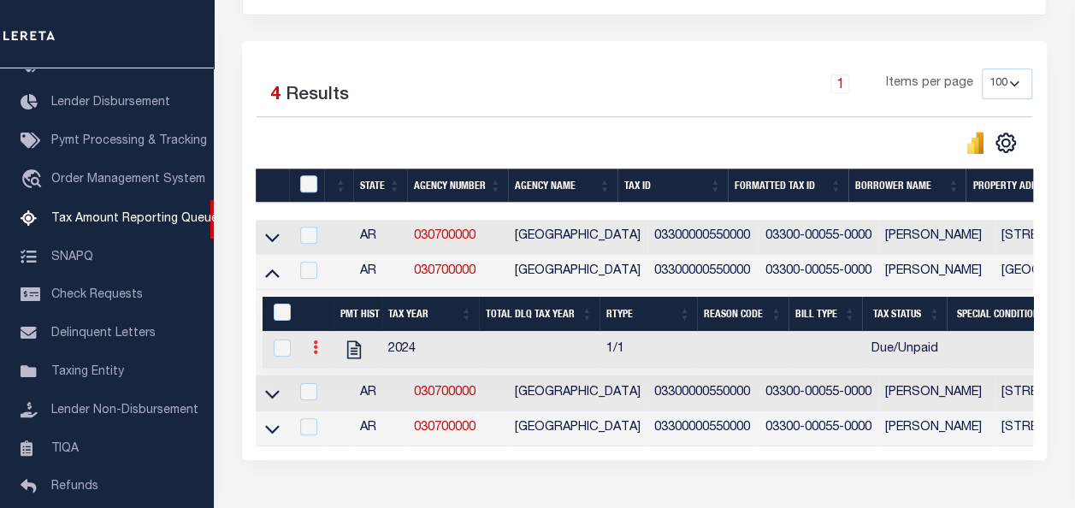
click at [312, 351] on link at bounding box center [315, 350] width 19 height 14
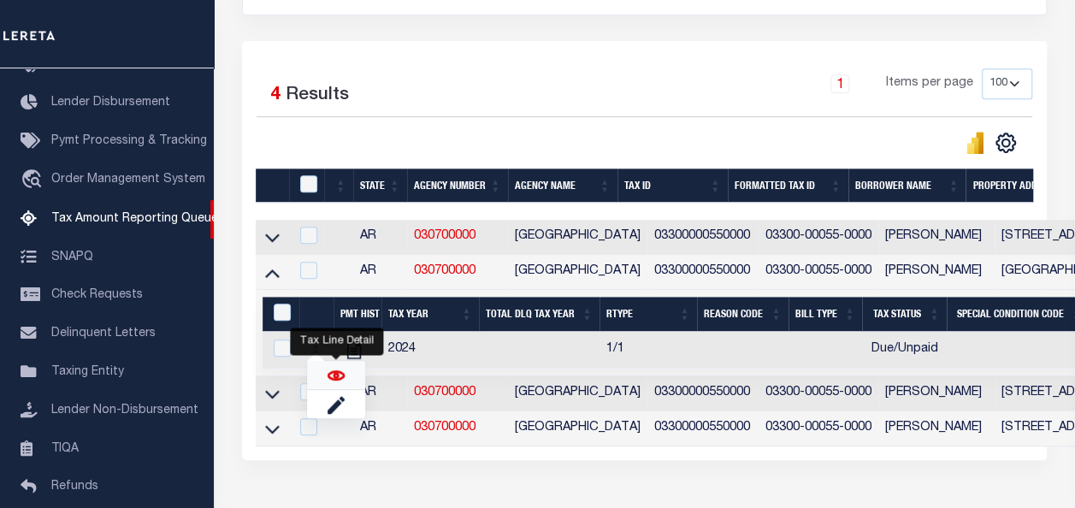
click at [340, 382] on img "" at bounding box center [335, 375] width 17 height 17
checkbox input "true"
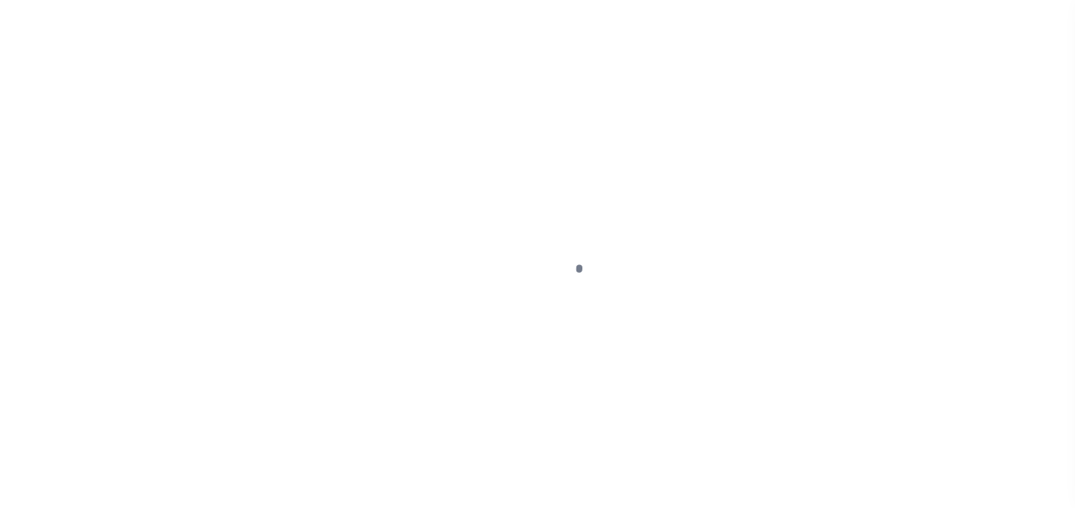
select select "DUE"
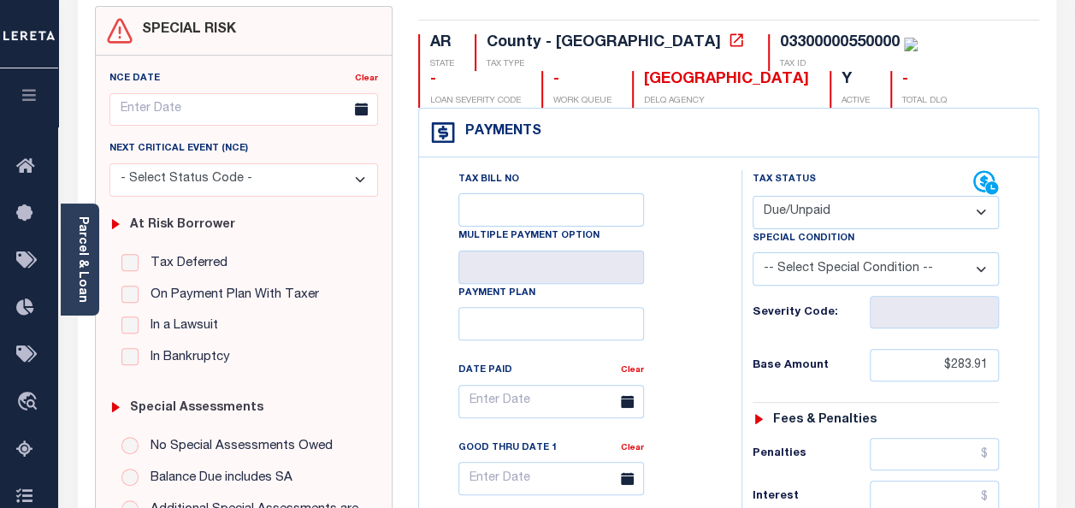
scroll to position [171, 0]
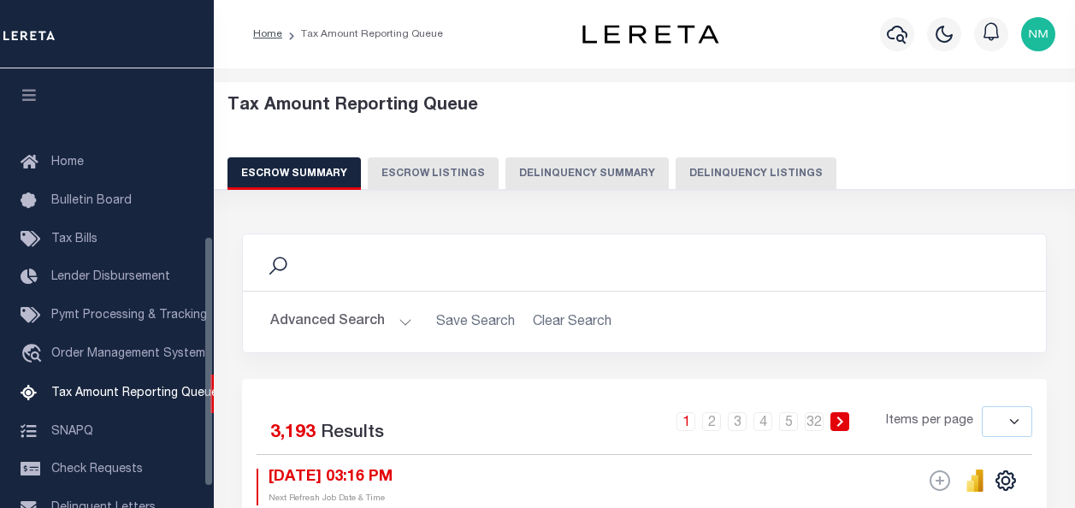
select select
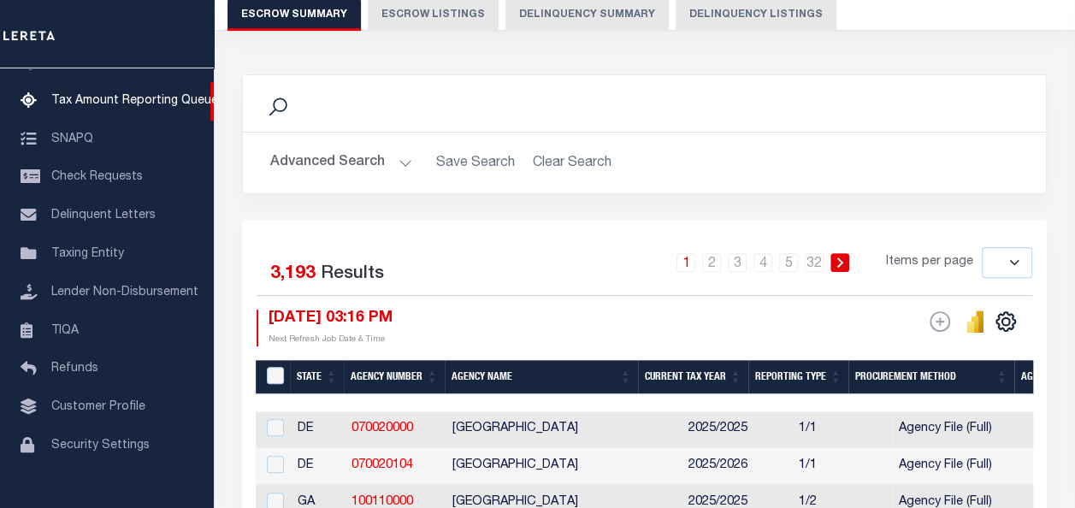
scroll to position [83, 0]
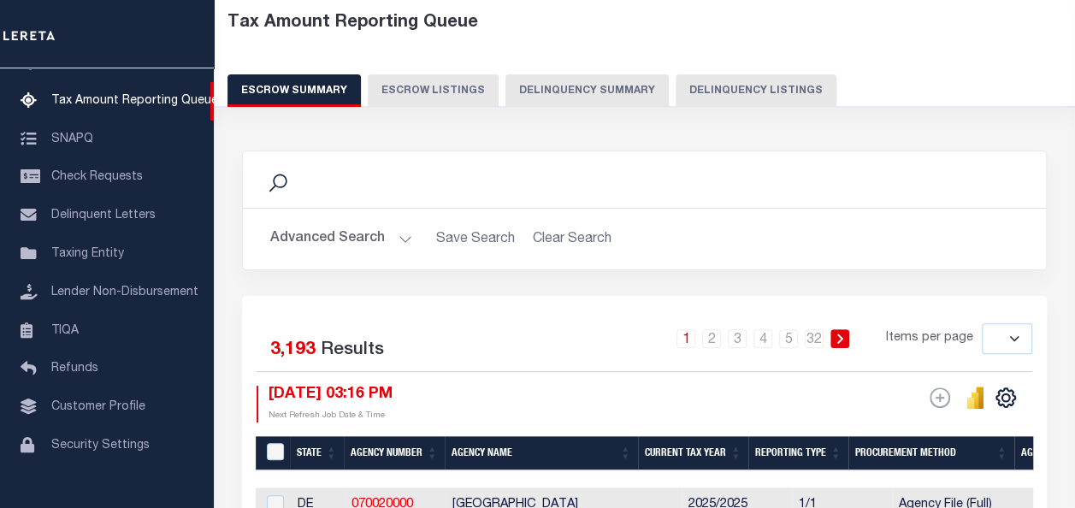
click at [742, 84] on button "Delinquency Listings" at bounding box center [755, 90] width 161 height 32
select select "100"
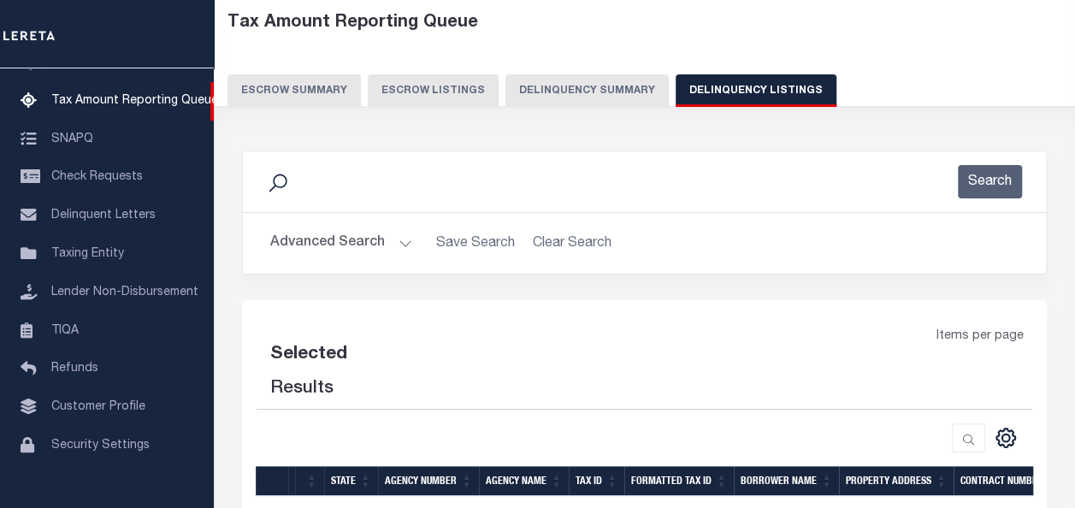
select select "100"
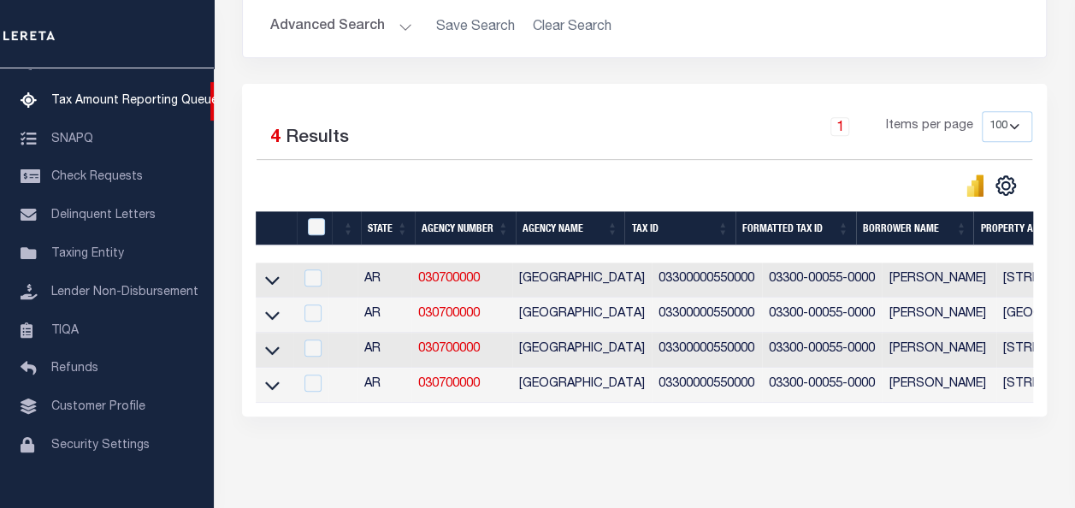
scroll to position [374, 0]
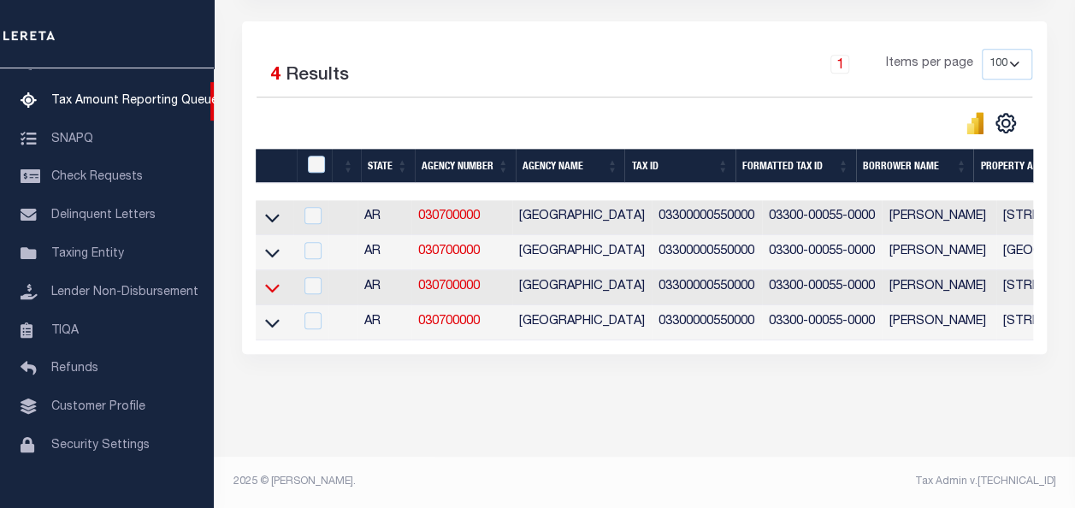
click at [267, 280] on icon at bounding box center [272, 288] width 15 height 18
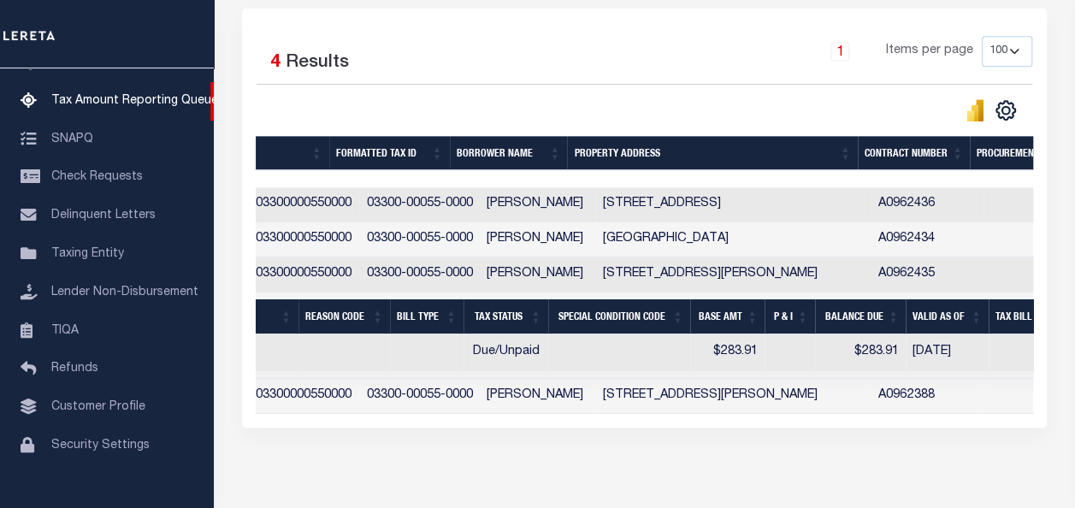
scroll to position [0, 0]
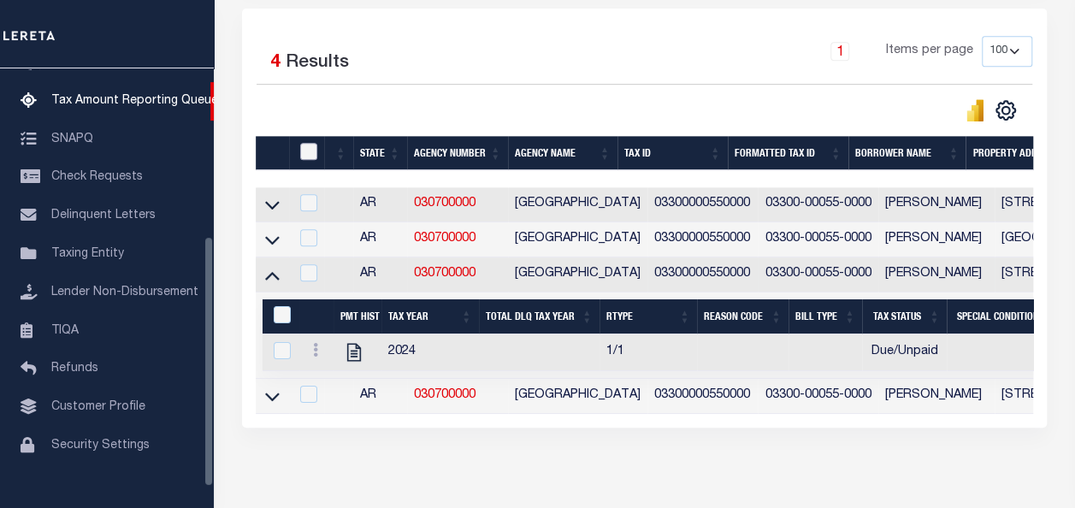
click at [315, 148] on input "checkbox" at bounding box center [308, 151] width 17 height 17
checkbox input "true"
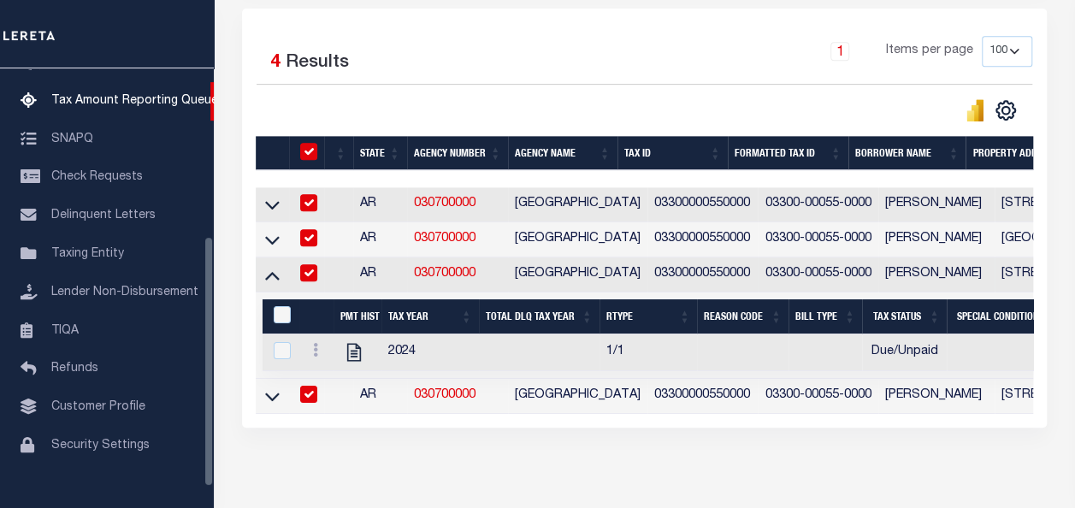
checkbox input "true"
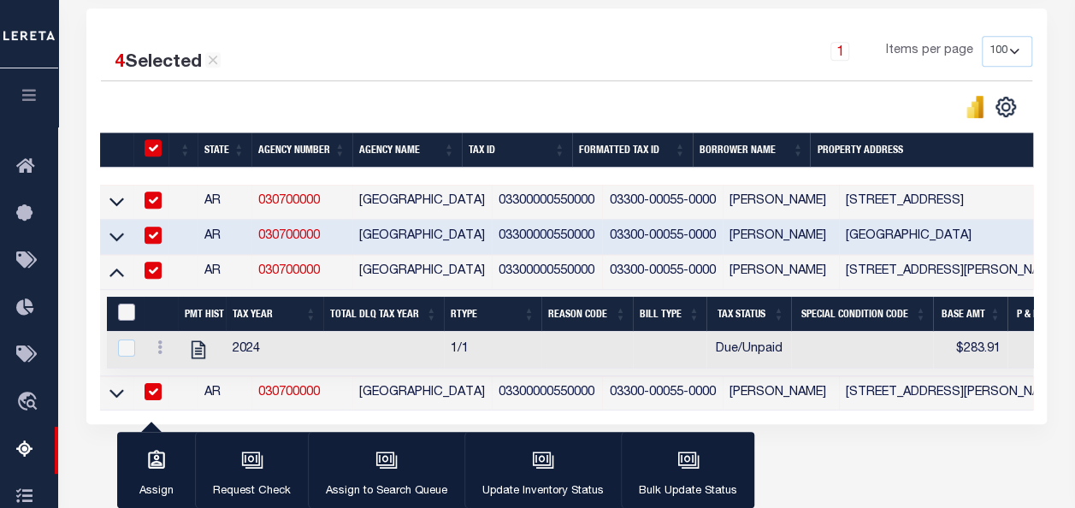
click at [127, 309] on input "&nbsp;" at bounding box center [126, 311] width 17 height 17
checkbox input "true"
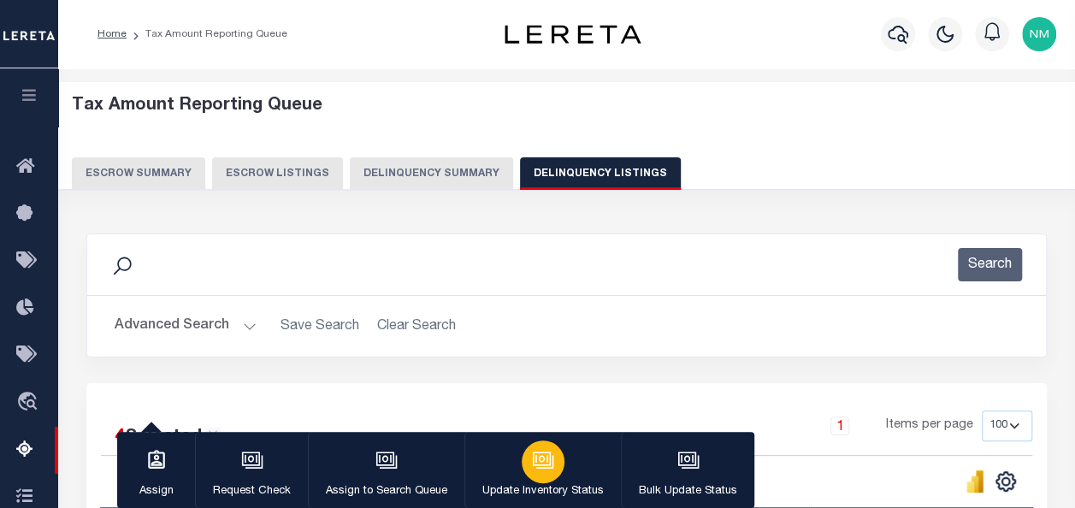
click at [557, 477] on button "Update Inventory Status" at bounding box center [542, 470] width 156 height 77
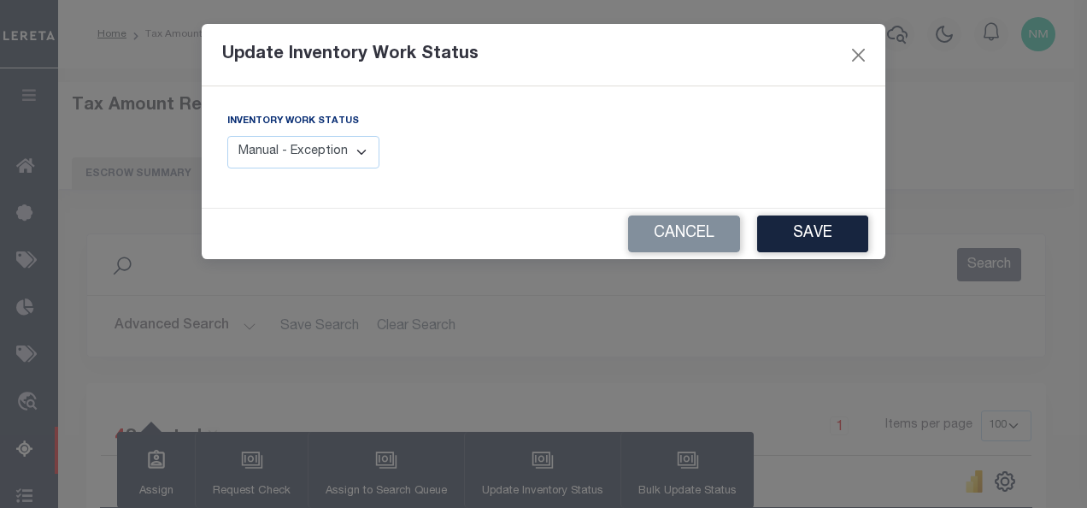
click at [337, 147] on select "Manual - Exception Pended - Awaiting Search Late Add Exception Completed" at bounding box center [303, 152] width 152 height 33
select select "4"
click at [227, 136] on select "Manual - Exception Pended - Awaiting Search Late Add Exception Completed" at bounding box center [303, 152] width 152 height 33
click at [822, 234] on button "Save" at bounding box center [812, 233] width 111 height 37
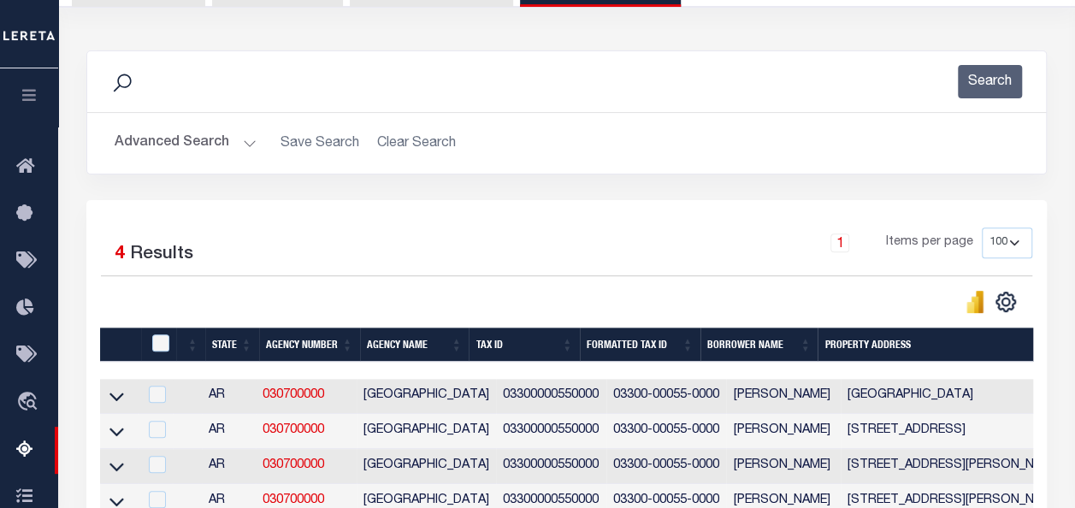
scroll to position [56, 0]
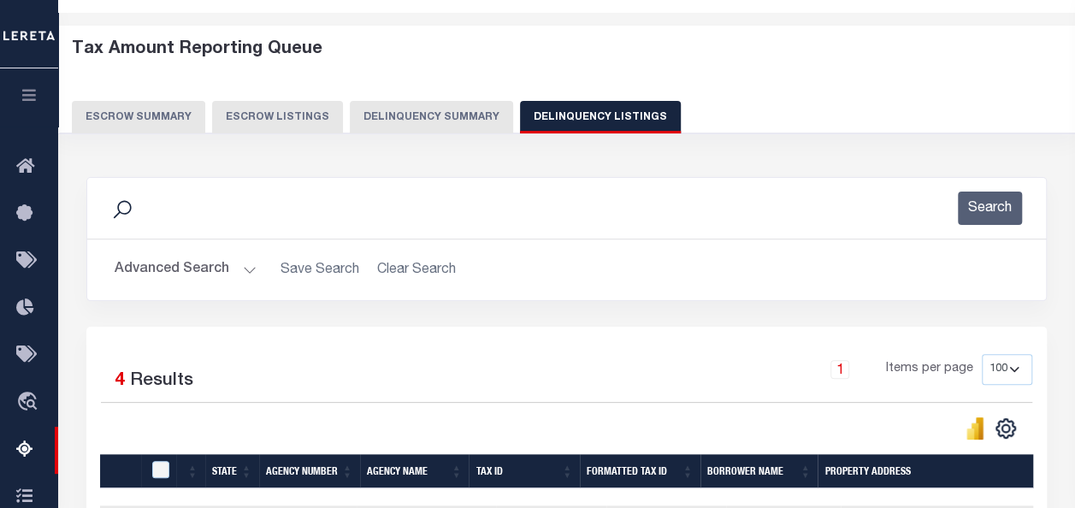
click at [581, 119] on button "Delinquency Listings" at bounding box center [600, 117] width 161 height 32
select select "100"
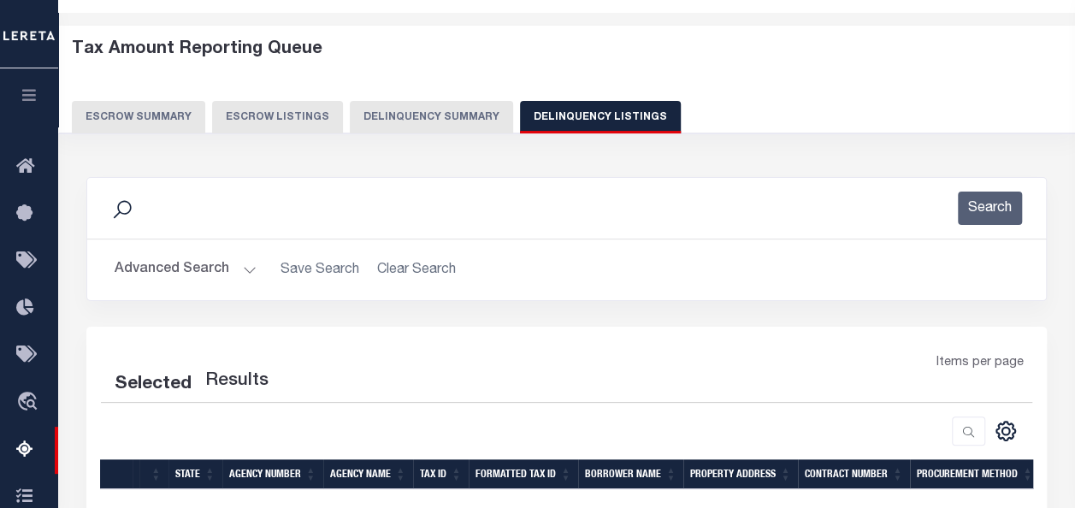
select select "100"
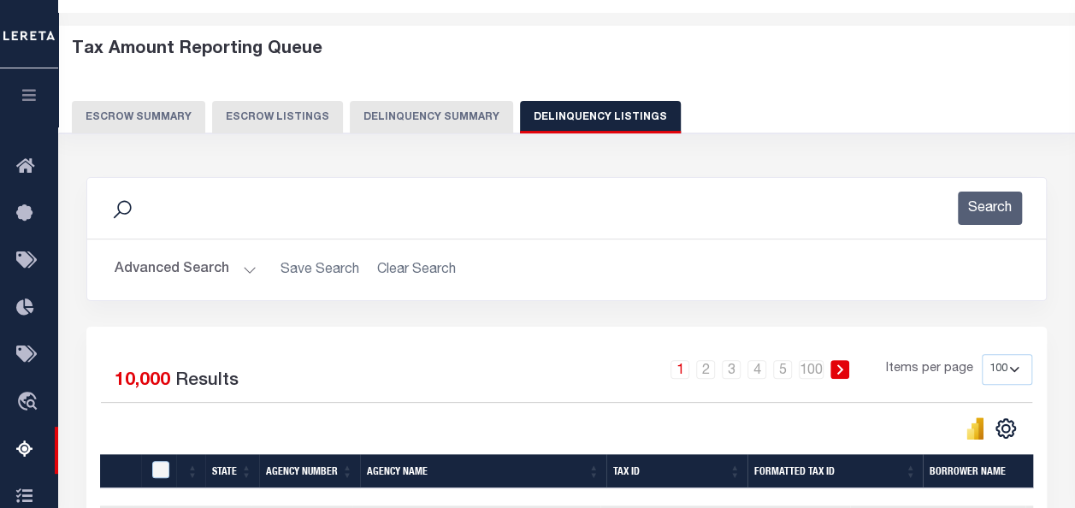
click at [156, 272] on button "Advanced Search" at bounding box center [186, 269] width 142 height 33
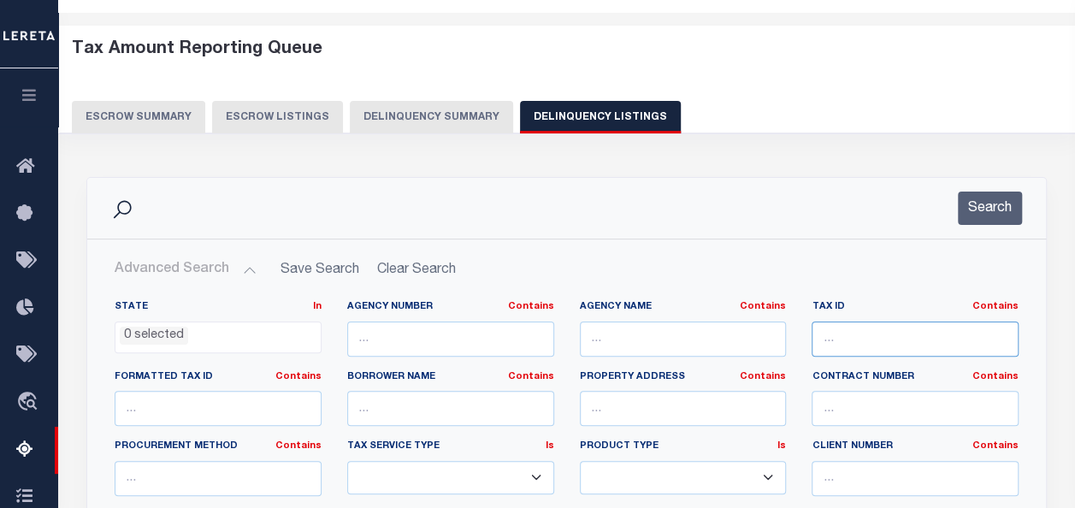
click at [875, 333] on input "text" at bounding box center [914, 338] width 207 height 35
paste input "03300000570000"
type input "03300000570000"
click at [982, 198] on button "Search" at bounding box center [989, 207] width 64 height 33
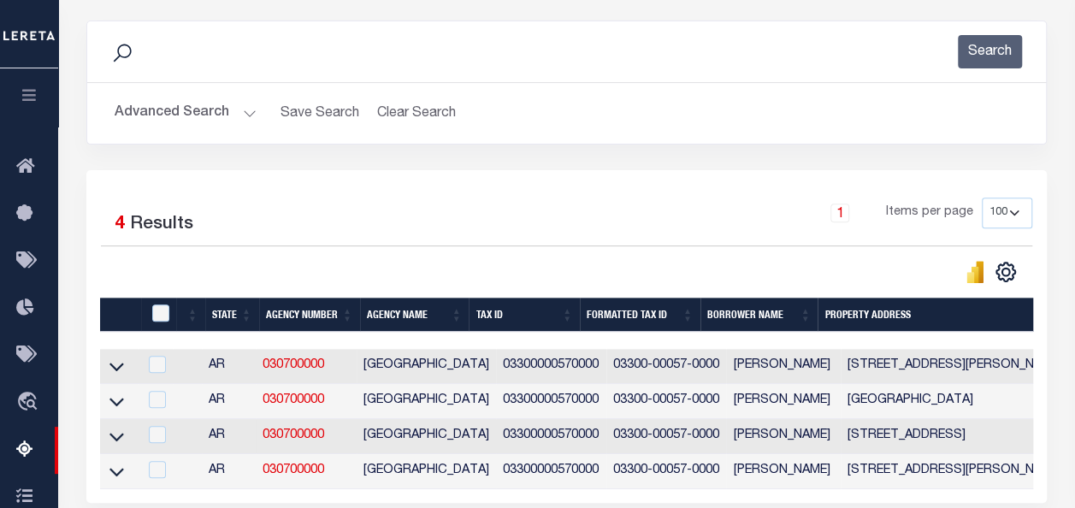
scroll to position [398, 0]
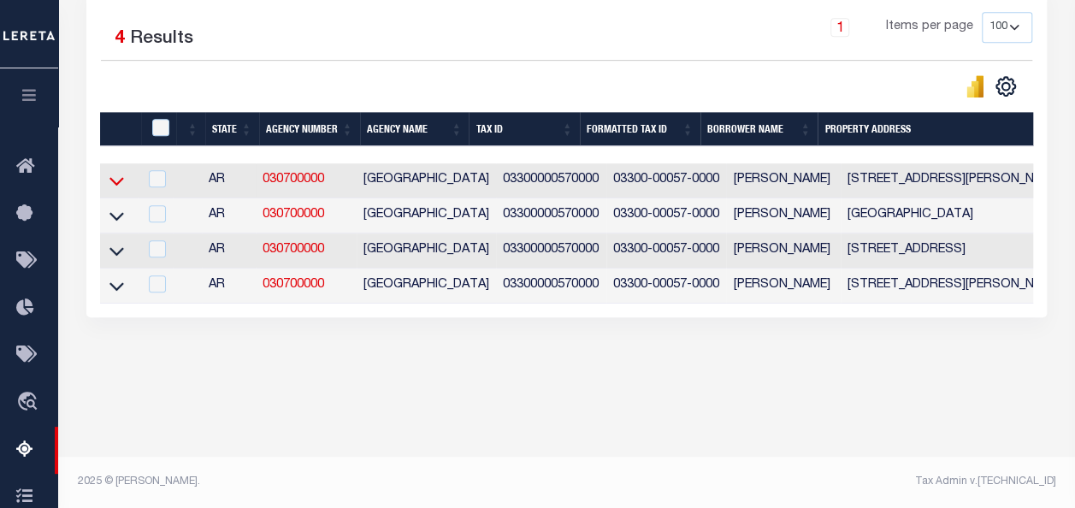
click at [113, 180] on icon at bounding box center [116, 181] width 15 height 18
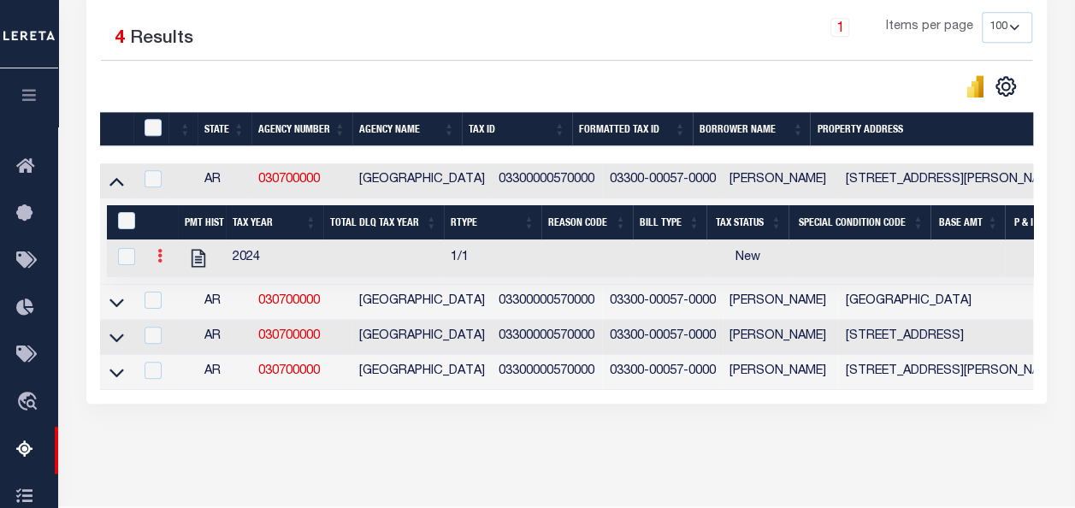
click at [159, 256] on icon at bounding box center [159, 256] width 5 height 14
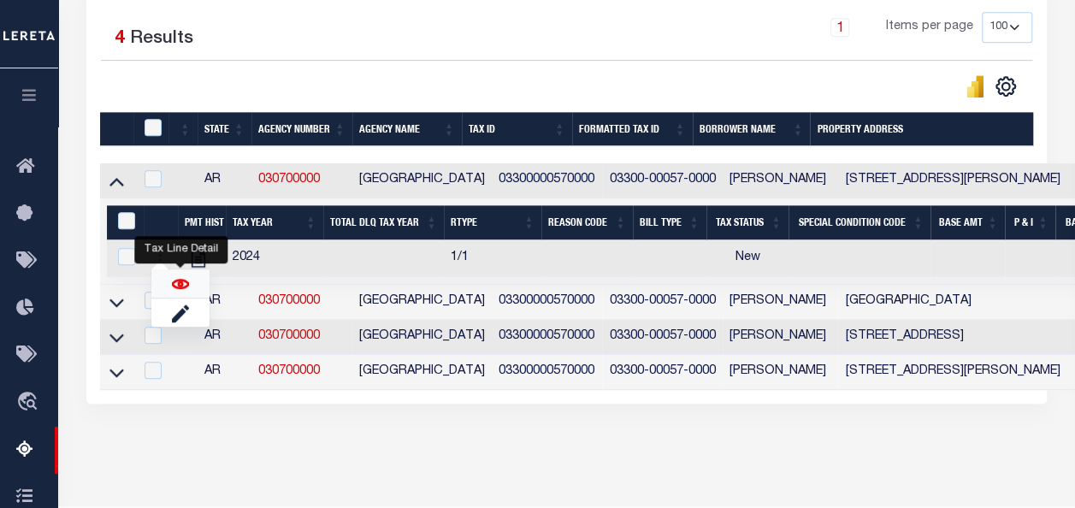
click at [183, 280] on img "" at bounding box center [180, 283] width 17 height 17
checkbox input "true"
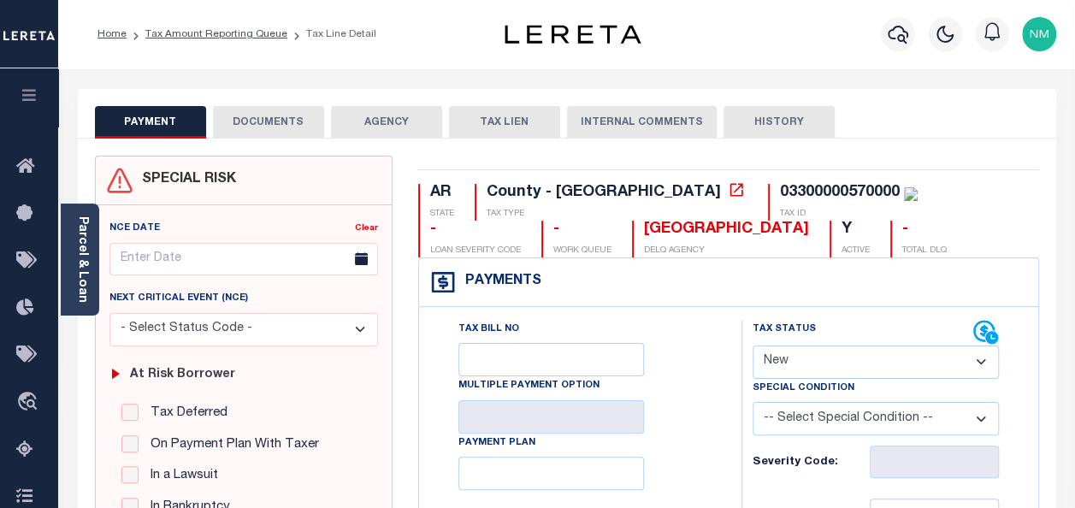
click at [810, 355] on select "- Select Status Code - Open Due/Unpaid Paid Incomplete No Tax Due Internal Refu…" at bounding box center [875, 361] width 246 height 33
select select "DUE"
click at [752, 345] on select "- Select Status Code - Open Due/Unpaid Paid Incomplete No Tax Due Internal Refu…" at bounding box center [875, 361] width 246 height 33
type input "[DATE]"
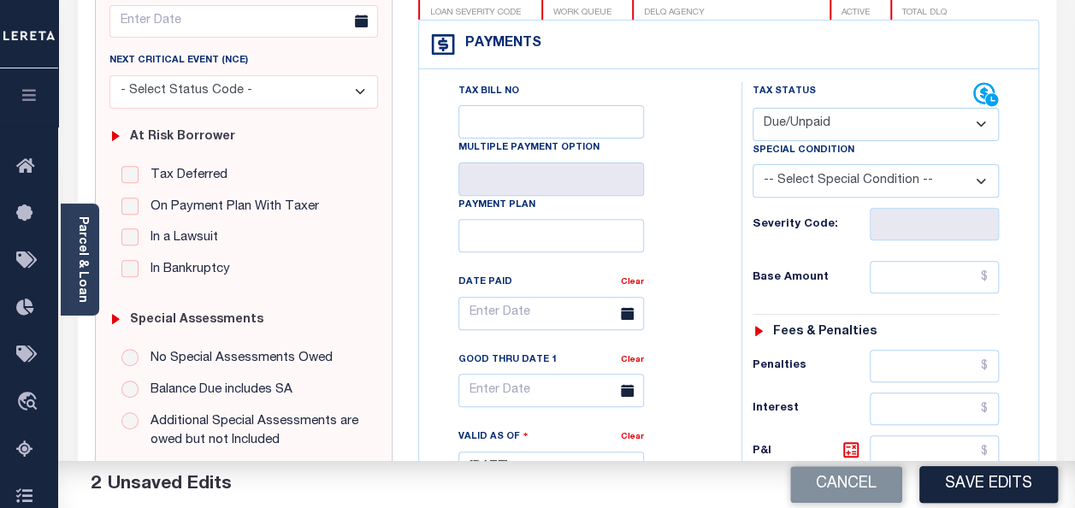
scroll to position [342, 0]
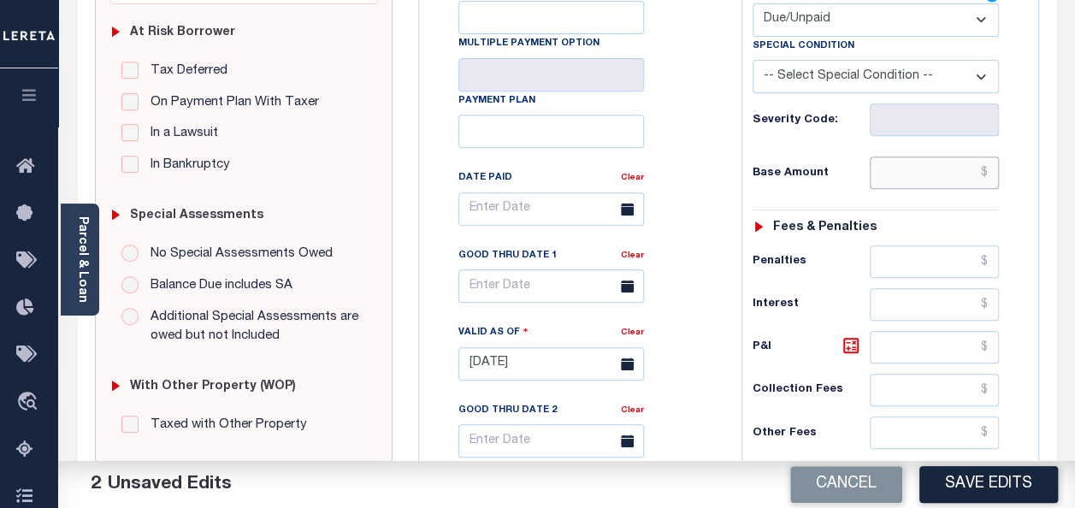
click at [945, 168] on input "text" at bounding box center [933, 172] width 129 height 32
drag, startPoint x: 924, startPoint y: 167, endPoint x: 1014, endPoint y: 188, distance: 92.3
click at [1014, 188] on div "Tax Status Status - Select Status Code -" at bounding box center [881, 355] width 280 height 755
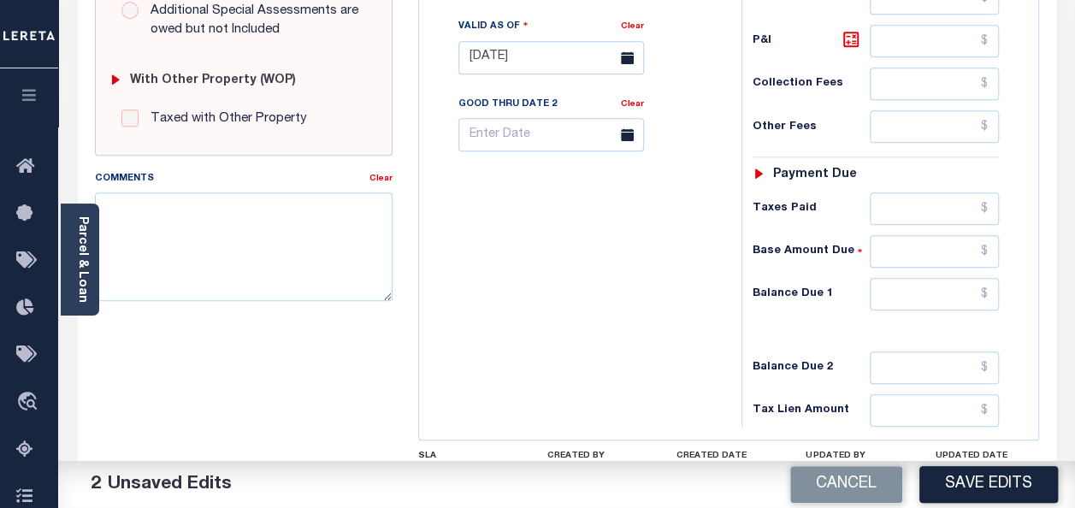
scroll to position [769, 0]
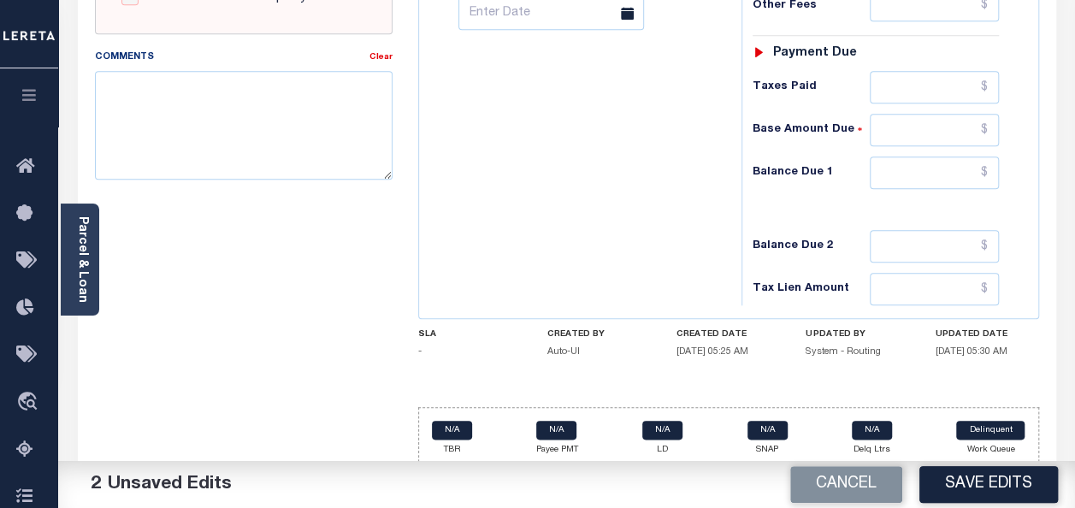
type input "$3,677.67"
click at [957, 168] on input "text" at bounding box center [933, 172] width 129 height 32
paste input "$3,677.67"
type input "$3,677.67"
click at [282, 134] on textarea "Comments" at bounding box center [244, 125] width 298 height 108
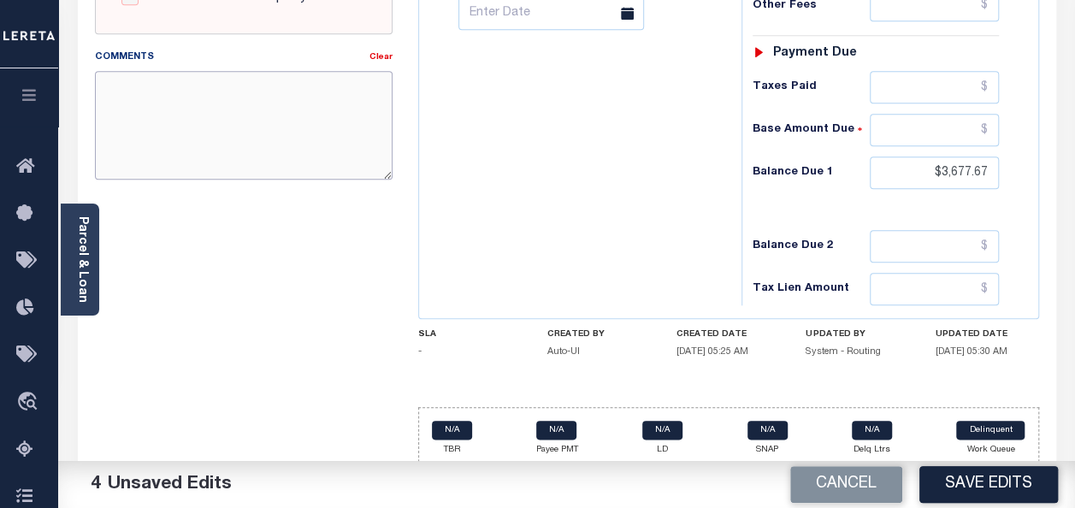
paste textarea "As per TC-MYLY that for tax year 2024 taxes are due bye oct-15-2025"
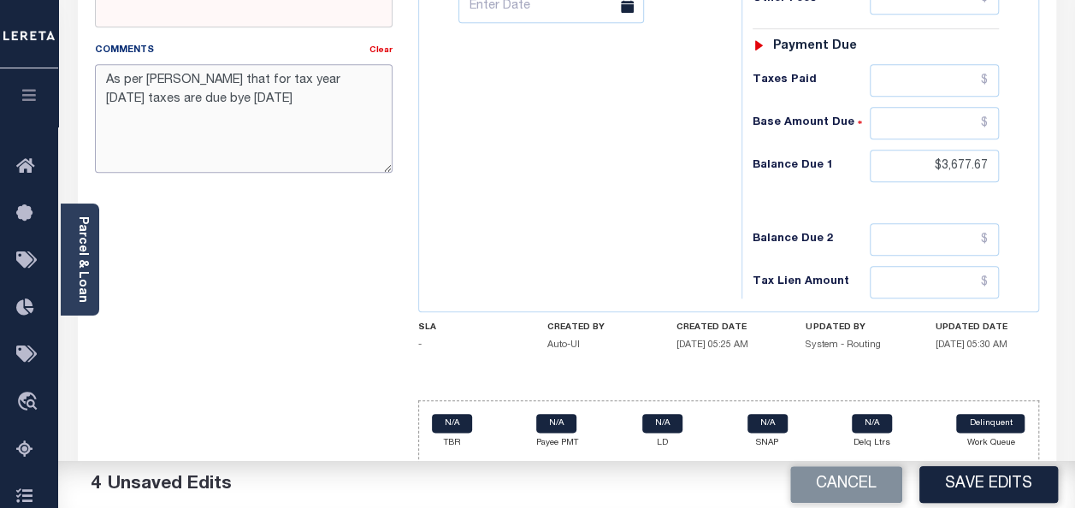
scroll to position [777, 0]
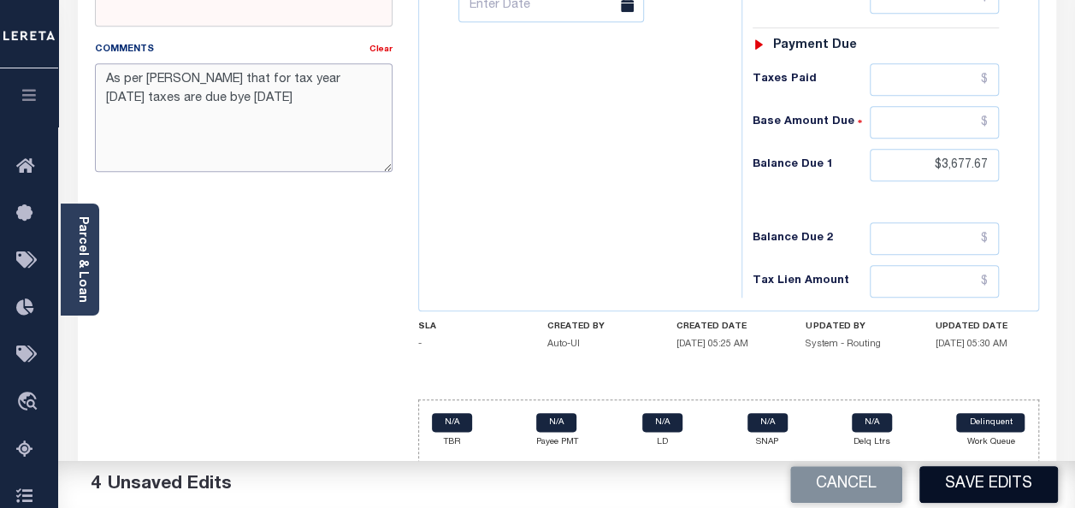
type textarea "As per TC-MYLY that for tax year 2024 taxes are due bye oct-15-2025"
click at [958, 482] on button "Save Edits" at bounding box center [988, 484] width 138 height 37
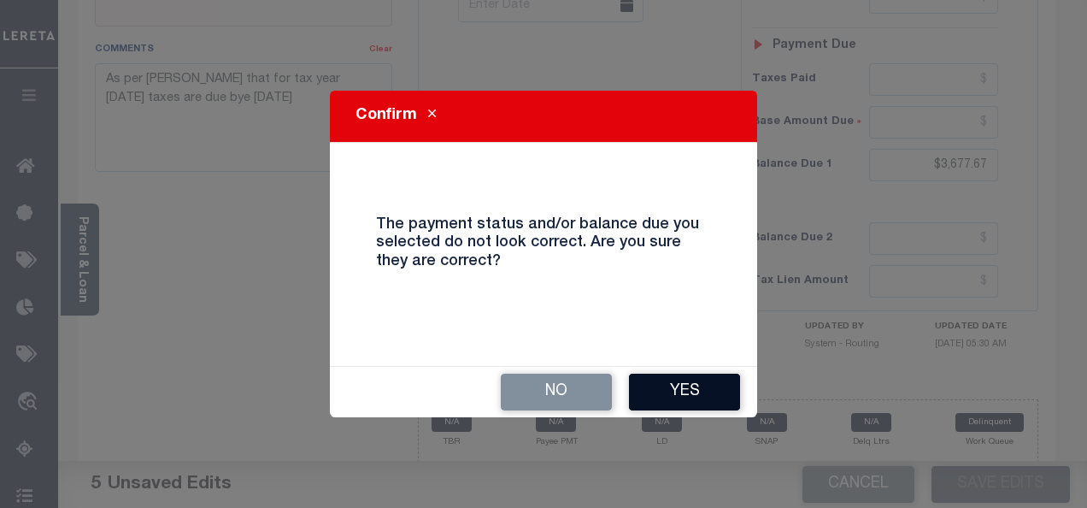
click at [681, 380] on button "Yes" at bounding box center [684, 392] width 111 height 37
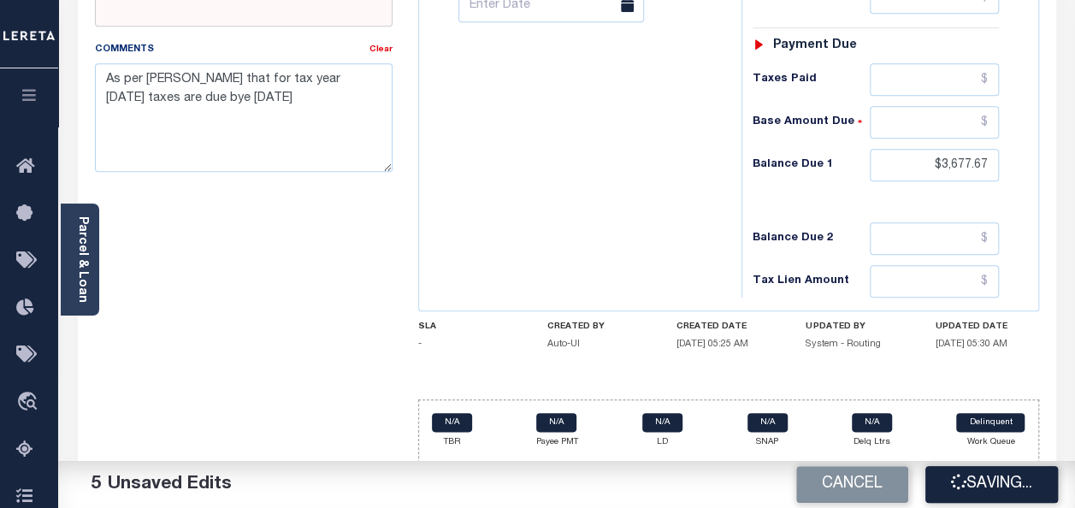
checkbox input "false"
type input "$3,677.67"
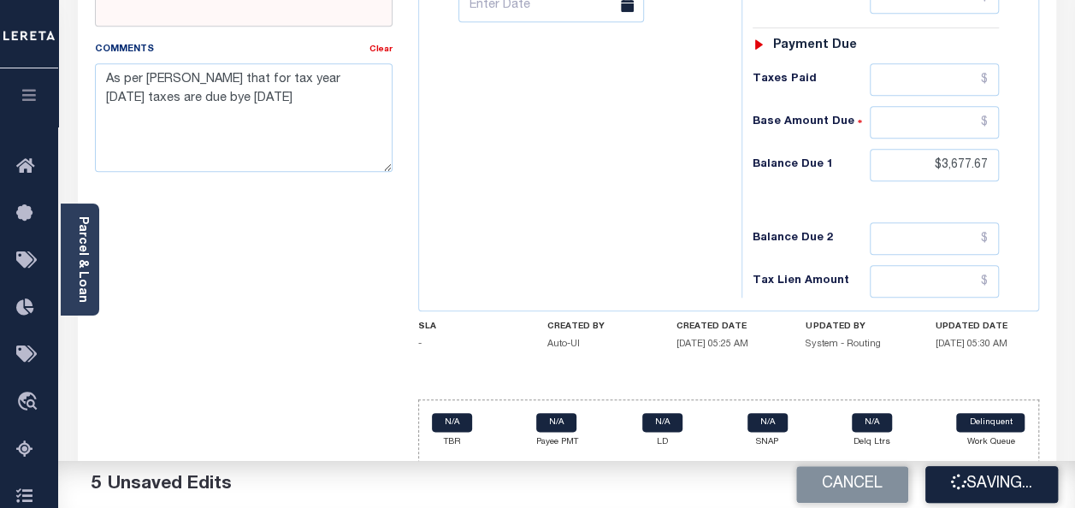
type input "$3,677.67"
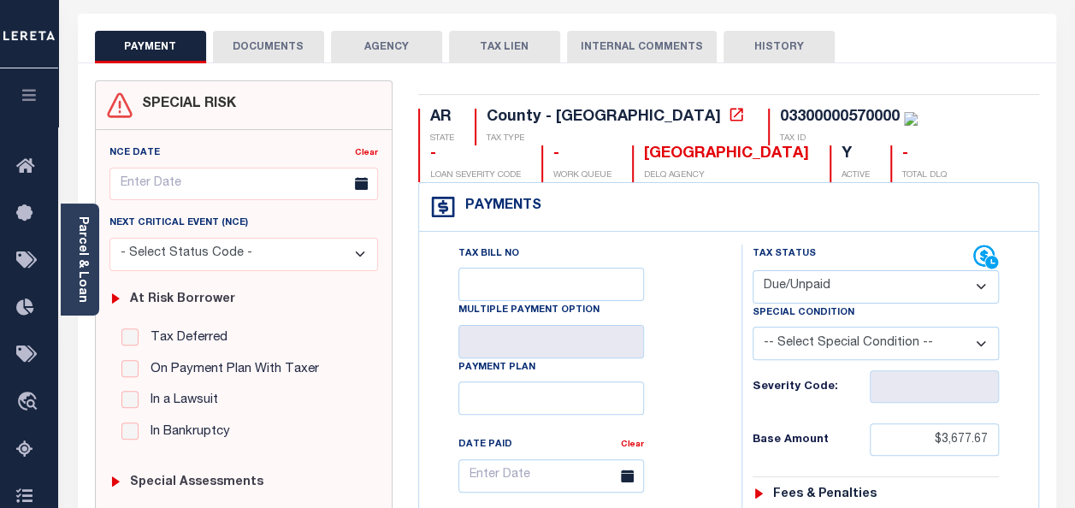
scroll to position [0, 0]
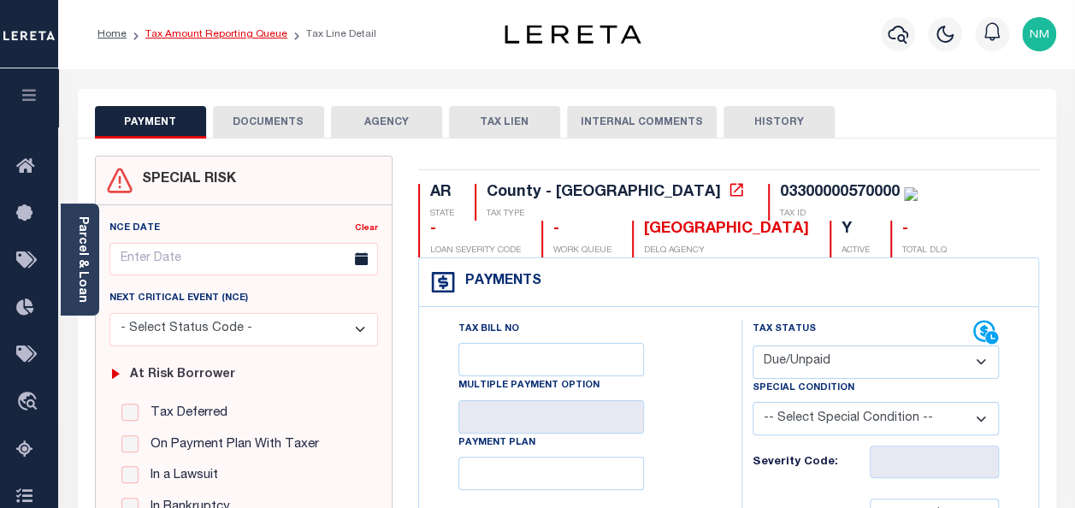
click at [250, 30] on link "Tax Amount Reporting Queue" at bounding box center [216, 34] width 142 height 10
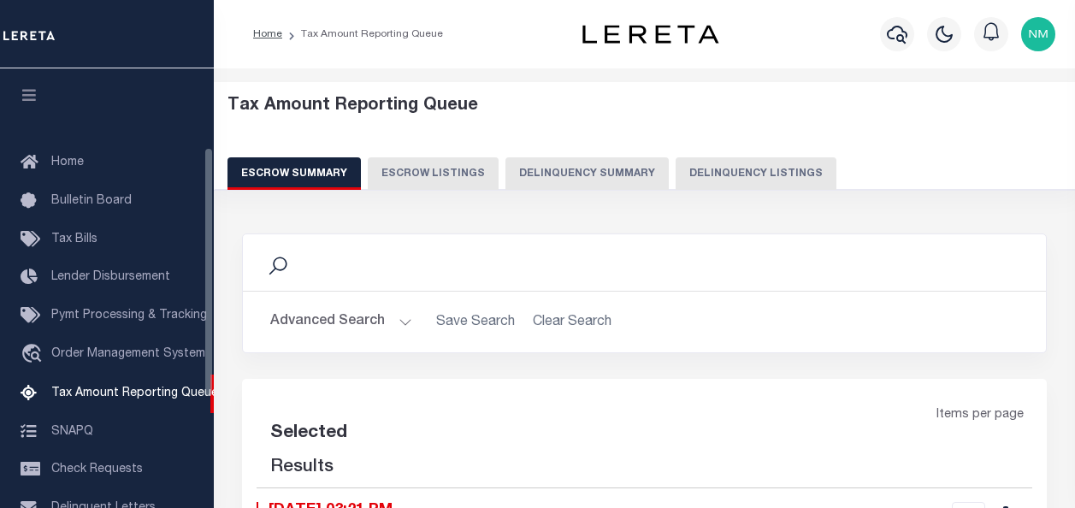
select select "100"
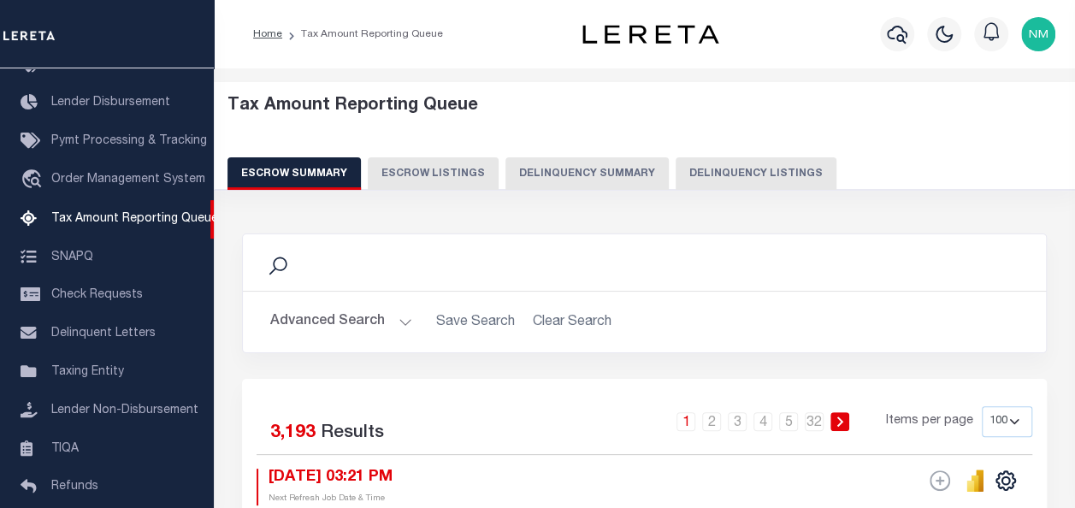
click at [297, 313] on button "Advanced Search" at bounding box center [341, 321] width 142 height 33
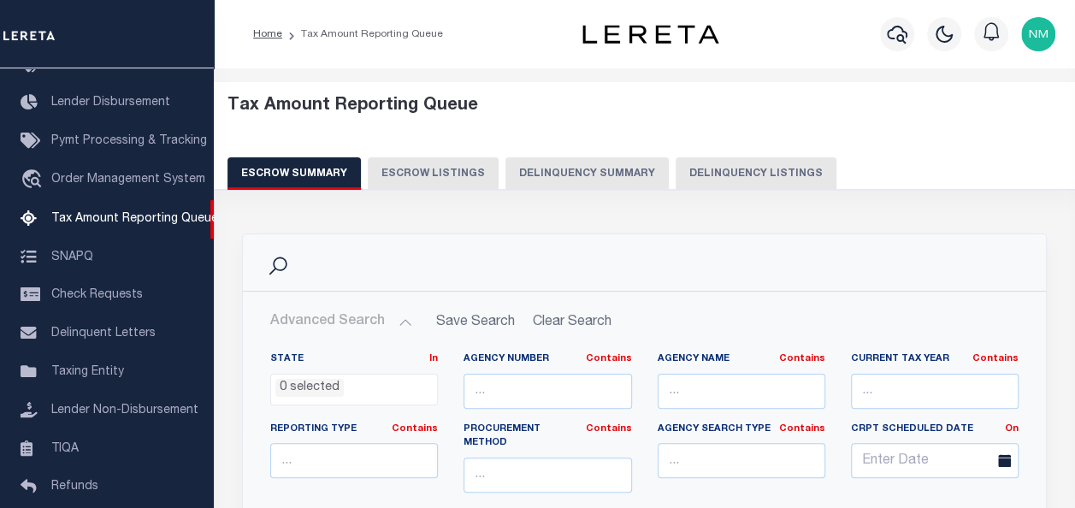
click at [703, 181] on button "Delinquency Listings" at bounding box center [755, 173] width 161 height 32
select select "100"
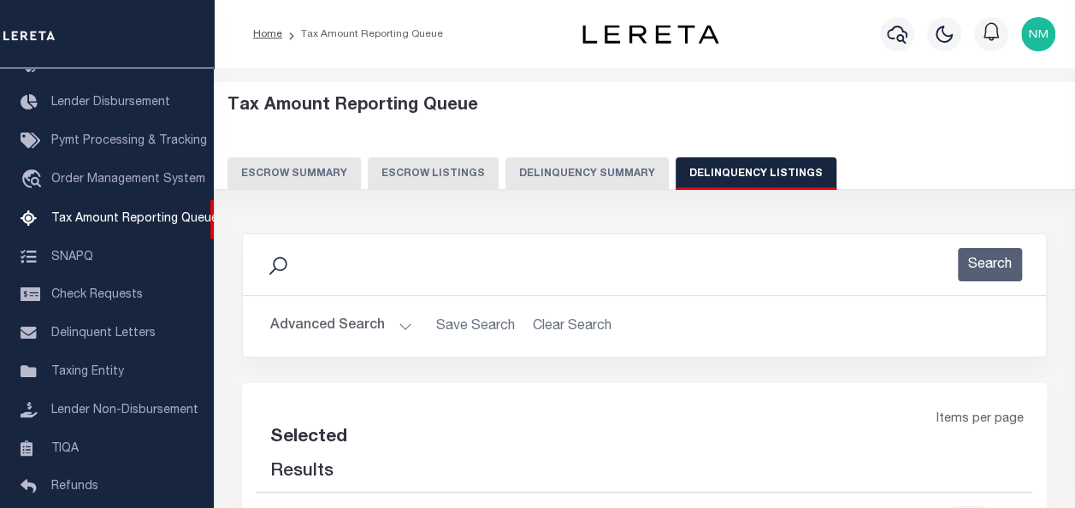
select select "100"
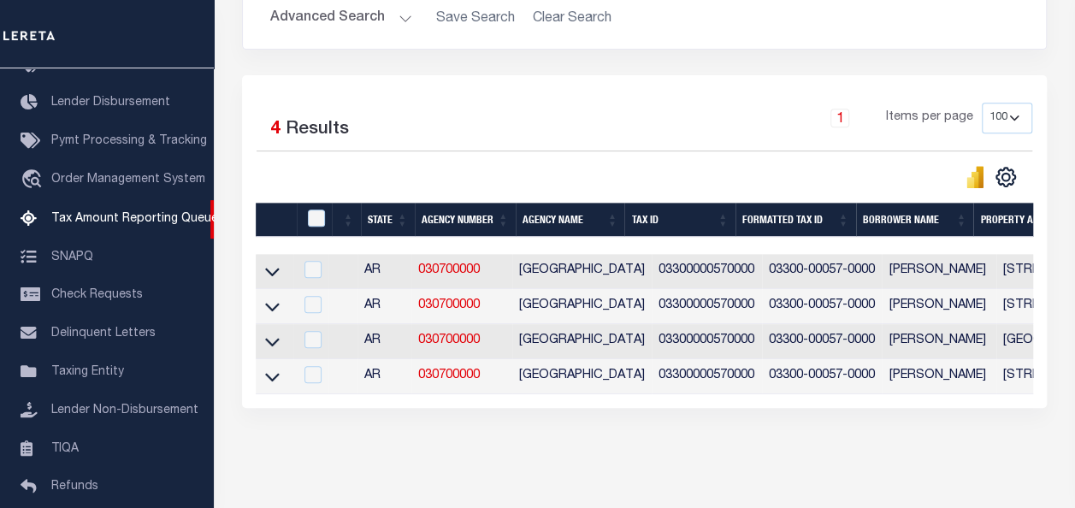
scroll to position [342, 0]
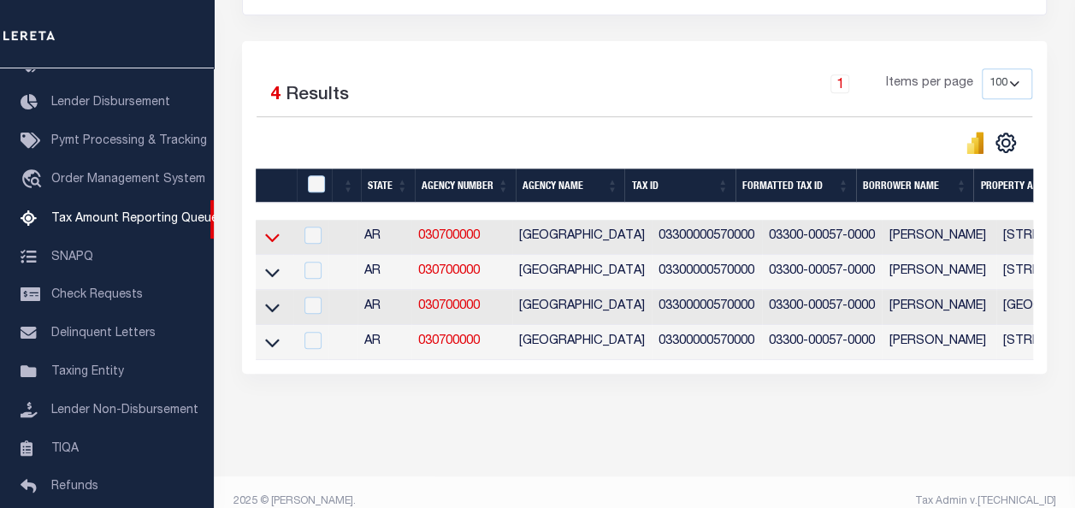
click at [270, 241] on icon at bounding box center [272, 238] width 15 height 9
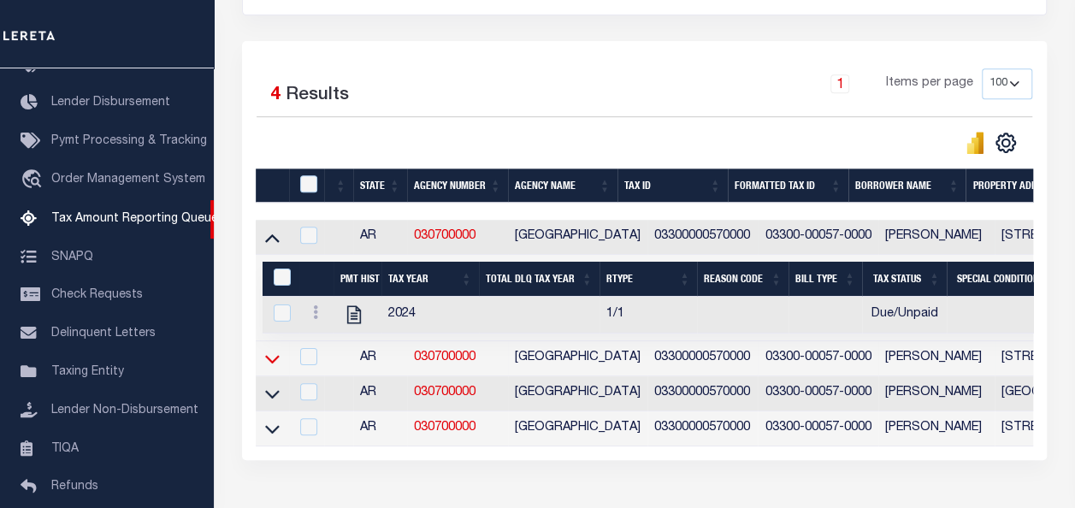
click at [277, 361] on icon at bounding box center [272, 359] width 15 height 9
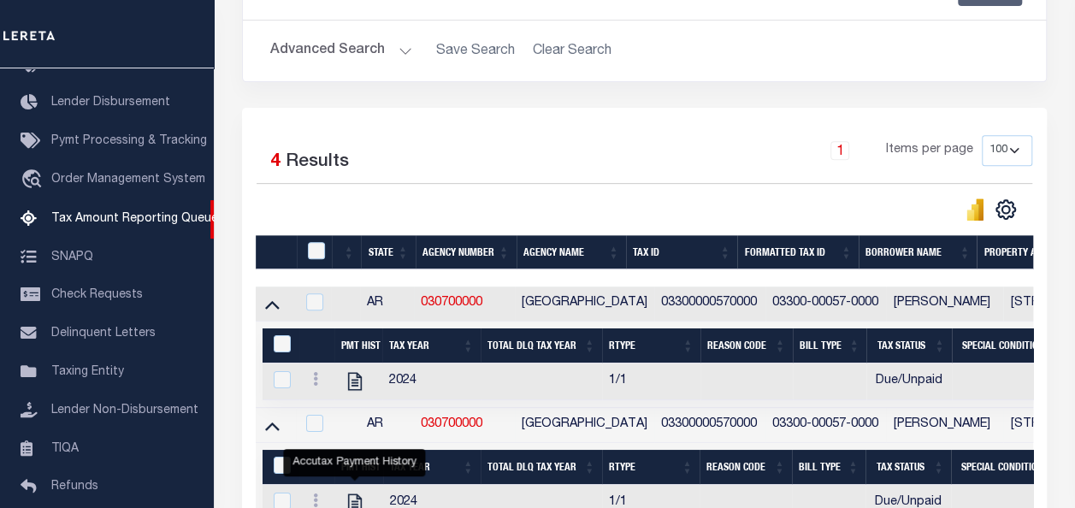
scroll to position [256, 0]
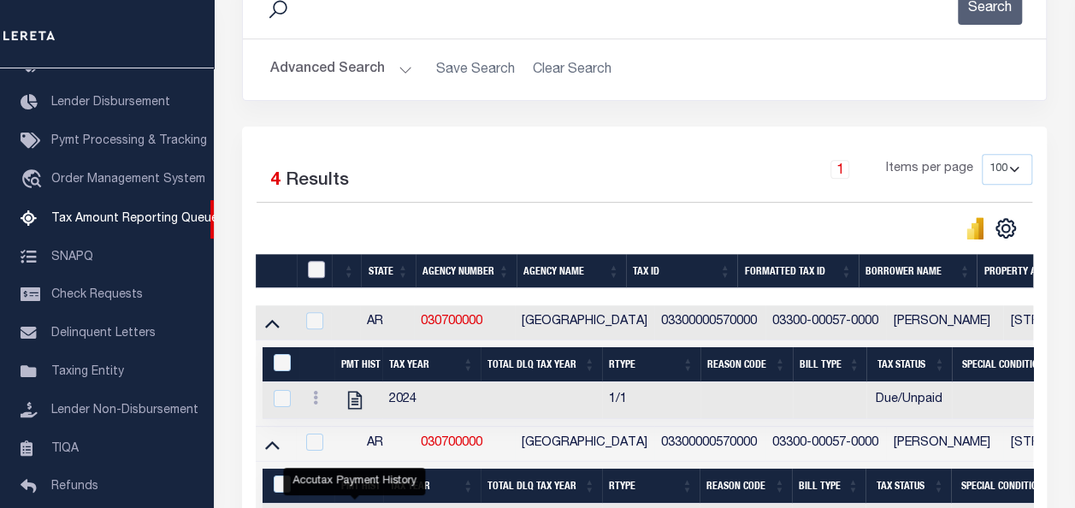
click at [315, 267] on input "checkbox" at bounding box center [316, 269] width 17 height 17
checkbox input "true"
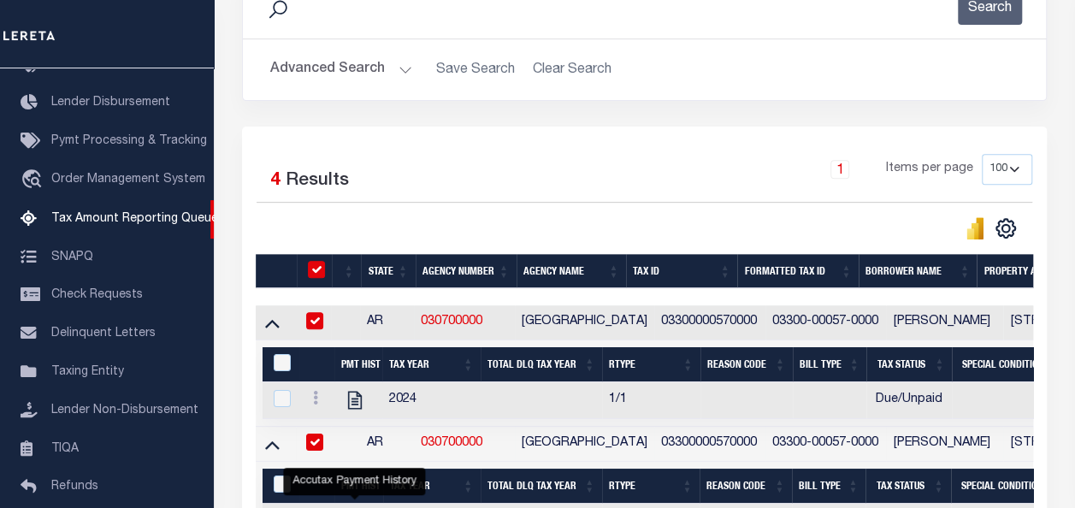
checkbox input "true"
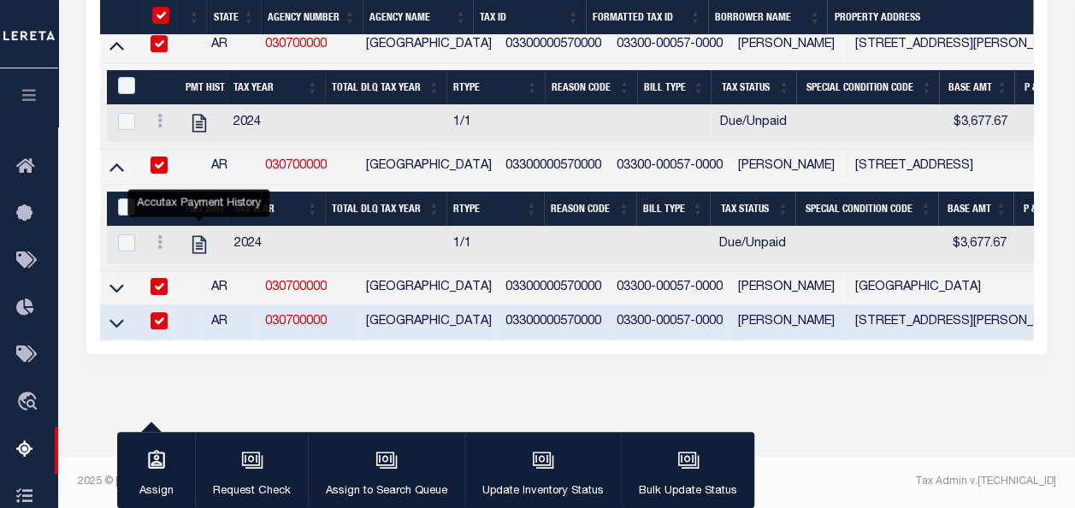
scroll to position [527, 0]
click at [523, 475] on div "button" at bounding box center [542, 461] width 43 height 43
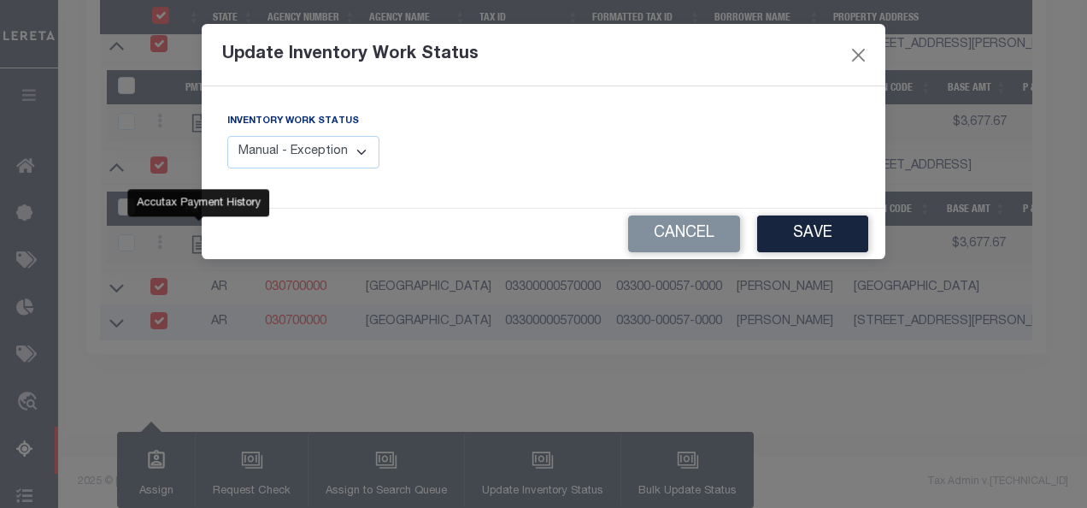
click at [333, 150] on select "Manual - Exception Pended - Awaiting Search Late Add Exception Completed" at bounding box center [303, 152] width 152 height 33
select select "4"
click at [227, 136] on select "Manual - Exception Pended - Awaiting Search Late Add Exception Completed" at bounding box center [303, 152] width 152 height 33
click at [804, 232] on button "Save" at bounding box center [812, 233] width 111 height 37
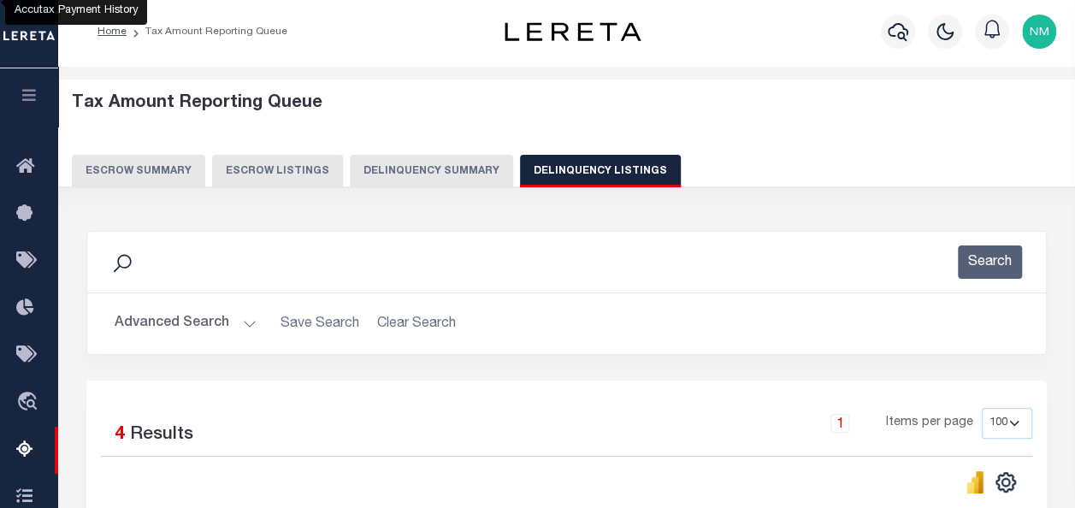
scroll to position [0, 0]
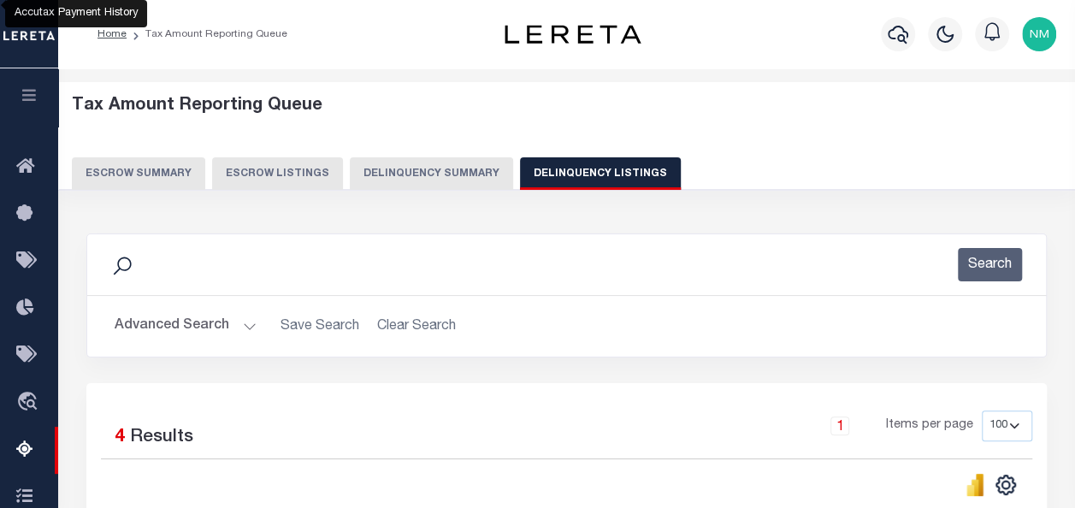
click at [578, 168] on button "Delinquency Listings" at bounding box center [600, 173] width 161 height 32
select select
select select "100"
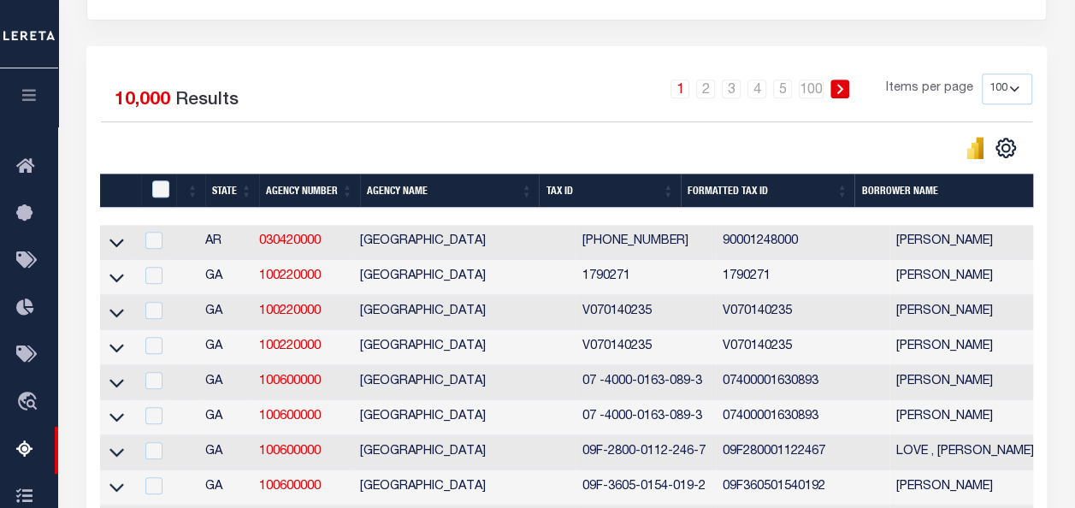
scroll to position [85, 0]
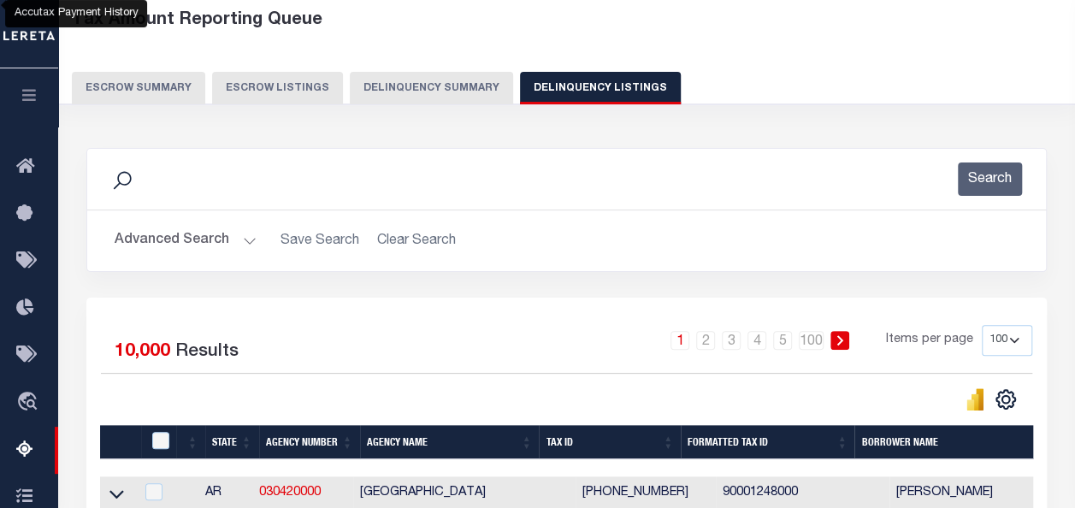
click at [157, 234] on button "Advanced Search" at bounding box center [186, 240] width 142 height 33
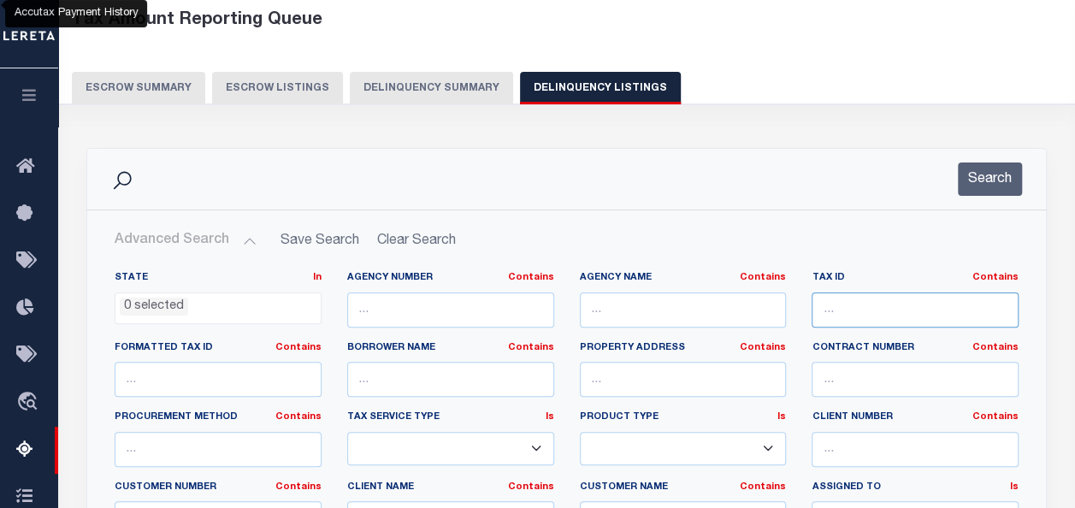
click at [844, 292] on input "text" at bounding box center [914, 309] width 207 height 35
paste input "04820000440000"
type input "04820000440000"
click at [975, 178] on button "Search" at bounding box center [989, 178] width 64 height 33
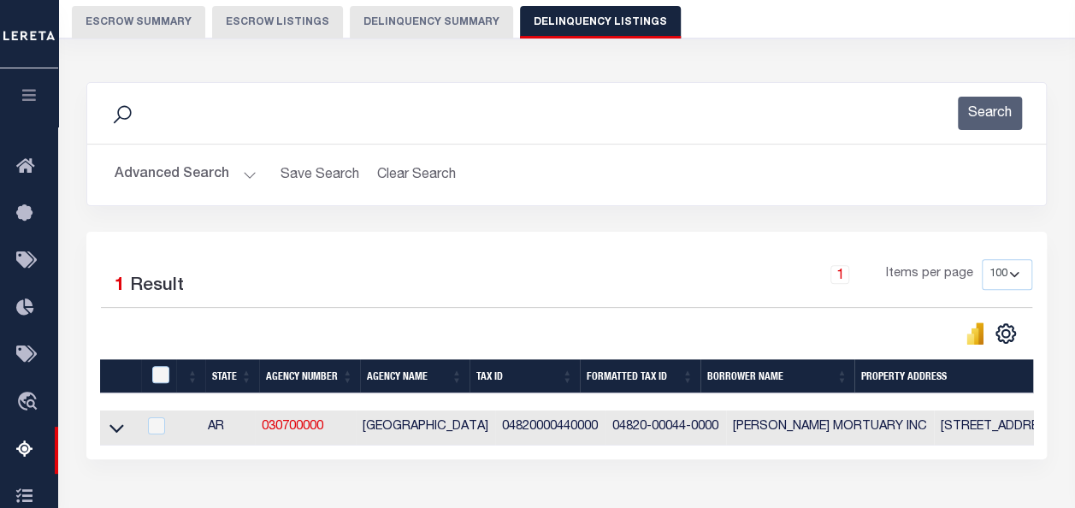
scroll to position [398, 0]
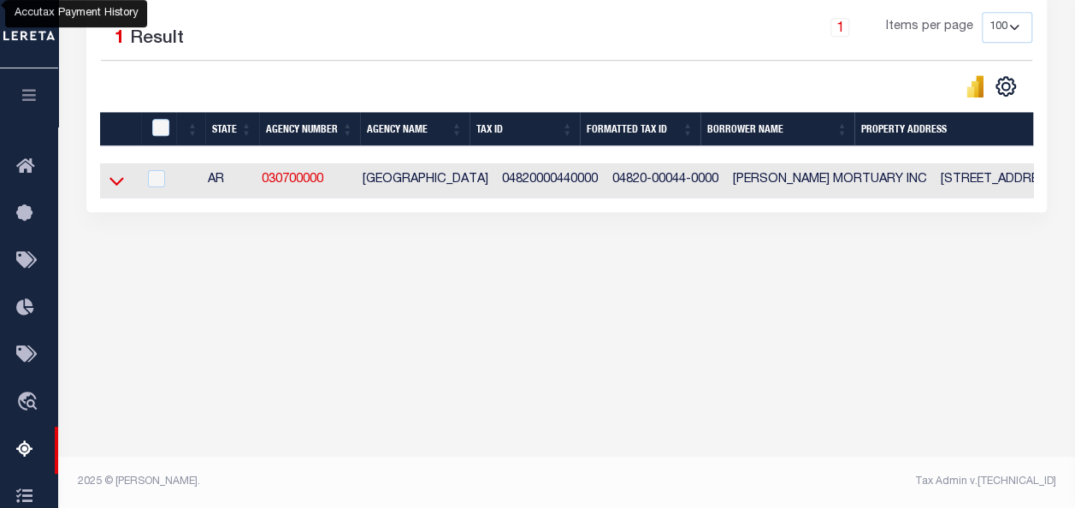
click at [116, 186] on icon at bounding box center [116, 182] width 15 height 9
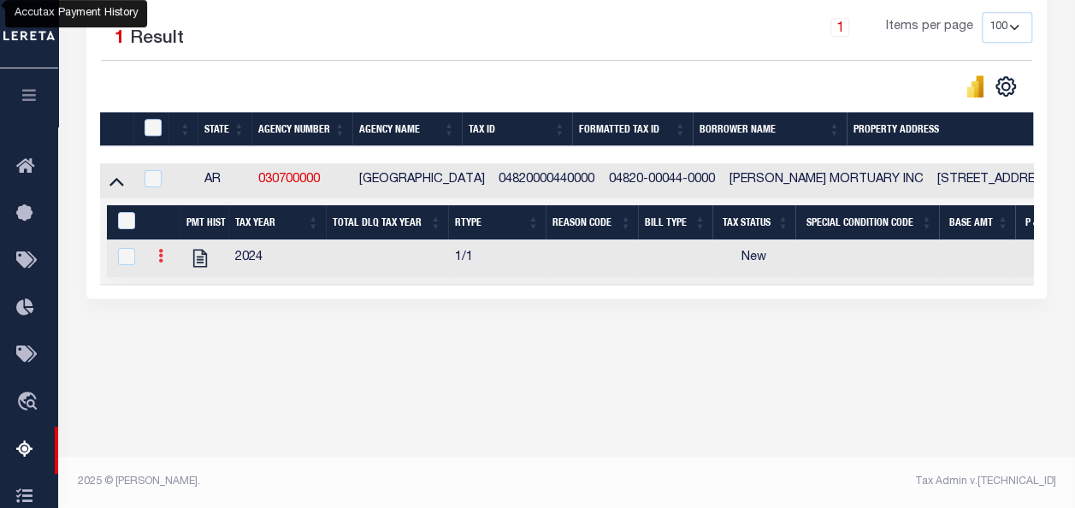
click at [159, 256] on icon at bounding box center [160, 256] width 5 height 14
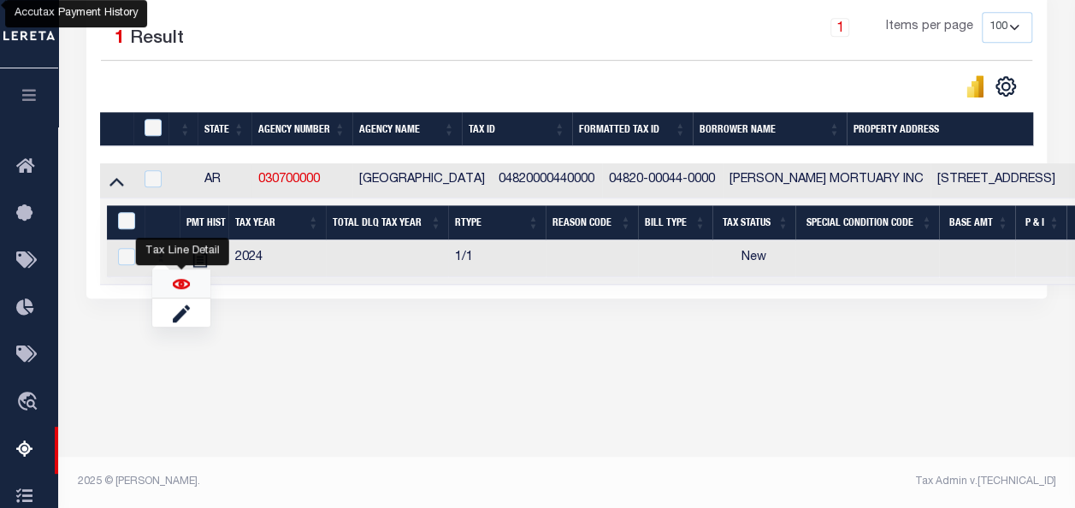
click at [174, 286] on img "" at bounding box center [181, 283] width 17 height 17
checkbox input "true"
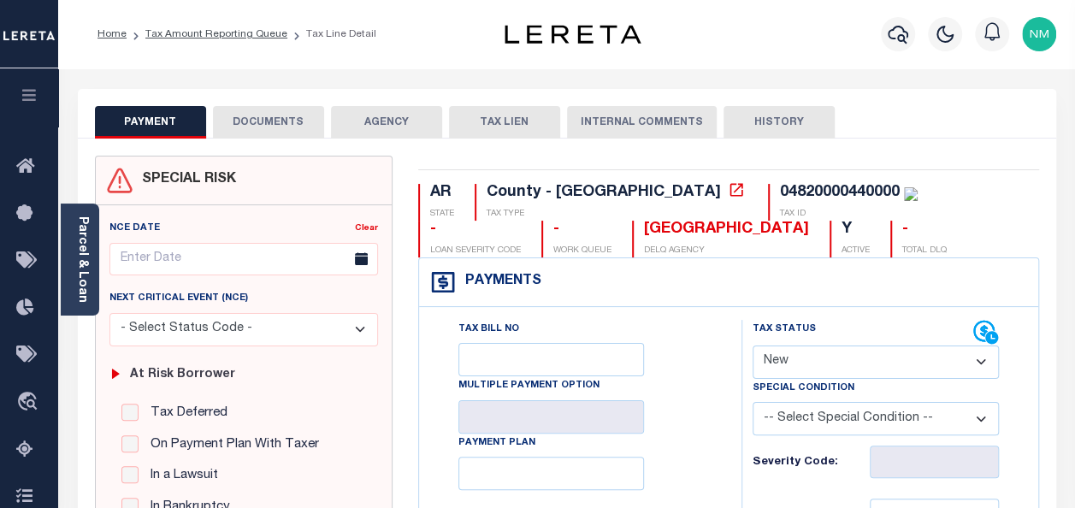
click at [846, 355] on select "- Select Status Code - Open Due/Unpaid Paid Incomplete No Tax Due Internal Refu…" at bounding box center [875, 361] width 246 height 33
select select "PYD"
click at [752, 345] on select "- Select Status Code - Open Due/Unpaid Paid Incomplete No Tax Due Internal Refu…" at bounding box center [875, 361] width 246 height 33
type input "[DATE]"
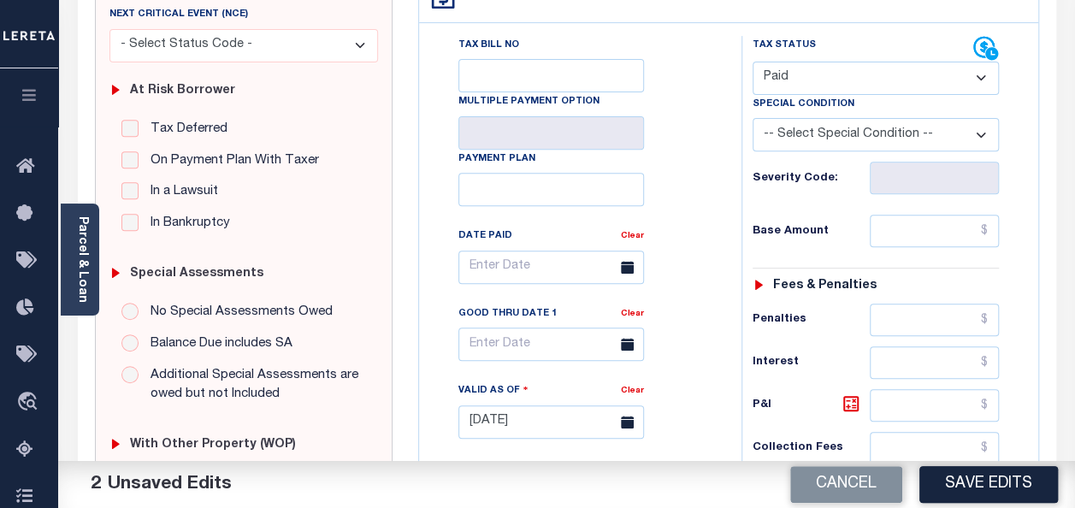
scroll to position [342, 0]
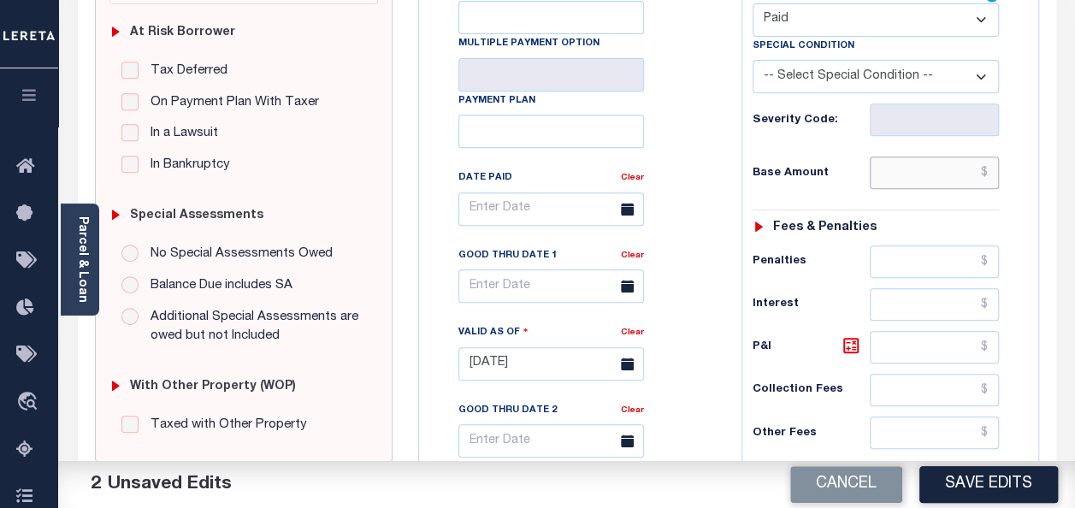
click at [988, 167] on input "text" at bounding box center [933, 172] width 129 height 32
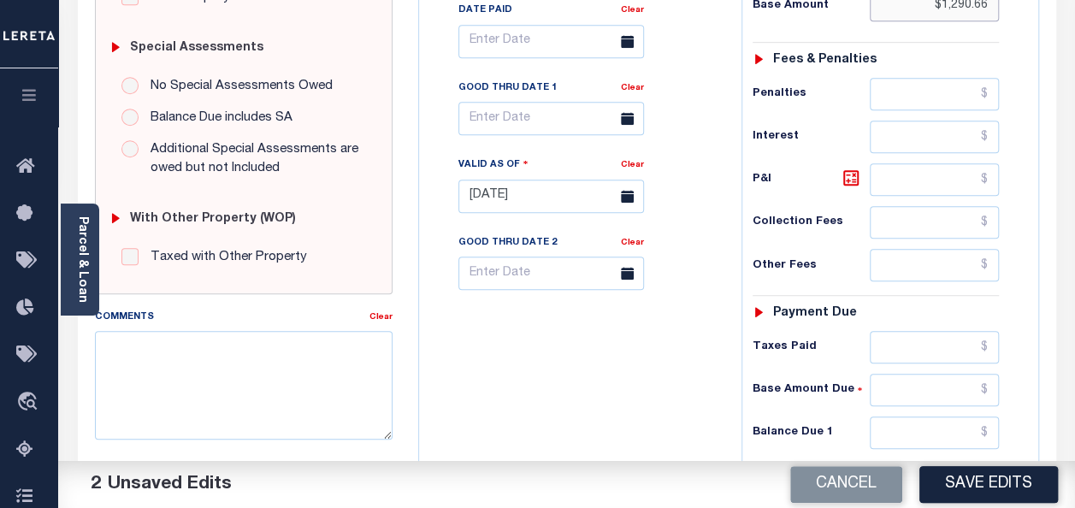
scroll to position [513, 0]
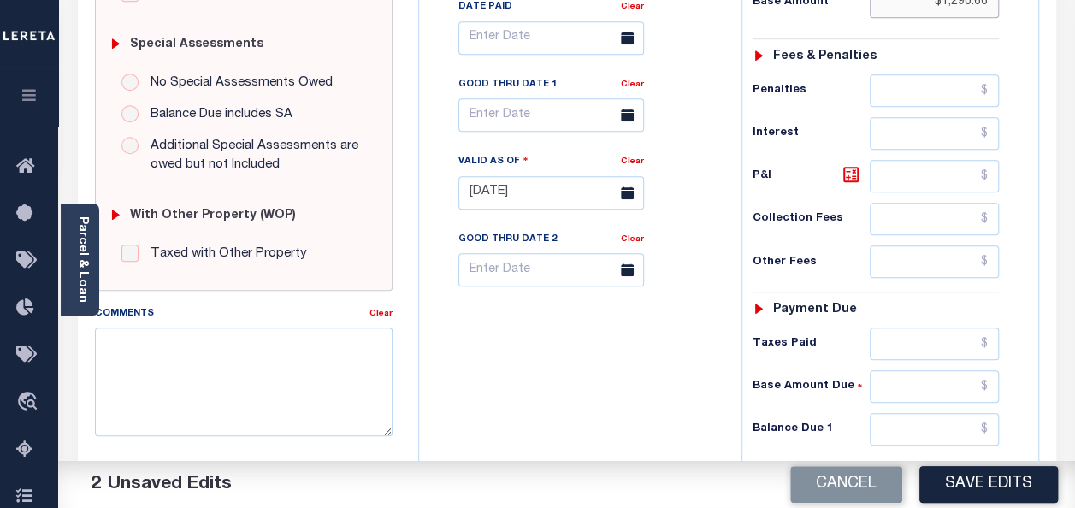
type input "$1,290.66"
click at [987, 417] on input "text" at bounding box center [933, 429] width 129 height 32
type input "$0.00"
click at [963, 303] on div "Payment due" at bounding box center [875, 310] width 246 height 15
click at [480, 34] on input "text" at bounding box center [551, 37] width 186 height 33
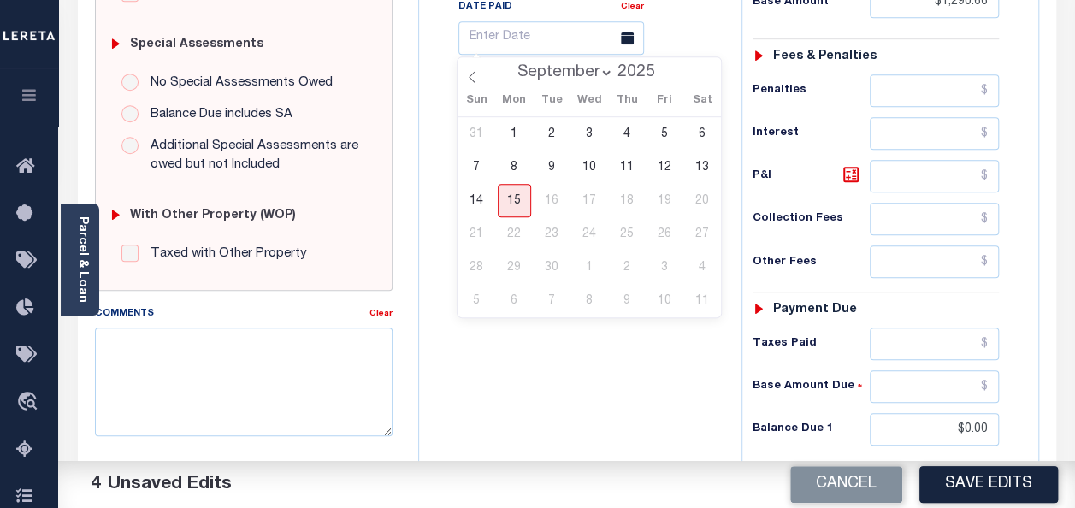
click at [542, 72] on select "January February March April May June July August September" at bounding box center [561, 72] width 104 height 17
select select "2"
click at [510, 64] on select "January February March April May June July August September" at bounding box center [561, 72] width 104 height 17
click at [509, 301] on span "31" at bounding box center [514, 300] width 33 height 33
type input "[DATE]"
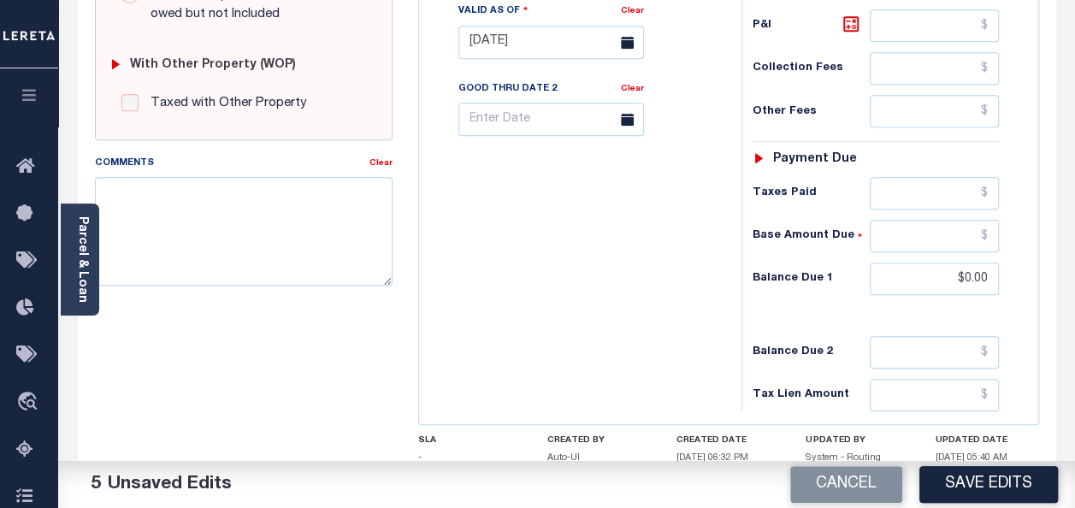
scroll to position [777, 0]
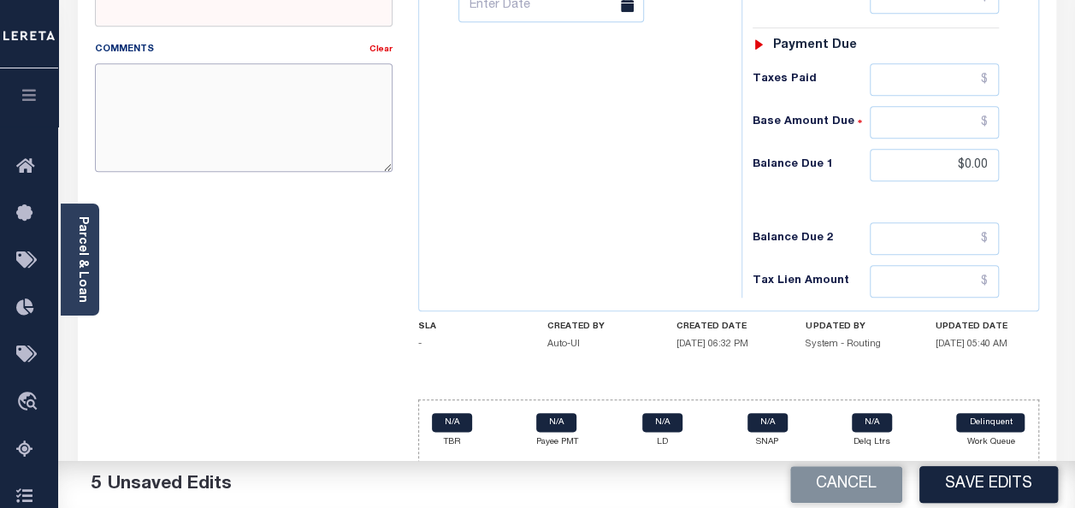
click at [200, 122] on textarea "Comments" at bounding box center [244, 117] width 298 height 108
paste textarea "As per [PERSON_NAME] THAT TAXES PAID CURRENT"
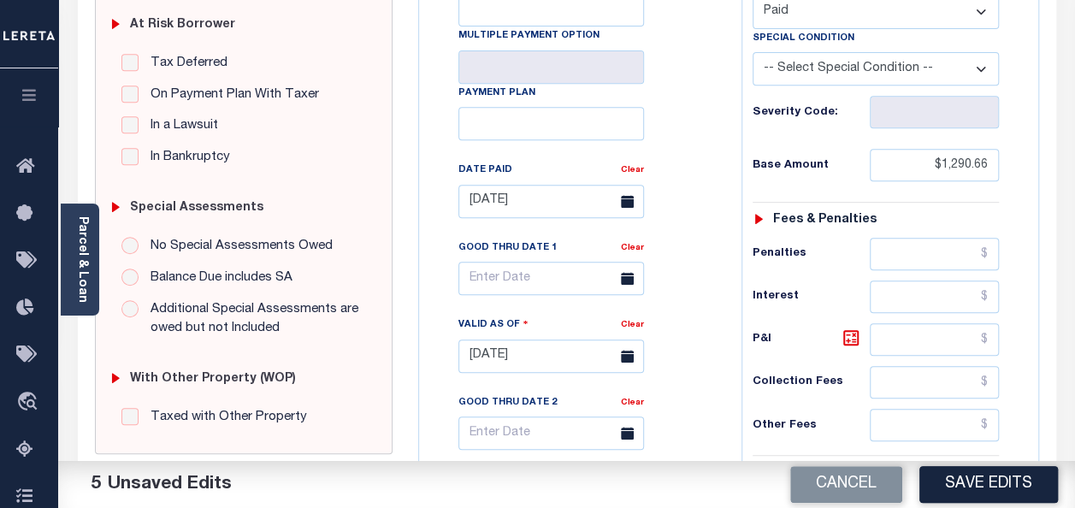
scroll to position [692, 0]
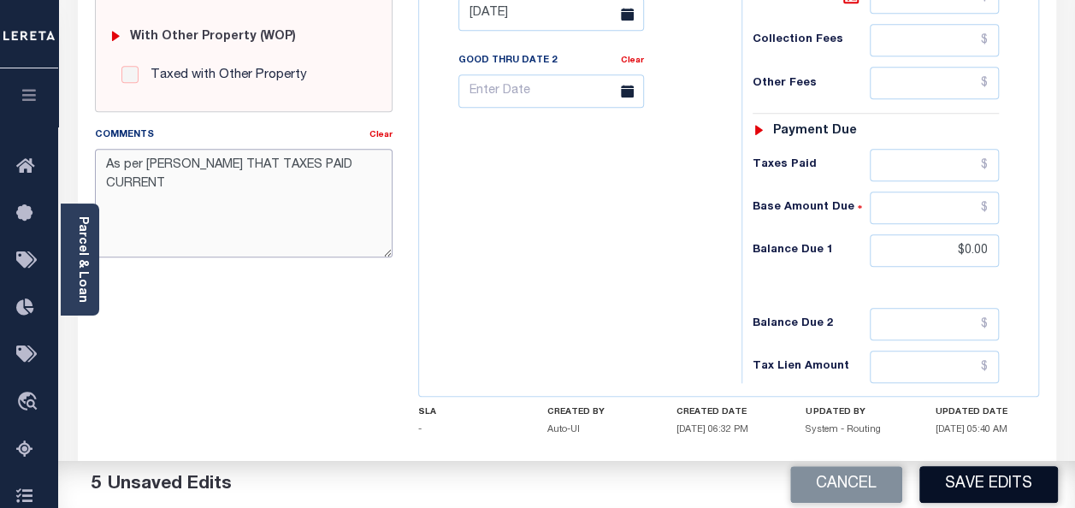
type textarea "As per [PERSON_NAME] THAT TAXES PAID CURRENT"
click at [963, 478] on button "Save Edits" at bounding box center [988, 484] width 138 height 37
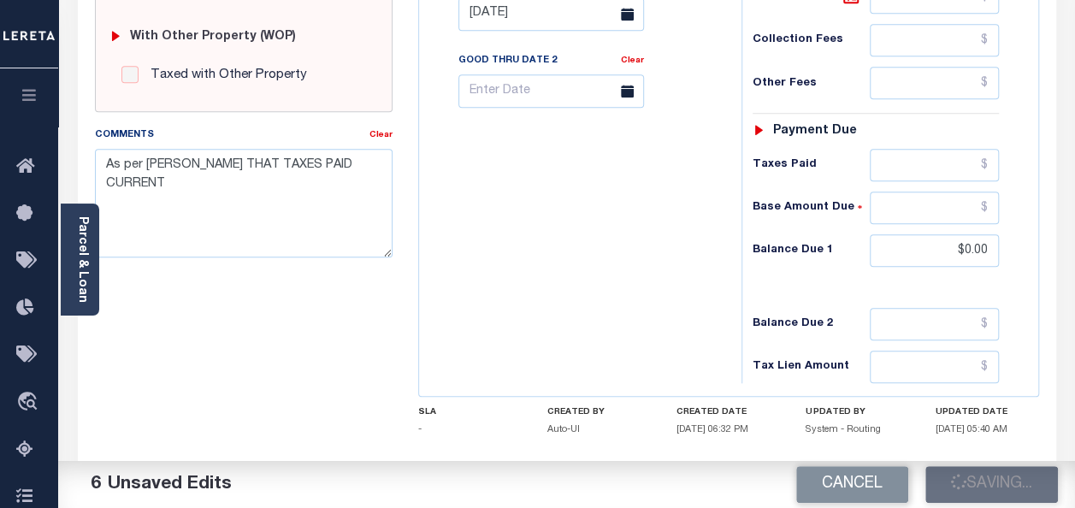
checkbox input "false"
type input "$1,290.66"
type input "$0"
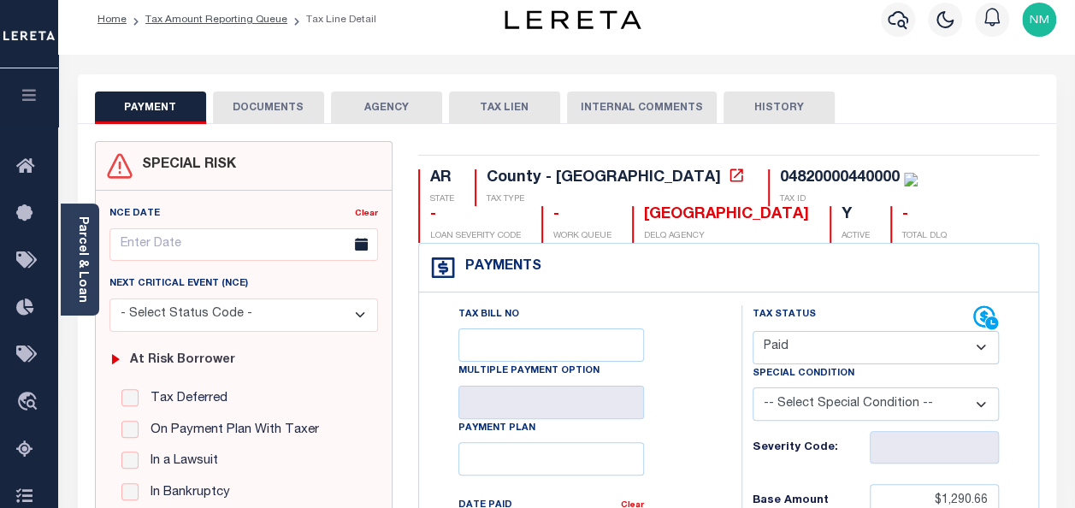
scroll to position [0, 0]
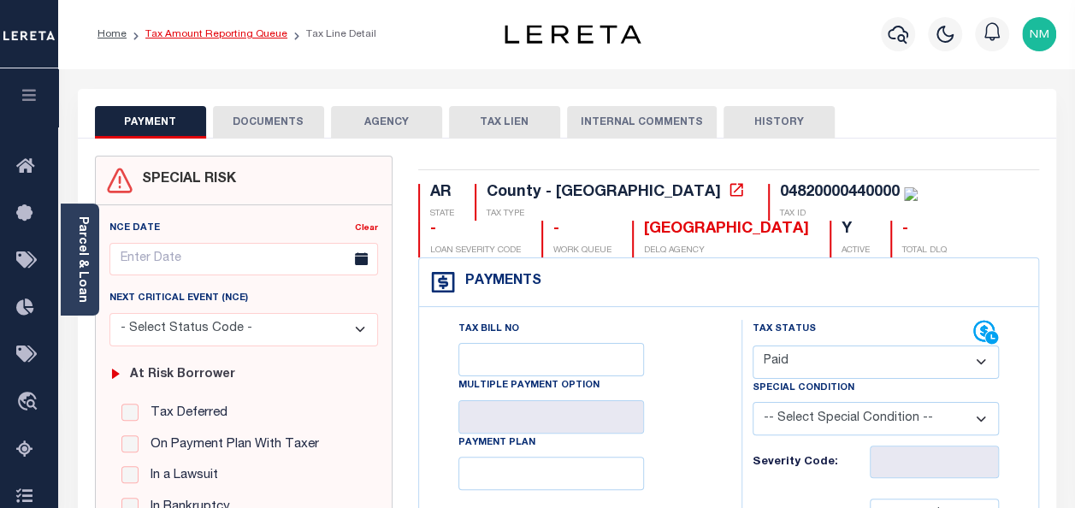
click at [190, 32] on link "Tax Amount Reporting Queue" at bounding box center [216, 34] width 142 height 10
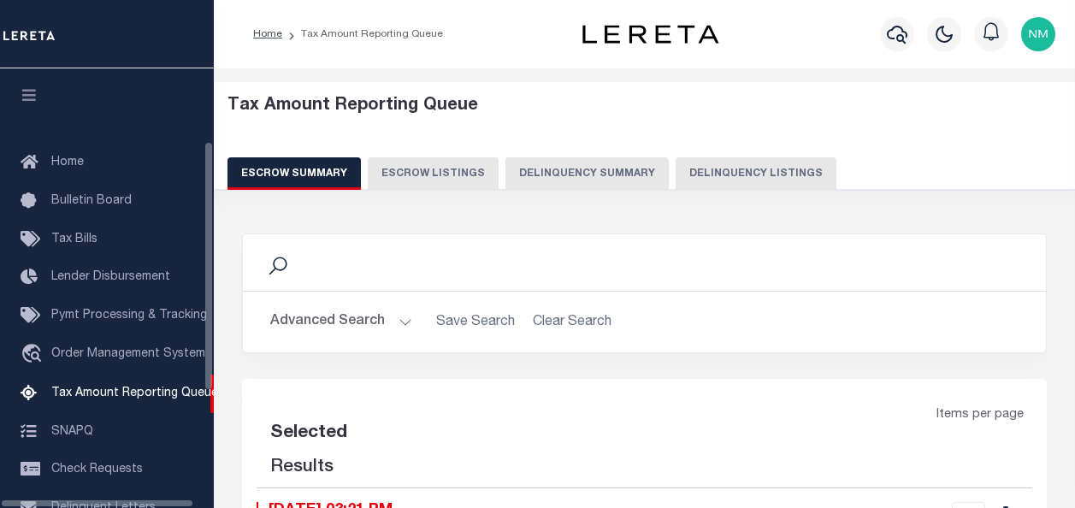
select select "100"
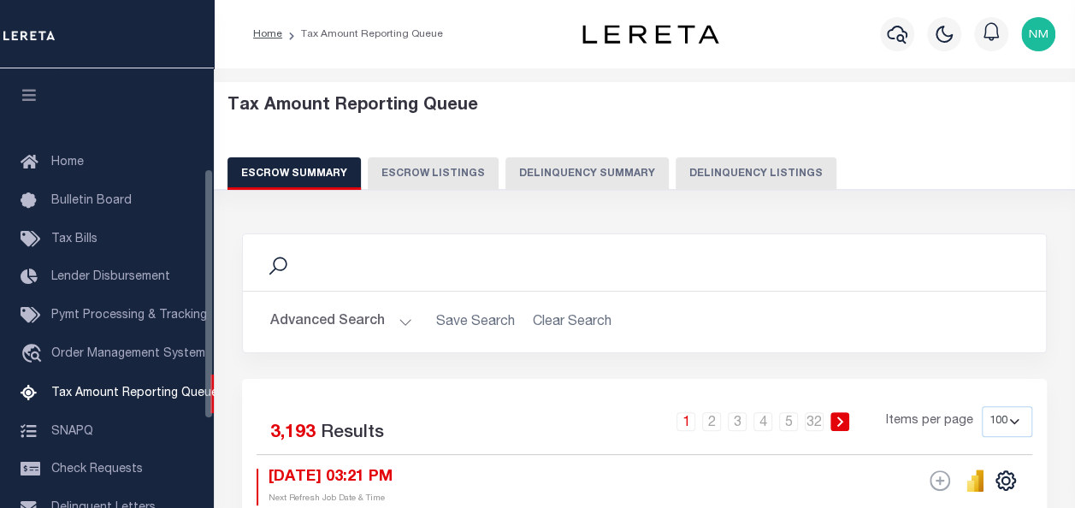
scroll to position [174, 0]
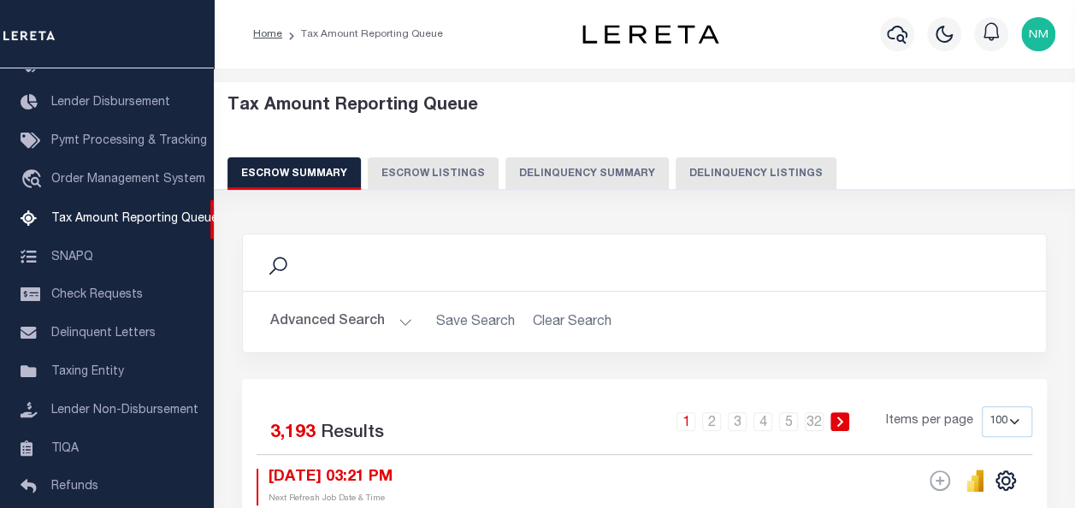
click at [718, 167] on button "Delinquency Listings" at bounding box center [755, 173] width 161 height 32
select select "100"
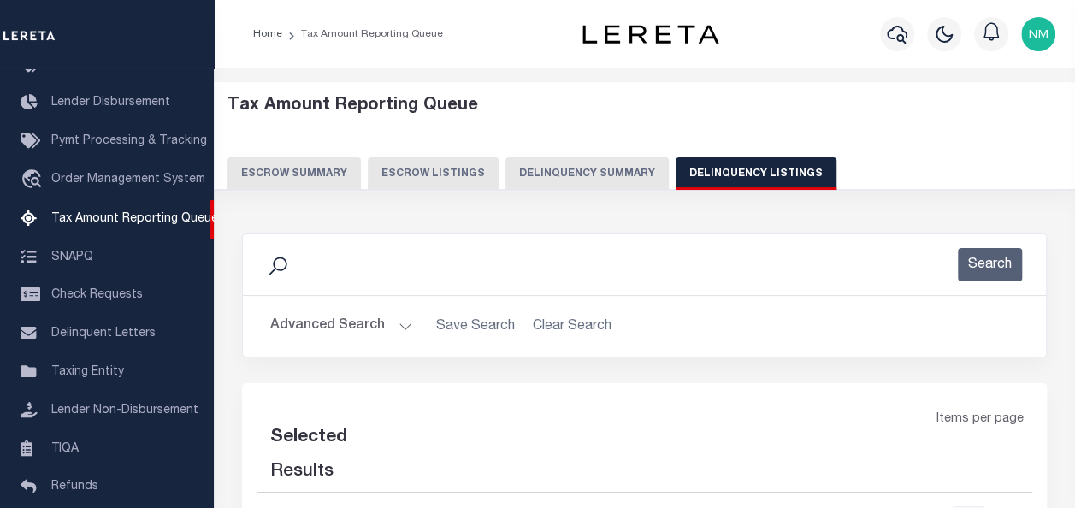
select select "100"
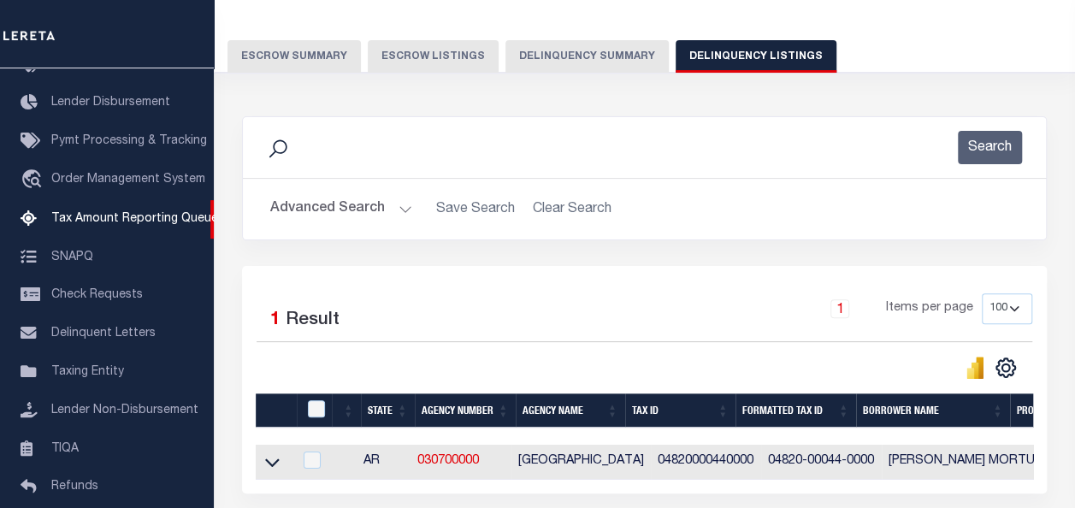
scroll to position [268, 0]
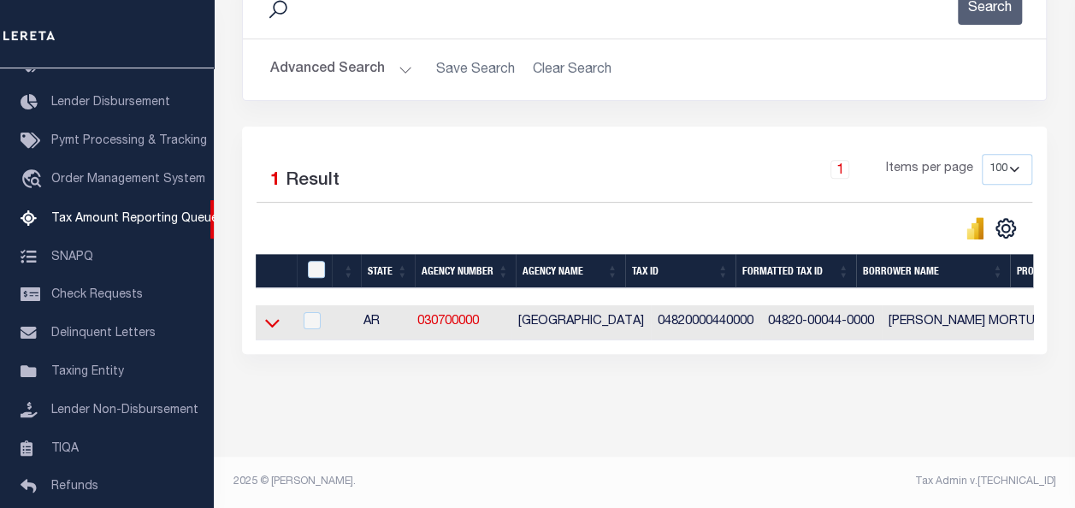
click at [272, 314] on icon at bounding box center [272, 323] width 15 height 18
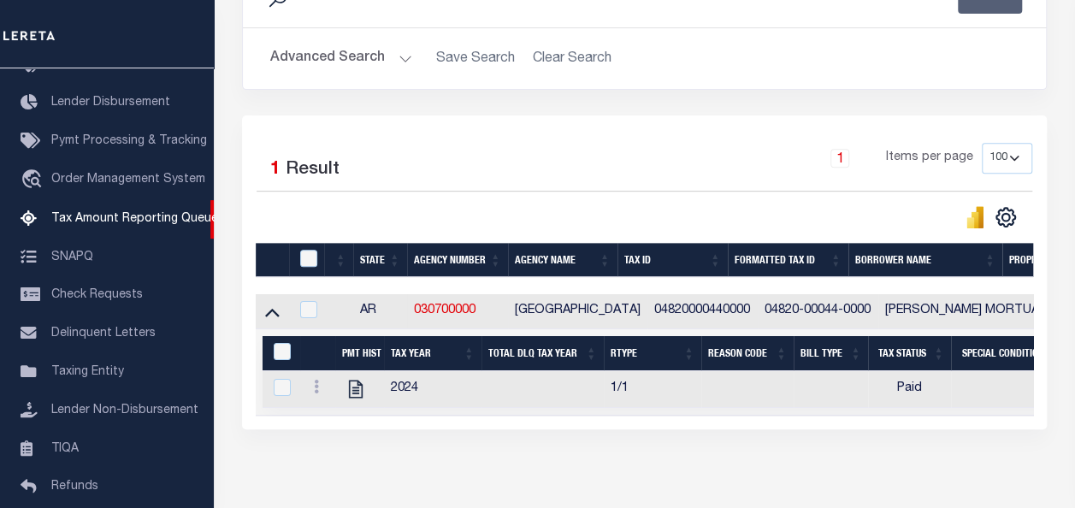
click at [303, 245] on th at bounding box center [306, 260] width 35 height 35
click at [303, 257] on input "checkbox" at bounding box center [308, 258] width 17 height 17
checkbox input "true"
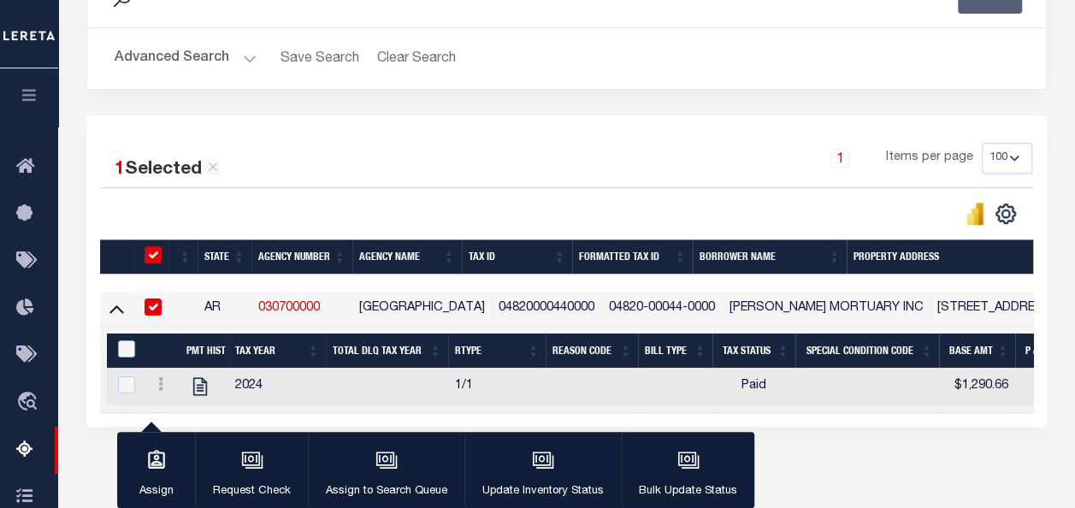
click at [122, 340] on input "&nbsp;" at bounding box center [126, 348] width 17 height 17
checkbox input "true"
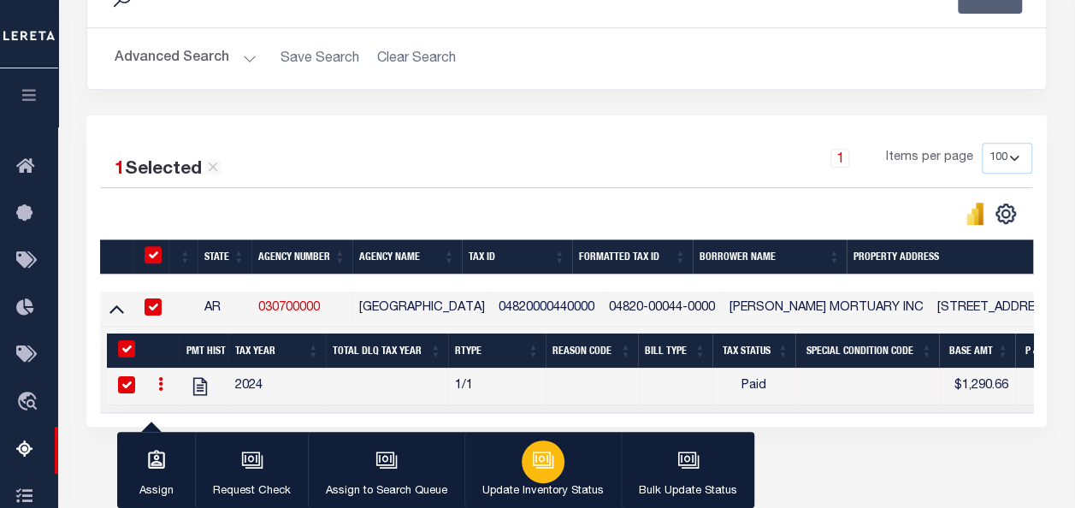
click at [527, 476] on div "button" at bounding box center [542, 461] width 43 height 43
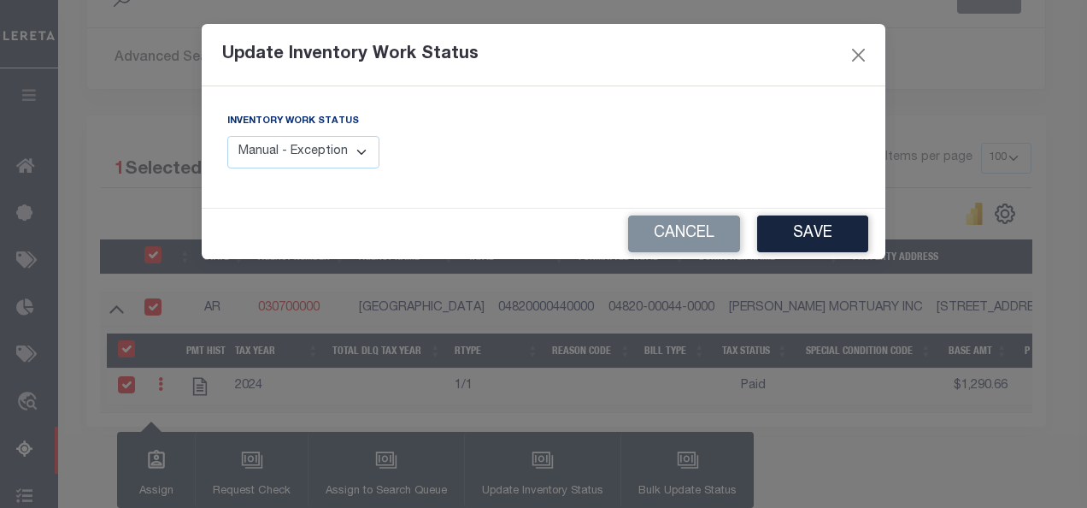
click at [339, 157] on select "Manual - Exception Pended - Awaiting Search Late Add Exception Completed" at bounding box center [303, 152] width 152 height 33
select select "4"
click at [227, 136] on select "Manual - Exception Pended - Awaiting Search Late Add Exception Completed" at bounding box center [303, 152] width 152 height 33
click at [790, 239] on button "Save" at bounding box center [812, 233] width 111 height 37
